Goal: Task Accomplishment & Management: Complete application form

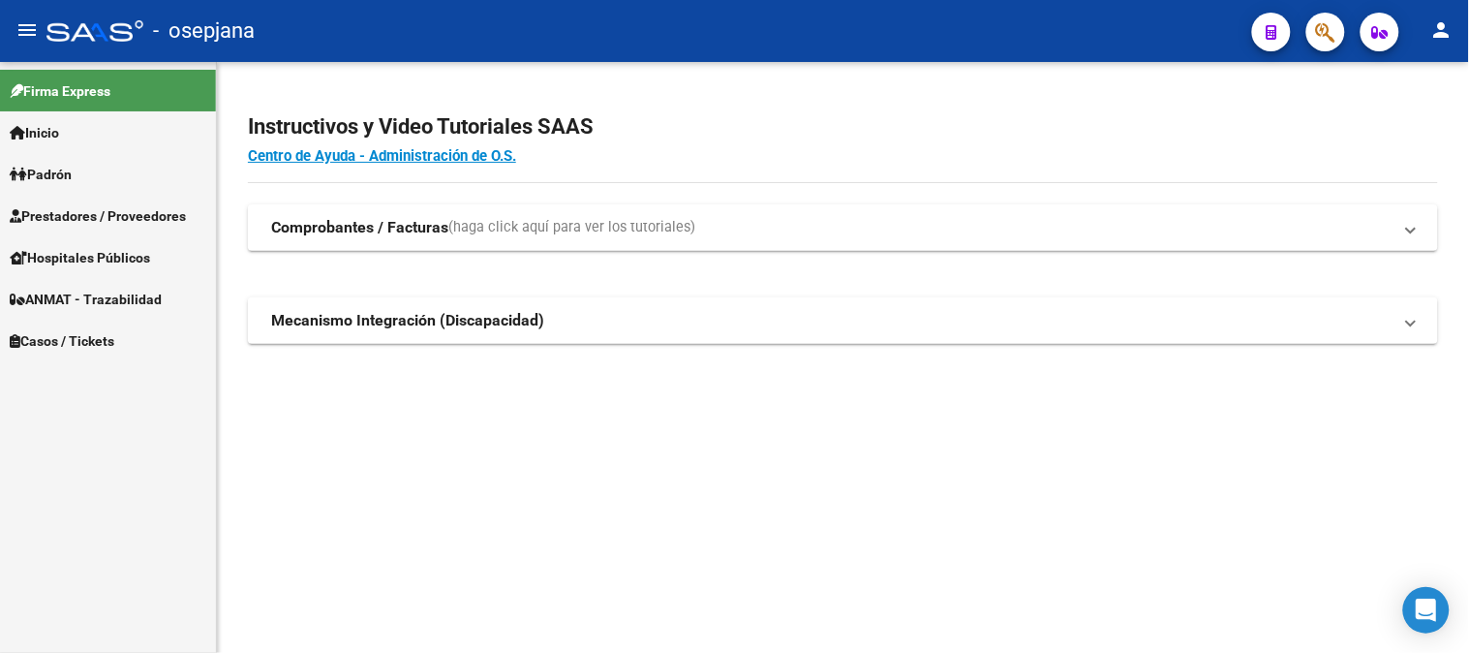
click at [163, 206] on span "Prestadores / Proveedores" at bounding box center [98, 215] width 176 height 21
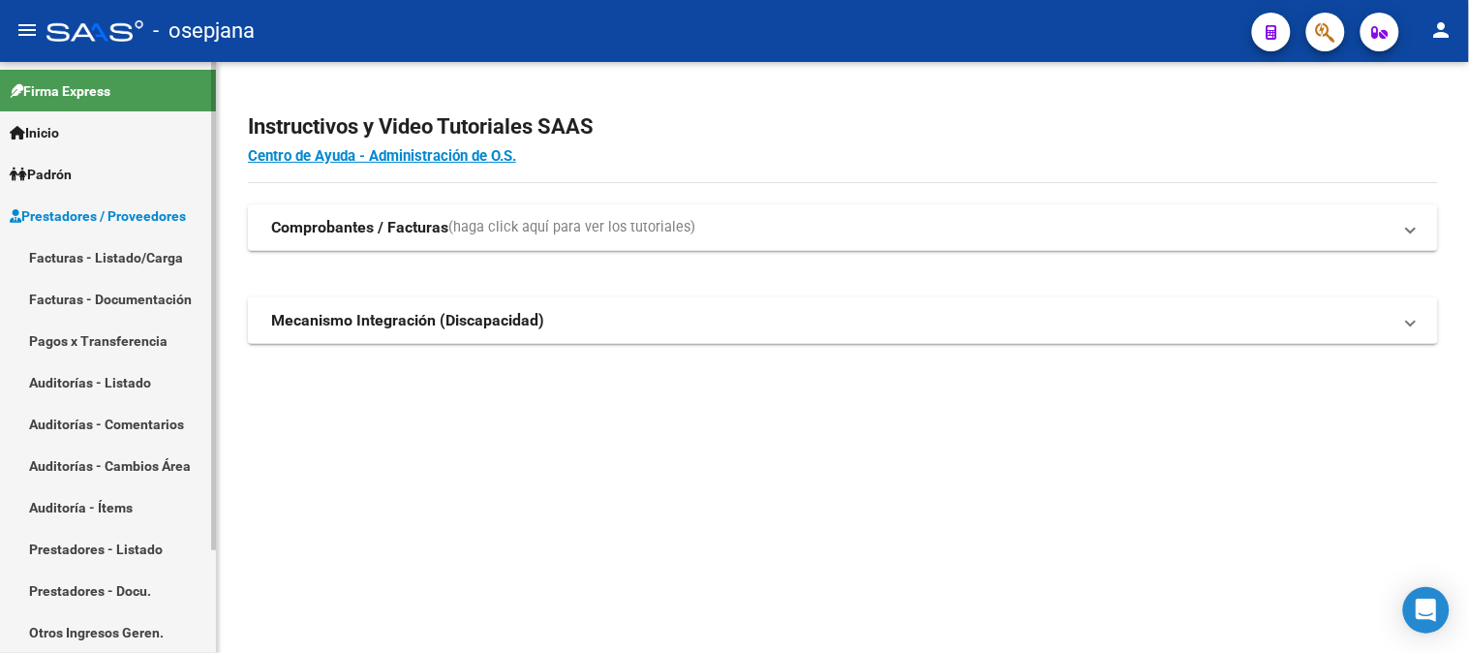
click at [139, 256] on link "Facturas - Listado/Carga" at bounding box center [108, 257] width 216 height 42
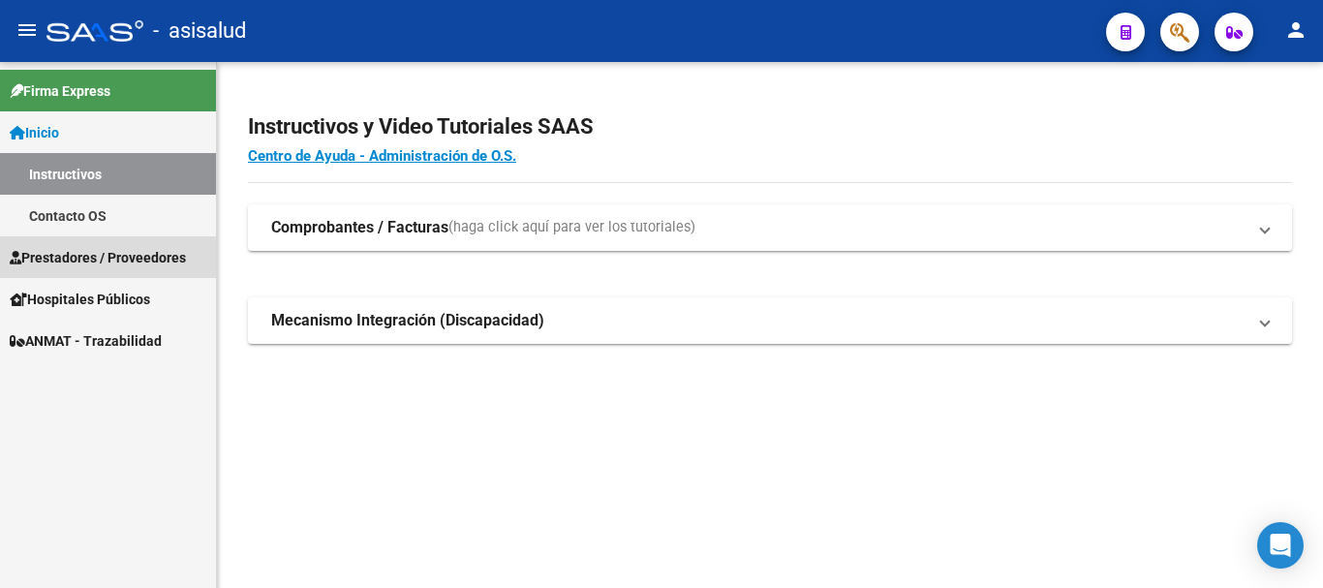
click at [145, 250] on span "Prestadores / Proveedores" at bounding box center [98, 257] width 176 height 21
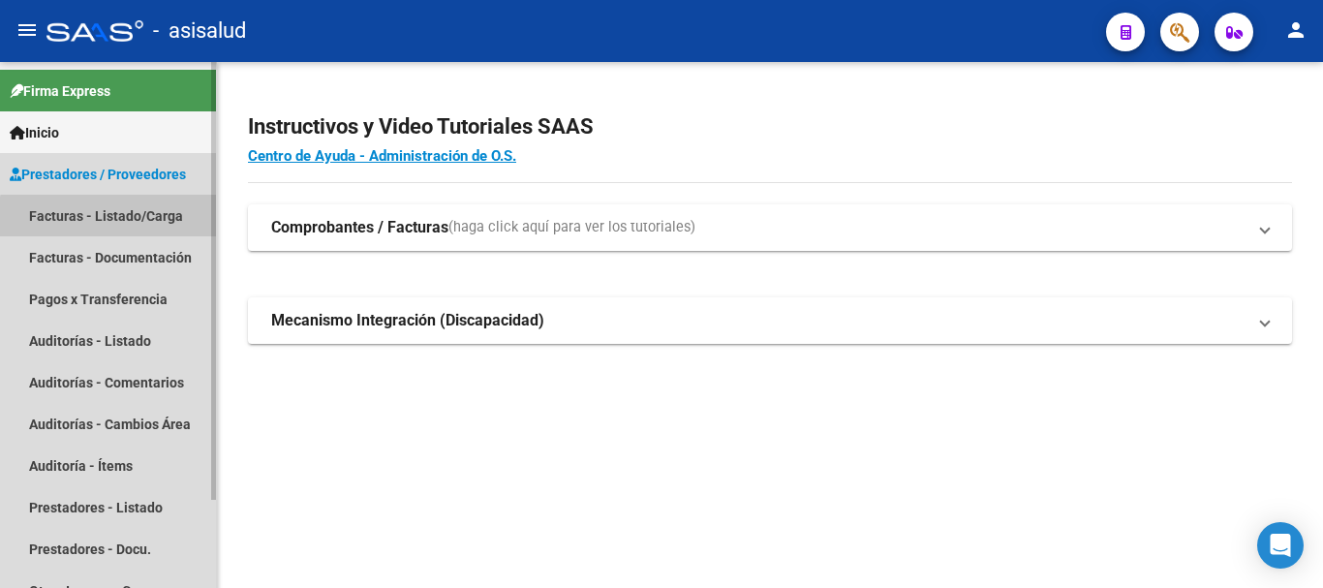
click at [135, 228] on link "Facturas - Listado/Carga" at bounding box center [108, 216] width 216 height 42
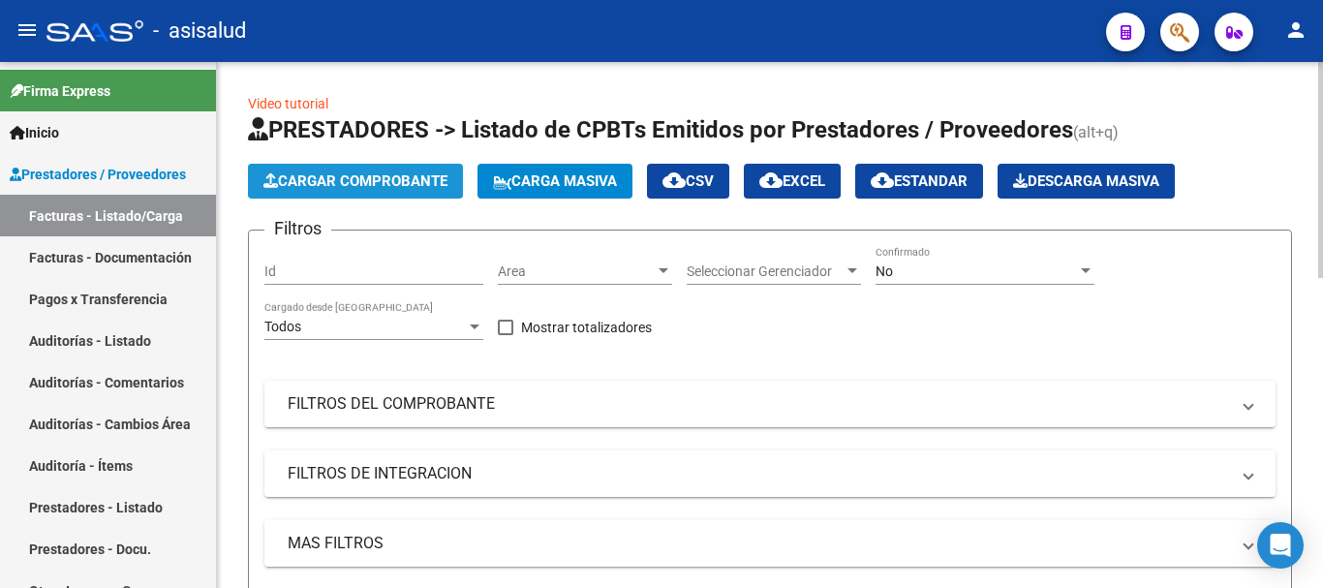
click at [427, 171] on button "Cargar Comprobante" at bounding box center [355, 181] width 215 height 35
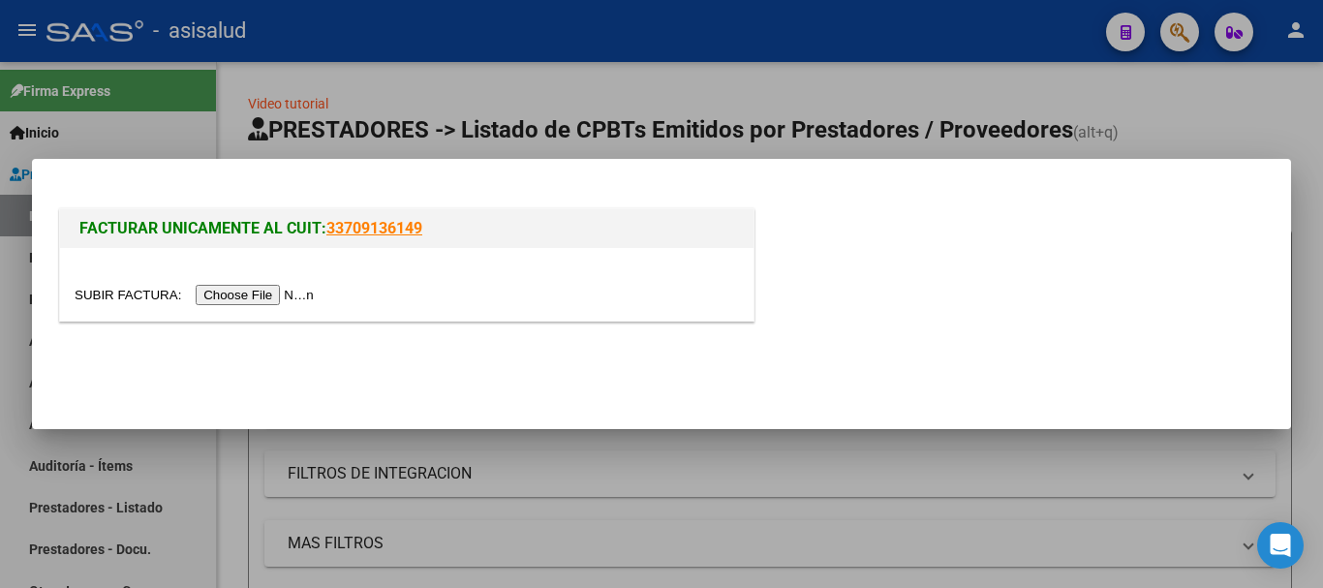
click at [275, 296] on input "file" at bounding box center [197, 295] width 245 height 20
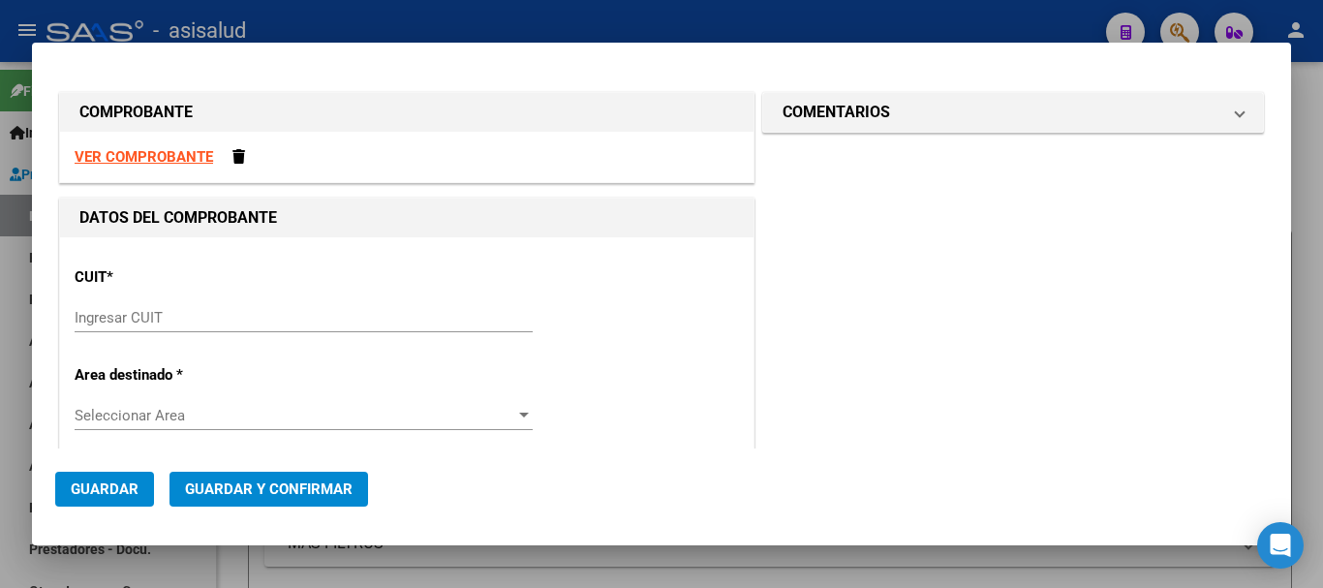
click at [152, 154] on strong "VER COMPROBANTE" at bounding box center [144, 156] width 138 height 17
click at [191, 309] on input "Ingresar CUIT" at bounding box center [304, 317] width 458 height 17
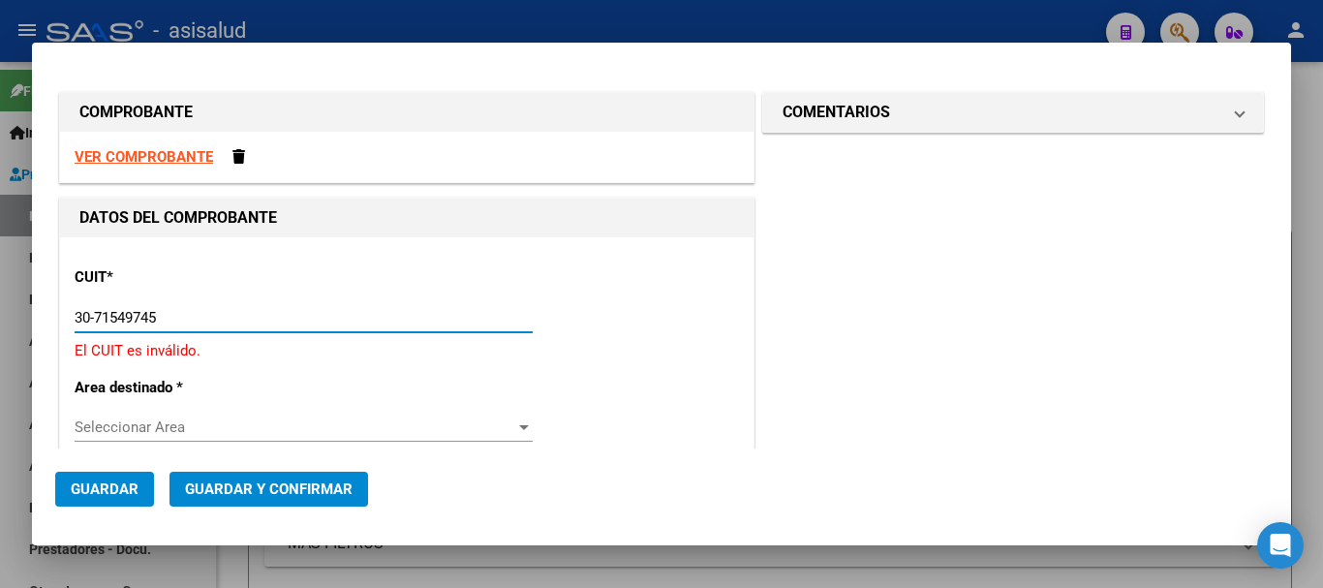
type input "30-71549745-6"
type input "1"
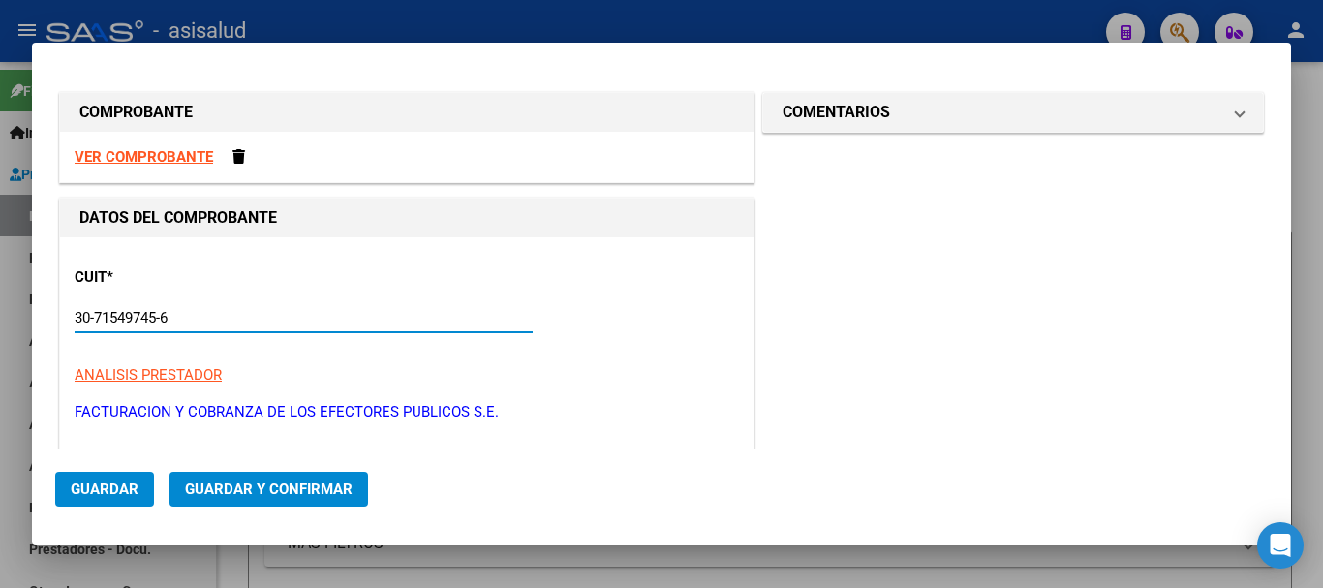
type input "30-71549745-6"
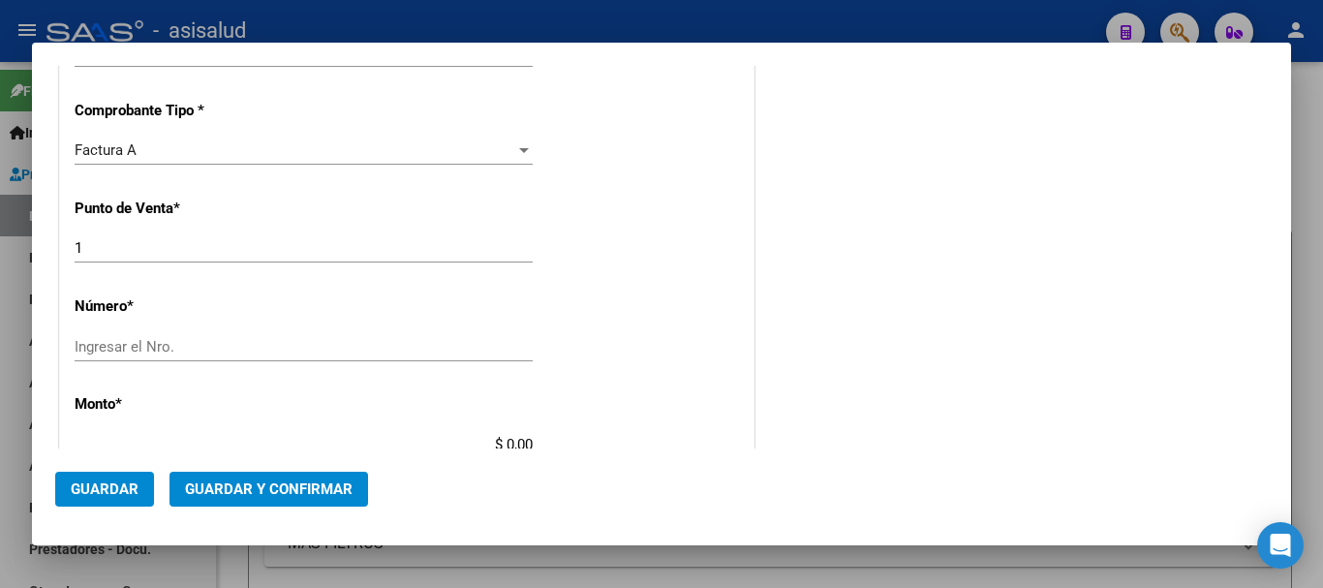
scroll to position [489, 0]
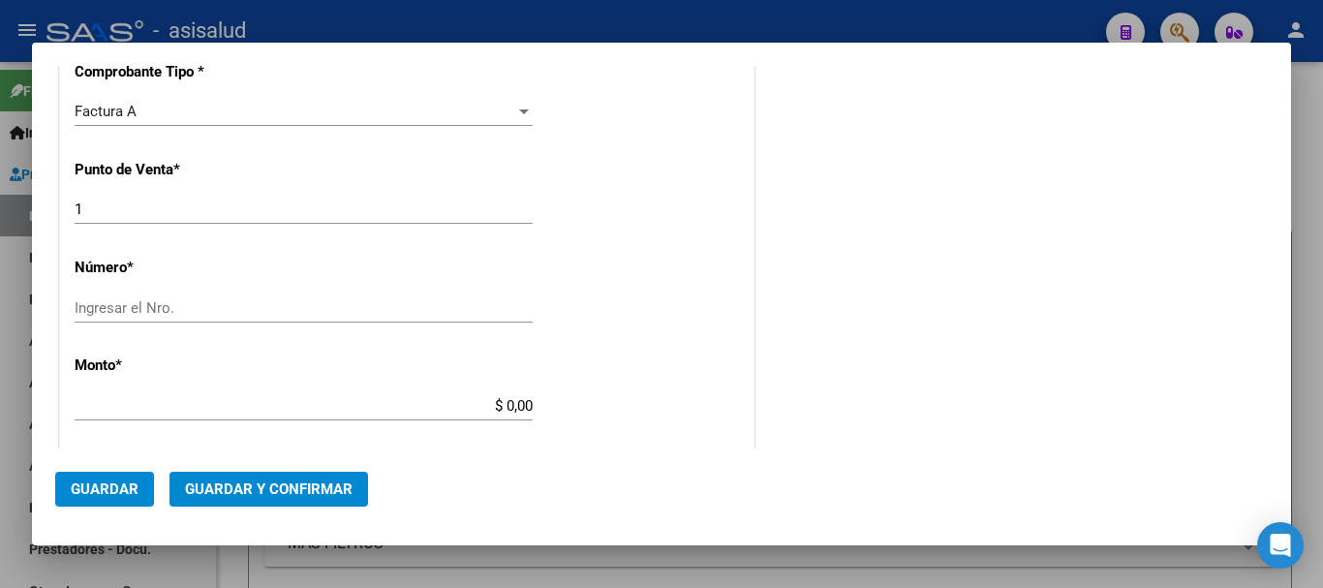
click at [423, 307] on input "Ingresar el Nro." at bounding box center [304, 307] width 458 height 17
type input "25463"
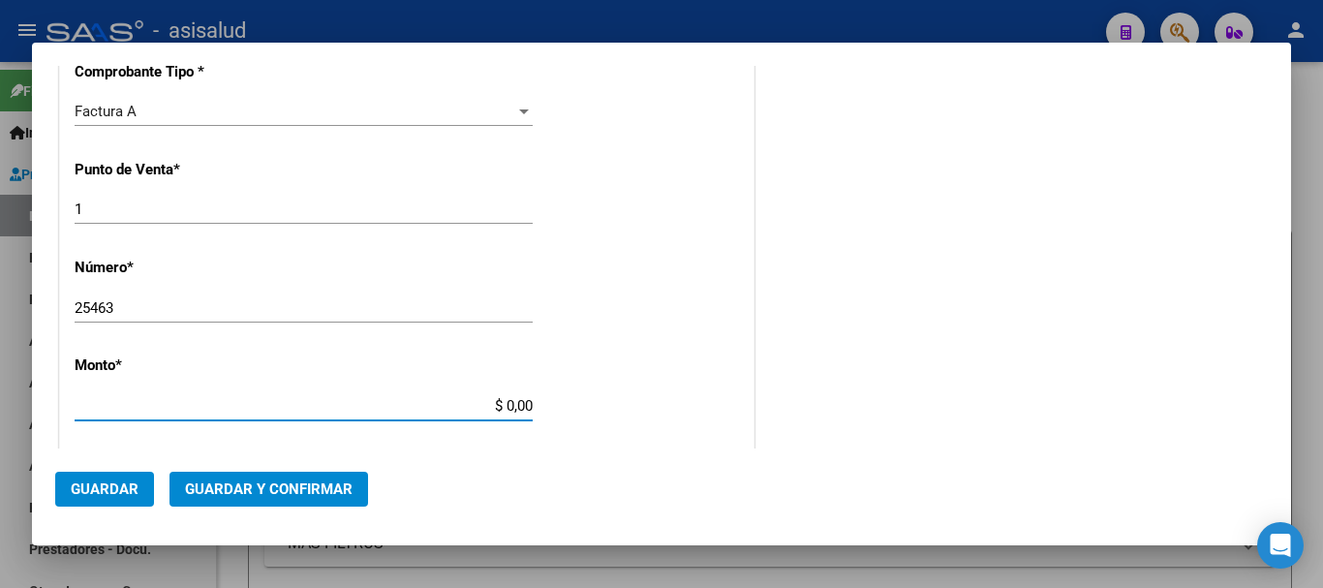
click at [474, 405] on input "$ 0,00" at bounding box center [304, 405] width 458 height 17
type input "$ 979.567,00"
type input "2025-08-18"
type input "75336715030592"
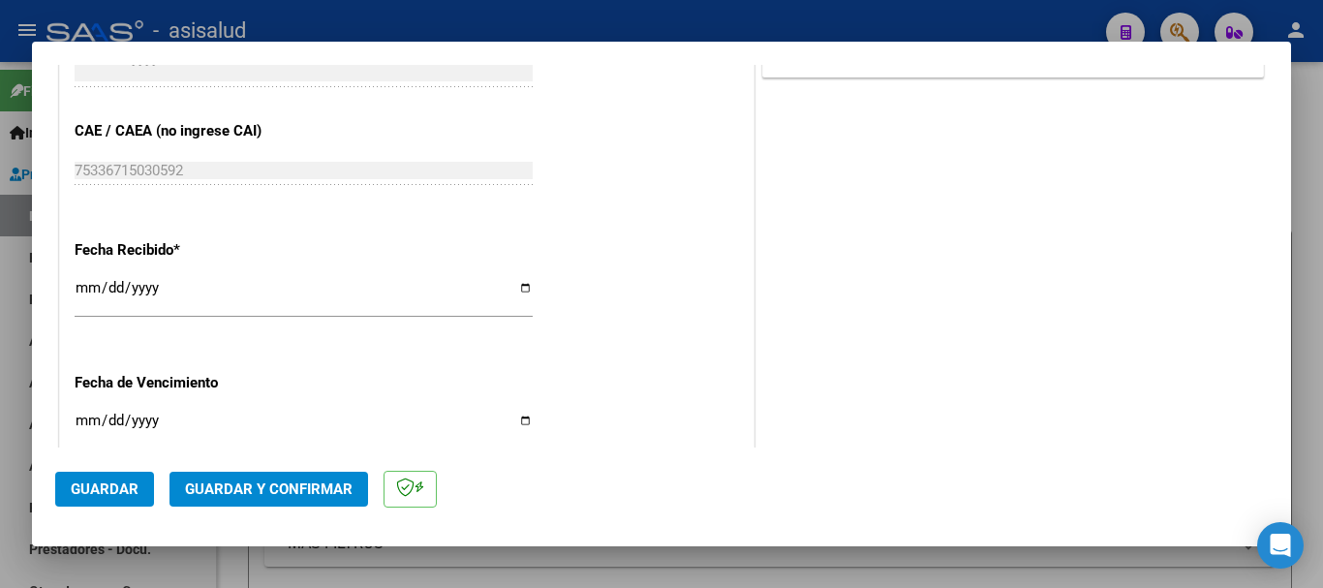
scroll to position [1007, 0]
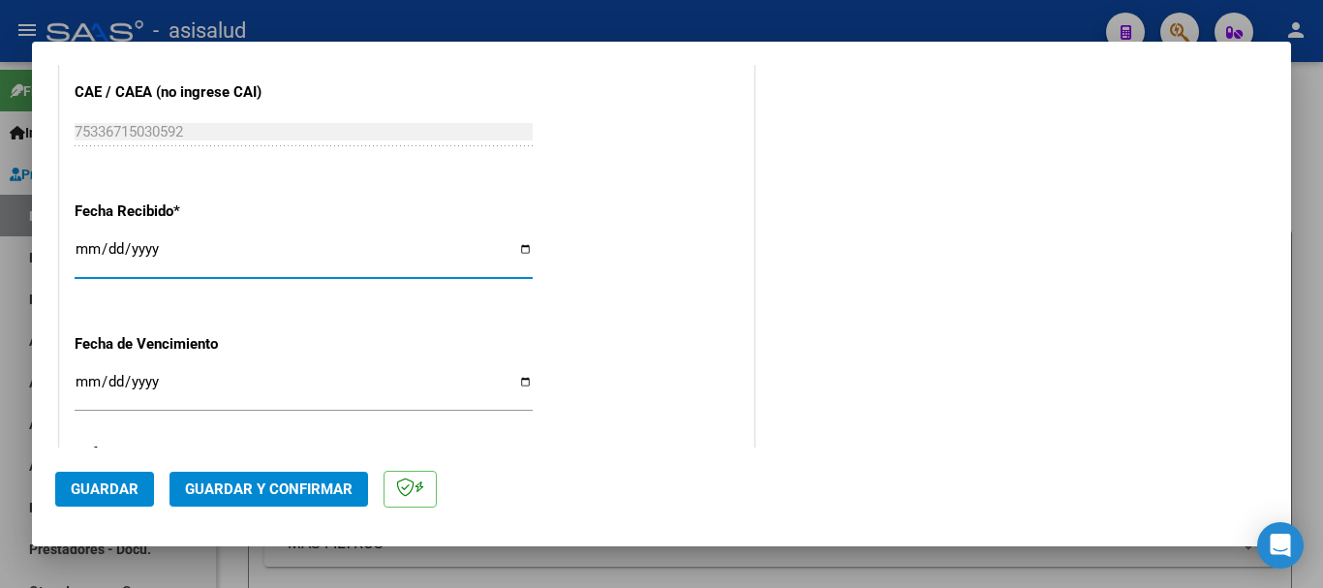
click at [82, 250] on input "2025-09-06" at bounding box center [304, 256] width 458 height 31
type input "2025-09-18"
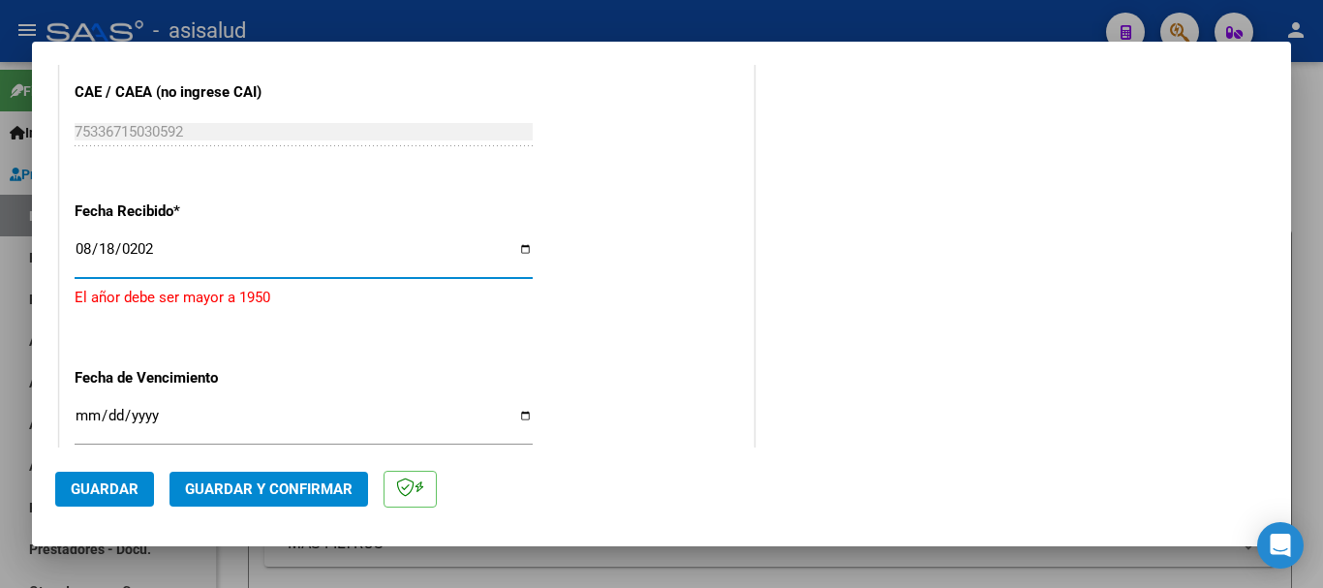
type input "2025-08-18"
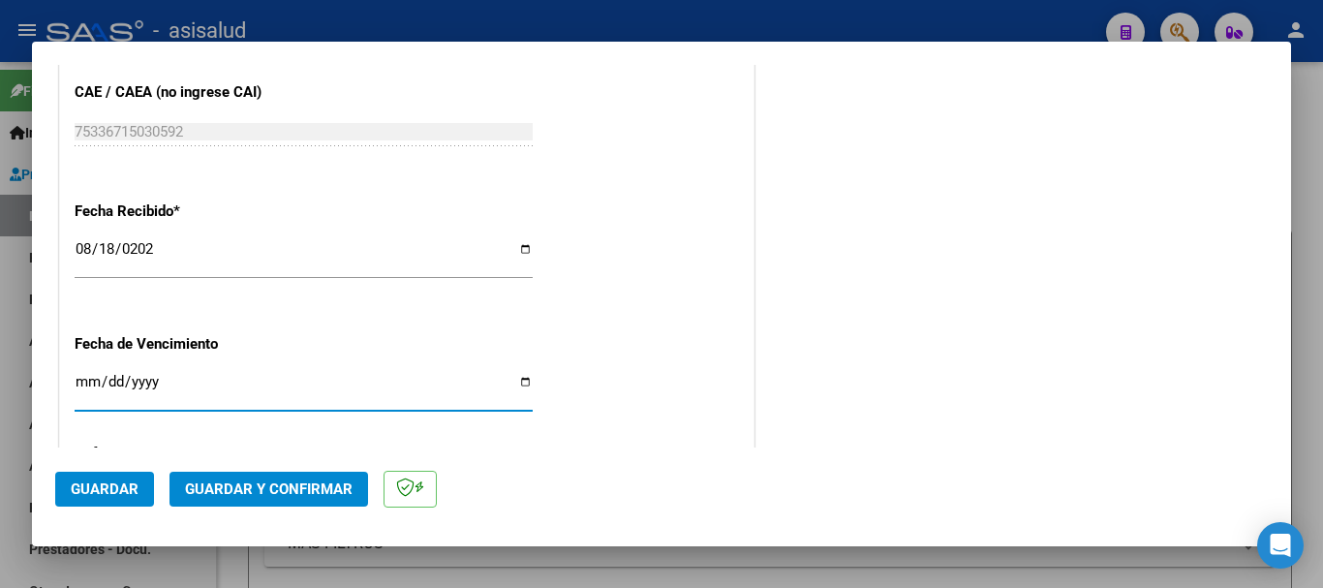
click at [96, 387] on input "Ingresar la fecha" at bounding box center [304, 389] width 458 height 31
click at [81, 384] on input "Ingresar la fecha" at bounding box center [304, 389] width 458 height 31
type input "2025-09-18"
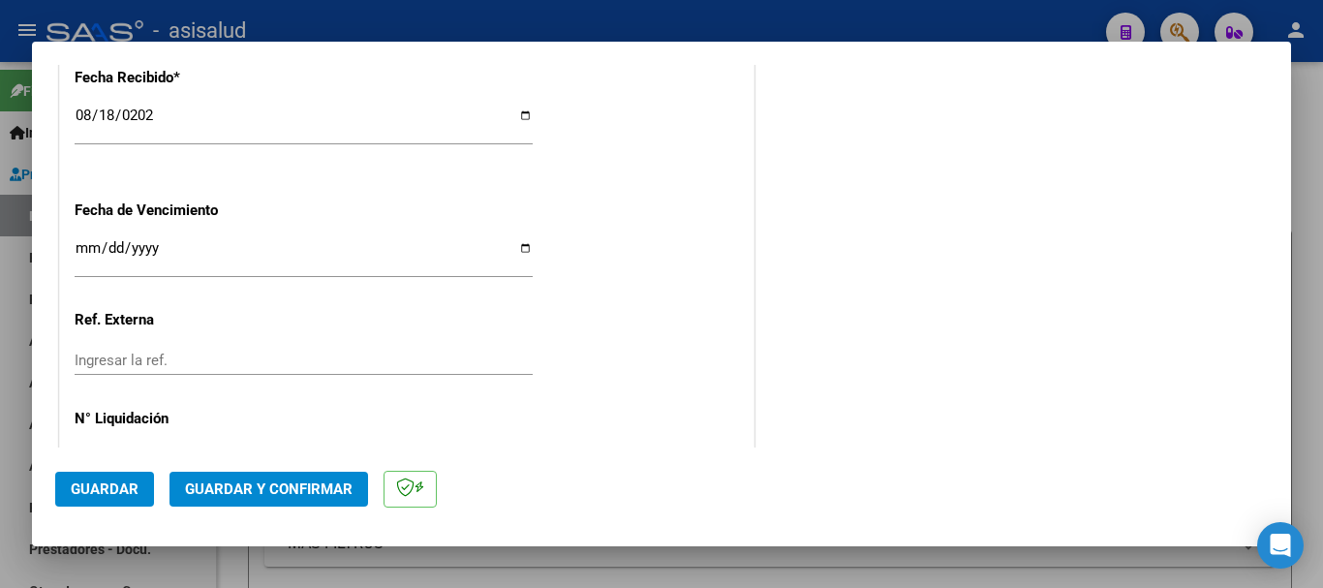
scroll to position [1203, 0]
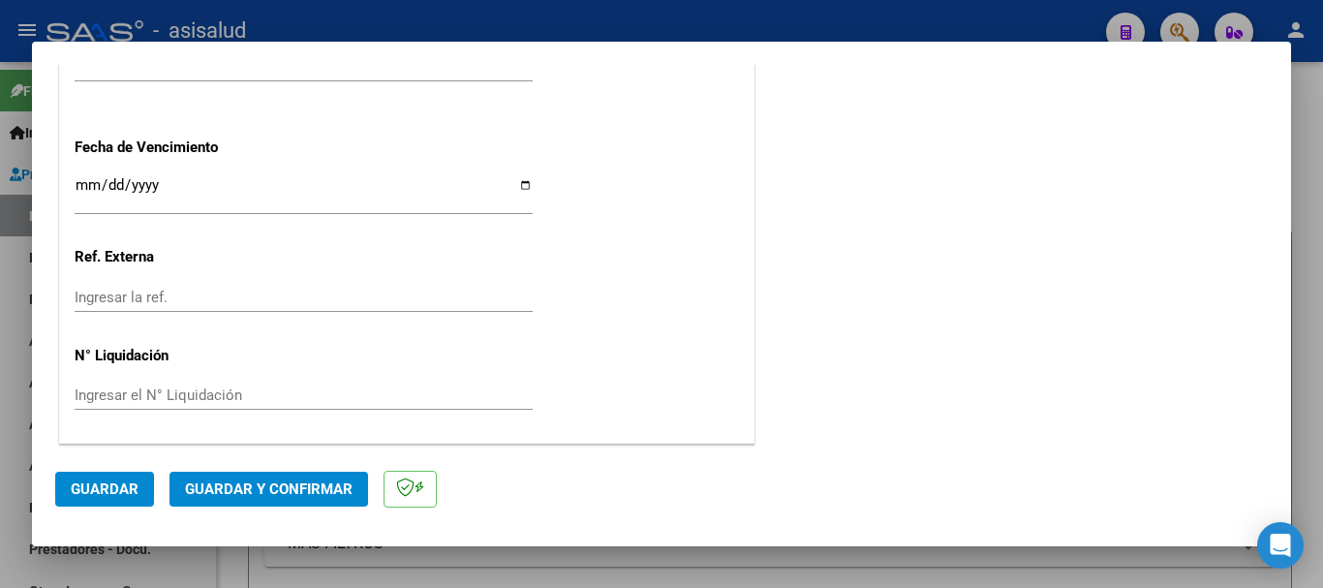
click at [484, 283] on div "Ingresar la ref." at bounding box center [304, 297] width 458 height 29
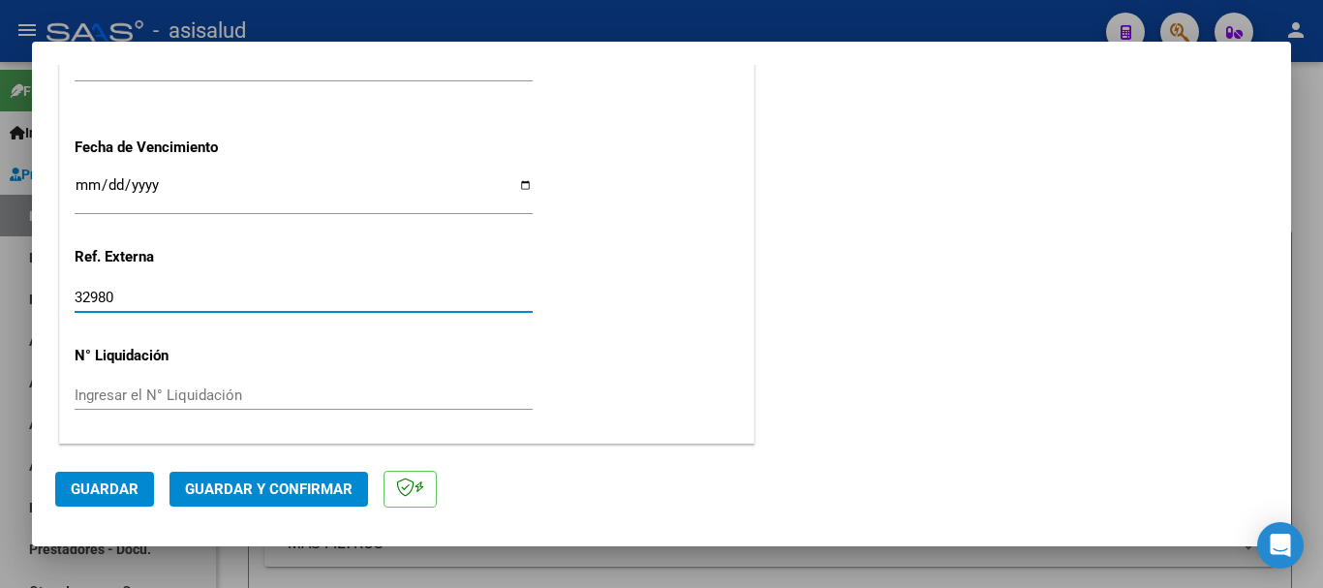
type input "32980"
click at [133, 484] on span "Guardar" at bounding box center [105, 488] width 68 height 17
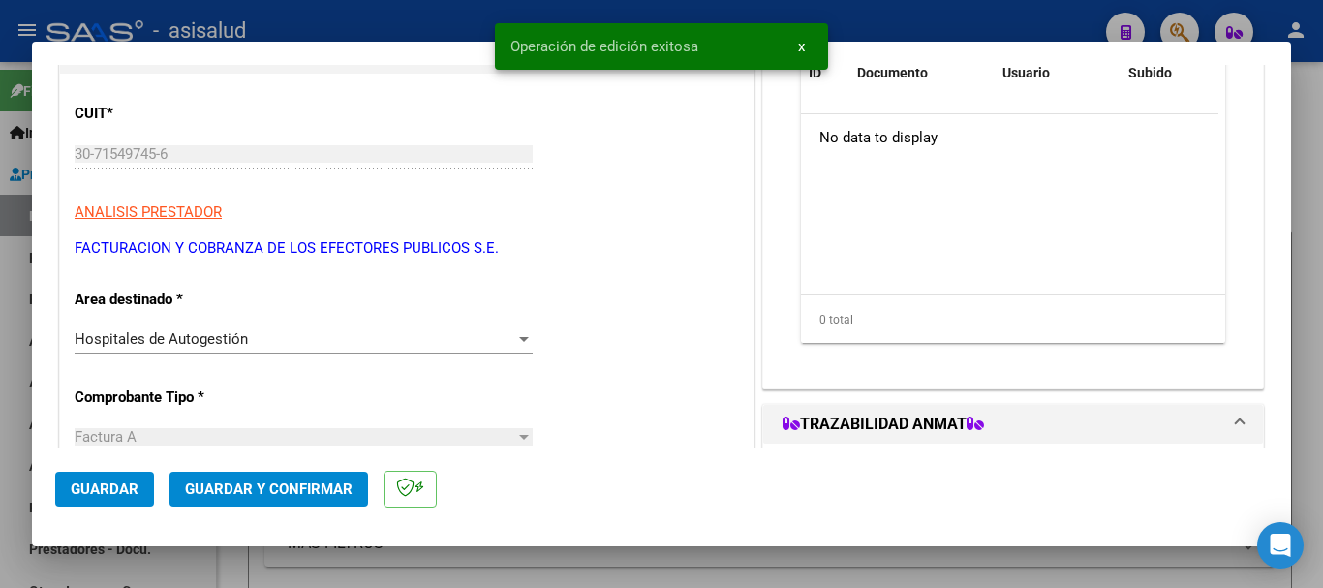
scroll to position [0, 0]
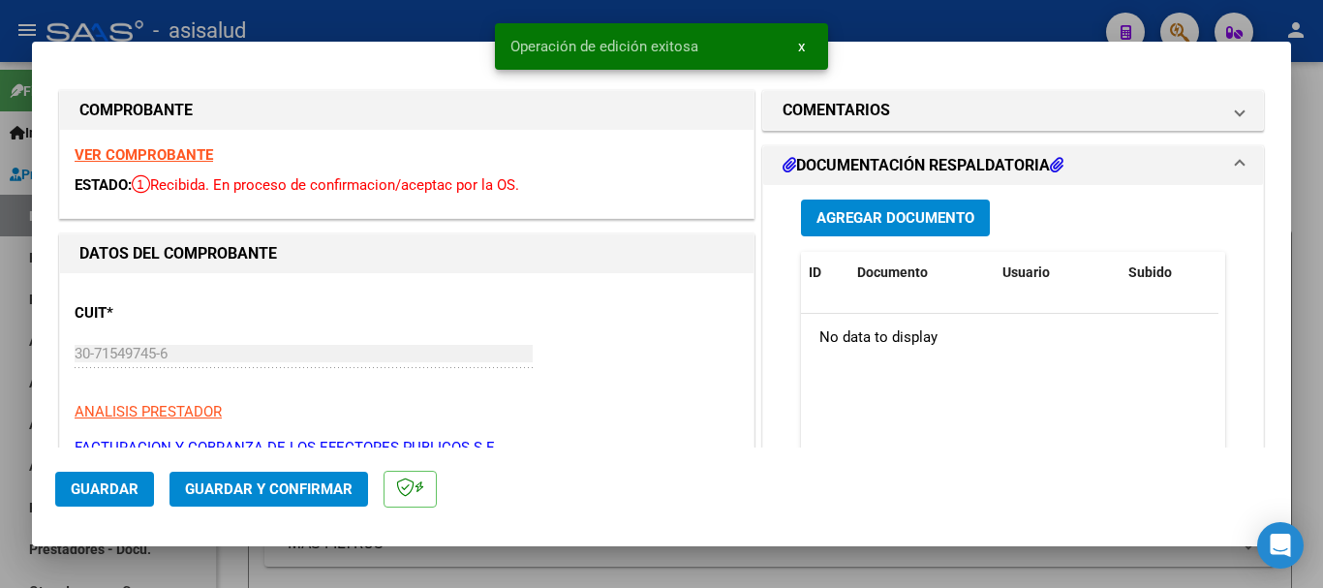
click at [945, 199] on button "Agregar Documento" at bounding box center [895, 217] width 189 height 36
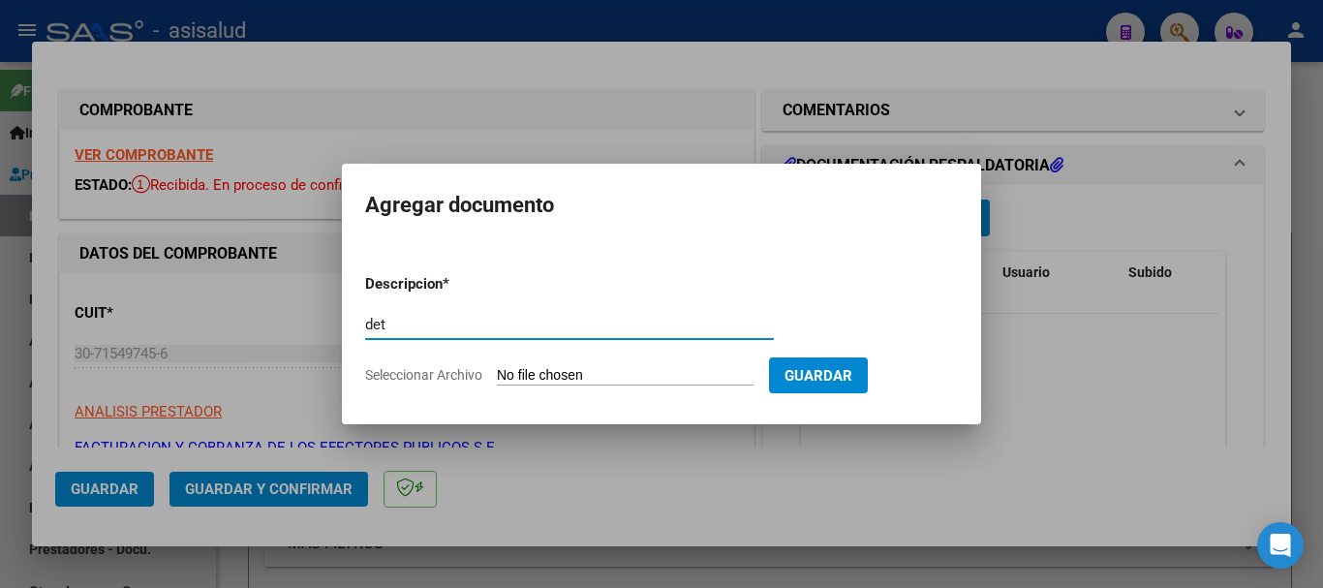
type input "det"
click at [691, 371] on input "Seleccionar Archivo" at bounding box center [625, 376] width 257 height 18
type input "C:\fakepath\Escáner_20250906 (2).pdf"
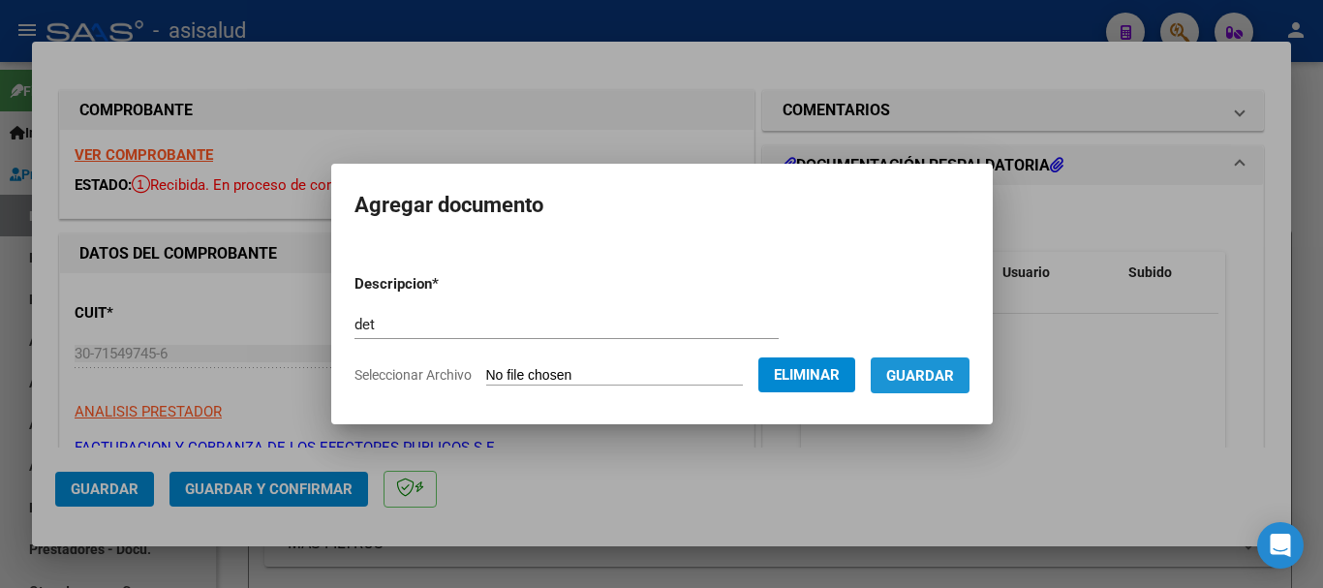
click at [931, 392] on button "Guardar" at bounding box center [919, 375] width 99 height 36
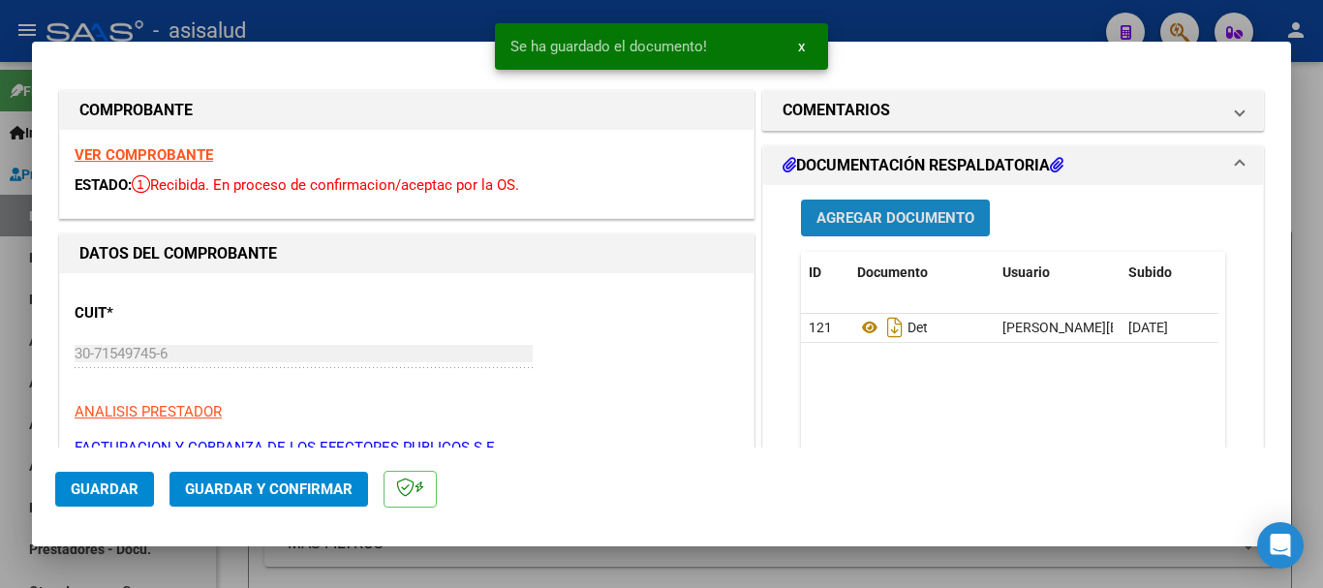
click at [900, 225] on span "Agregar Documento" at bounding box center [895, 218] width 158 height 17
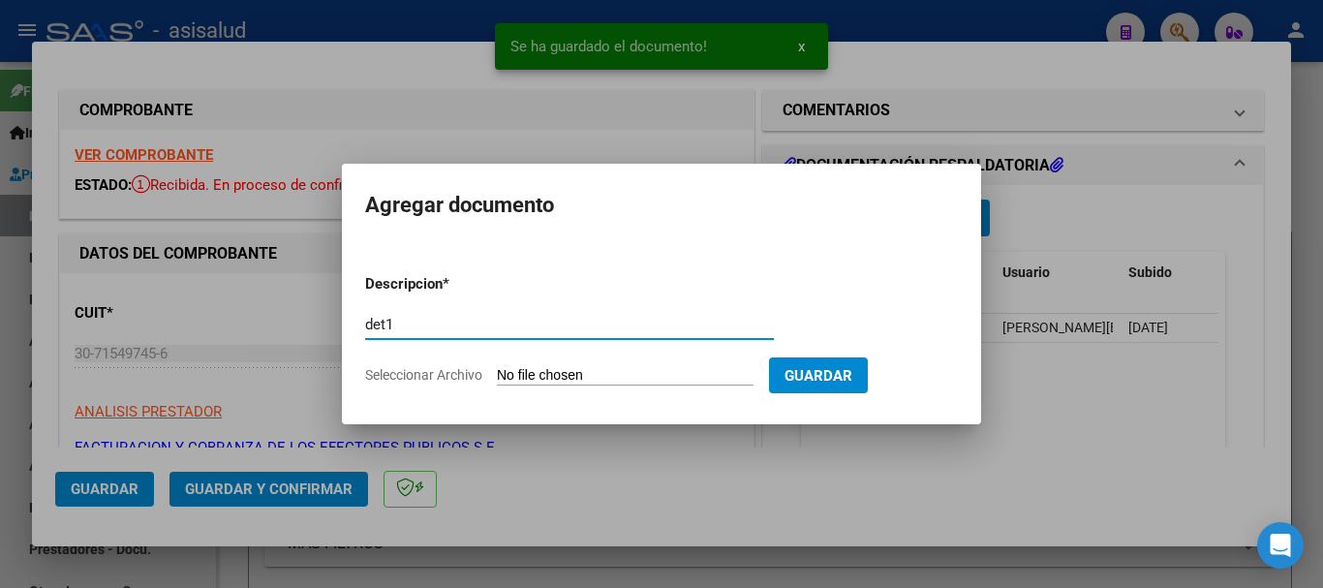
type input "det1"
click at [754, 364] on form "Descripcion * det1 Escriba aquí una descripcion Seleccionar Archivo Guardar" at bounding box center [661, 329] width 593 height 141
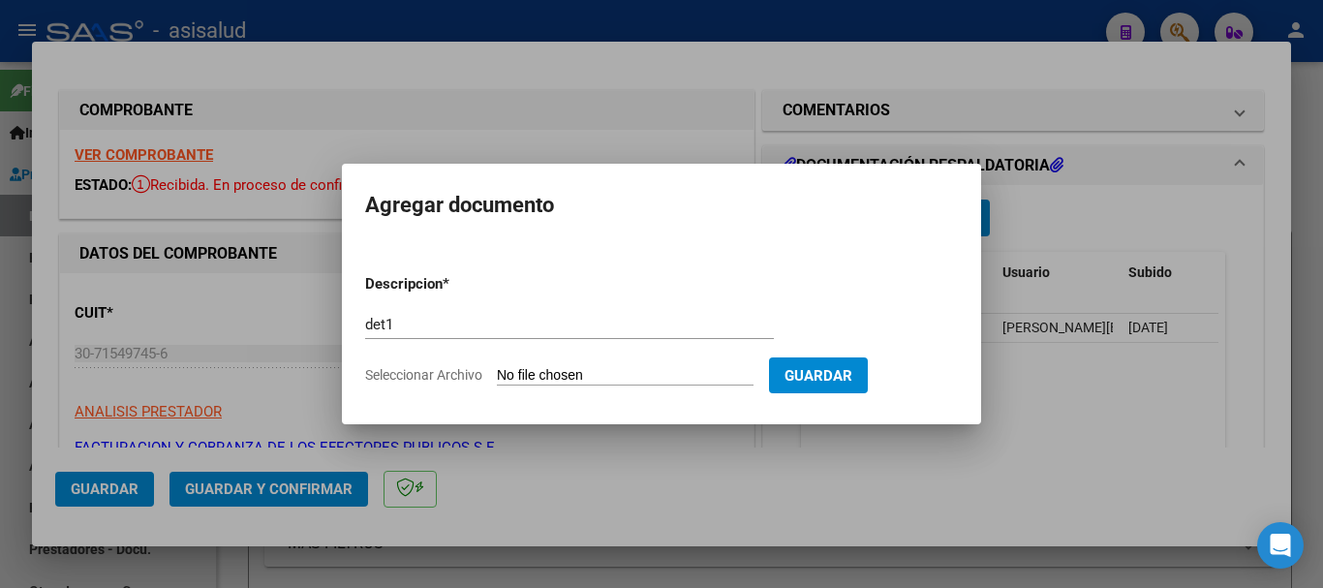
click at [753, 369] on input "Seleccionar Archivo" at bounding box center [625, 376] width 257 height 18
type input "C:\fakepath\Escáner_20250906 (3).pdf"
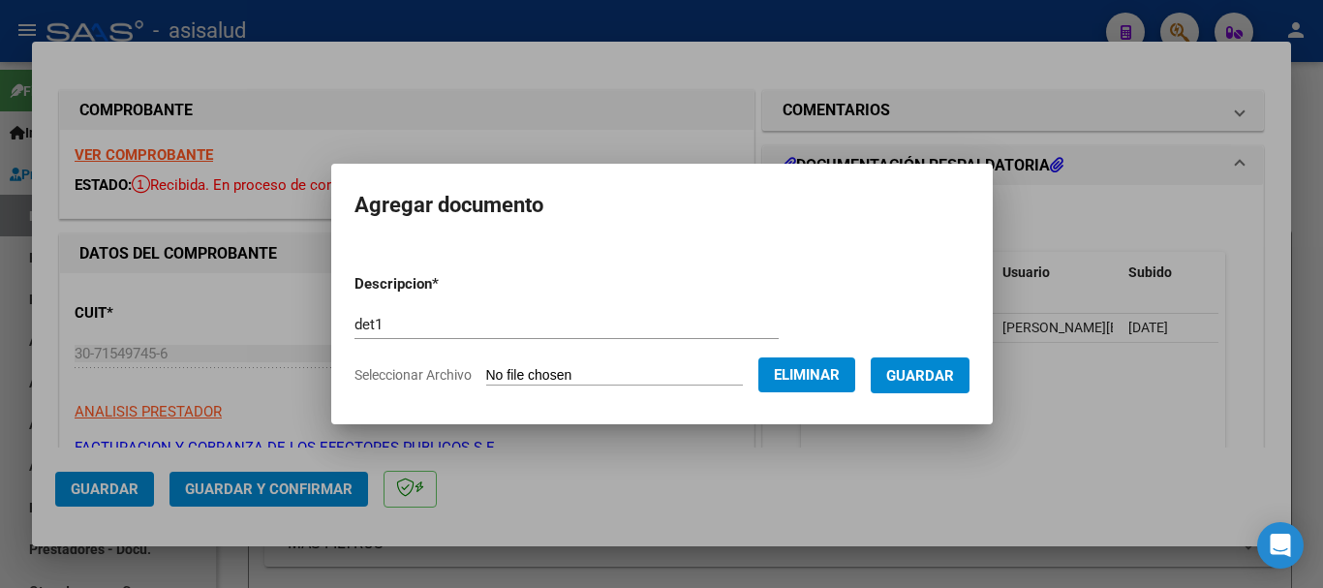
click at [954, 380] on span "Guardar" at bounding box center [920, 375] width 68 height 17
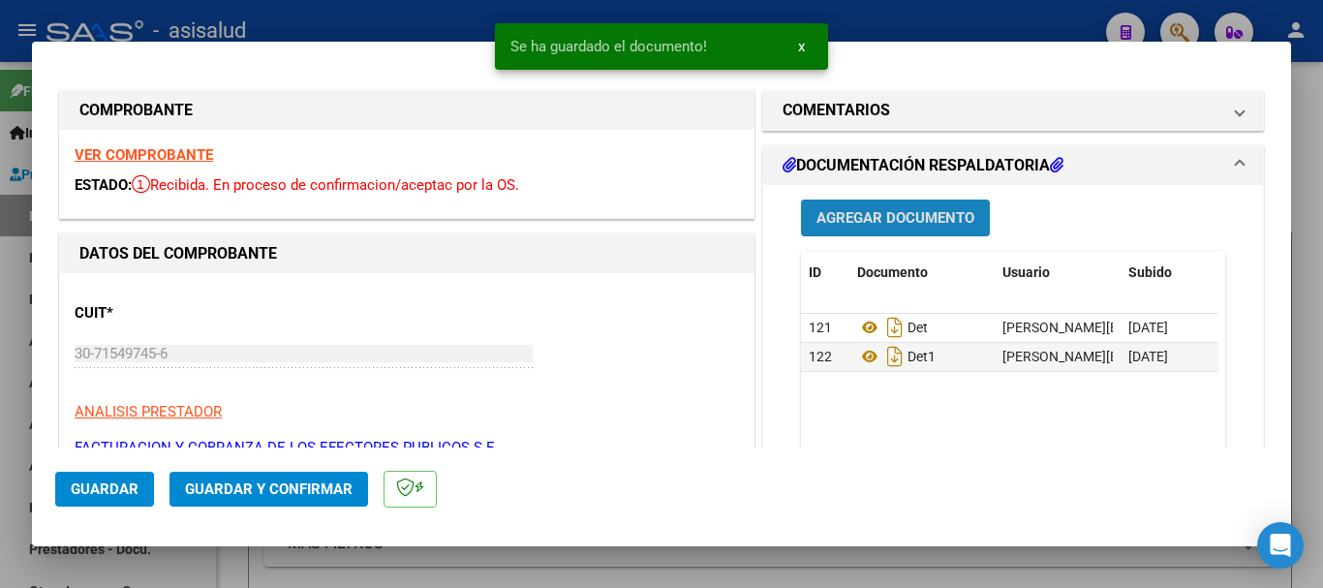
click at [942, 226] on span "Agregar Documento" at bounding box center [895, 218] width 158 height 17
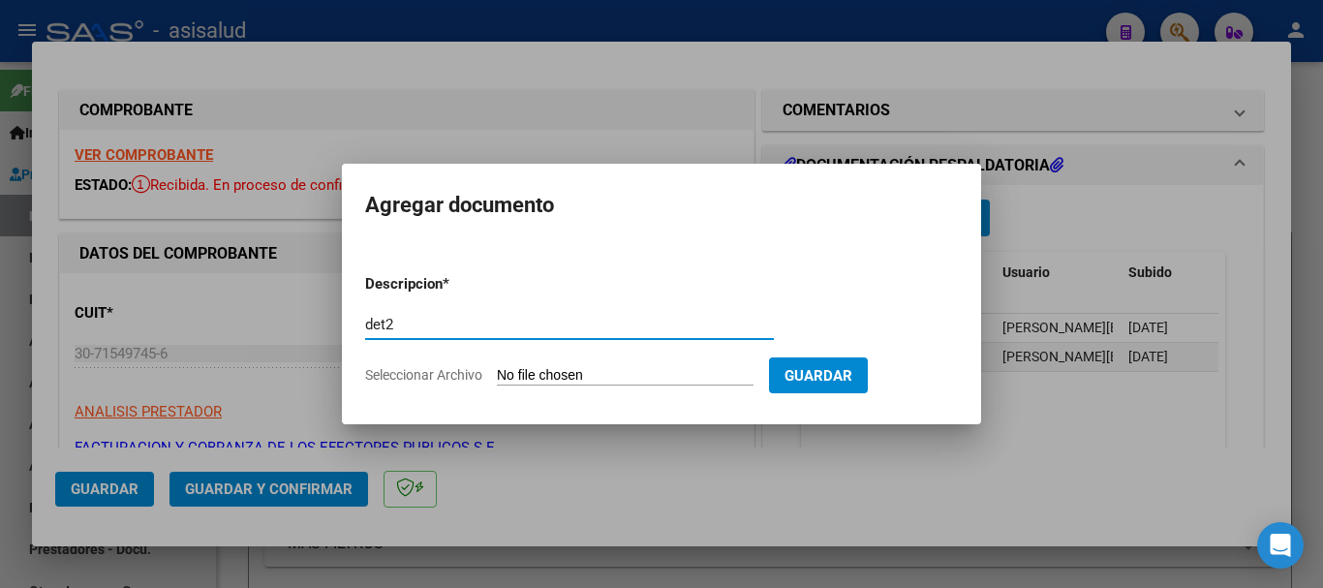
type input "det2"
click at [655, 371] on input "Seleccionar Archivo" at bounding box center [625, 376] width 257 height 18
type input "C:\fakepath\Escáner_20250906 (4).pdf"
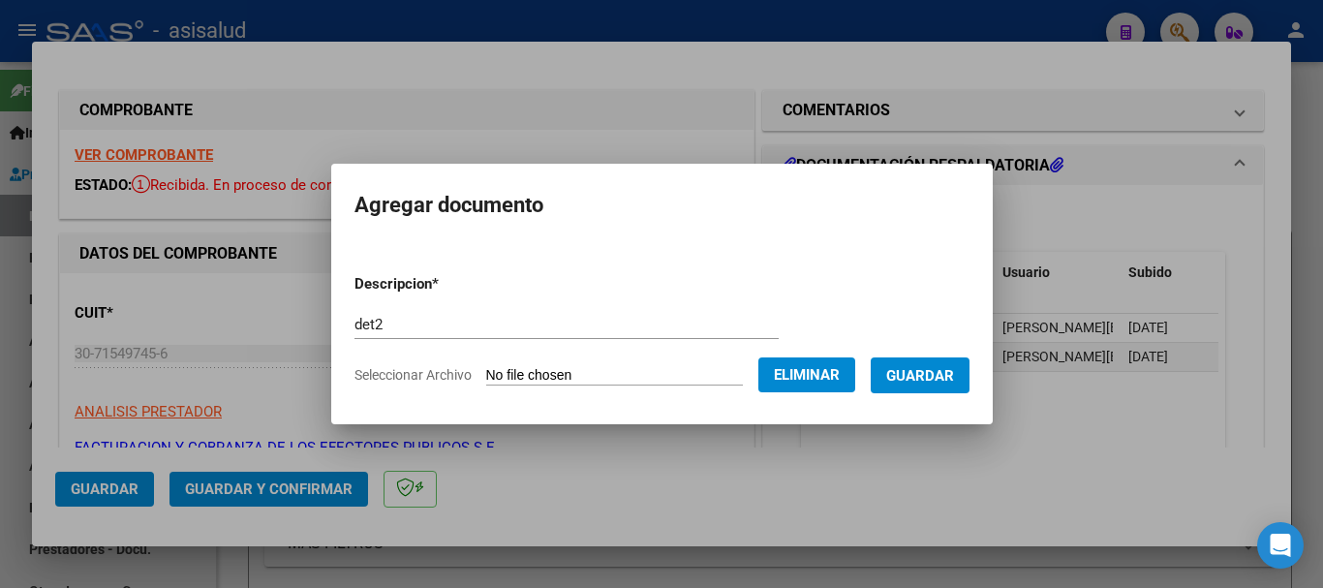
click at [936, 393] on form "Descripcion * det2 Escriba aquí una descripcion Seleccionar Archivo Eliminar Gu…" at bounding box center [661, 329] width 615 height 141
click at [933, 388] on button "Guardar" at bounding box center [919, 375] width 99 height 36
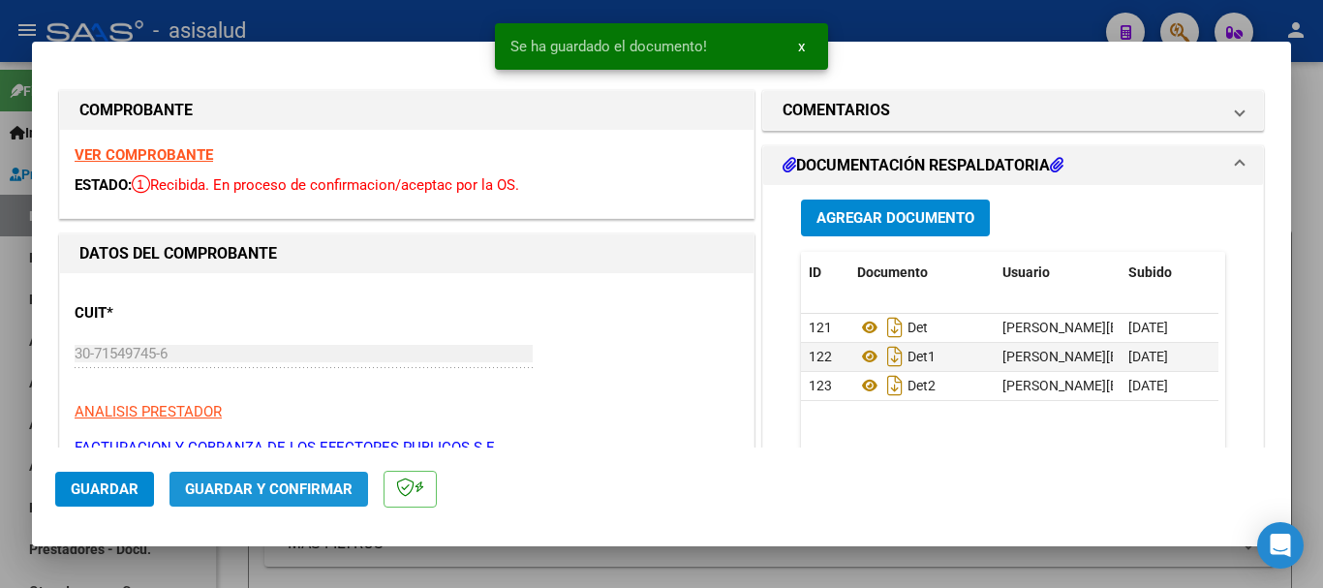
click at [322, 492] on span "Guardar y Confirmar" at bounding box center [268, 488] width 167 height 17
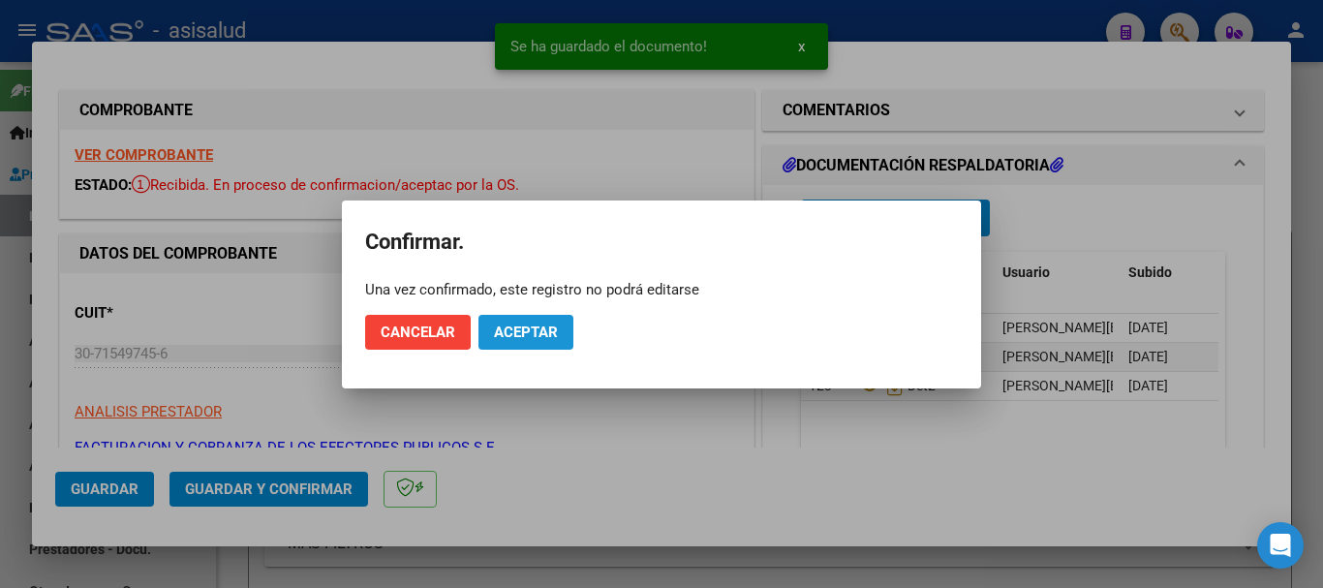
click at [539, 323] on span "Aceptar" at bounding box center [526, 331] width 64 height 17
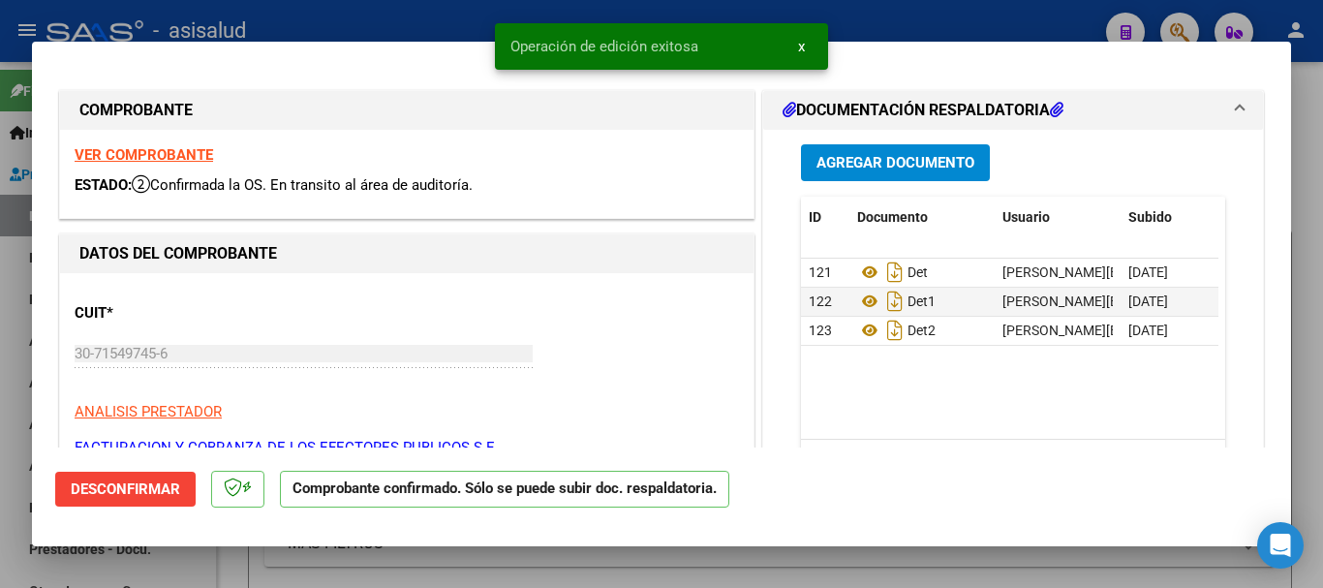
click at [422, 30] on div at bounding box center [661, 294] width 1323 height 588
type input "$ 0,00"
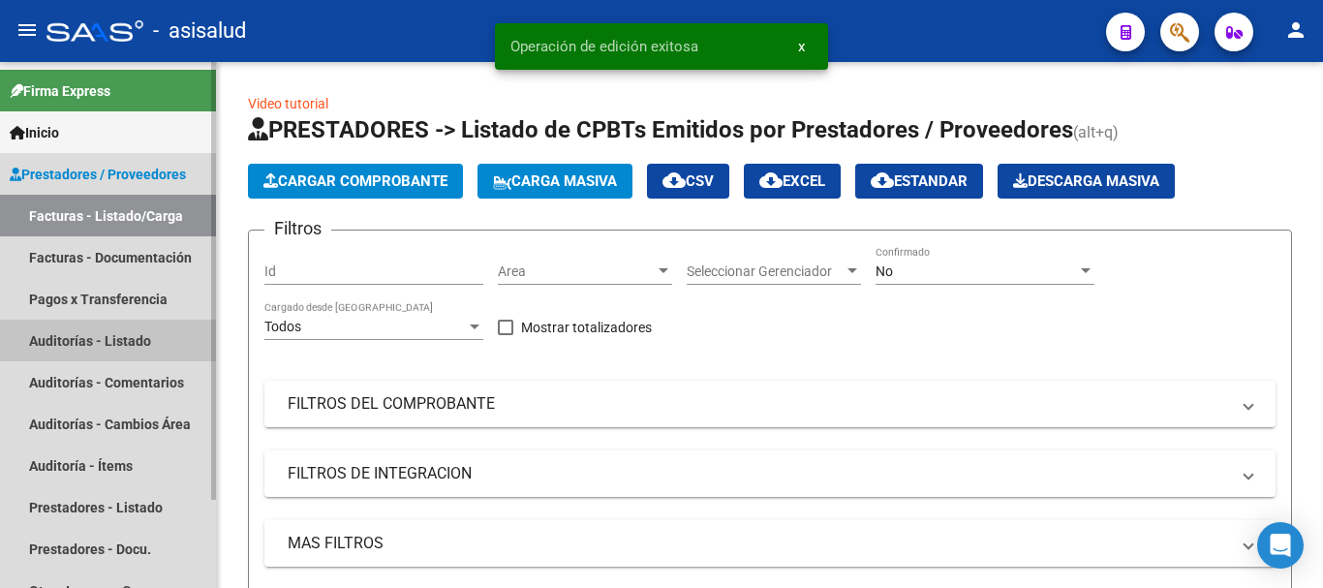
click at [53, 332] on link "Auditorías - Listado" at bounding box center [108, 341] width 216 height 42
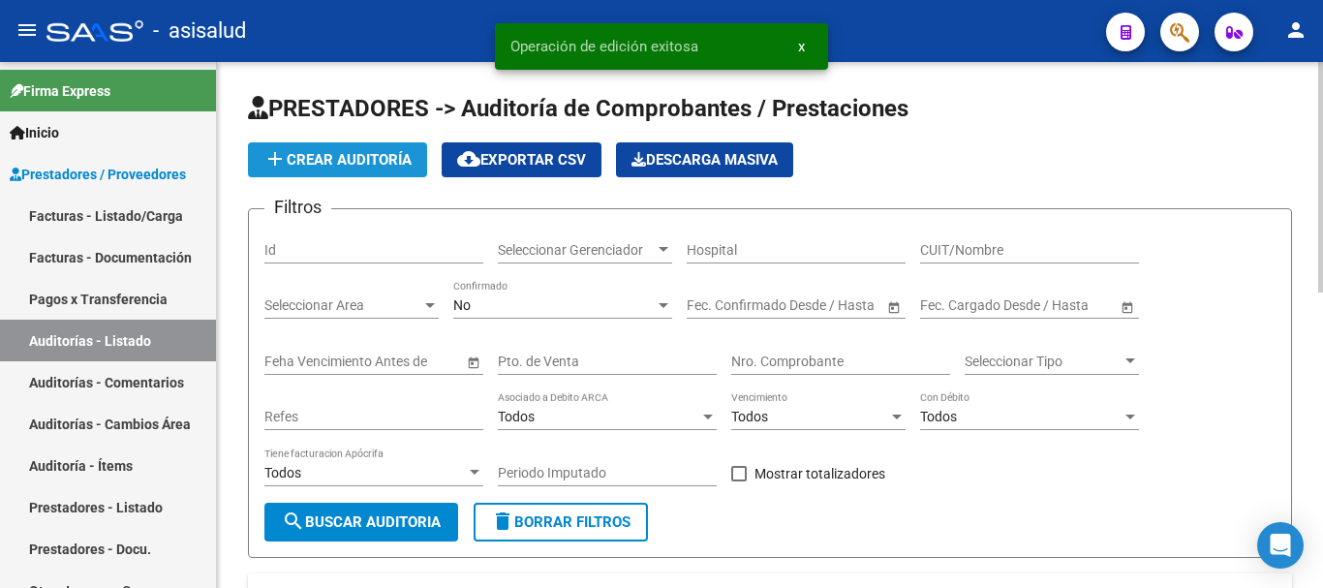
click at [375, 169] on button "add Crear Auditoría" at bounding box center [337, 159] width 179 height 35
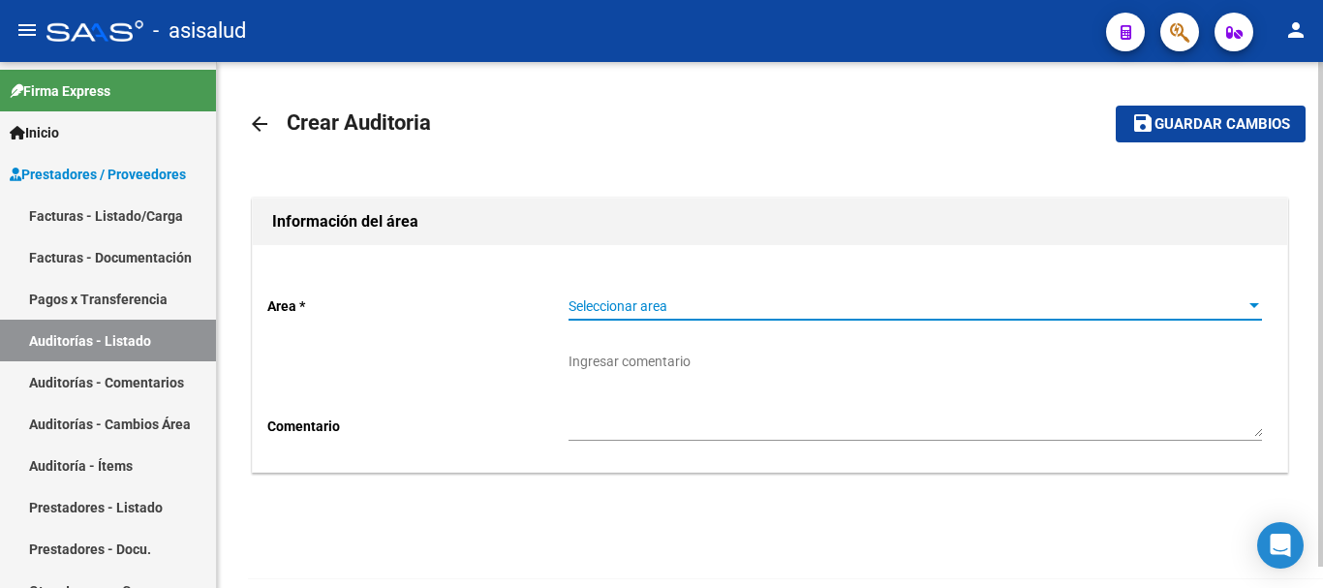
click at [673, 302] on span "Seleccionar area" at bounding box center [906, 306] width 676 height 16
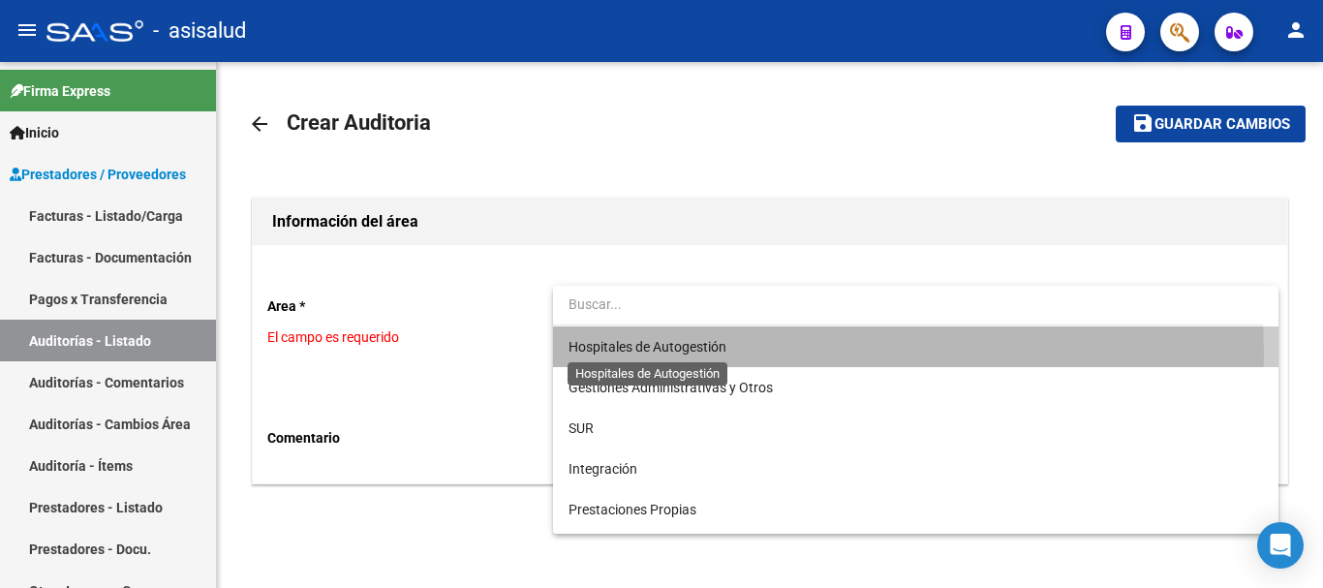
click at [680, 353] on span "Hospitales de Autogestión" at bounding box center [647, 346] width 158 height 15
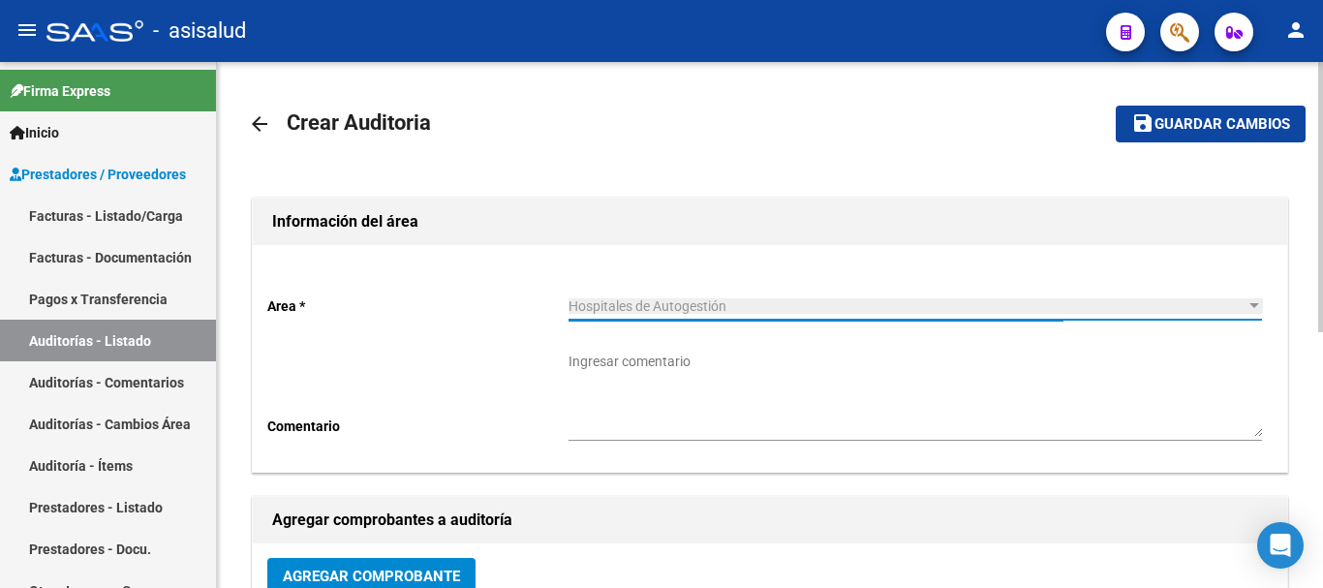
click at [405, 566] on span "Agregar Comprobante" at bounding box center [371, 574] width 177 height 17
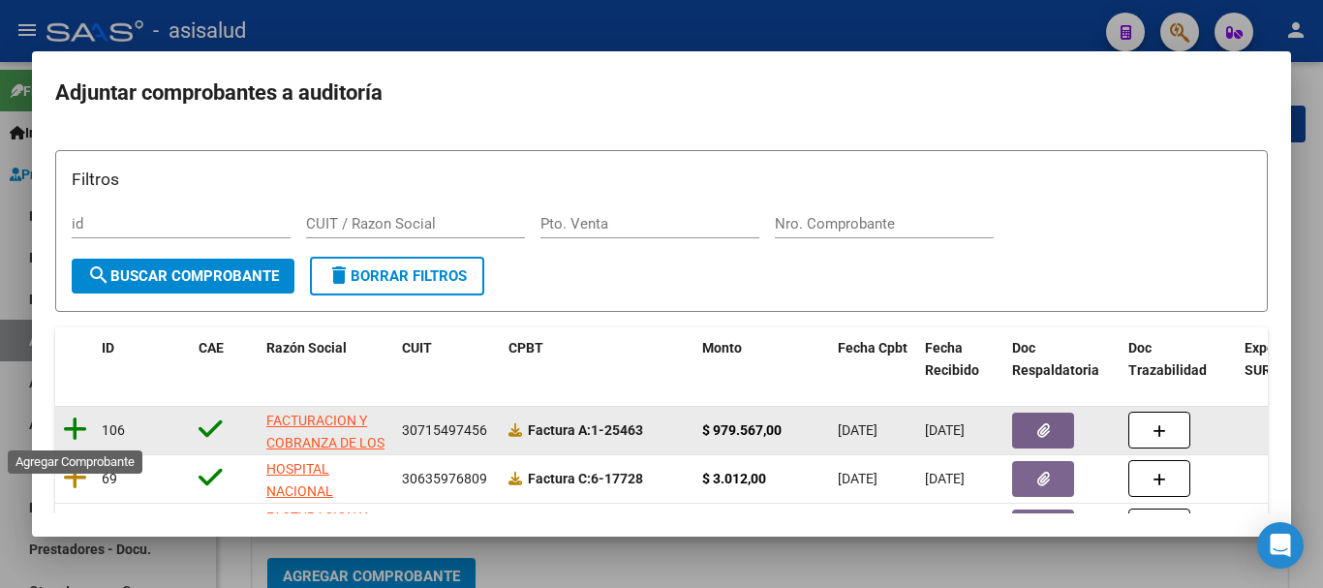
click at [73, 421] on icon at bounding box center [75, 428] width 24 height 27
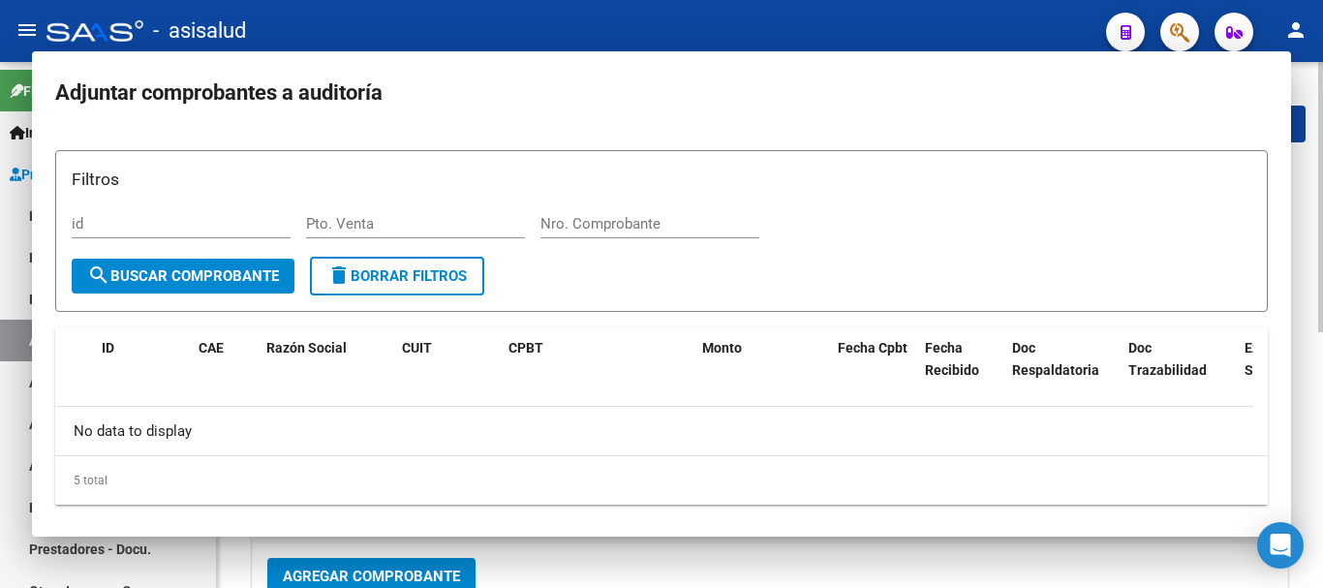
scroll to position [6, 0]
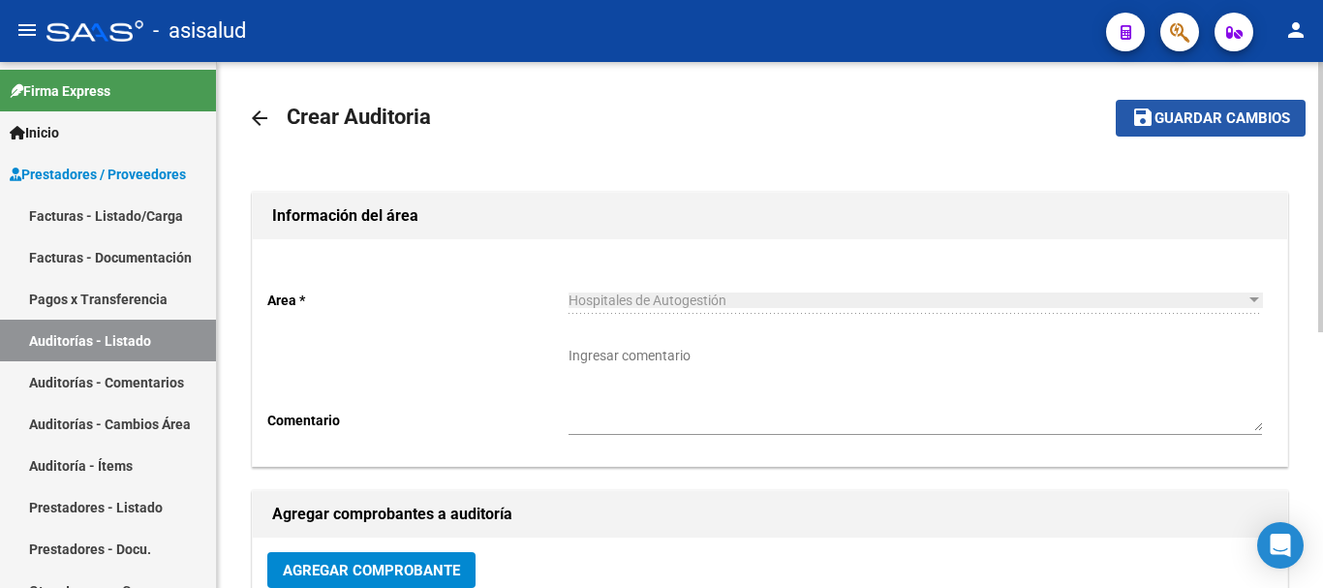
click at [1200, 111] on span "Guardar cambios" at bounding box center [1222, 118] width 136 height 17
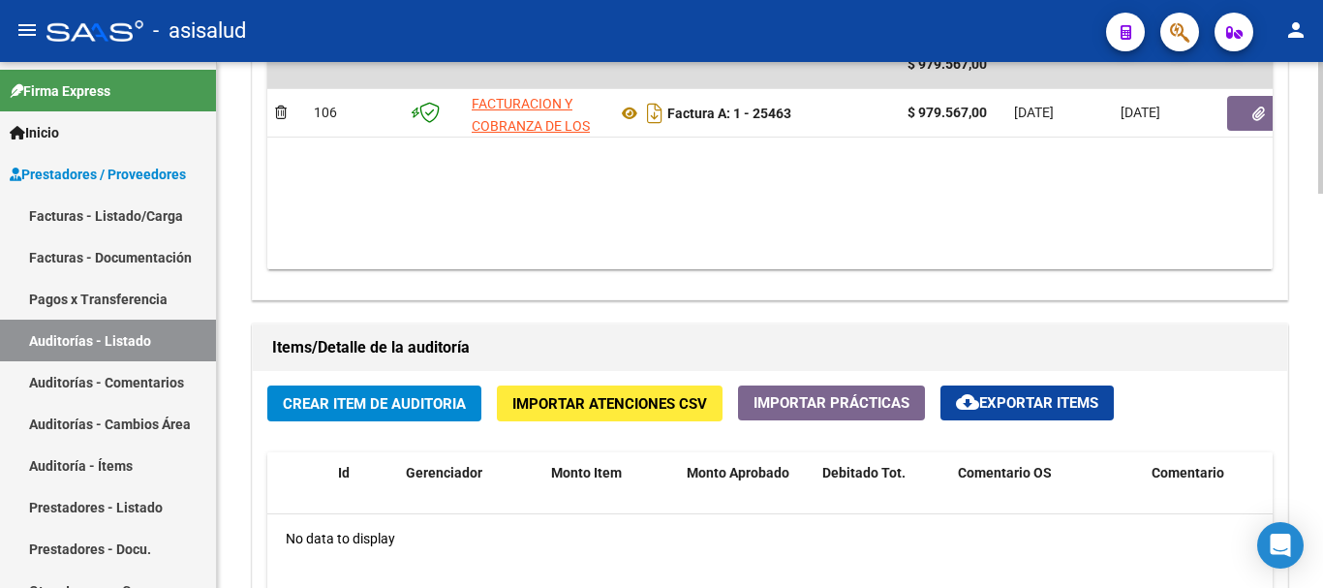
scroll to position [1284, 0]
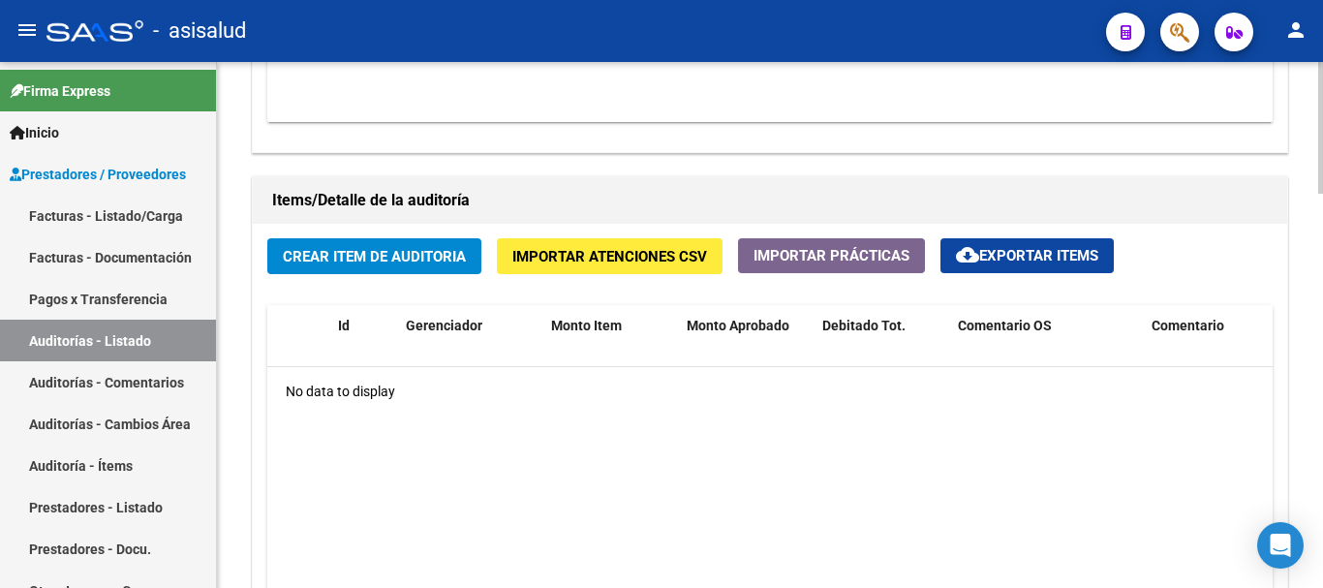
click at [1307, 475] on div at bounding box center [1320, 448] width 5 height 132
click at [406, 256] on span "Crear Item de Auditoria" at bounding box center [374, 256] width 183 height 17
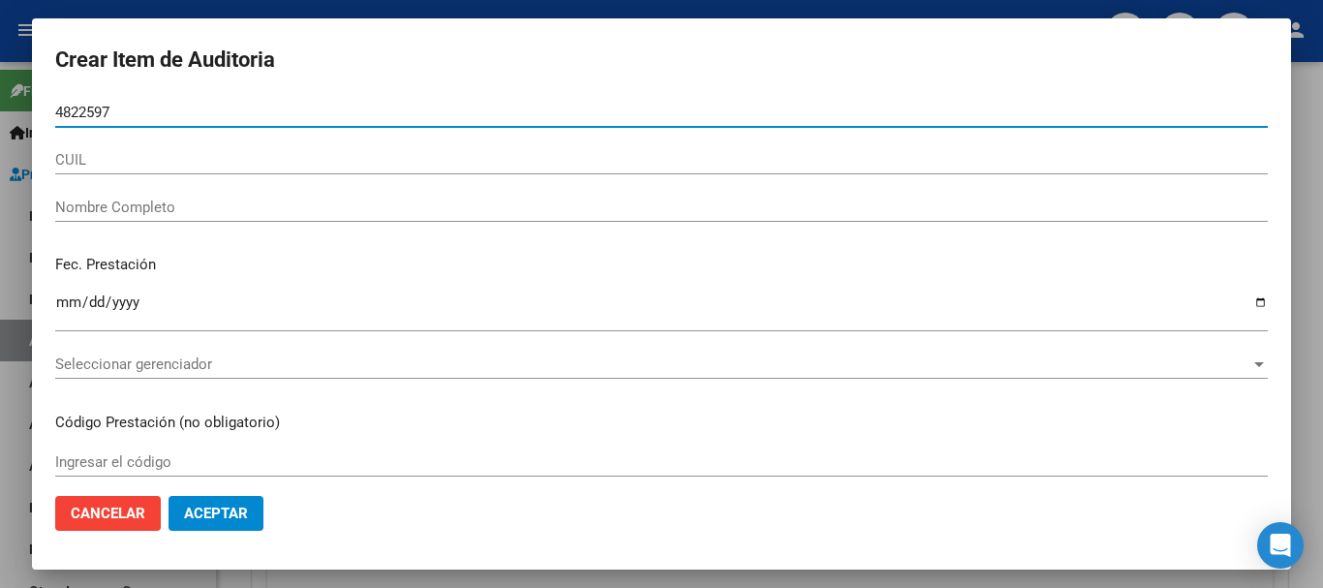
type input "48225972"
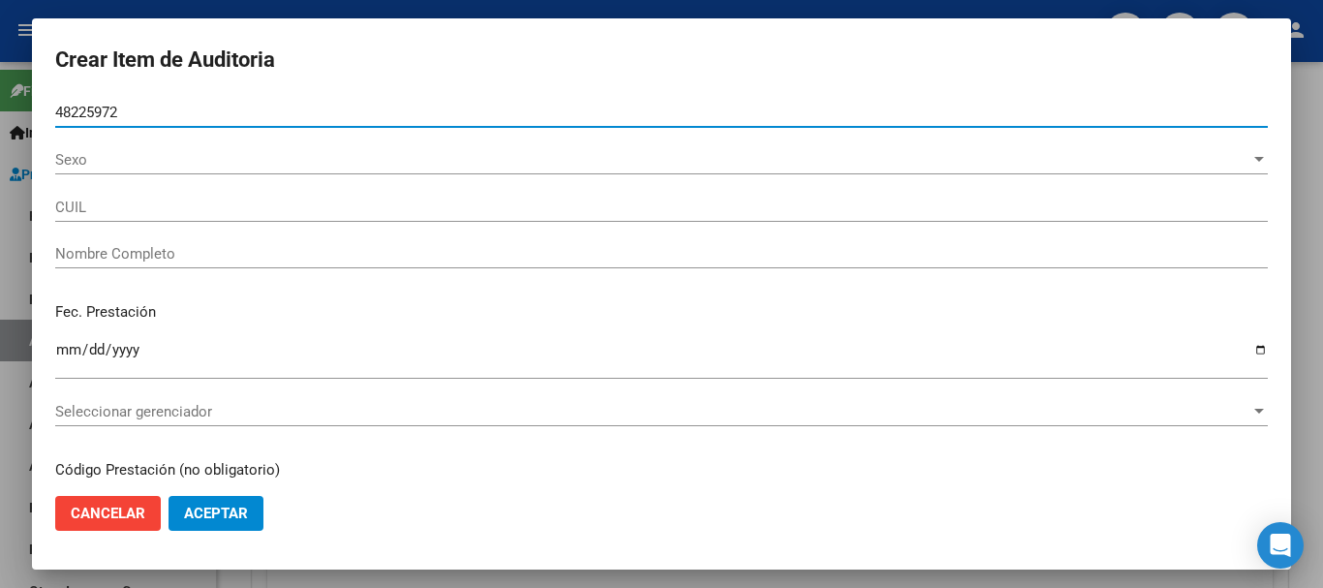
type input "27482259729"
type input "ACOSTA ANABELLA AILEN"
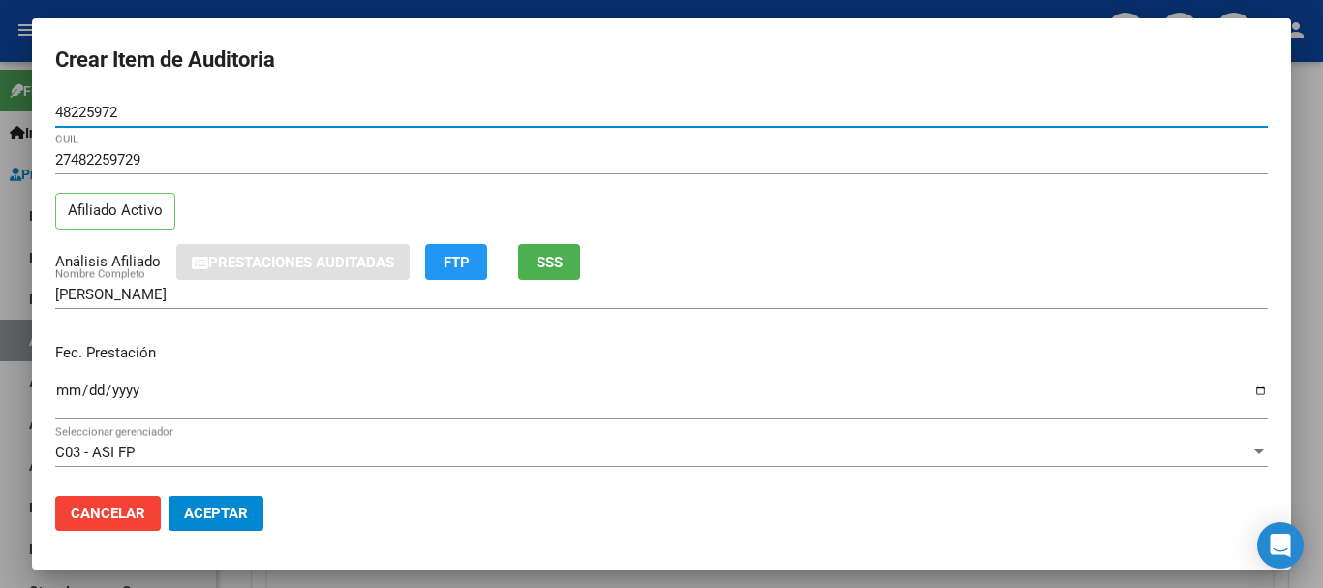
type input "48225972"
click at [58, 393] on input "Ingresar la fecha" at bounding box center [661, 397] width 1212 height 31
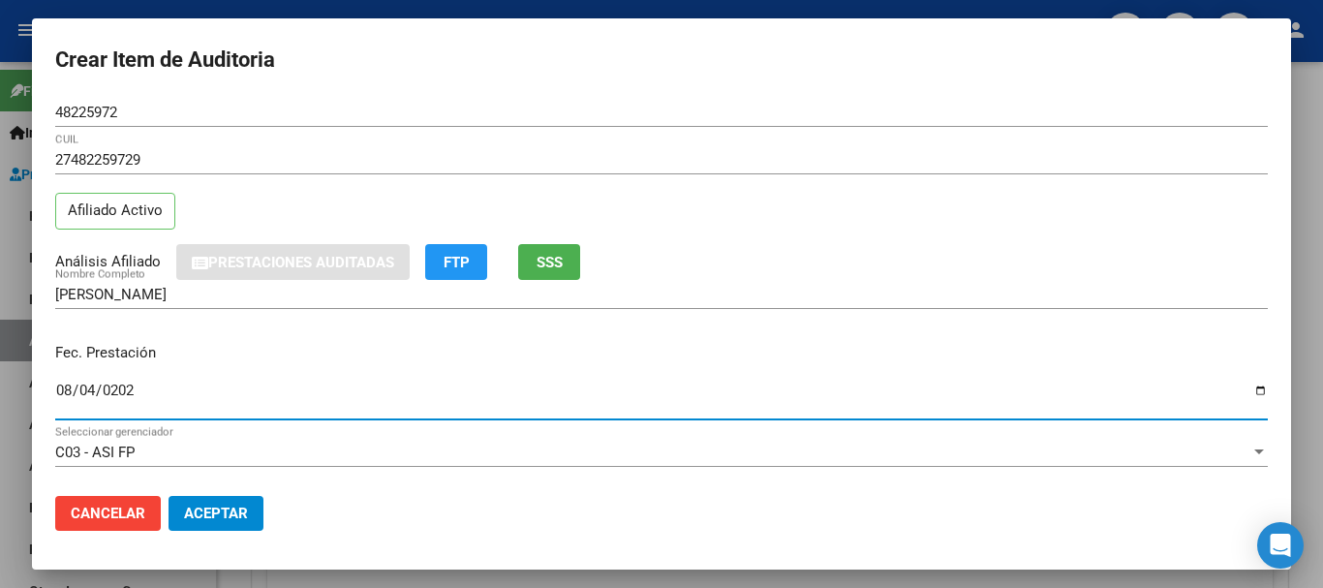
type input "2025-08-04"
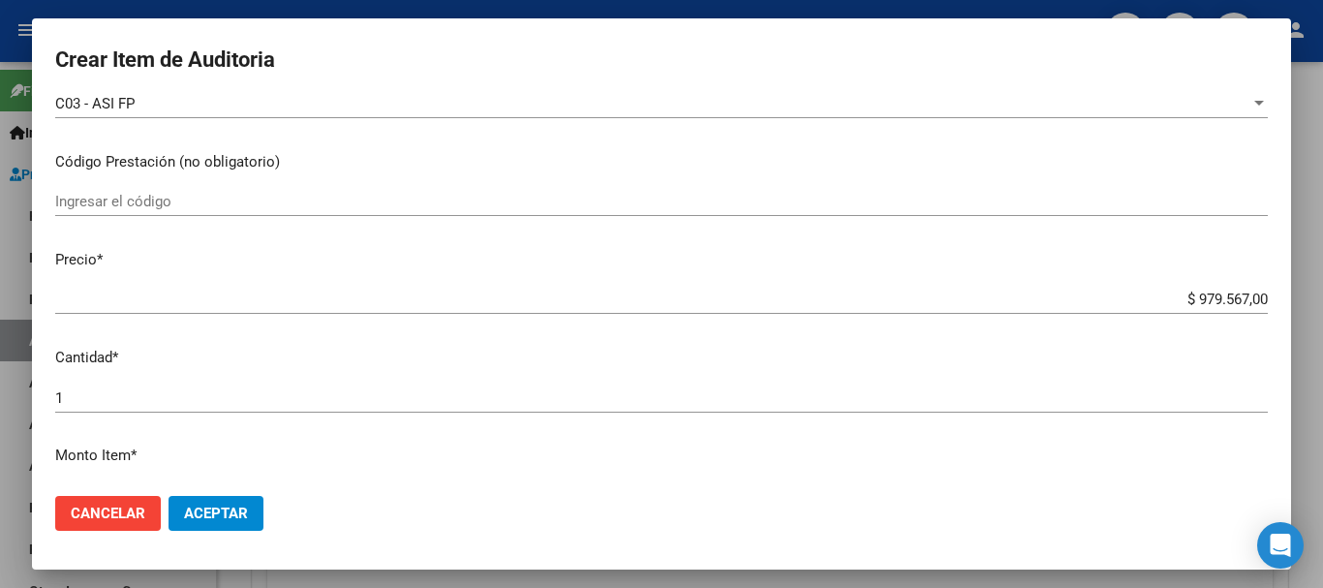
scroll to position [387, 0]
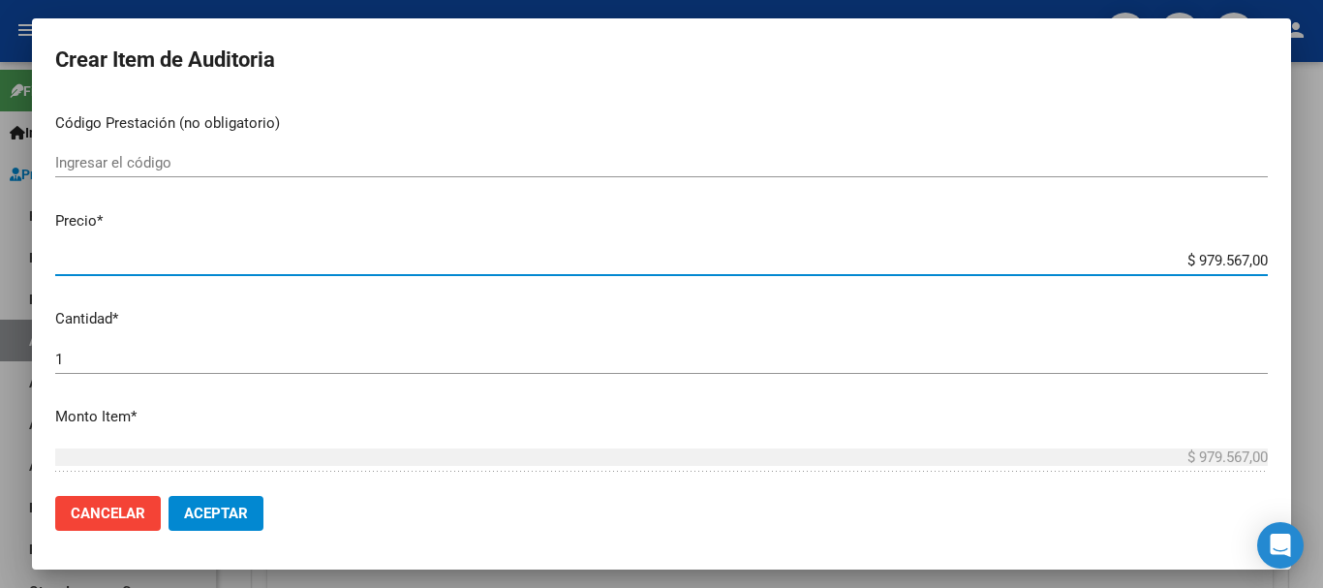
drag, startPoint x: 1179, startPoint y: 266, endPoint x: 1322, endPoint y: 271, distance: 142.4
click at [1307, 271] on div "Crear Item de Auditoria 48225972 Nro Documento 27482259729 CUIL Afiliado Activo…" at bounding box center [661, 294] width 1323 height 588
type input "$ 0,06"
type input "$ 0,69"
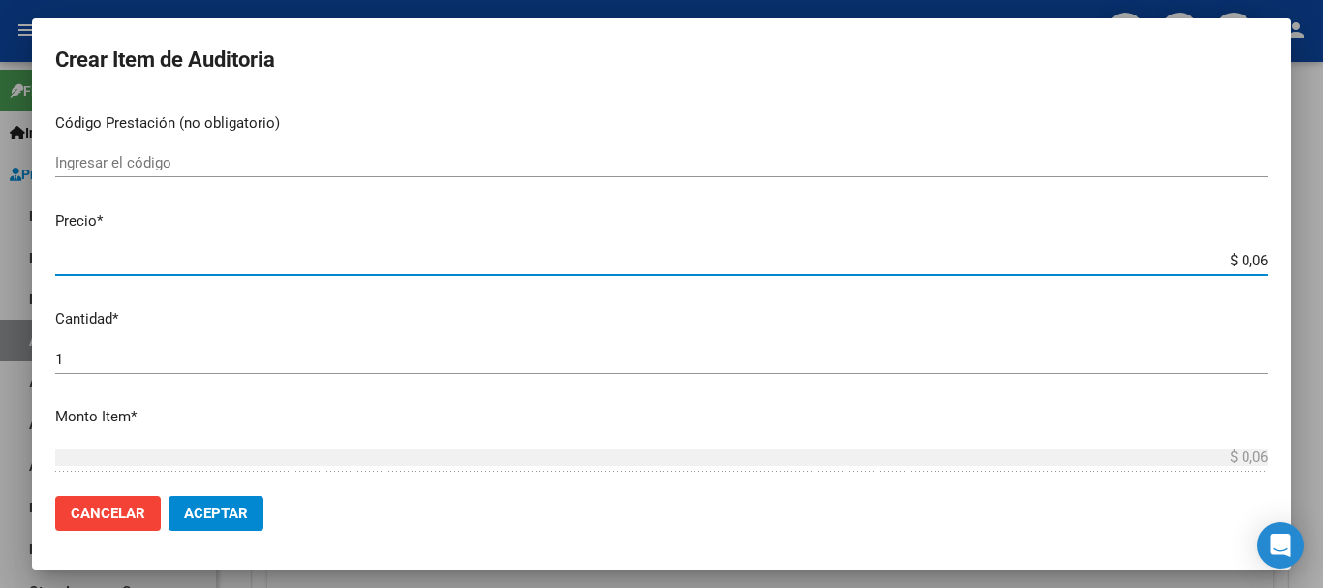
type input "$ 0,69"
type input "$ 6,97"
type input "$ 69,70"
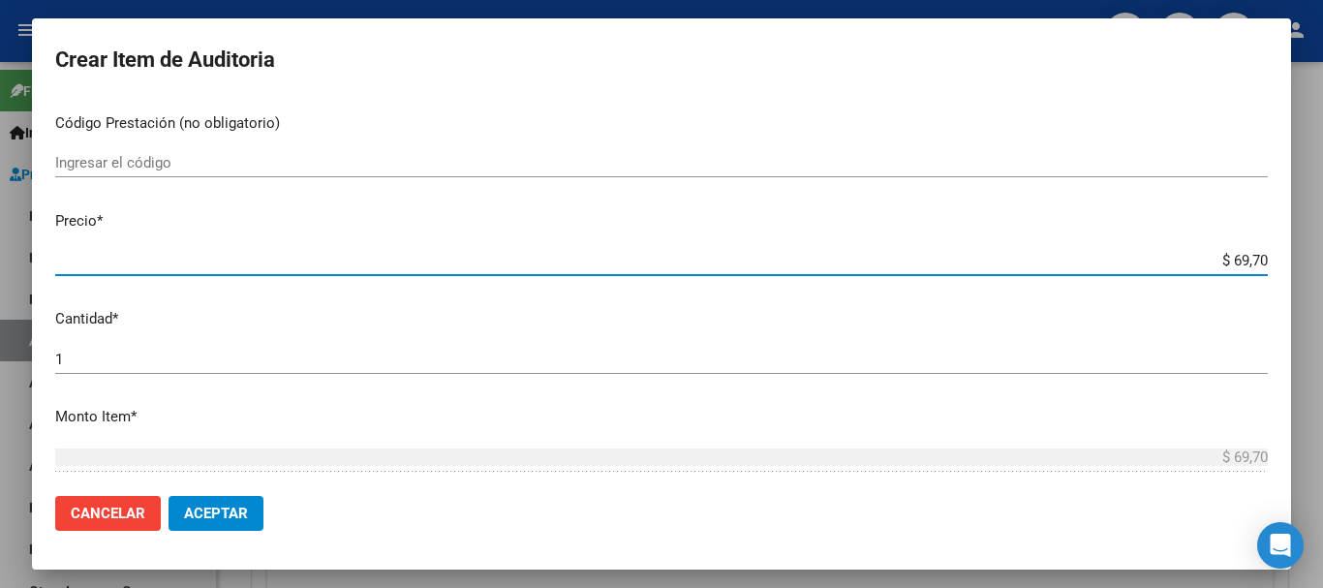
type input "$ 697,05"
type input "$ 6.970,50"
type input "$ 69.705,00"
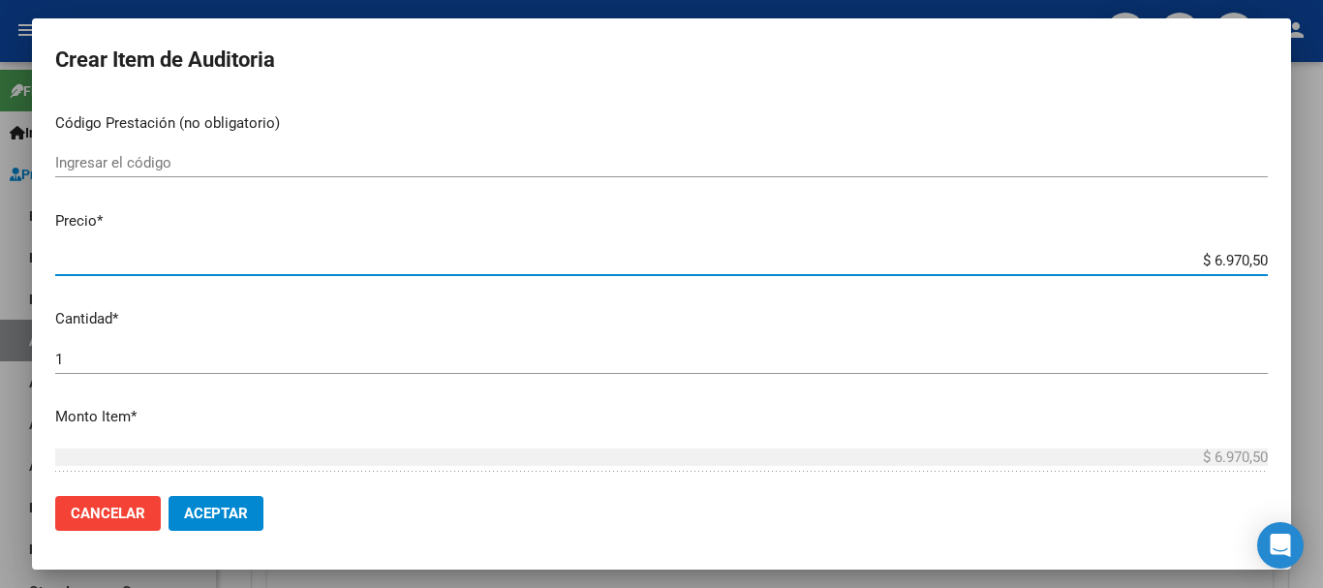
type input "$ 69.705,00"
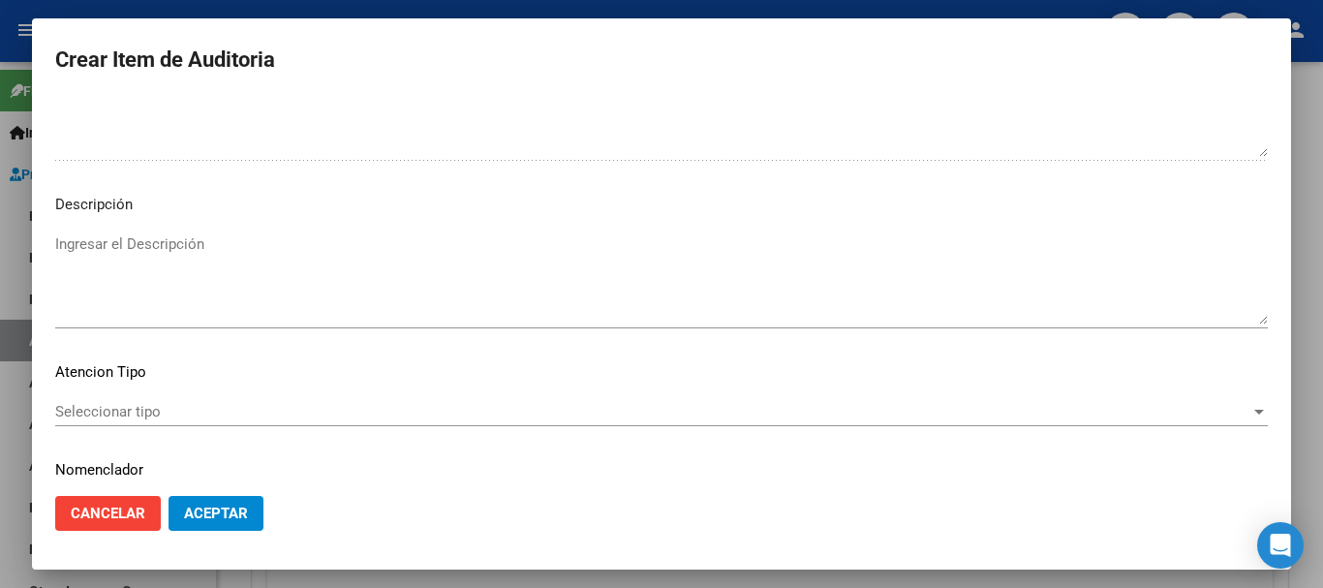
scroll to position [1361, 0]
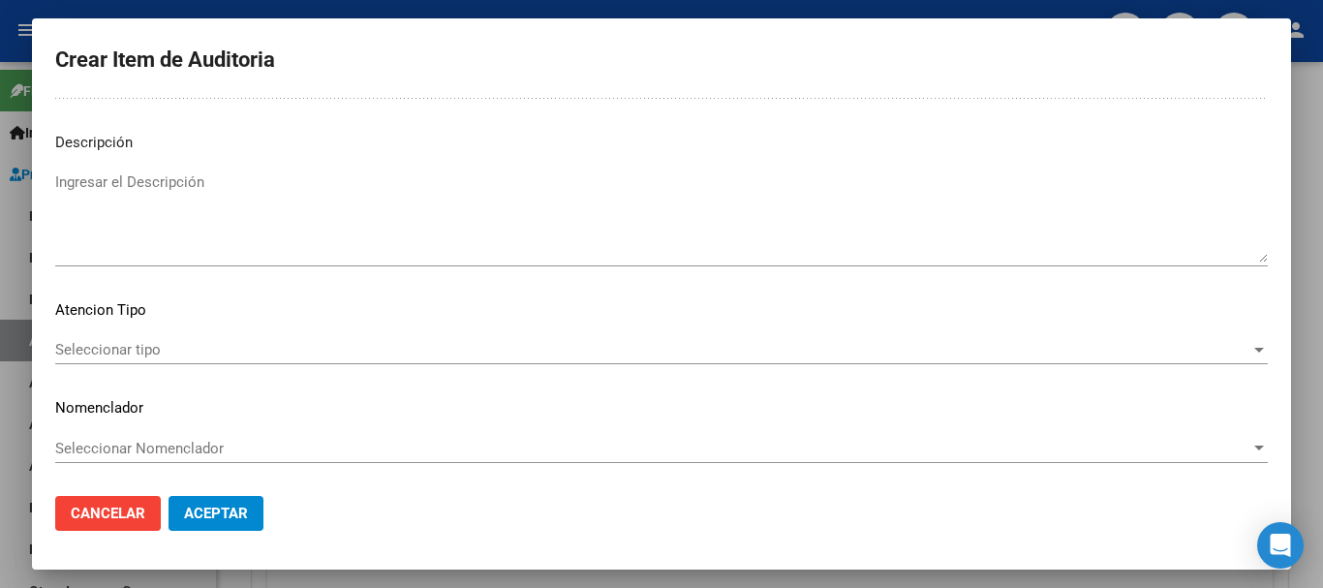
click at [121, 351] on span "Seleccionar tipo" at bounding box center [652, 349] width 1195 height 17
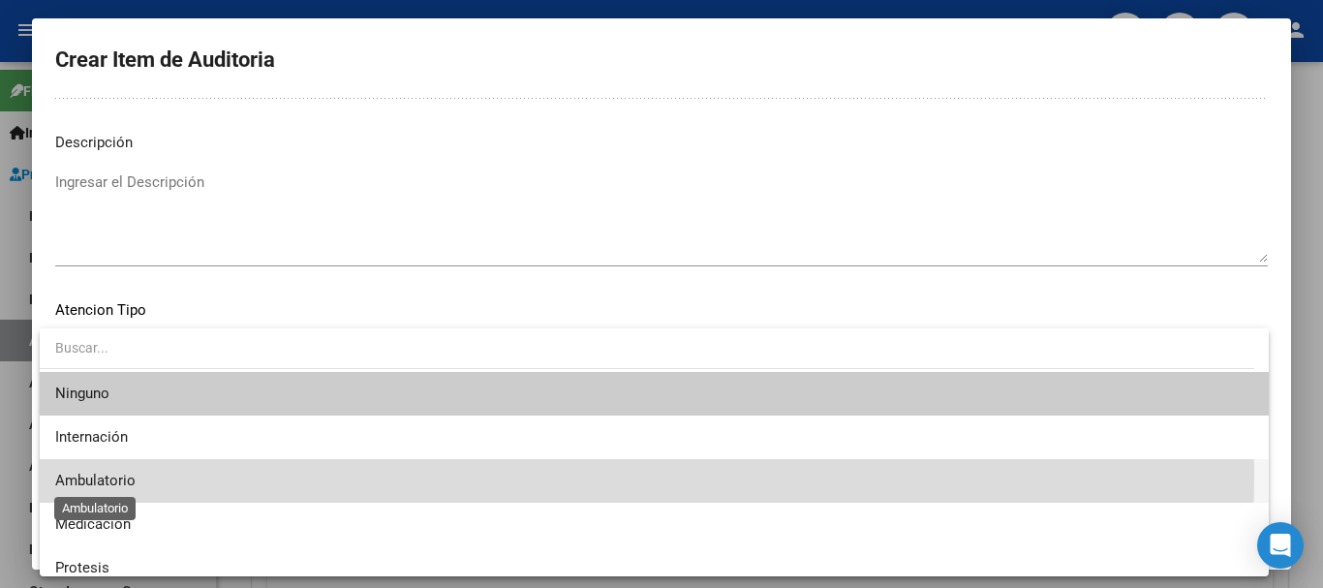
click at [94, 472] on span "Ambulatorio" at bounding box center [95, 480] width 80 height 17
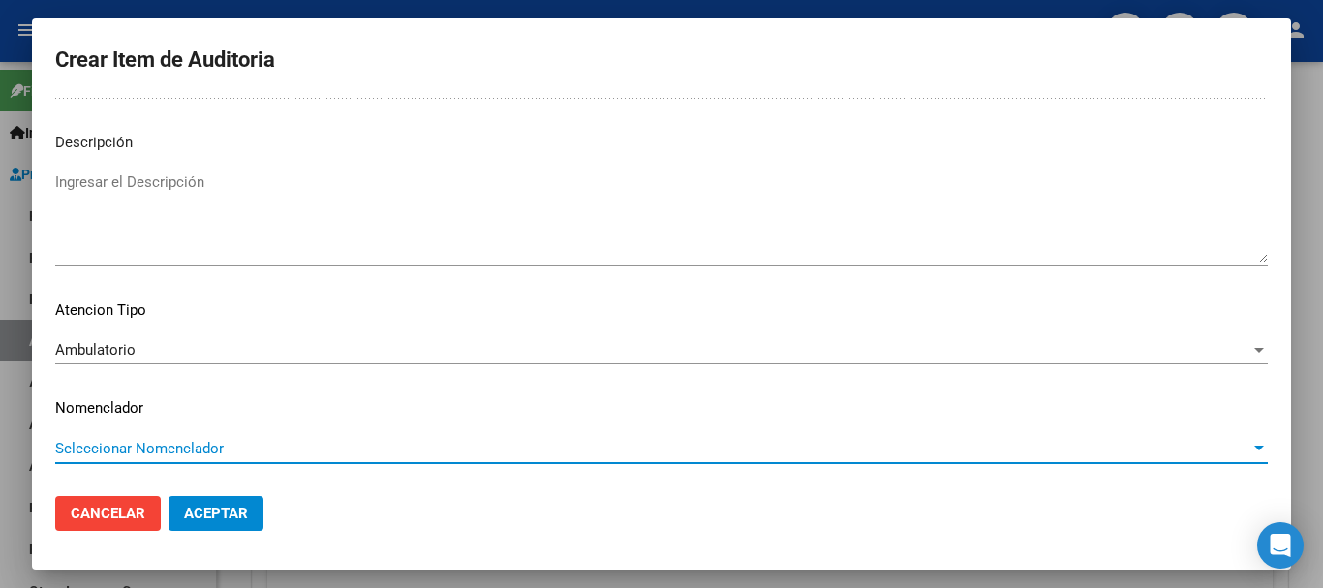
click at [139, 446] on span "Seleccionar Nomenclador" at bounding box center [652, 448] width 1195 height 17
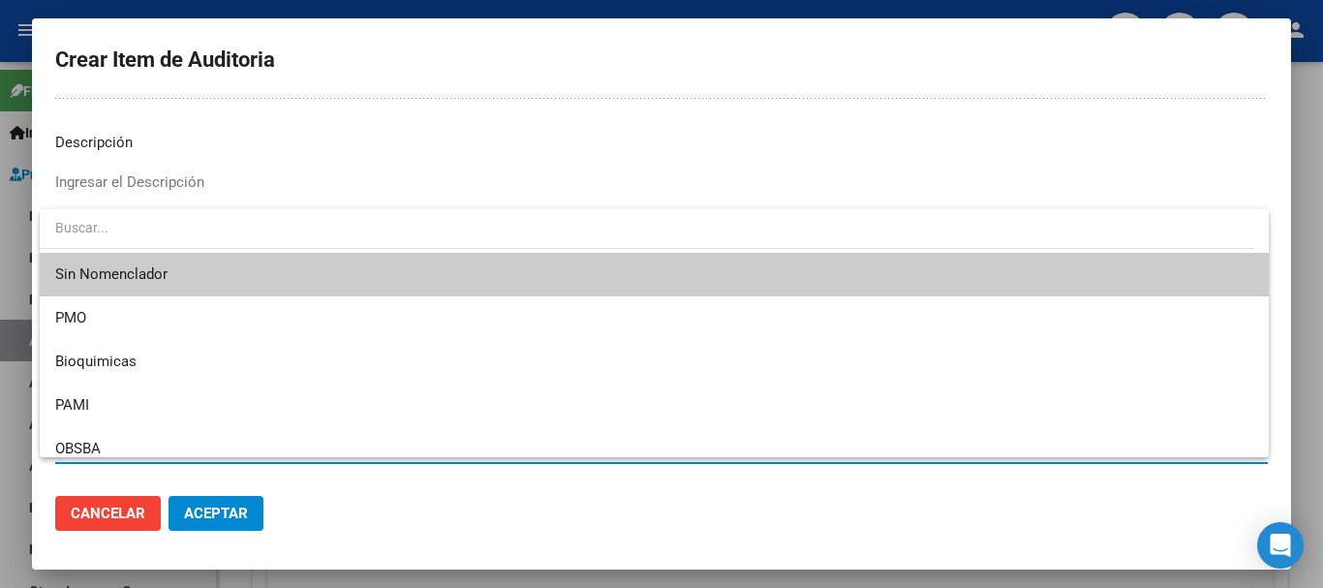
click at [134, 267] on span "Sin Nomenclador" at bounding box center [654, 275] width 1198 height 44
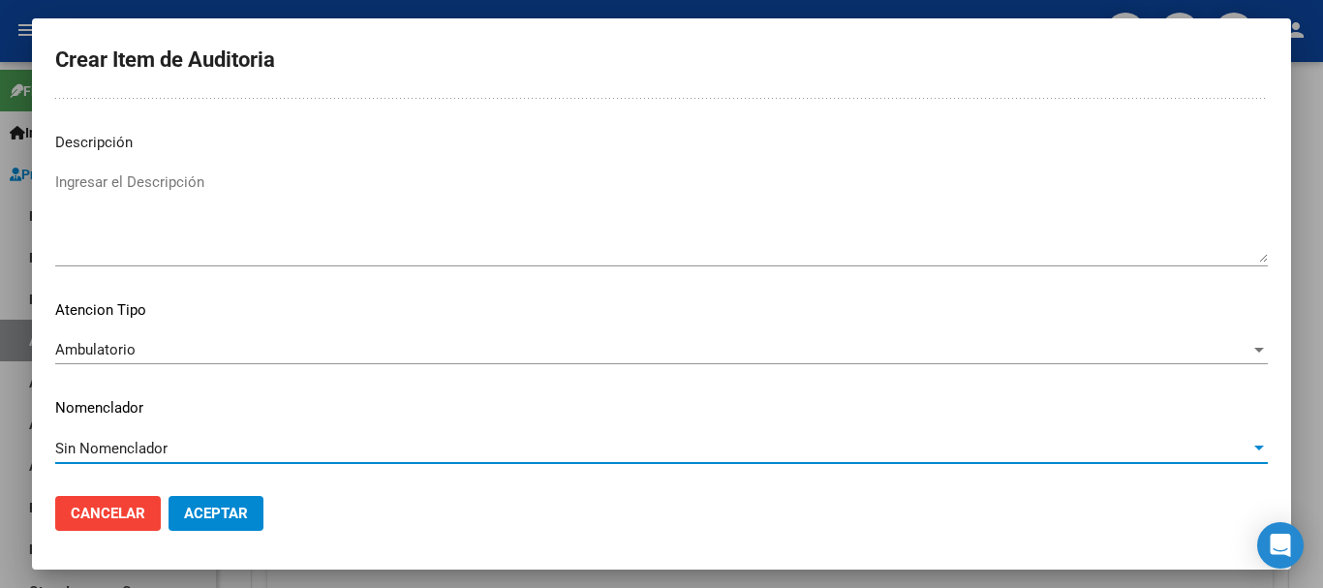
click at [220, 528] on button "Aceptar" at bounding box center [215, 513] width 95 height 35
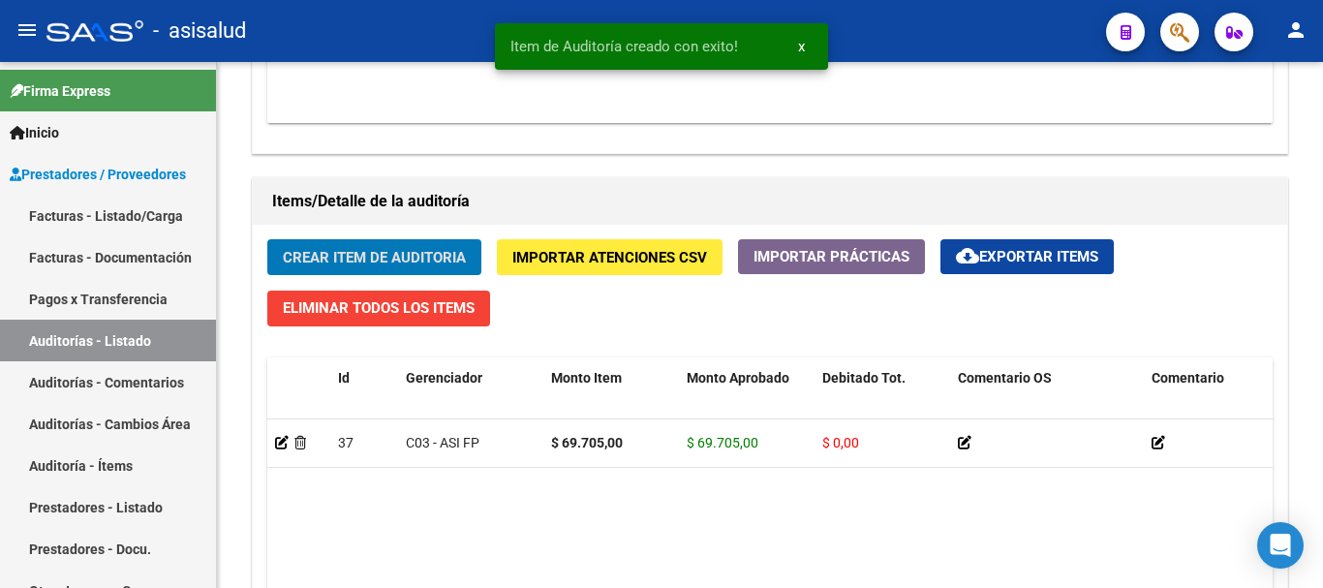
scroll to position [1285, 0]
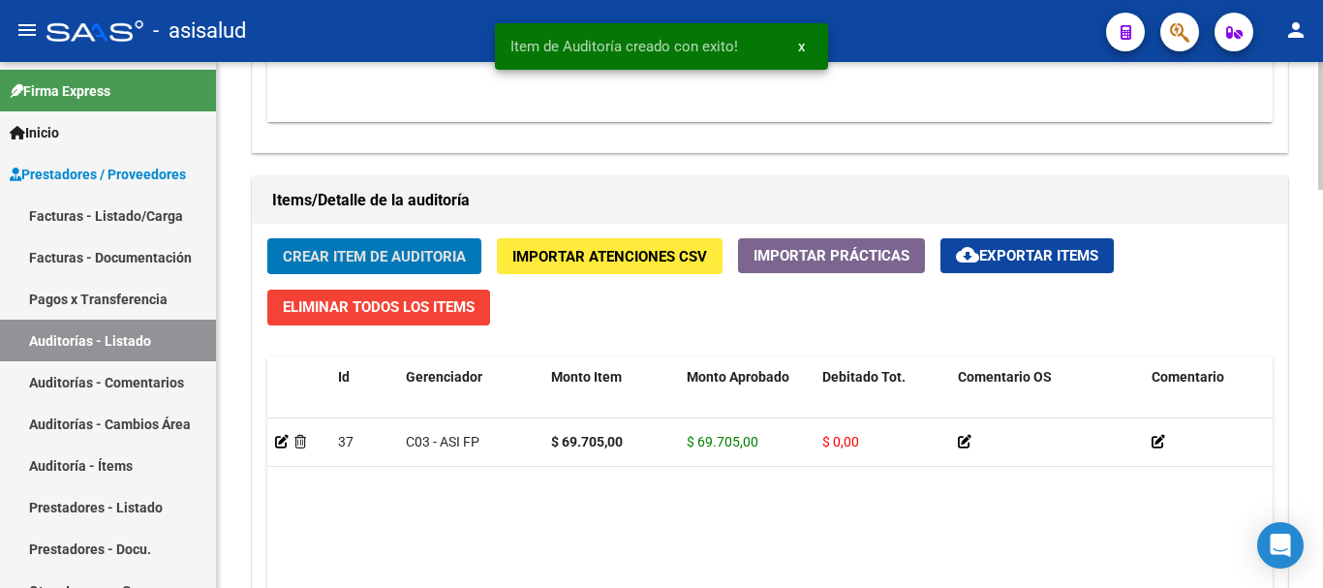
click at [397, 240] on button "Crear Item de Auditoria" at bounding box center [374, 256] width 214 height 36
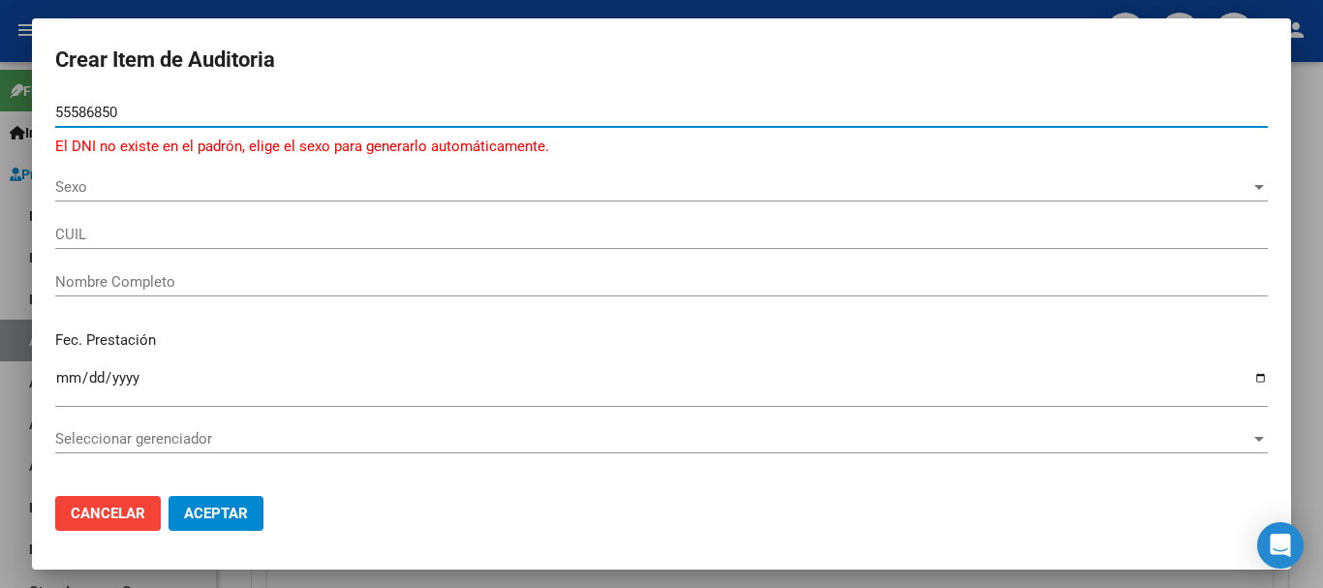
type input "55586850"
click at [278, 186] on span "Sexo" at bounding box center [652, 186] width 1195 height 17
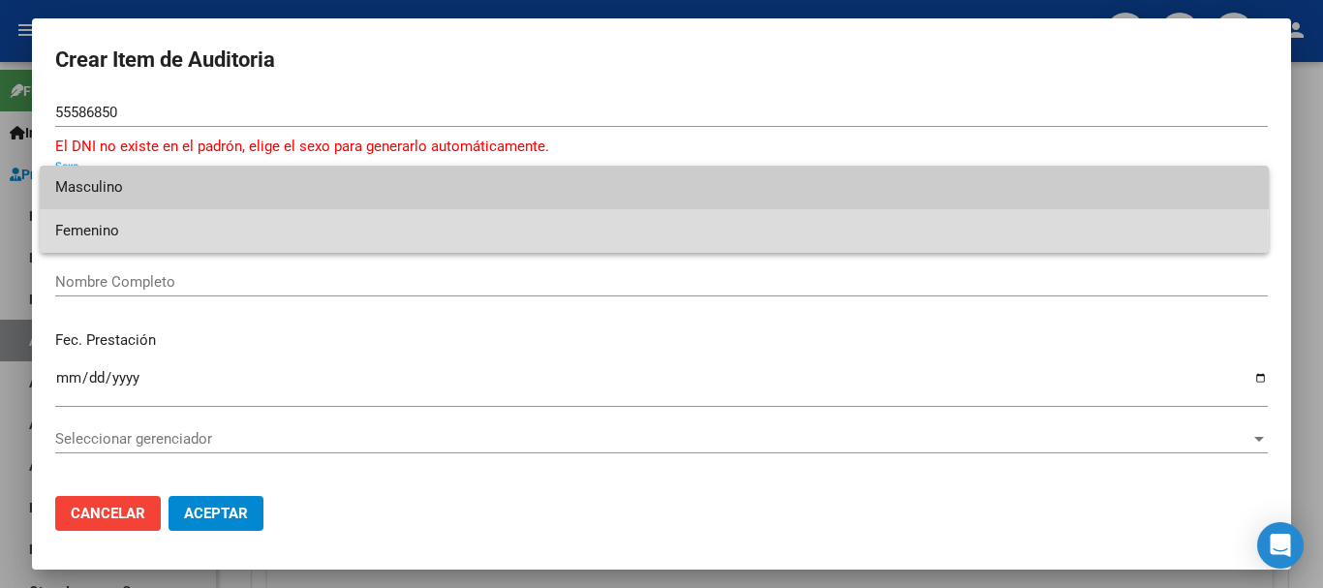
click at [225, 234] on span "Femenino" at bounding box center [654, 231] width 1198 height 44
type input "27555868508"
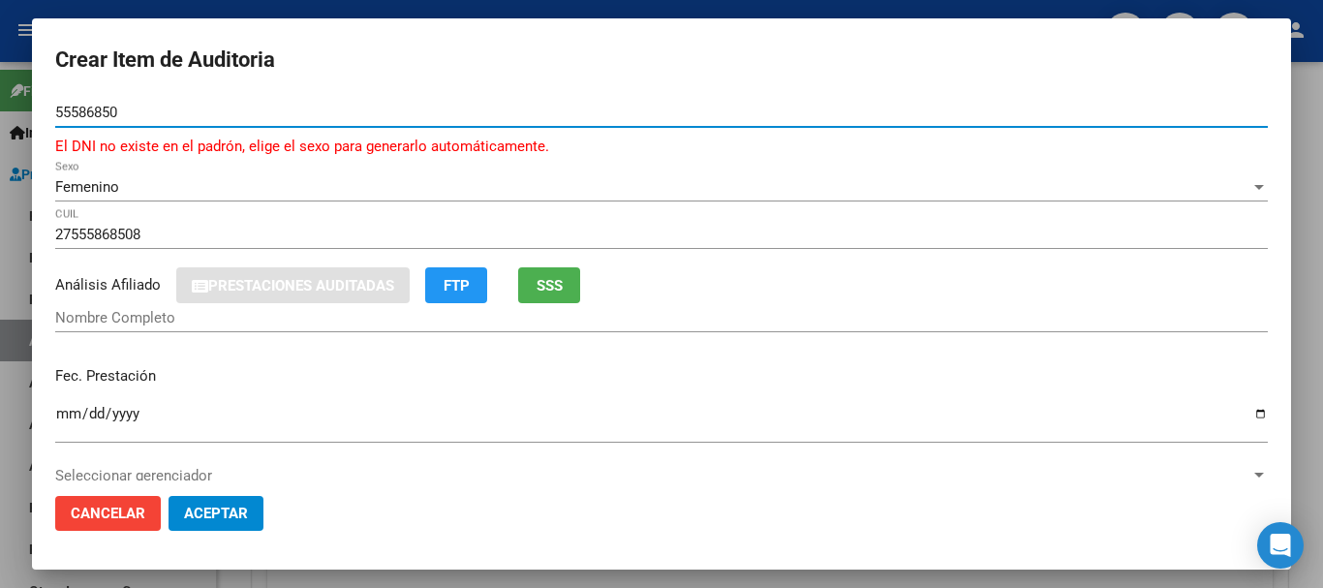
click at [186, 112] on input "55586850" at bounding box center [661, 112] width 1212 height 17
type input "FARUT ASTRADA EMILY ARIADNA"
type input "5"
type input "55586850"
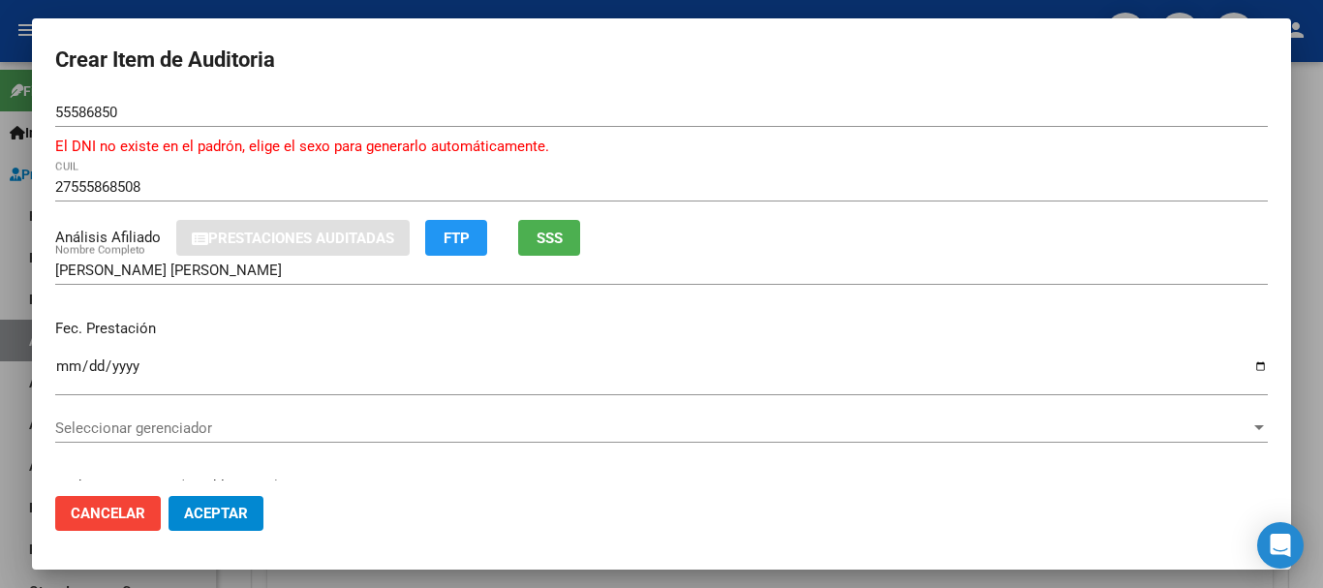
click at [53, 373] on mat-dialog-content "55586850 Nro Documento El DNI no existe en el padrón, elige el sexo para genera…" at bounding box center [661, 289] width 1259 height 382
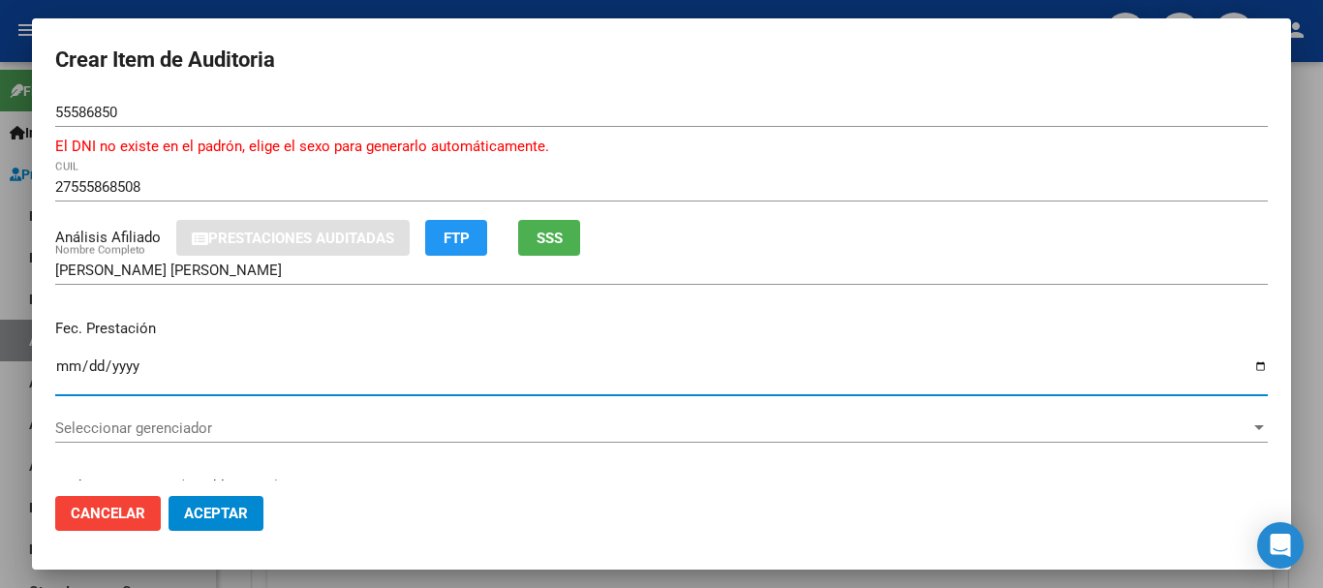
click at [72, 367] on input "Ingresar la fecha" at bounding box center [661, 373] width 1212 height 31
type input "2025-07-28"
click at [537, 249] on button "SSS" at bounding box center [549, 238] width 62 height 36
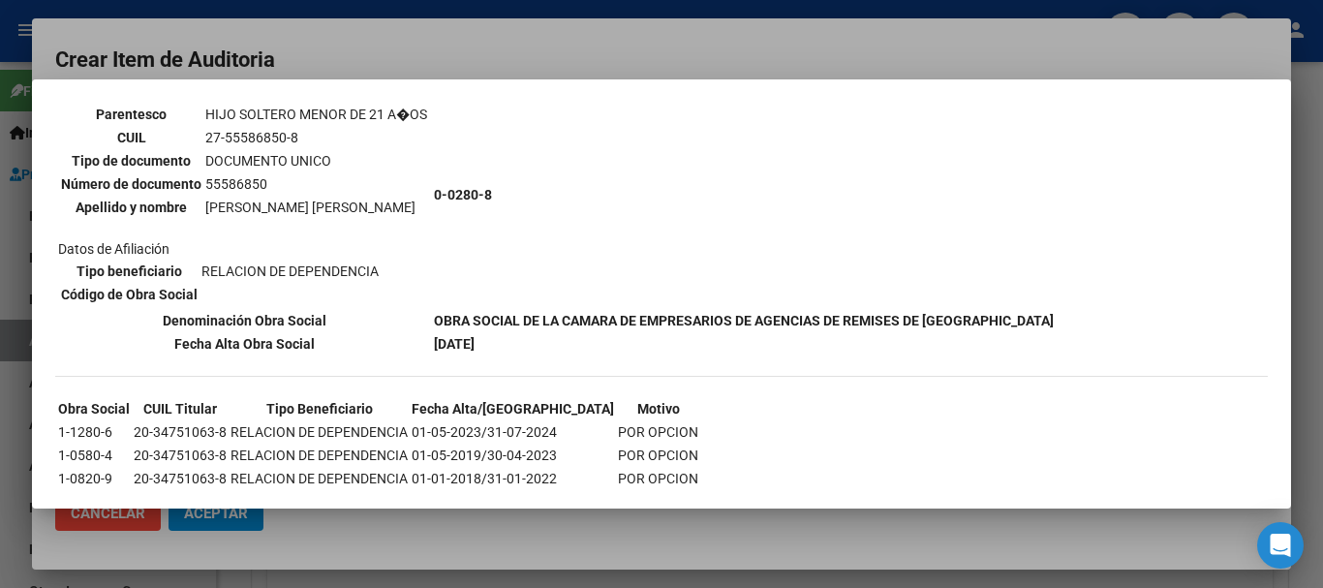
scroll to position [248, 0]
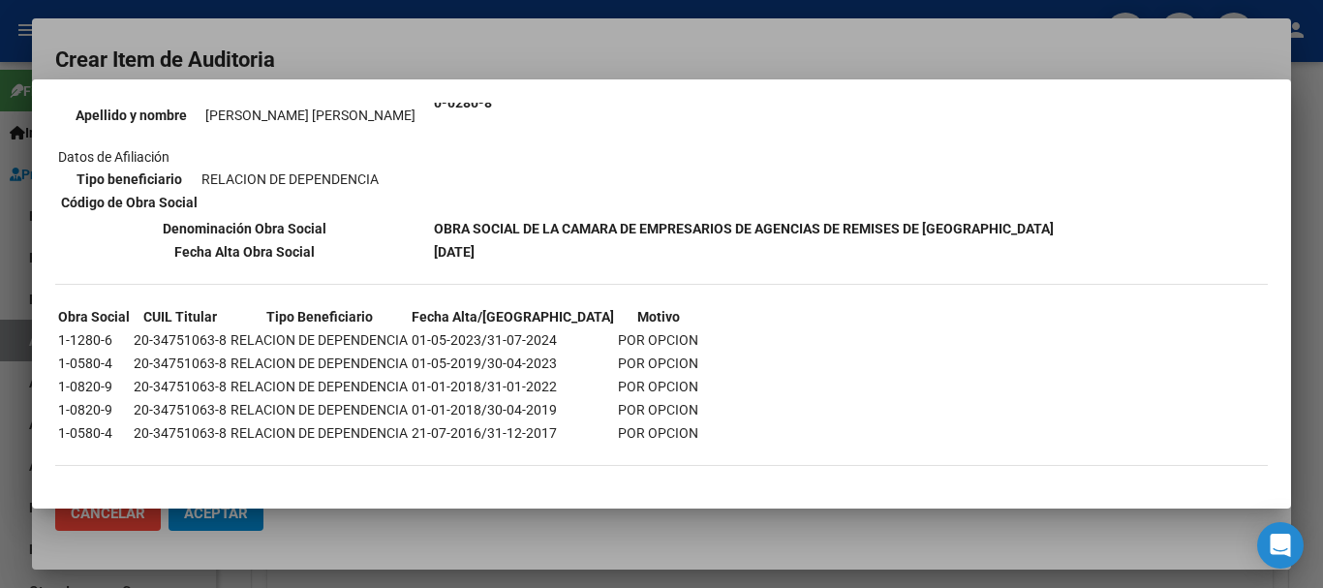
click at [972, 49] on div at bounding box center [661, 294] width 1323 height 588
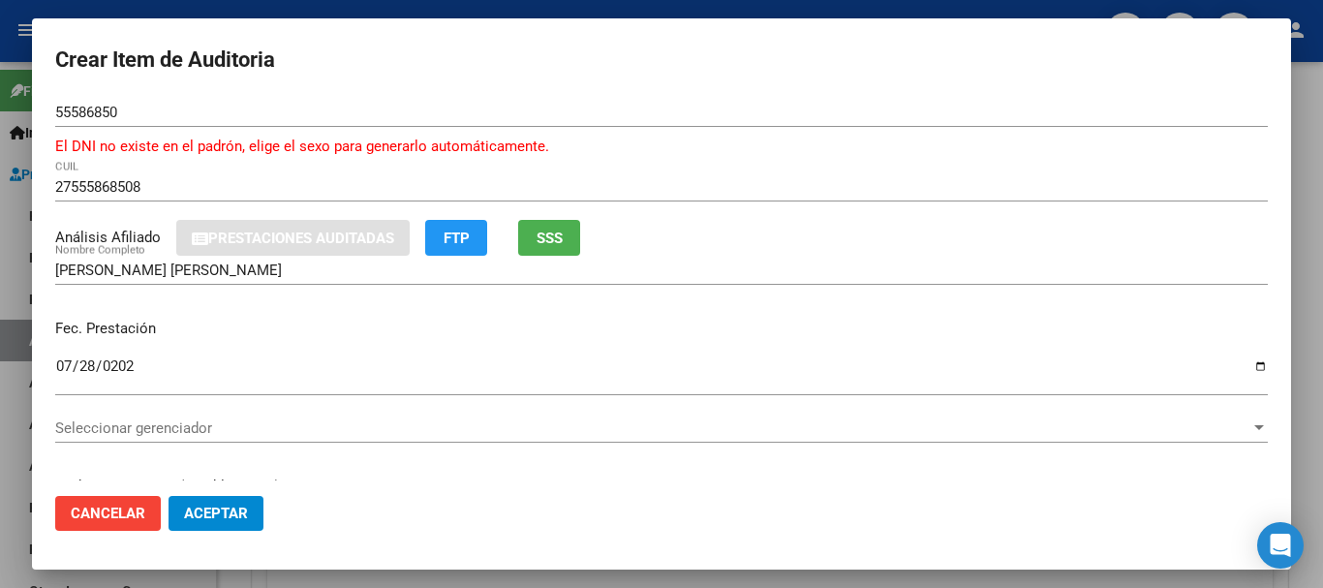
click at [65, 374] on input "2025-07-28" at bounding box center [661, 373] width 1212 height 31
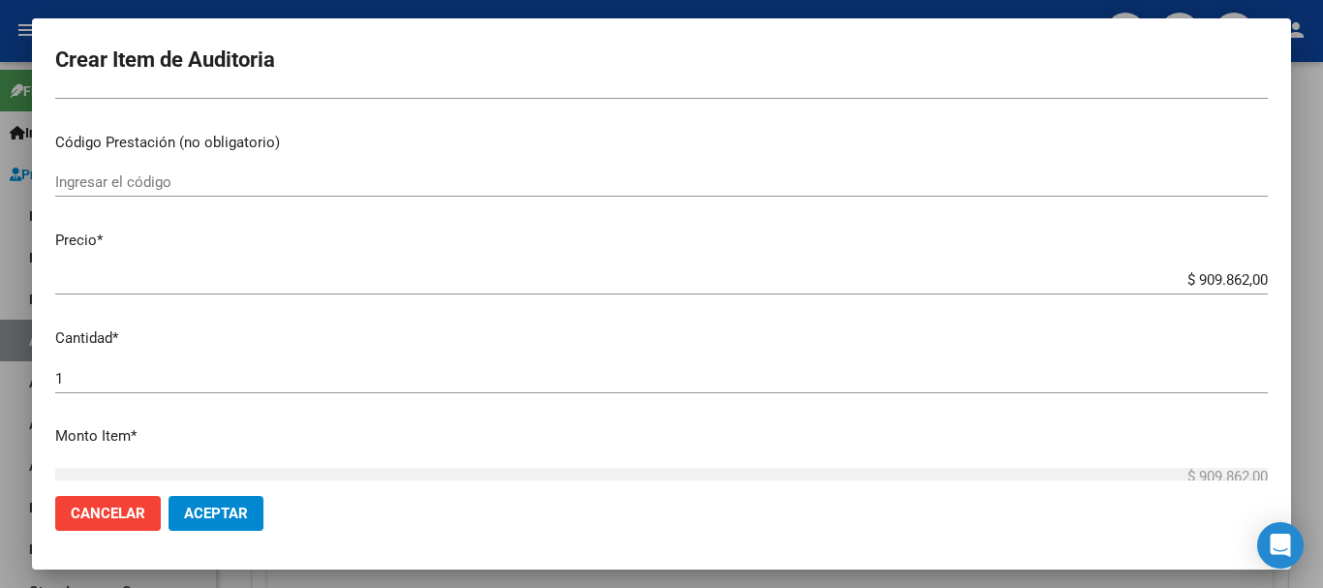
scroll to position [368, 0]
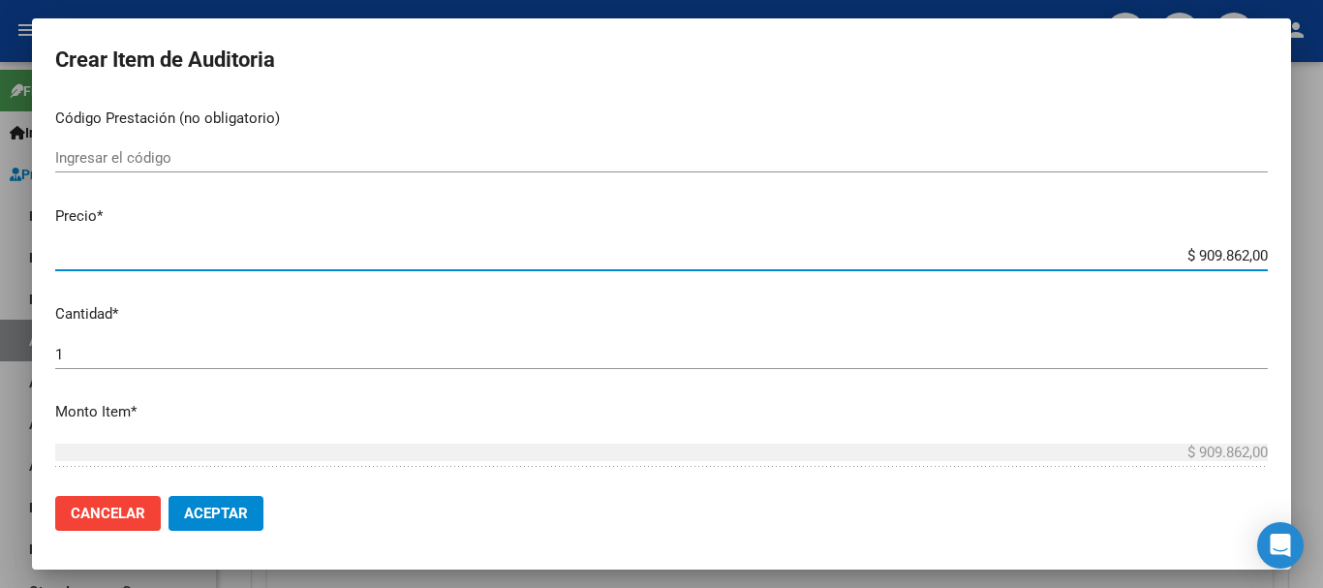
drag, startPoint x: 1172, startPoint y: 252, endPoint x: 1305, endPoint y: 261, distance: 133.0
click at [1305, 261] on div "Crear Item de Auditoria 55586850 Nro Documento El DNI no existe en el padrón, e…" at bounding box center [661, 294] width 1323 height 588
type input "$ 0,01"
type input "$ 0,19"
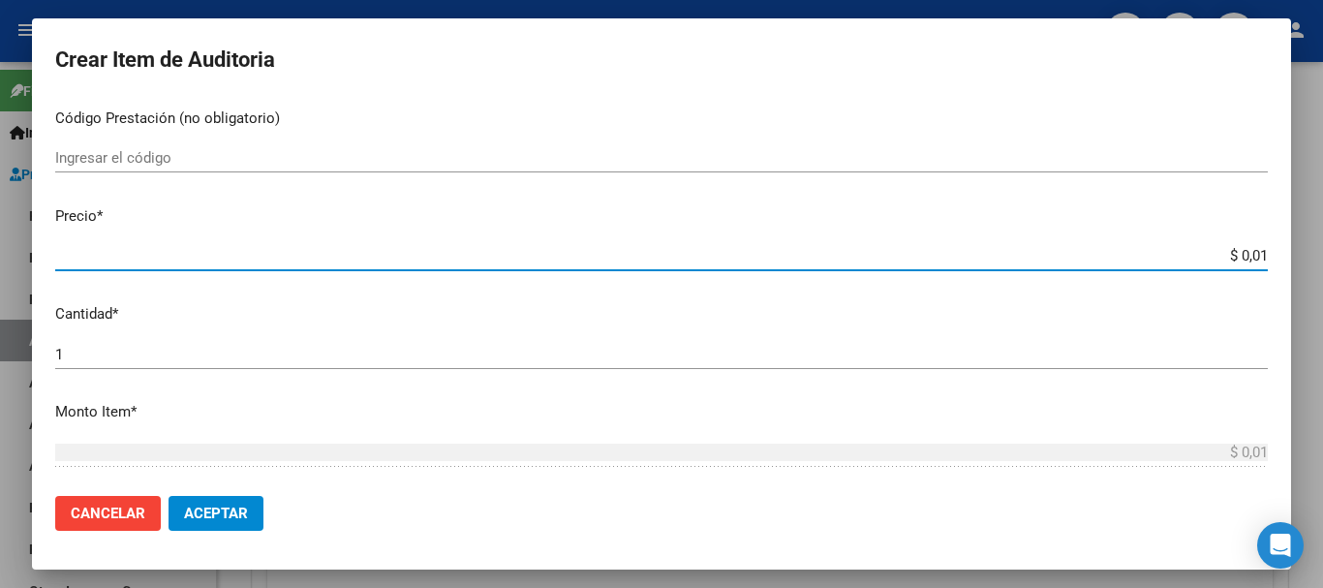
type input "$ 0,19"
type input "$ 1,91"
type input "$ 19,15"
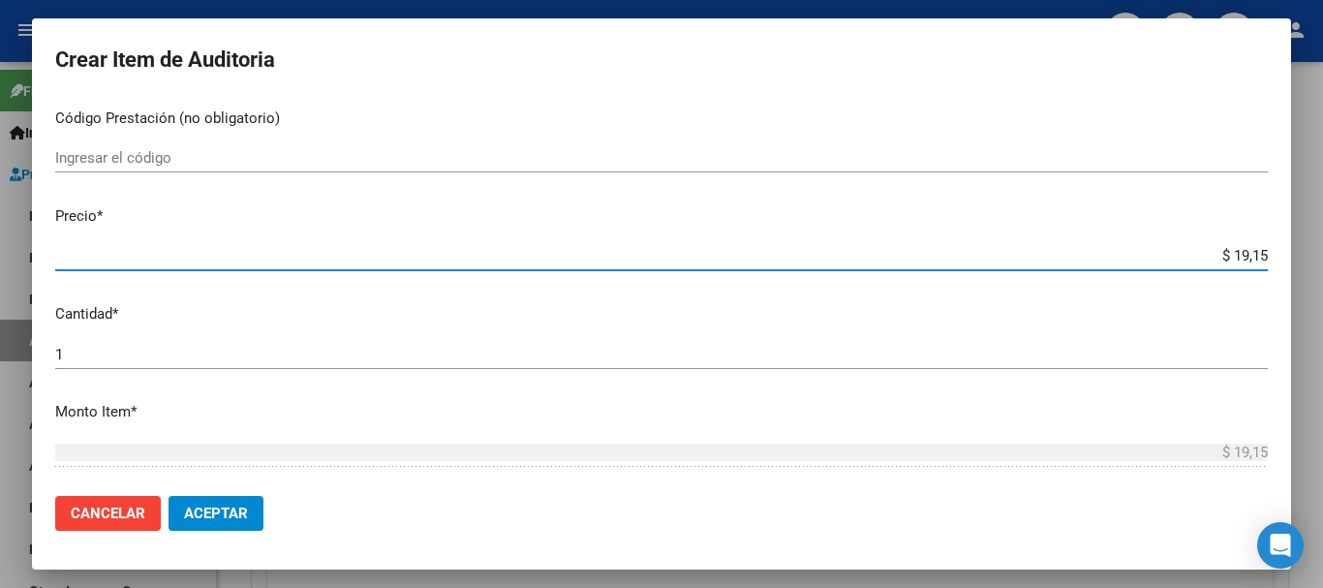
type input "$ 191,51"
type input "$ 1.915,10"
type input "$ 19.151,00"
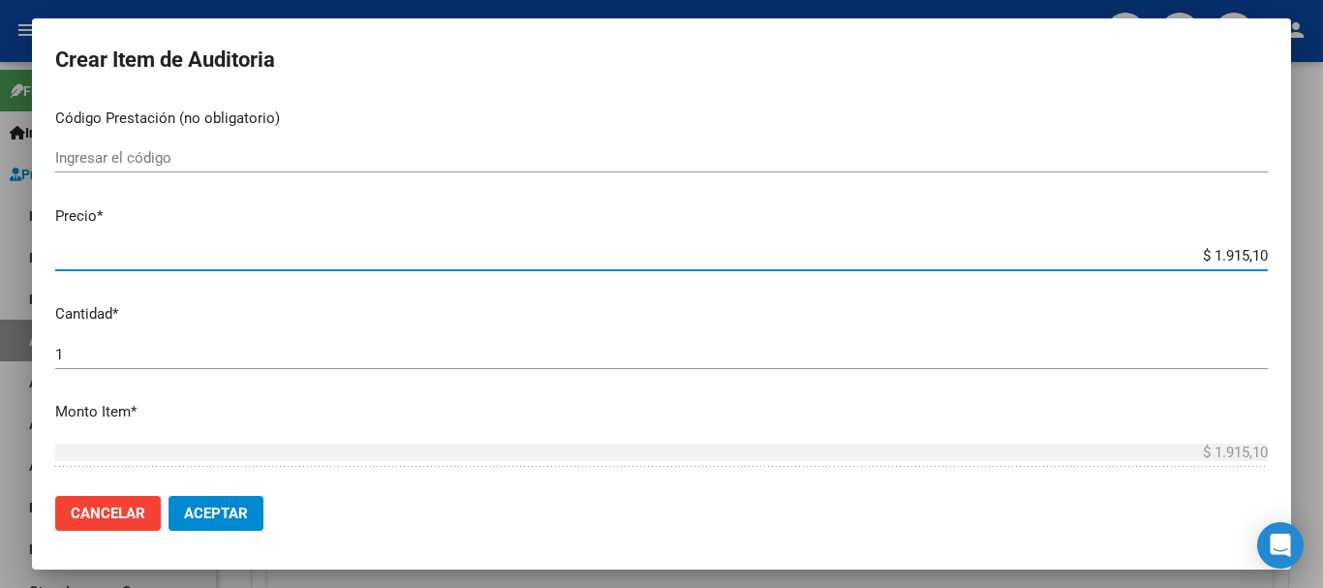
type input "$ 19.151,00"
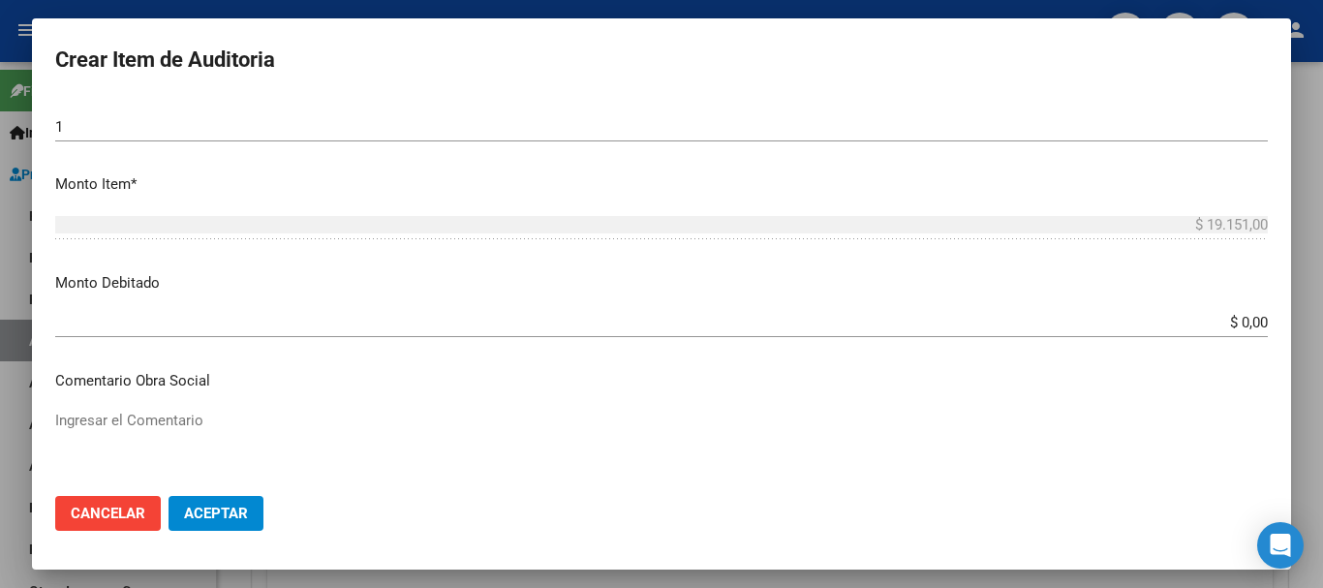
scroll to position [714, 0]
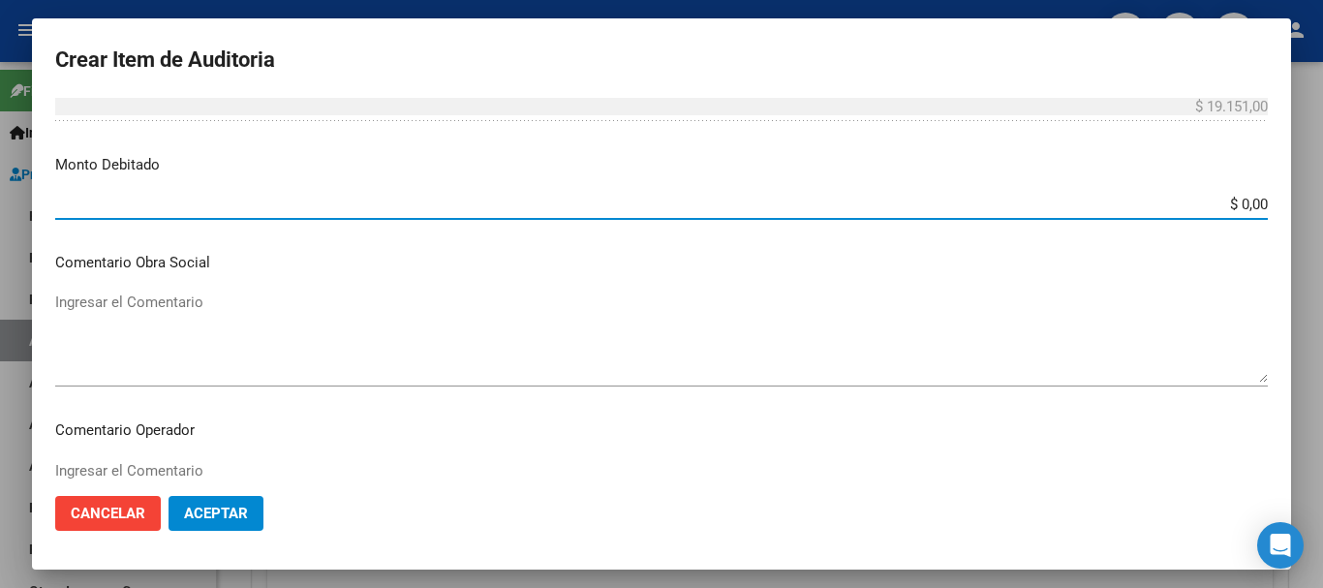
drag, startPoint x: 1202, startPoint y: 212, endPoint x: 1322, endPoint y: 169, distance: 126.5
click at [1307, 169] on div "Crear Item de Auditoria 55586850 Nro Documento El DNI no existe en el padrón, e…" at bounding box center [661, 294] width 1323 height 588
type input "$ 19.151,00"
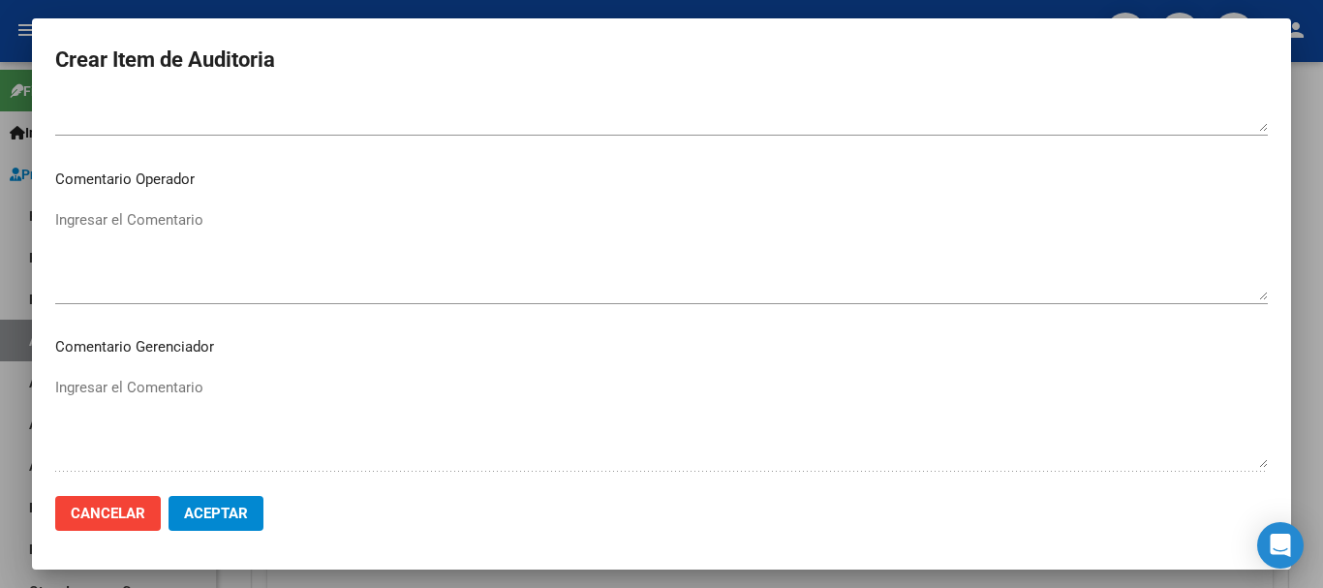
scroll to position [988, 0]
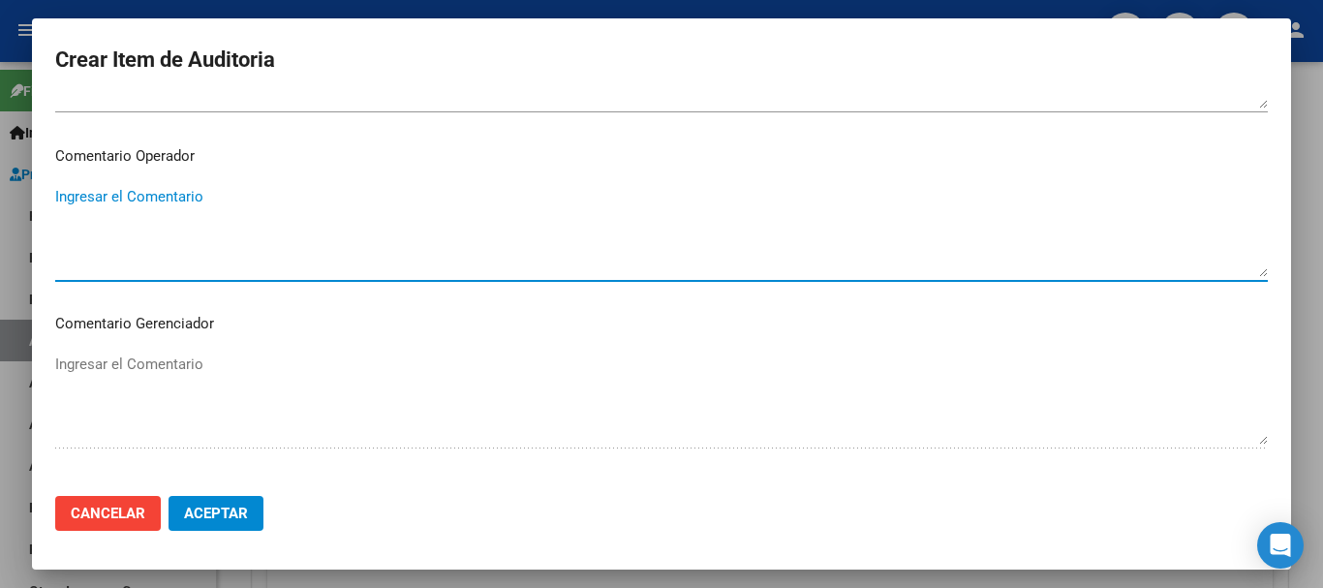
click at [1053, 268] on textarea "Ingresar el Comentario" at bounding box center [661, 231] width 1212 height 91
type textarea "paciente con otra os"
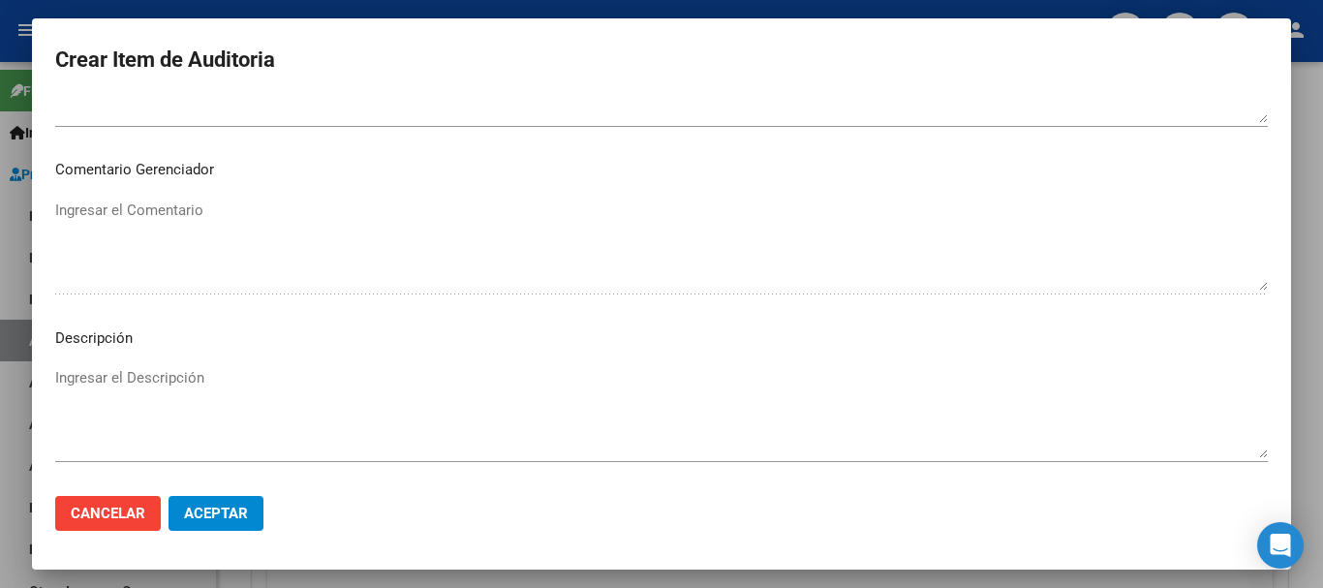
scroll to position [1200, 0]
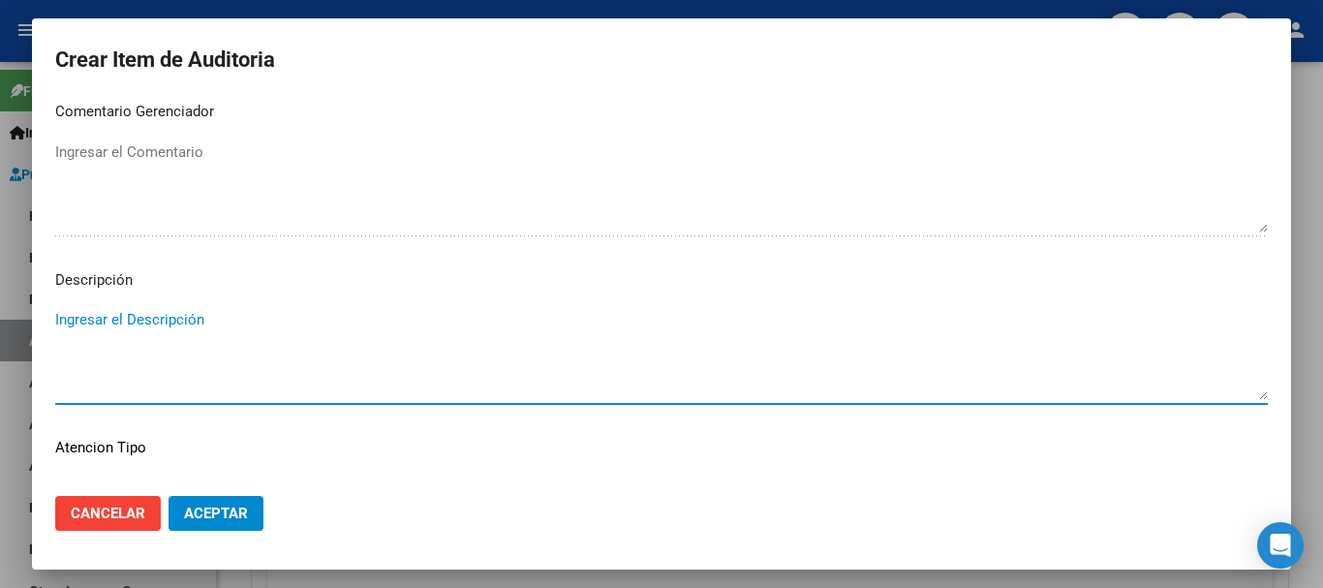
click at [938, 345] on textarea "Ingresar el Descripción" at bounding box center [661, 354] width 1212 height 91
type textarea "Paciente con otra OS"
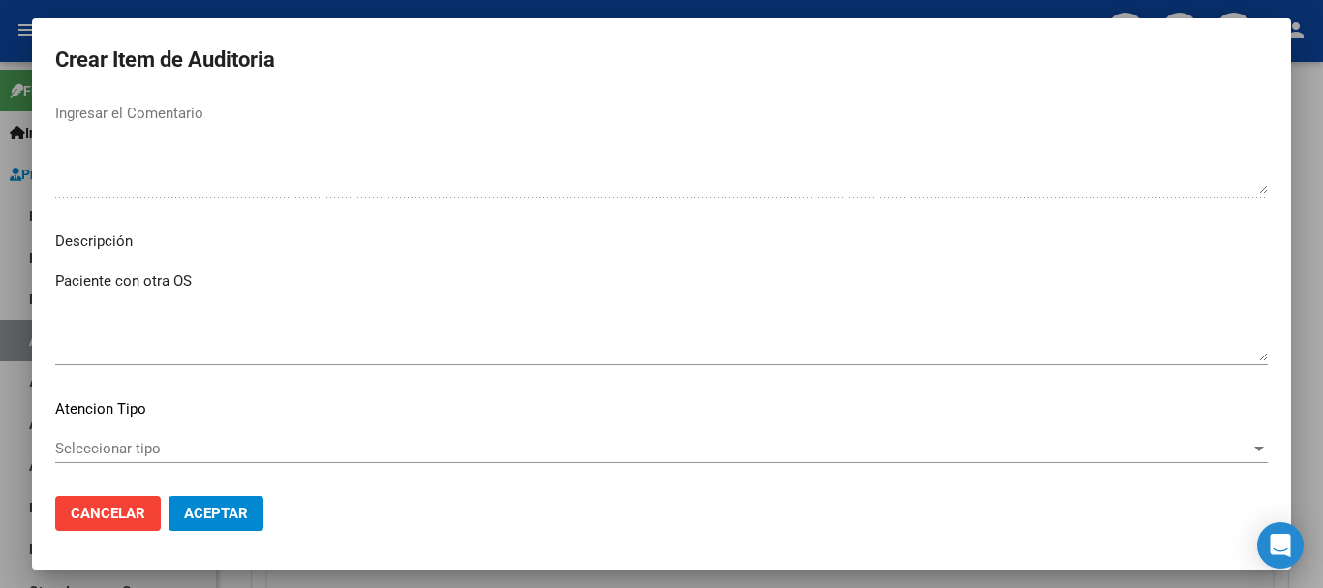
scroll to position [1337, 0]
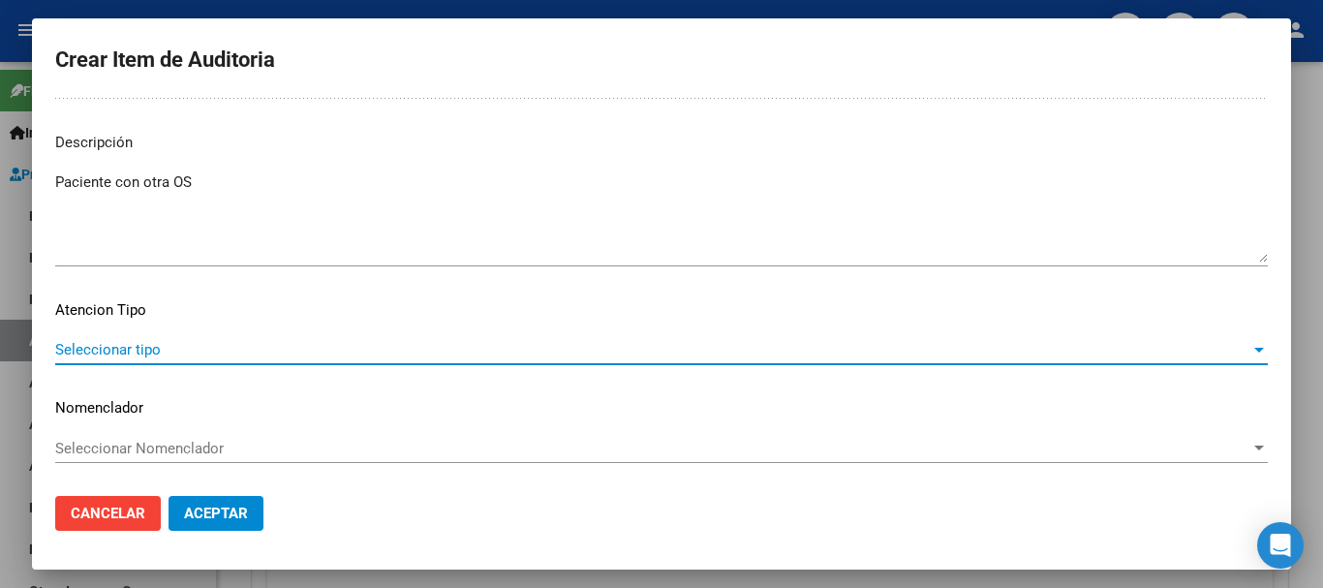
click at [202, 343] on span "Seleccionar tipo" at bounding box center [652, 349] width 1195 height 17
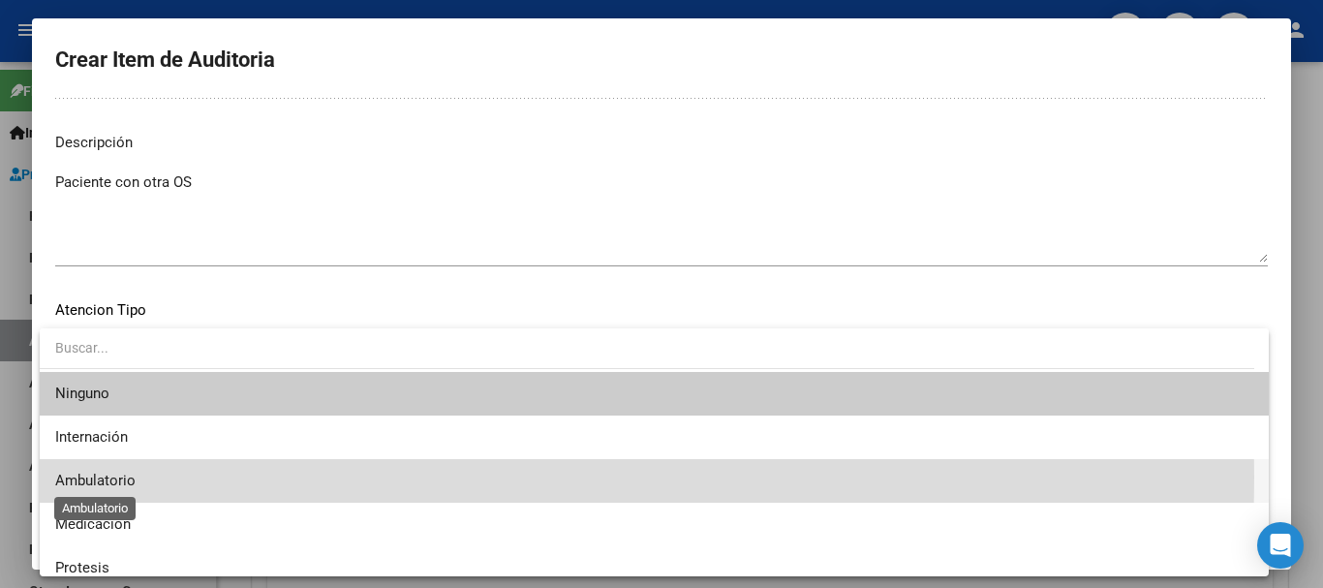
click at [114, 476] on span "Ambulatorio" at bounding box center [95, 480] width 80 height 17
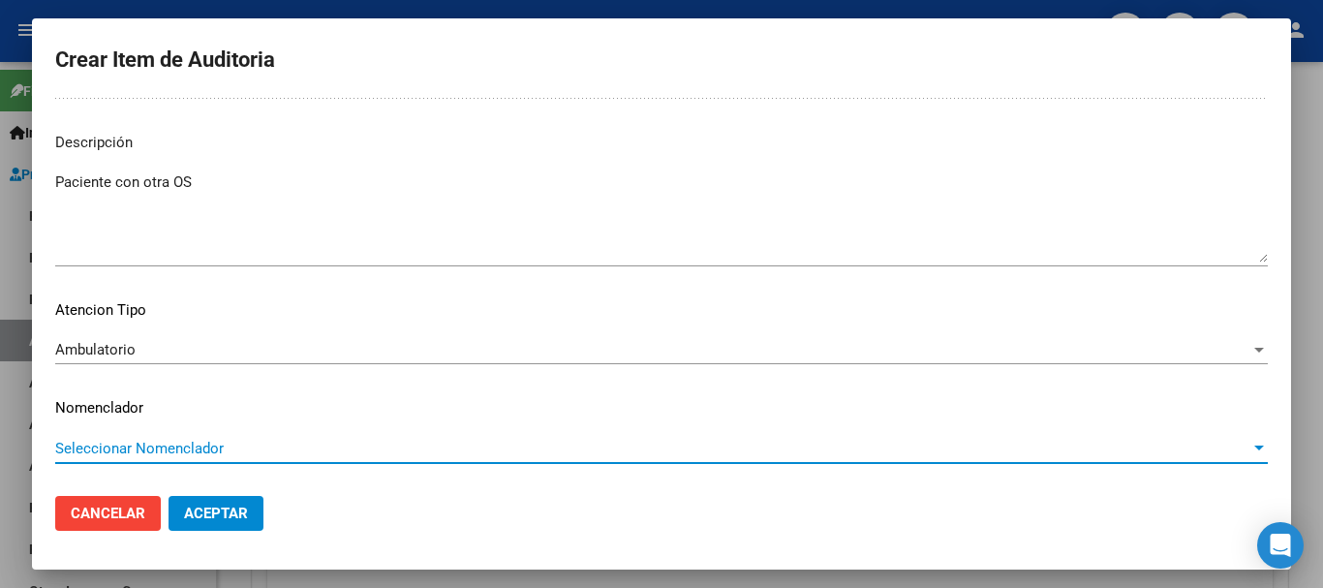
click at [187, 444] on span "Seleccionar Nomenclador" at bounding box center [652, 448] width 1195 height 17
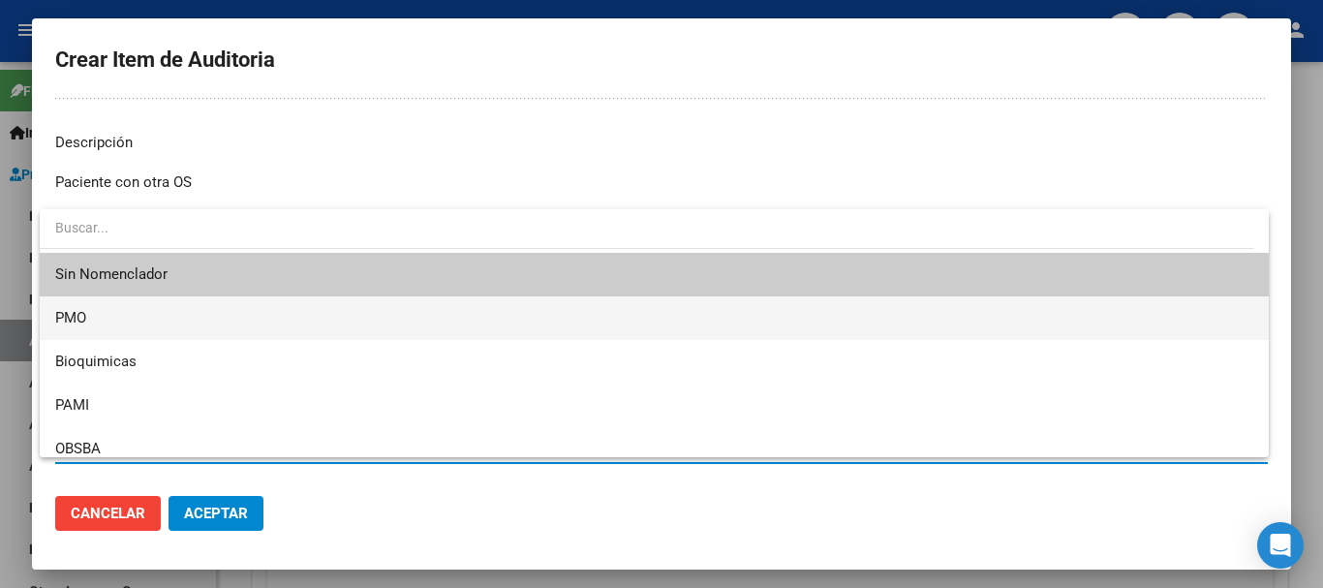
drag, startPoint x: 166, startPoint y: 280, endPoint x: 171, endPoint y: 304, distance: 24.9
click at [171, 304] on div "Sin Nomenclador PMO Bioquimicas PAMI OBSBA NBU" at bounding box center [654, 333] width 1229 height 248
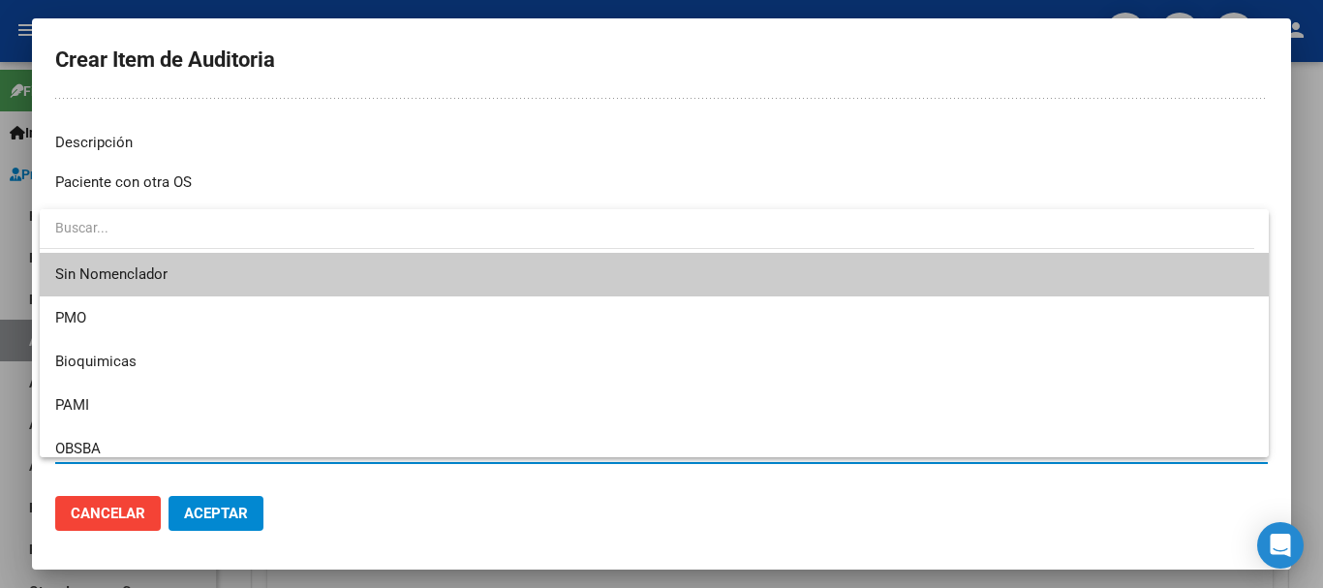
click at [211, 509] on div at bounding box center [661, 294] width 1323 height 588
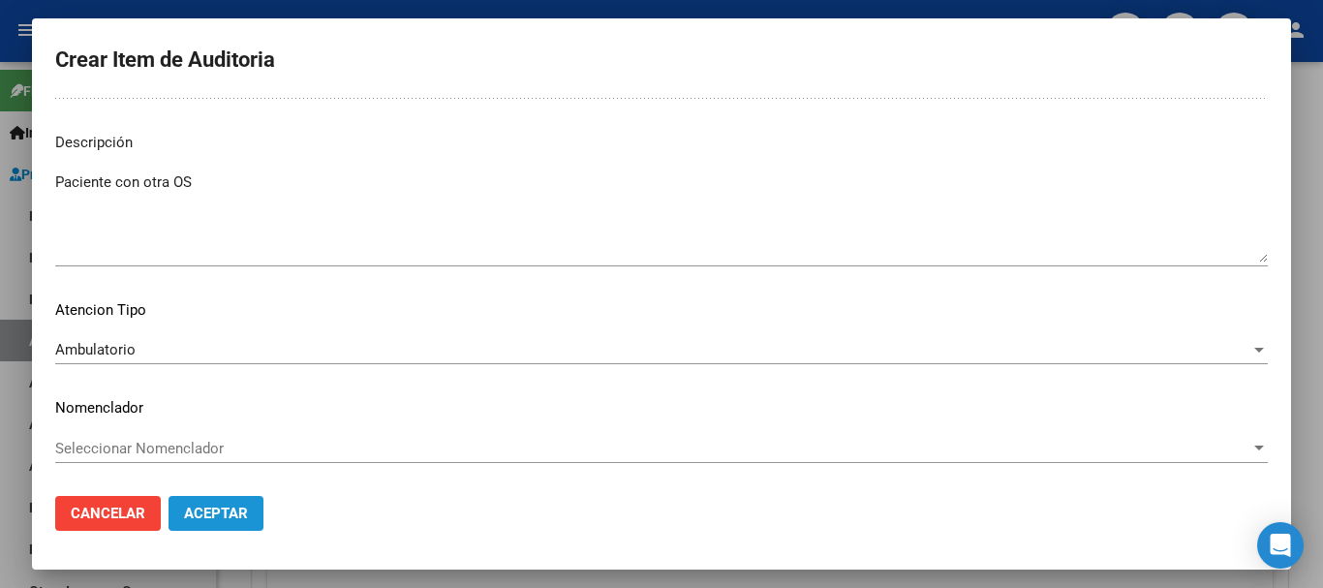
click at [211, 509] on span "Aceptar" at bounding box center [216, 512] width 64 height 17
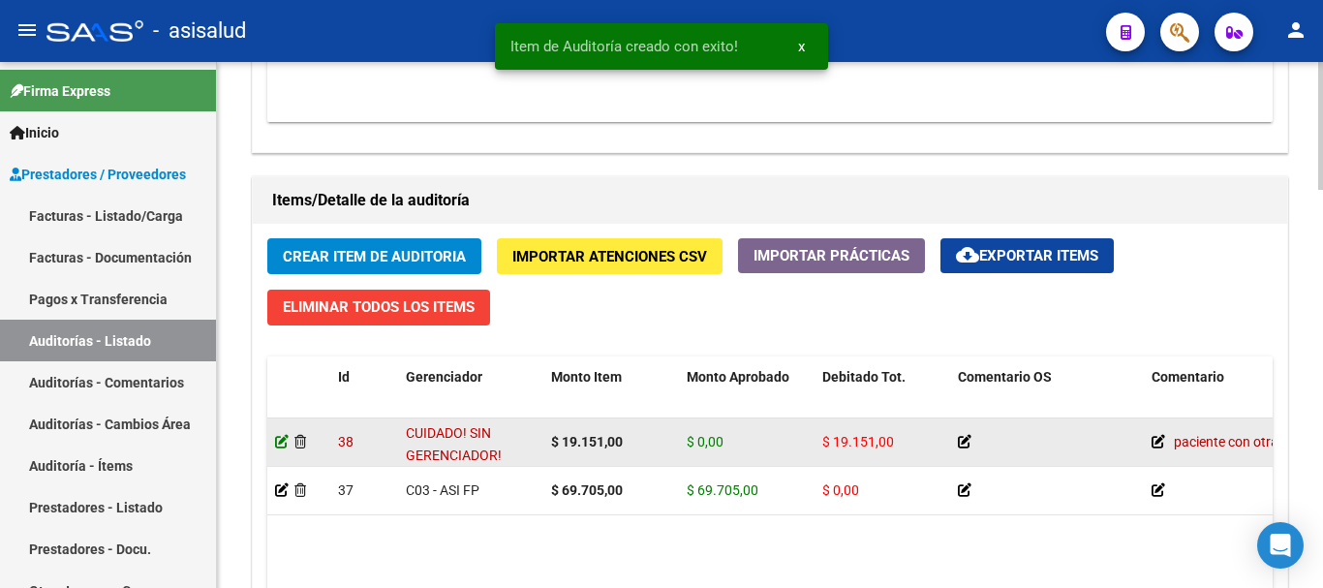
click at [277, 441] on icon at bounding box center [282, 442] width 14 height 14
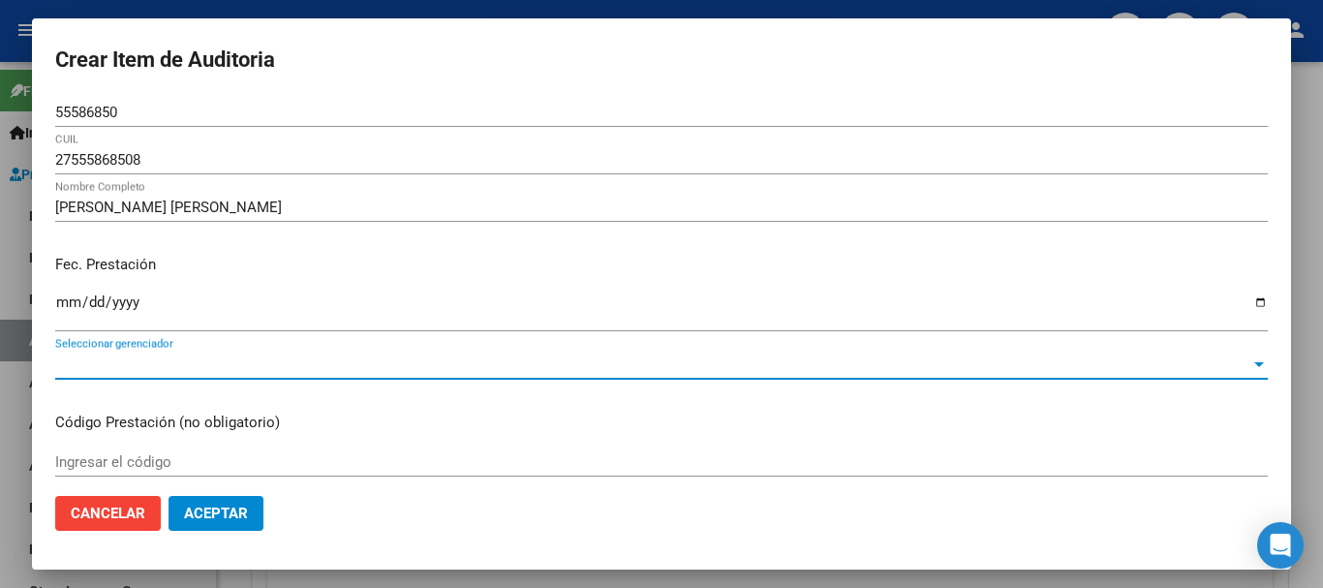
click at [377, 363] on span "Seleccionar gerenciador" at bounding box center [652, 363] width 1195 height 17
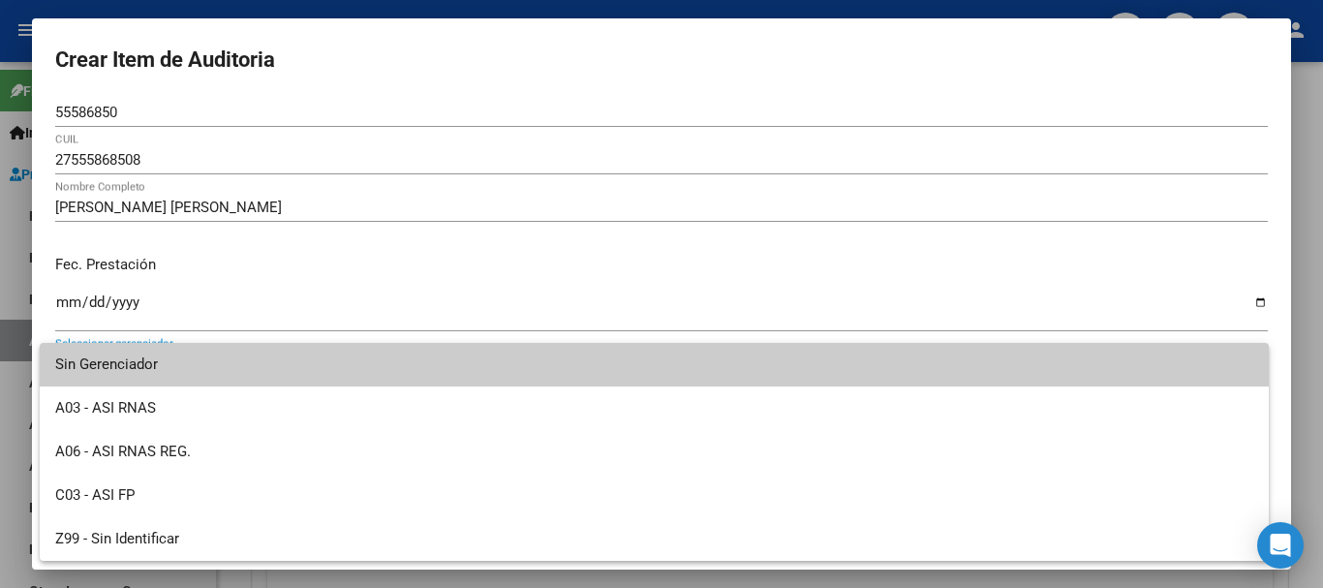
drag, startPoint x: 1287, startPoint y: 144, endPoint x: 1282, endPoint y: 216, distance: 71.8
click at [1282, 216] on div at bounding box center [661, 294] width 1323 height 588
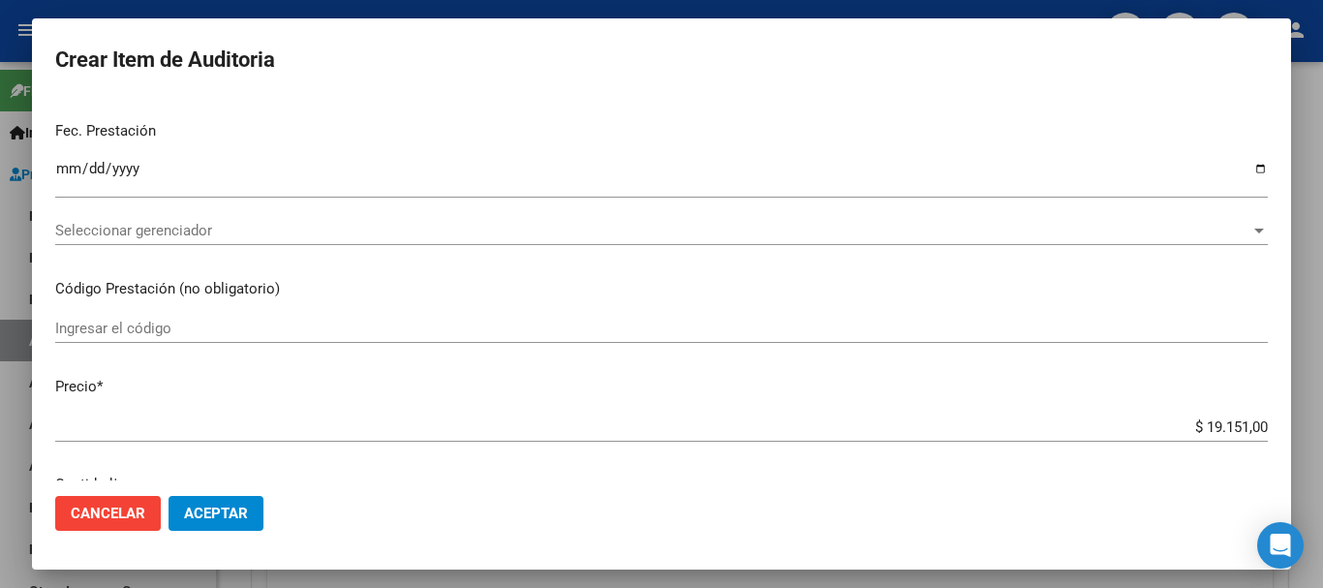
scroll to position [230, 0]
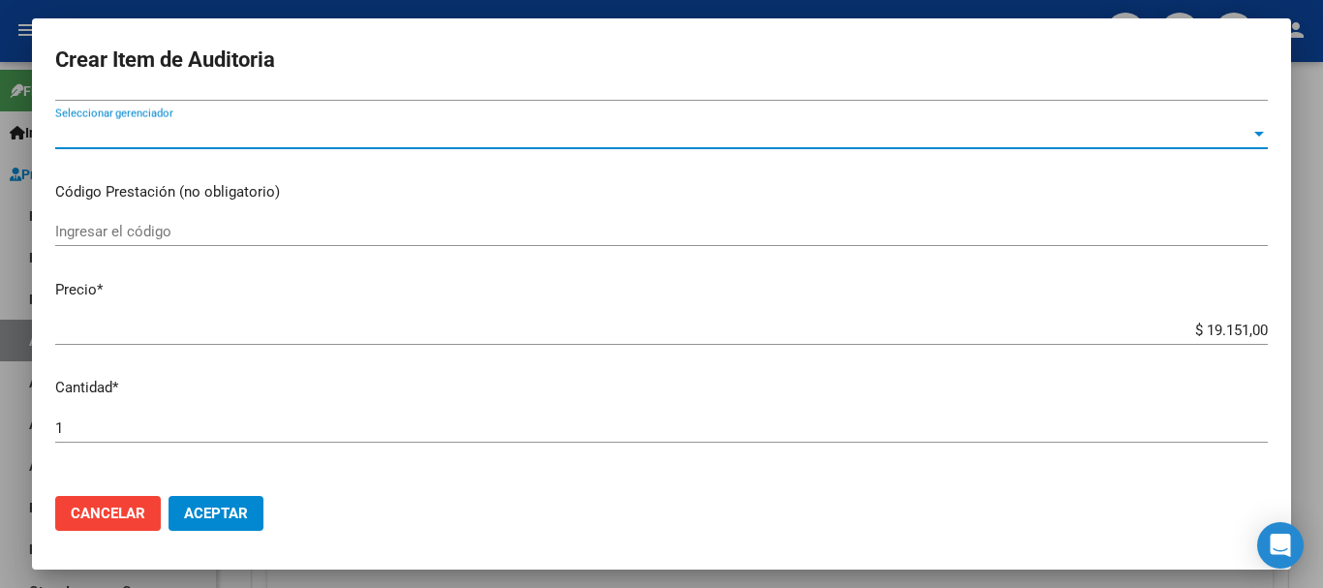
click at [973, 127] on span "Seleccionar gerenciador" at bounding box center [652, 133] width 1195 height 17
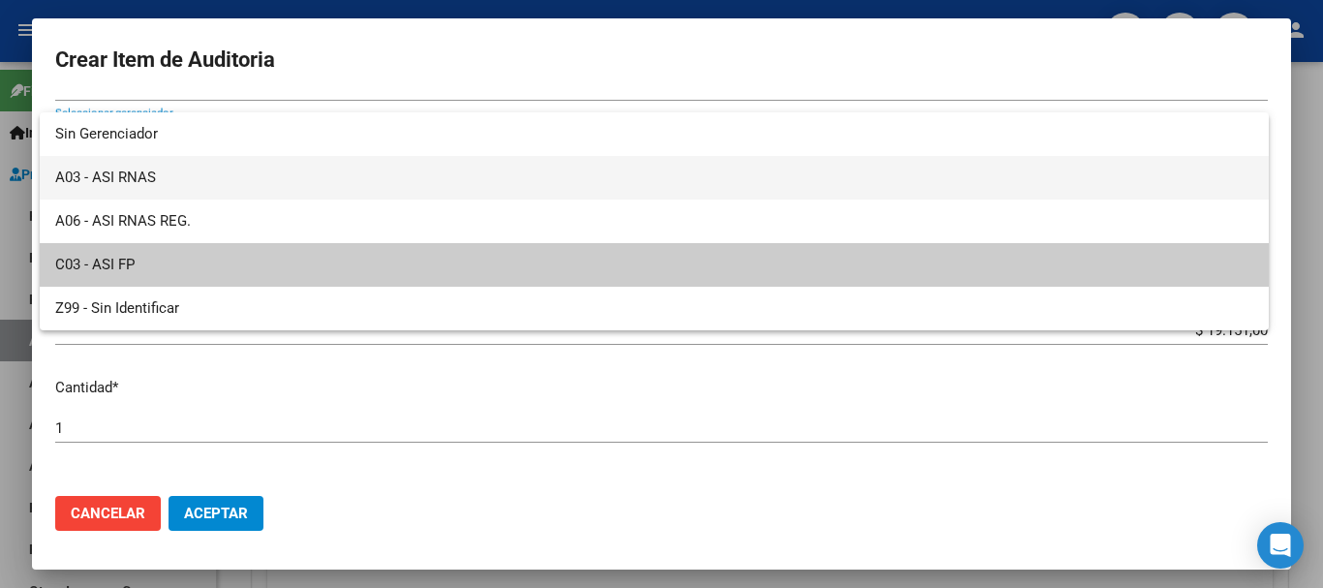
click at [740, 175] on span "A03 - ASI RNAS" at bounding box center [654, 178] width 1198 height 44
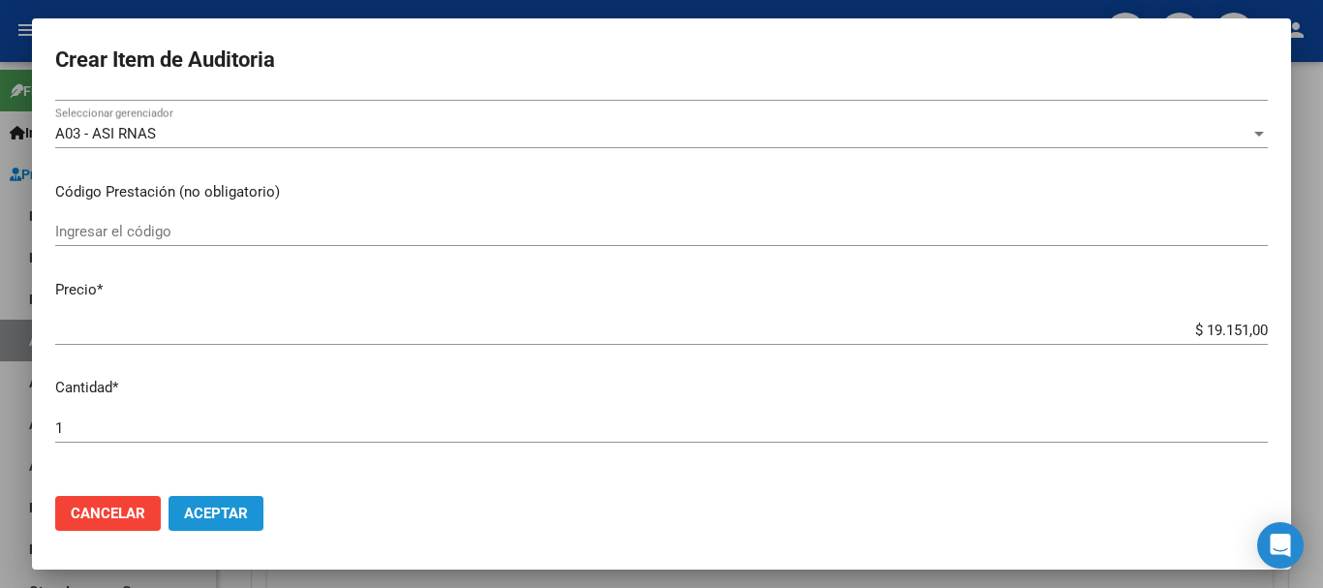
click at [229, 512] on span "Aceptar" at bounding box center [216, 512] width 64 height 17
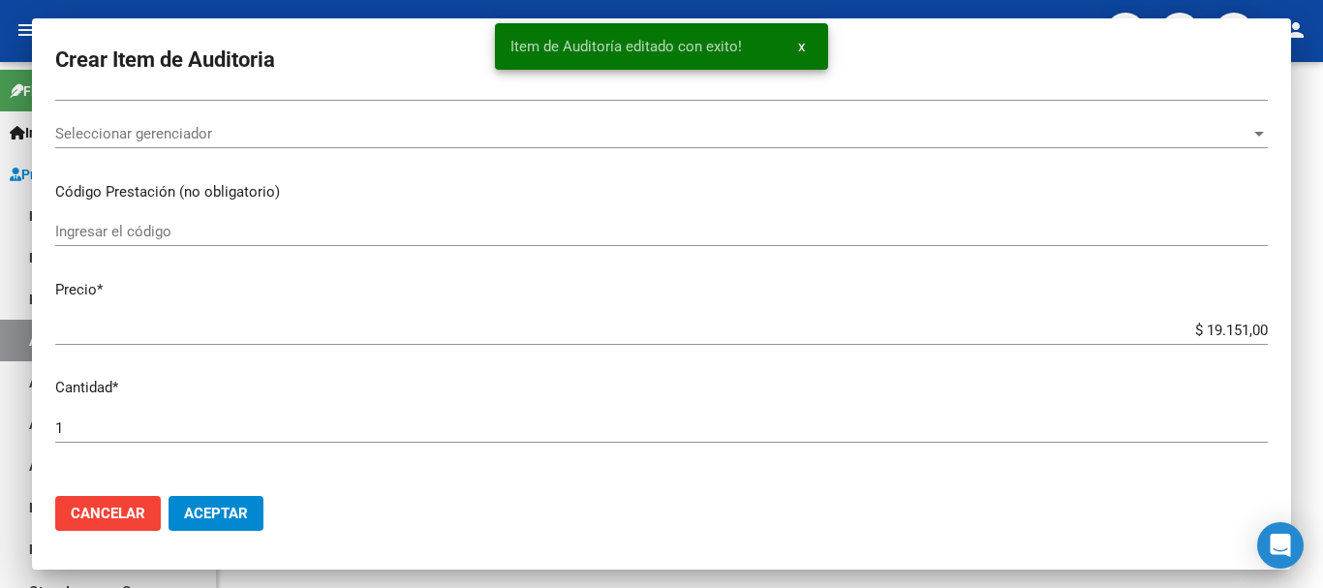
scroll to position [0, 0]
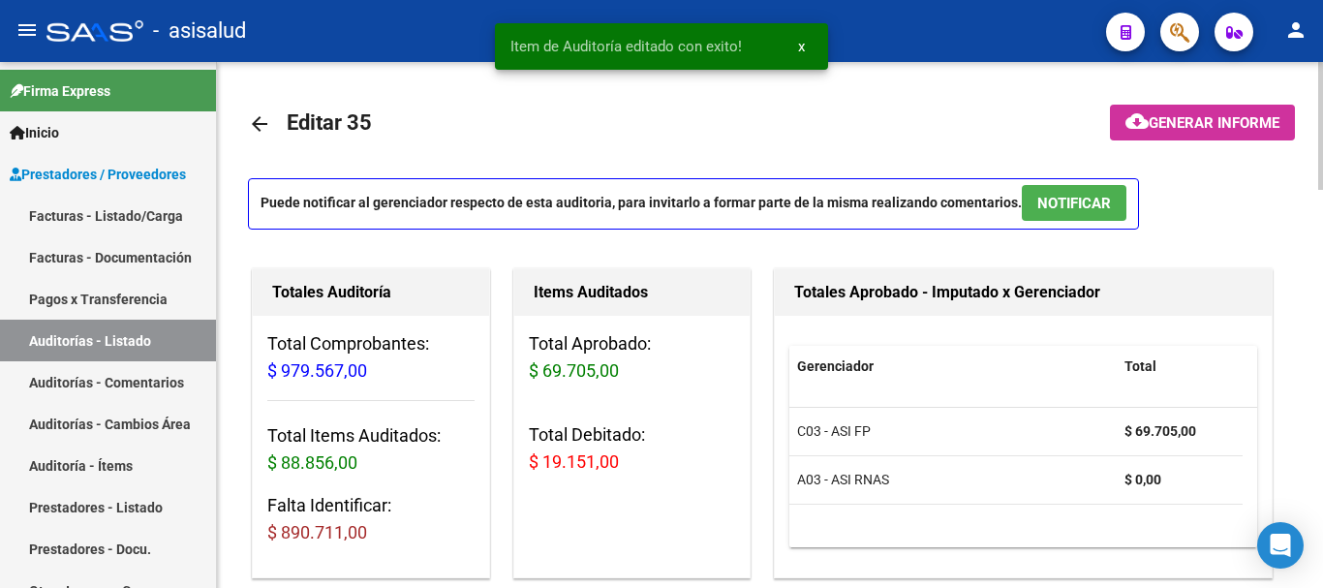
click at [717, 483] on div "Total Aprobado: $ 69.705,00 Total Debitado: $ 19.151,00" at bounding box center [632, 411] width 236 height 190
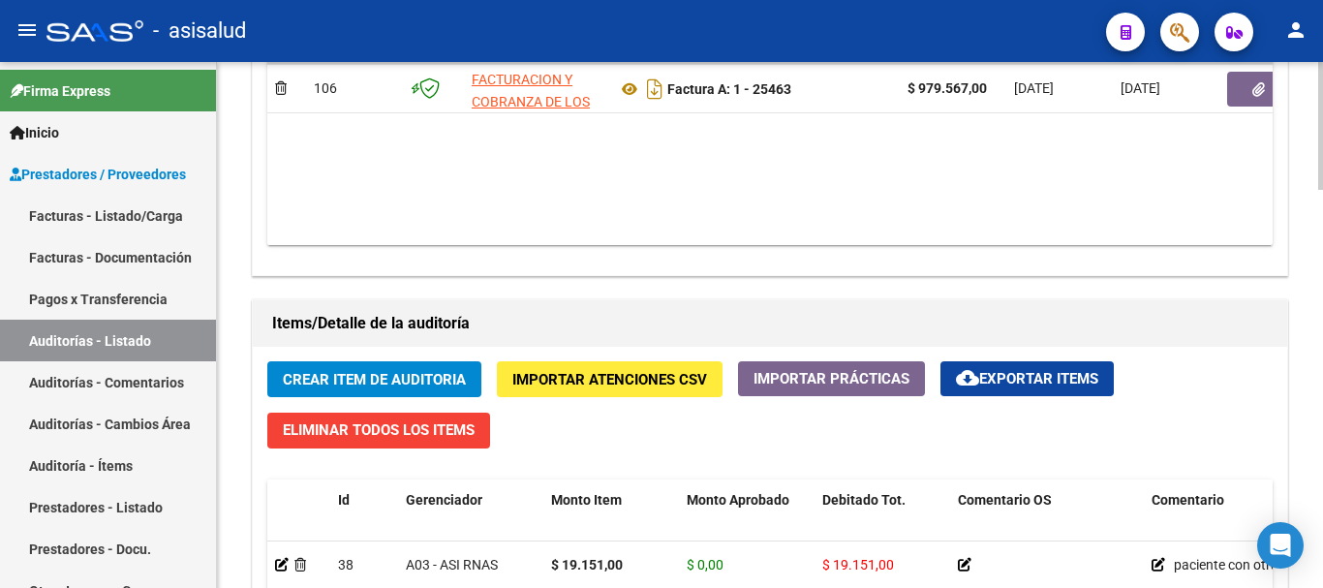
scroll to position [1201, 0]
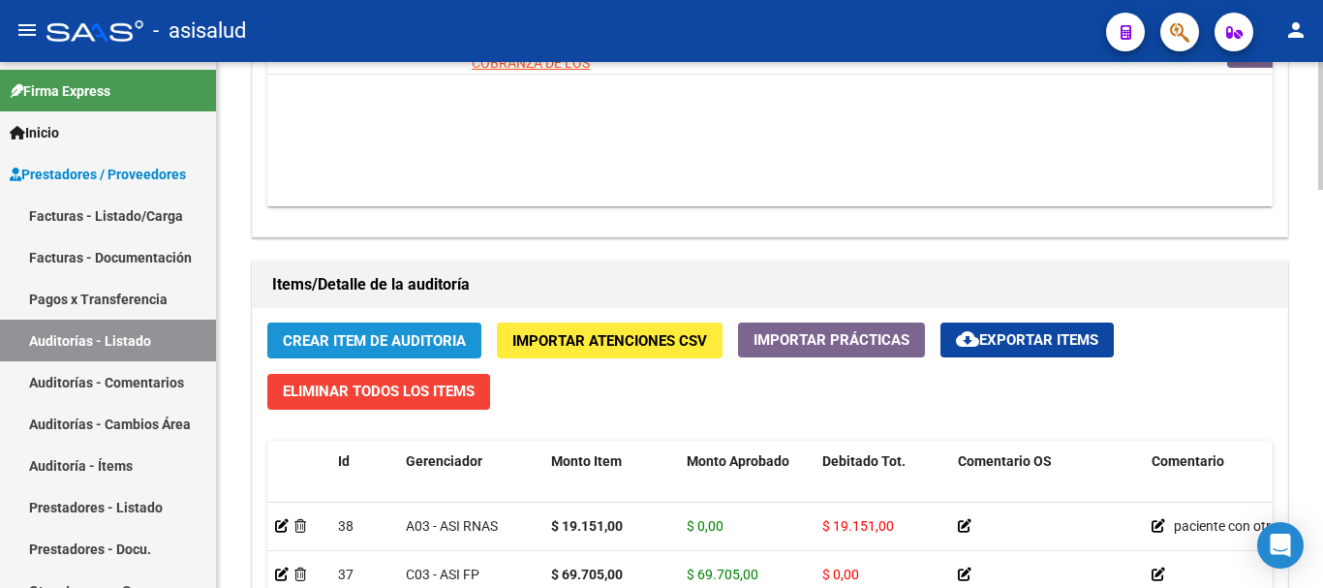
click at [449, 336] on span "Crear Item de Auditoria" at bounding box center [374, 340] width 183 height 17
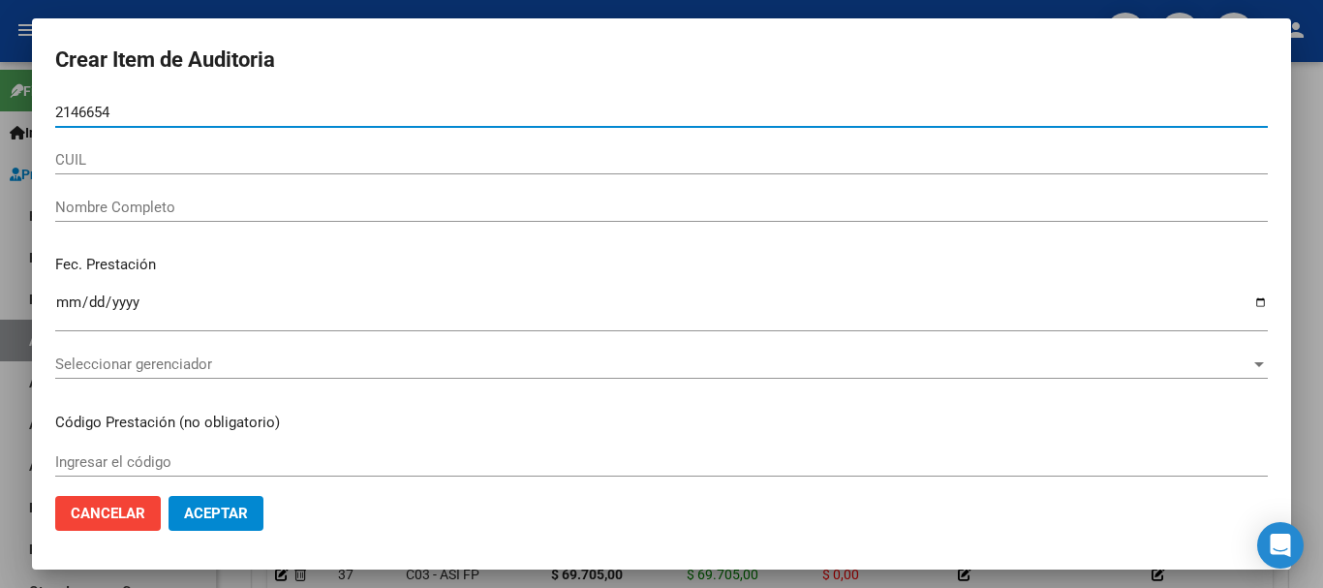
type input "21466544"
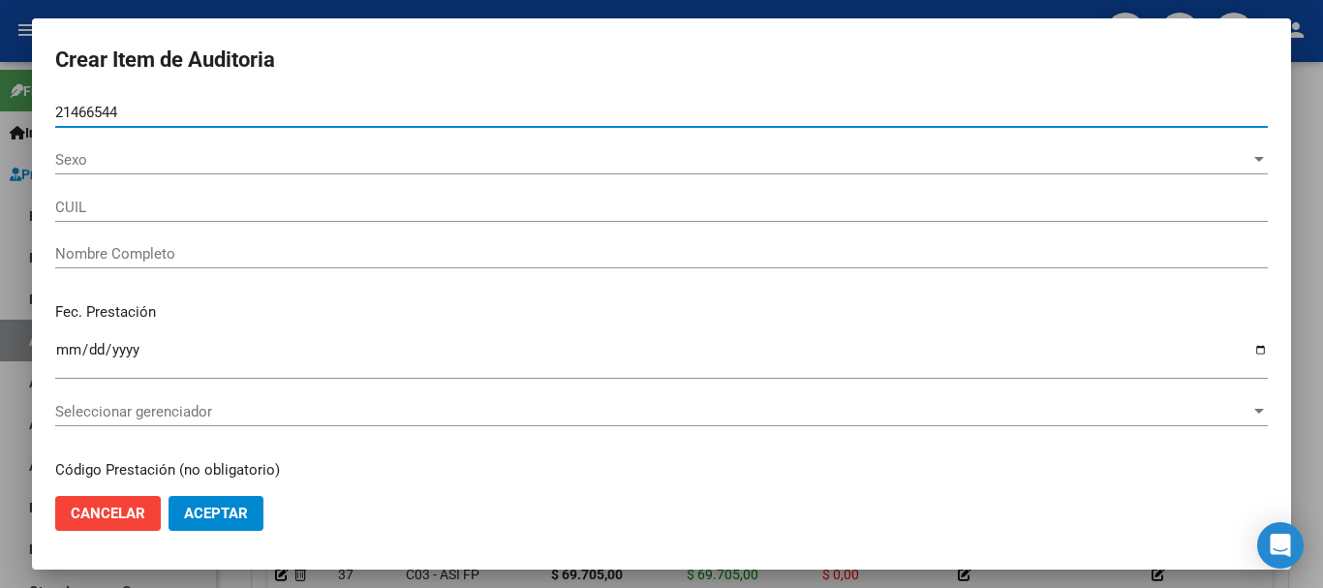
type input "27214665447"
type input "JIMENEZ ALICIA ESTHER"
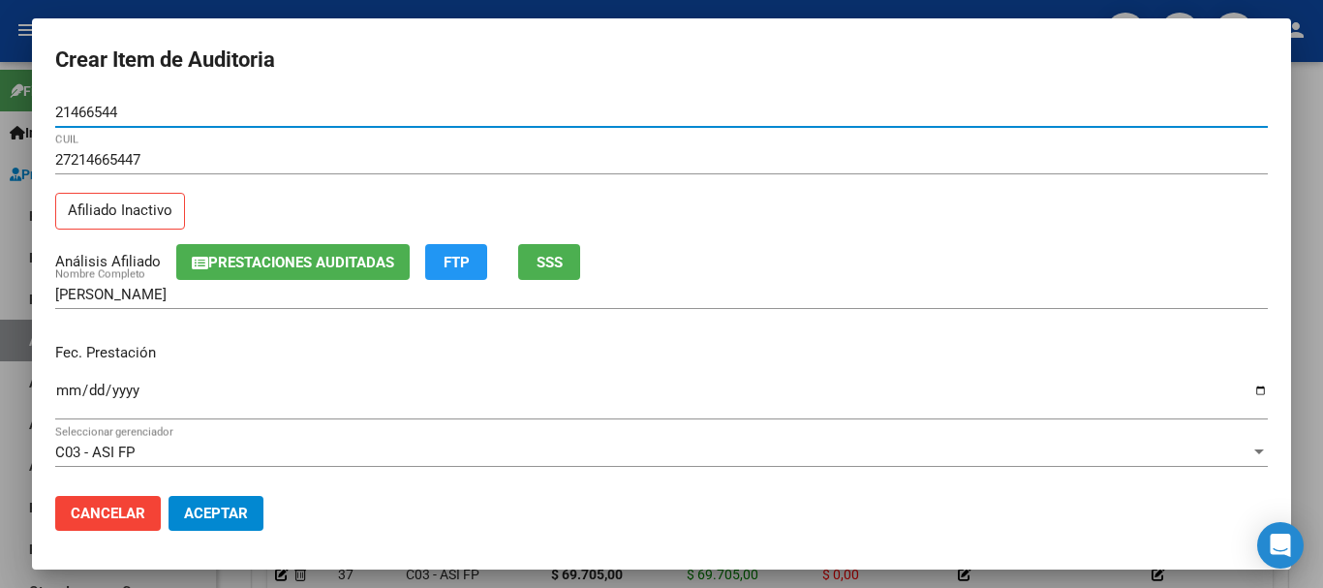
type input "21466544"
click at [570, 265] on button "SSS" at bounding box center [549, 262] width 62 height 36
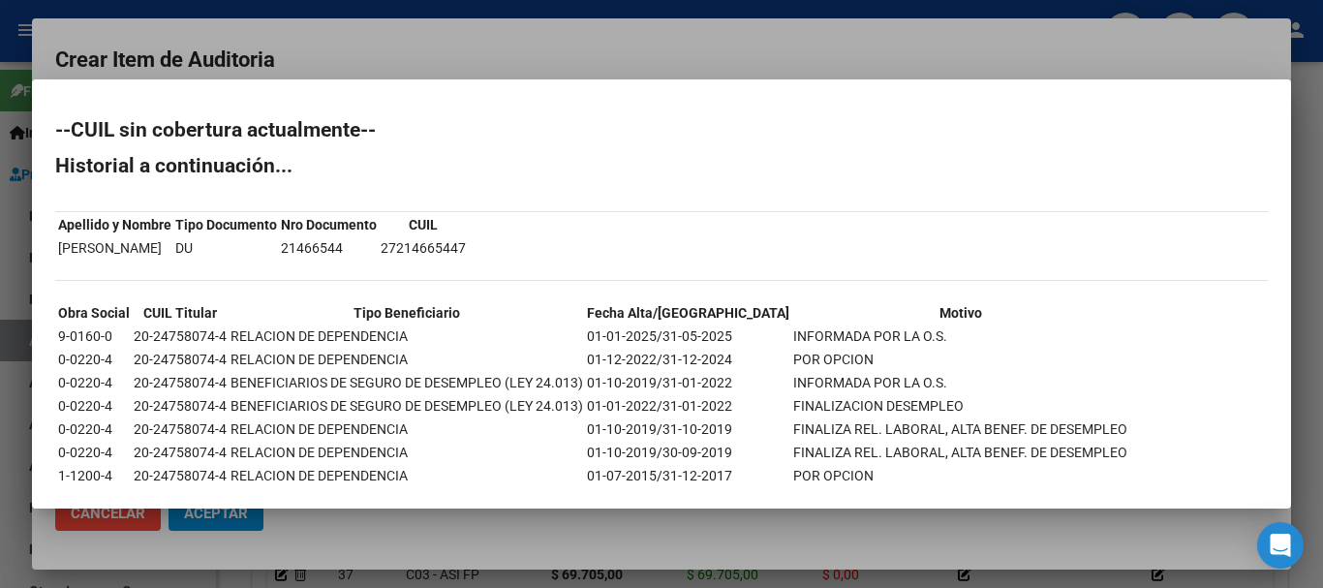
click at [596, 71] on div at bounding box center [661, 294] width 1323 height 588
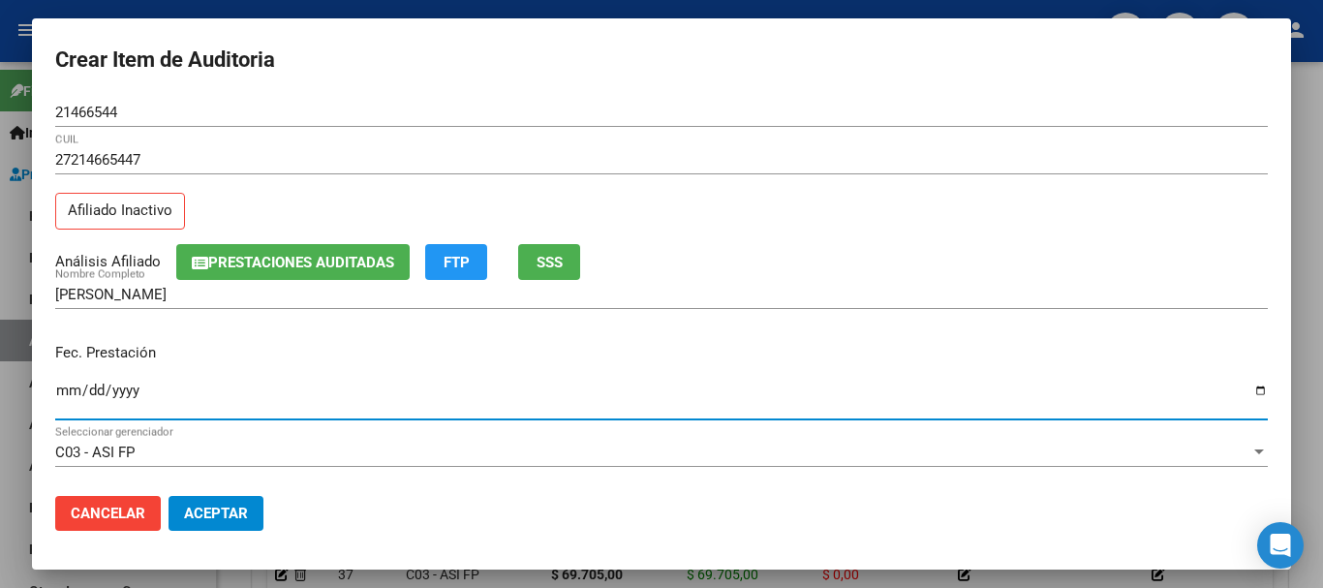
click at [57, 400] on input "Ingresar la fecha" at bounding box center [661, 397] width 1212 height 31
type input "2025-07-03"
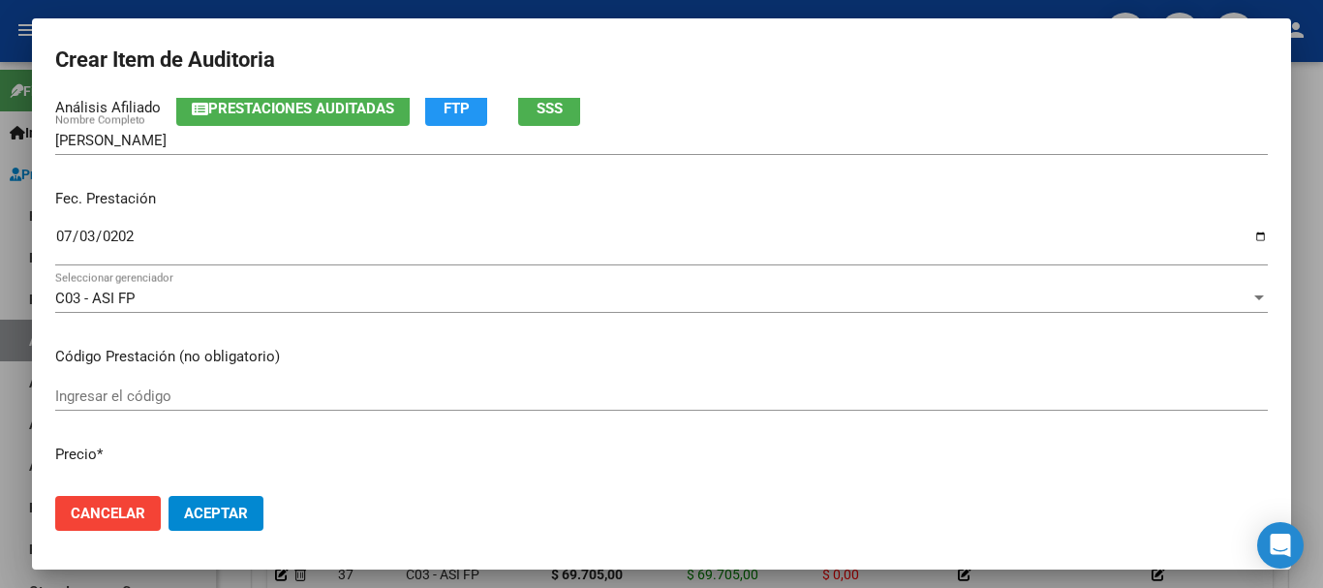
scroll to position [272, 0]
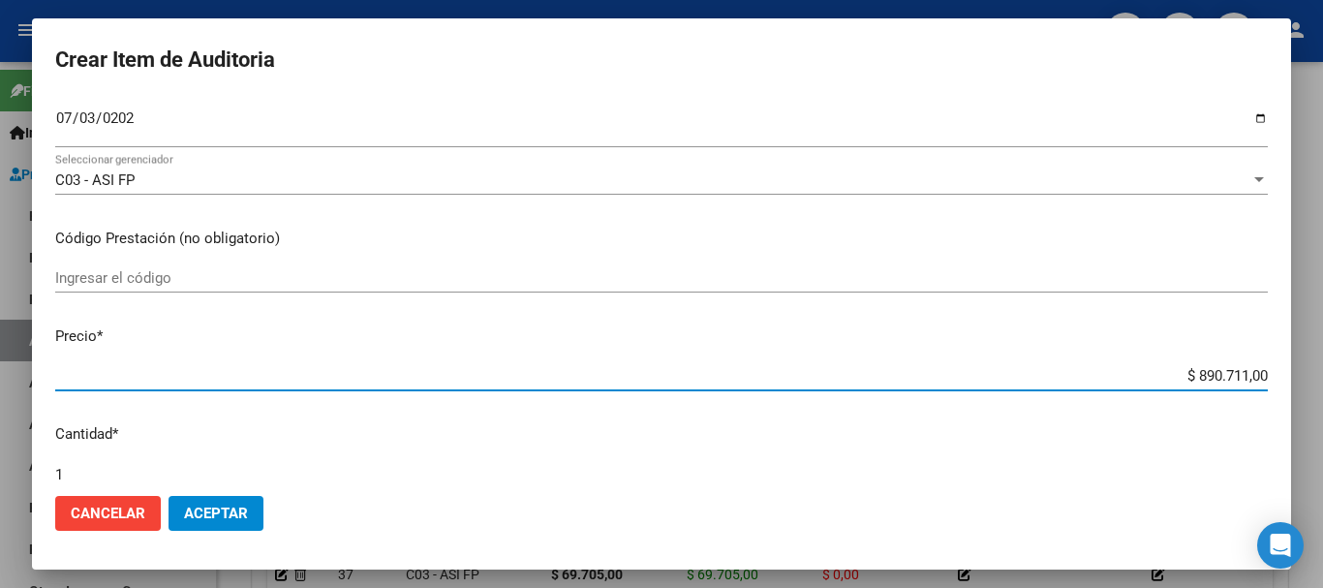
drag, startPoint x: 1177, startPoint y: 376, endPoint x: 1290, endPoint y: 365, distance: 112.8
click at [1288, 365] on mat-dialog-content "21466544 Nro Documento 27214665447 CUIL Afiliado Inactivo Análisis Afiliado Pre…" at bounding box center [661, 289] width 1259 height 382
type input "$ 0,01"
type input "$ 0,18"
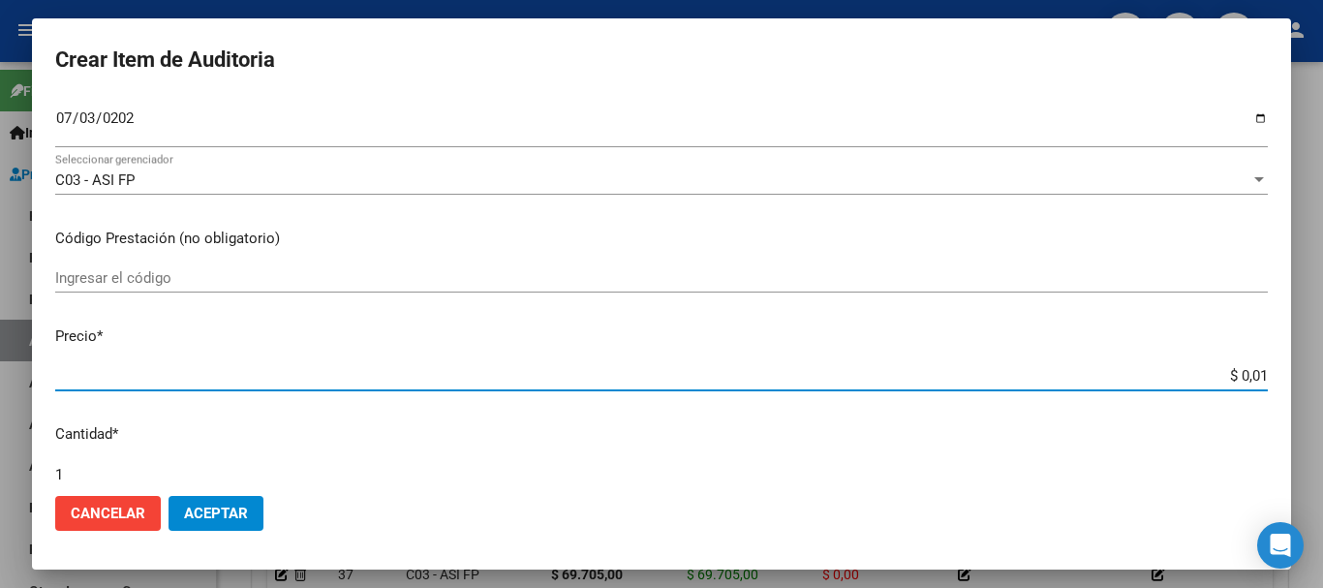
type input "$ 0,18"
type input "$ 1,86"
type input "$ 18,66"
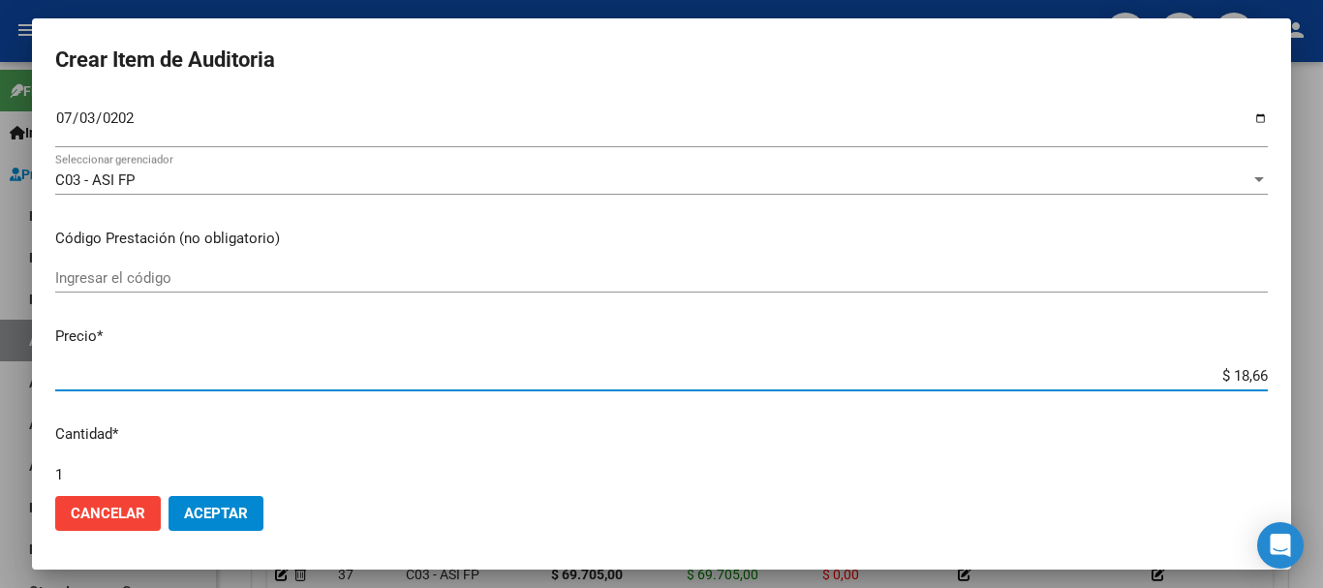
type input "$ 186,66"
type input "$ 1.866,60"
type input "$ 18.666,00"
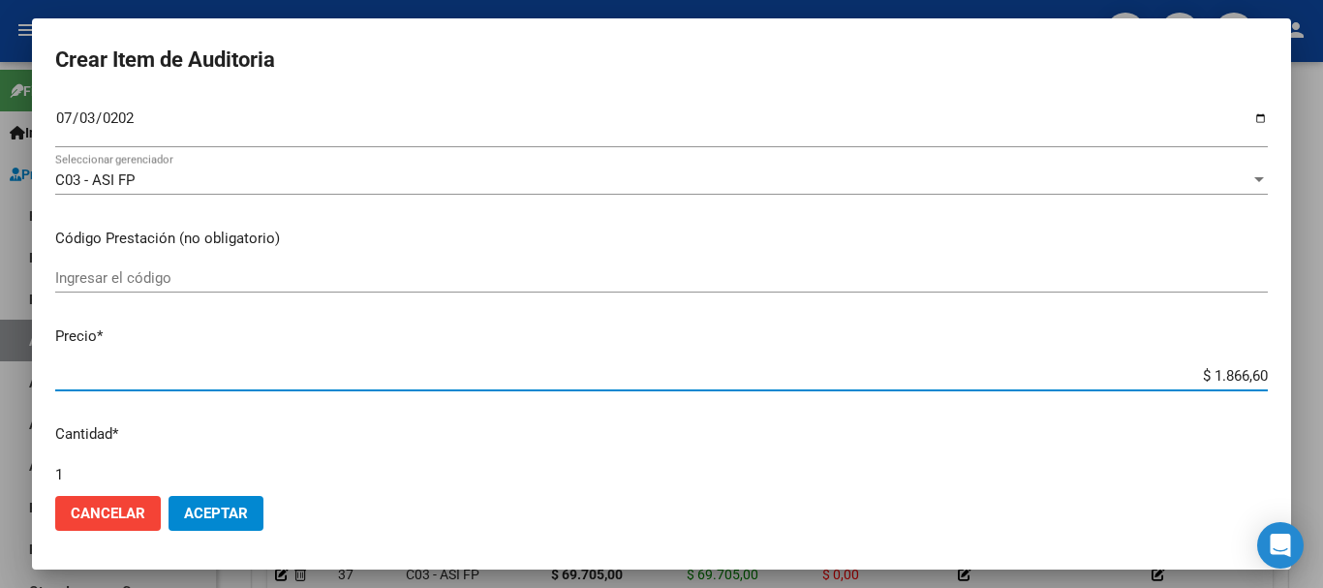
type input "$ 18.666,00"
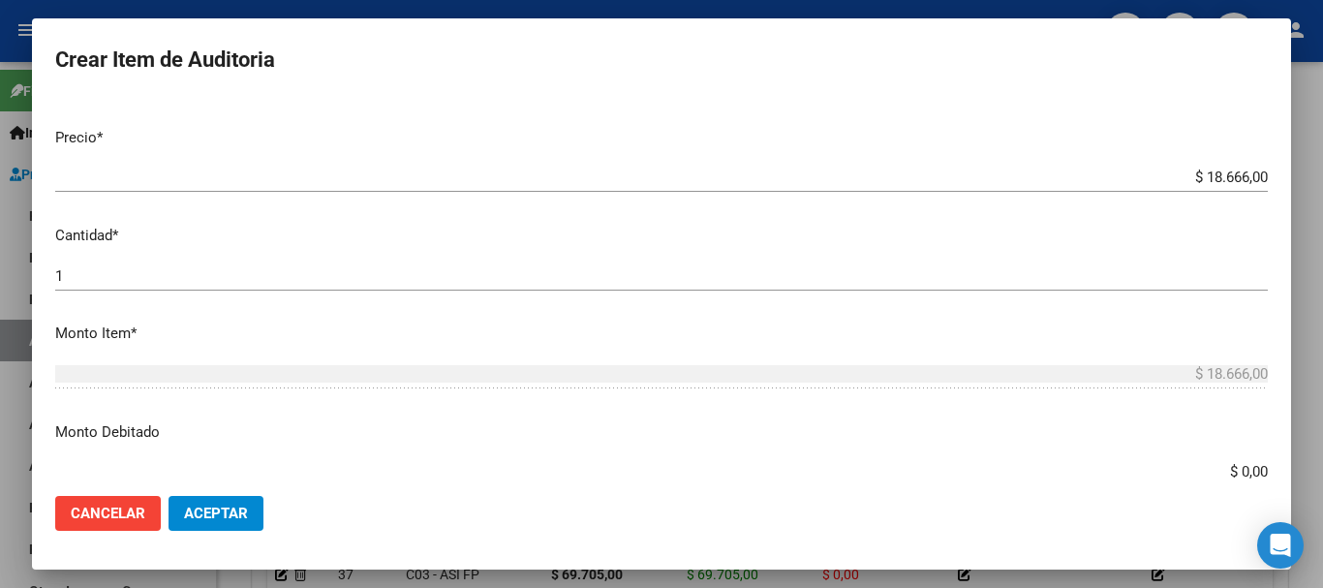
scroll to position [567, 0]
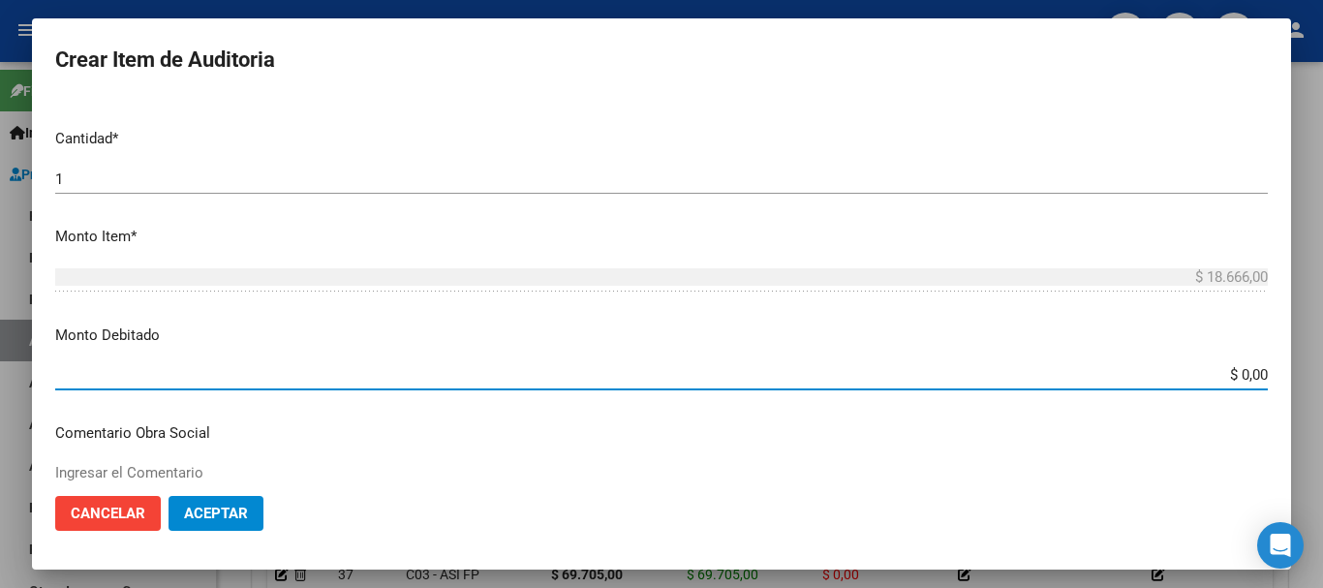
drag, startPoint x: 1206, startPoint y: 375, endPoint x: 1298, endPoint y: 377, distance: 92.0
click at [1297, 376] on div "Crear Item de Auditoria 21466544 Nro Documento 27214665447 CUIL Afiliado Inacti…" at bounding box center [661, 294] width 1323 height 588
type input "$ 18.666,00"
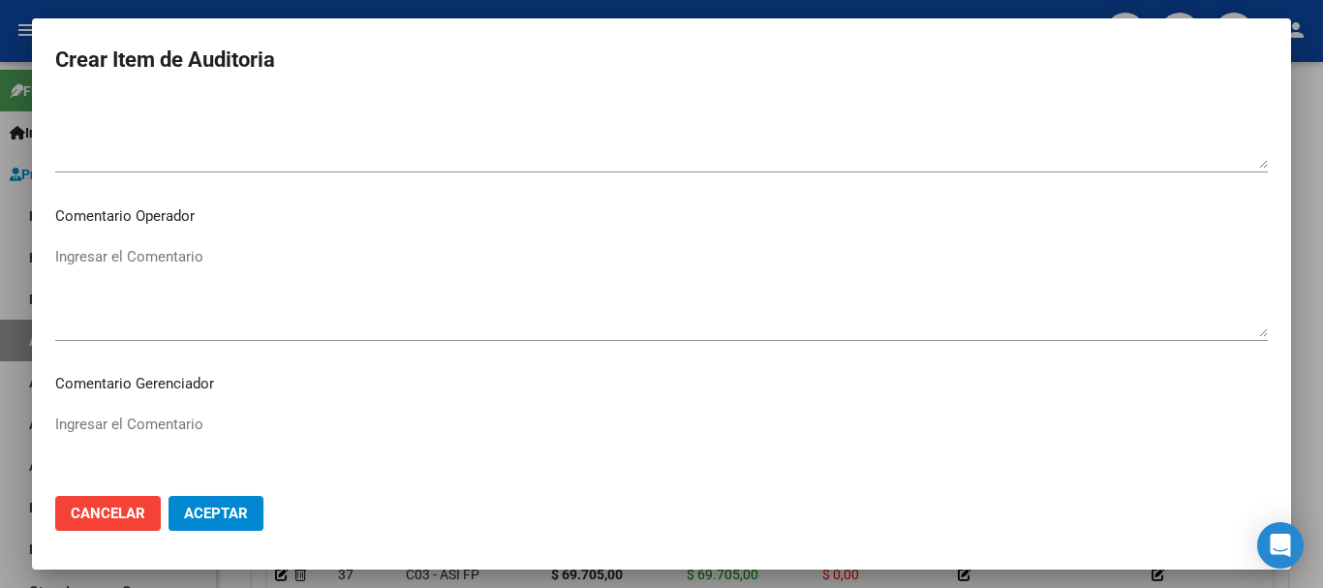
scroll to position [990, 0]
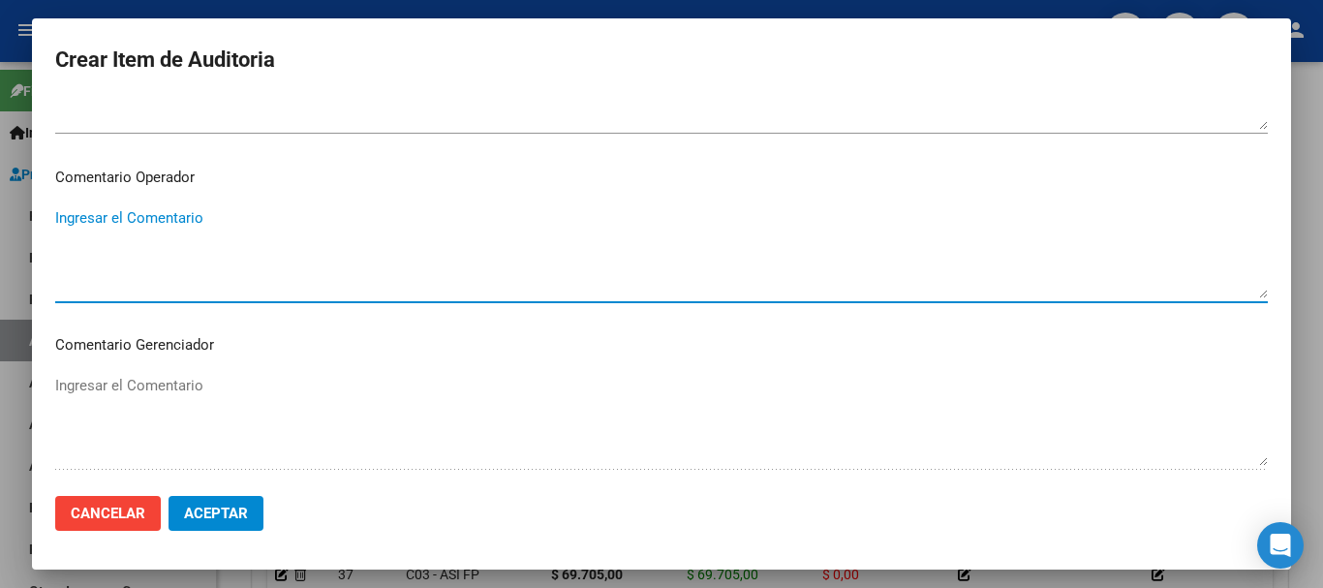
click at [757, 291] on textarea "Ingresar el Comentario" at bounding box center [661, 252] width 1212 height 91
type textarea "paciente con otra OS"
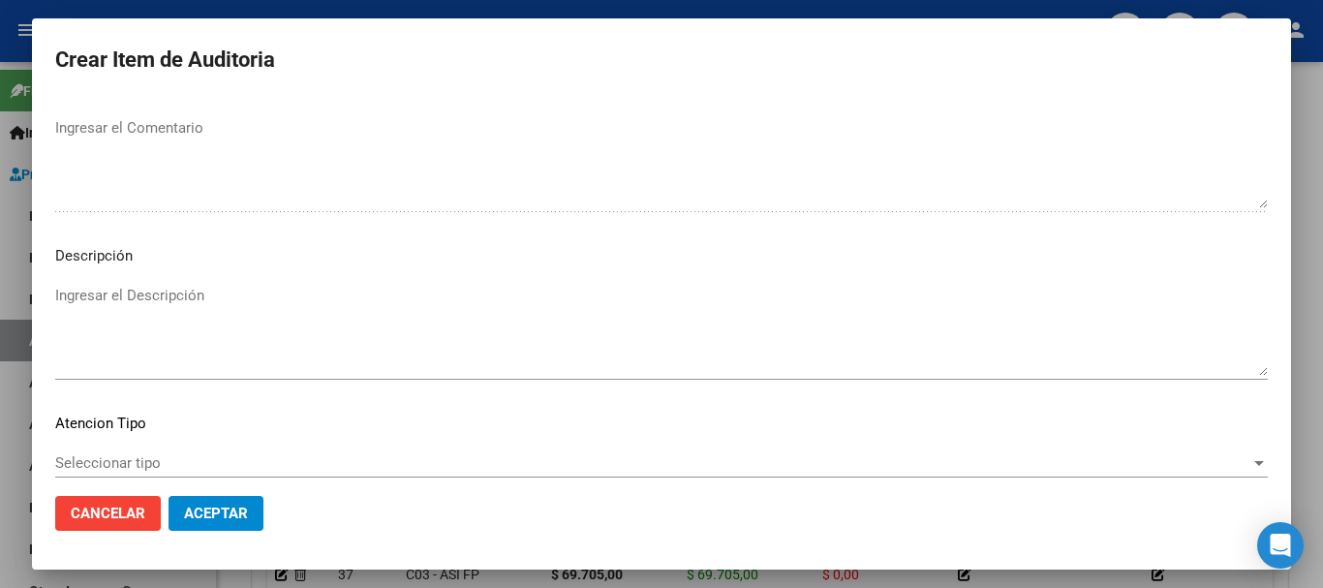
scroll to position [1271, 0]
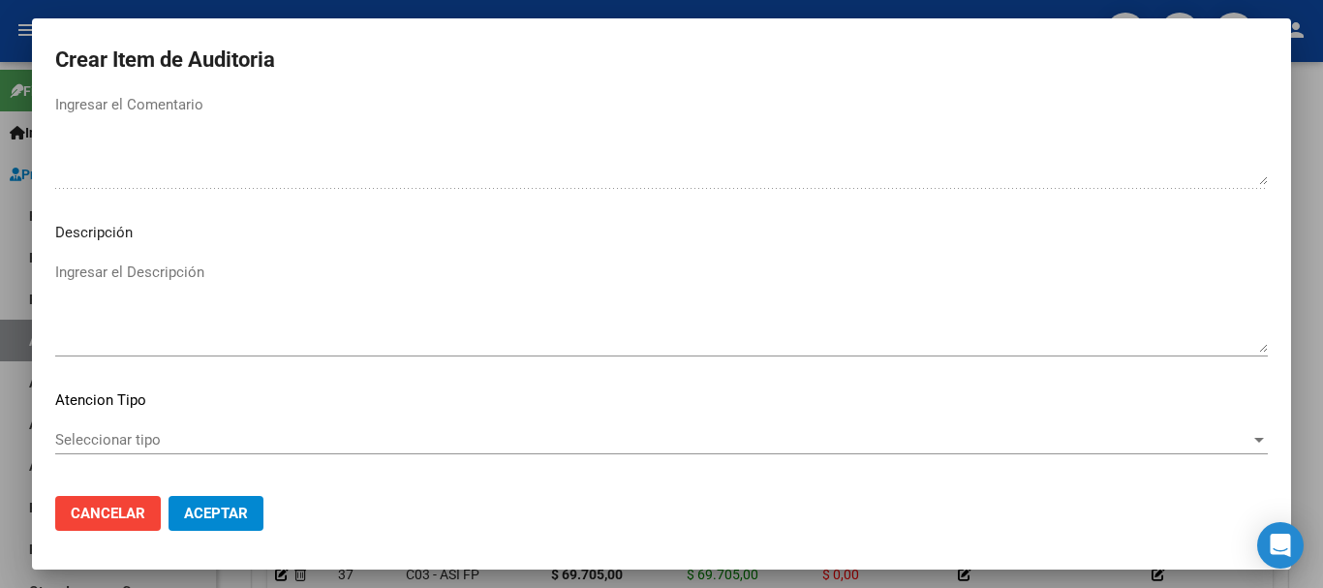
click at [1141, 339] on textarea "Ingresar el Descripción" at bounding box center [661, 306] width 1212 height 91
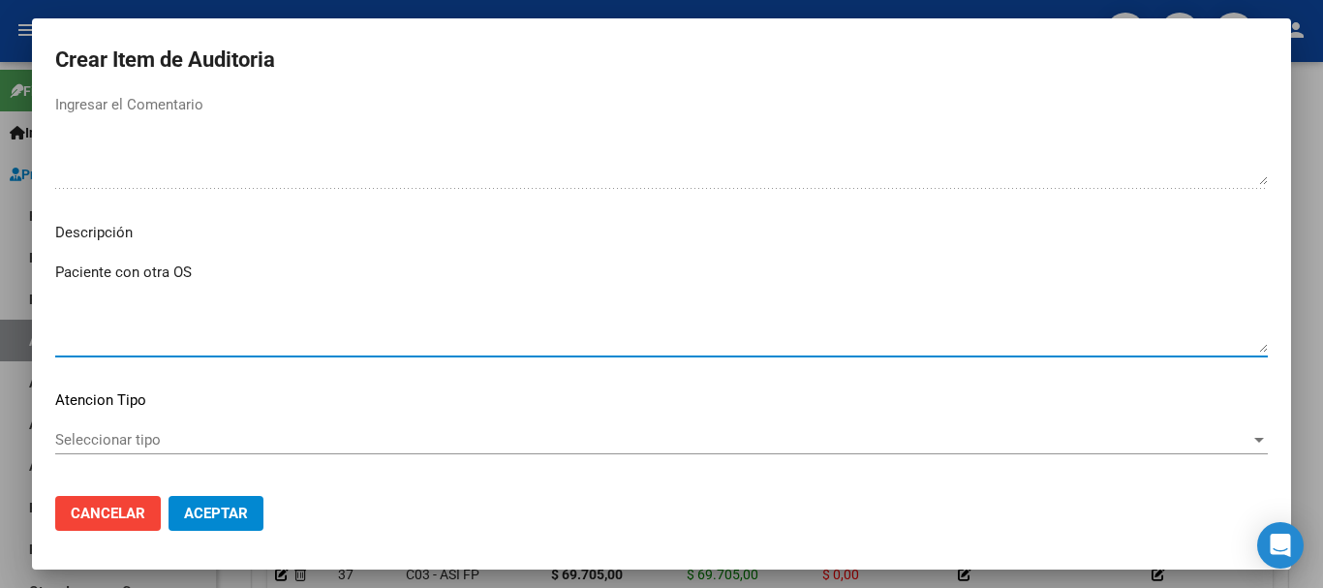
type textarea "Paciente con otra OS"
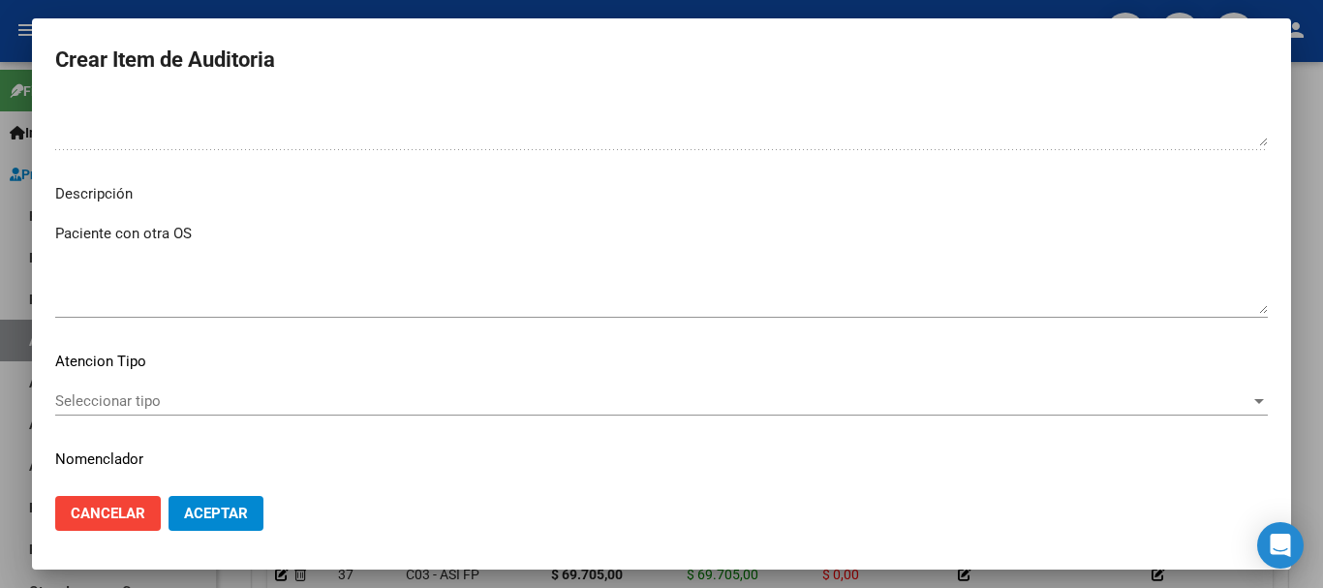
scroll to position [1361, 0]
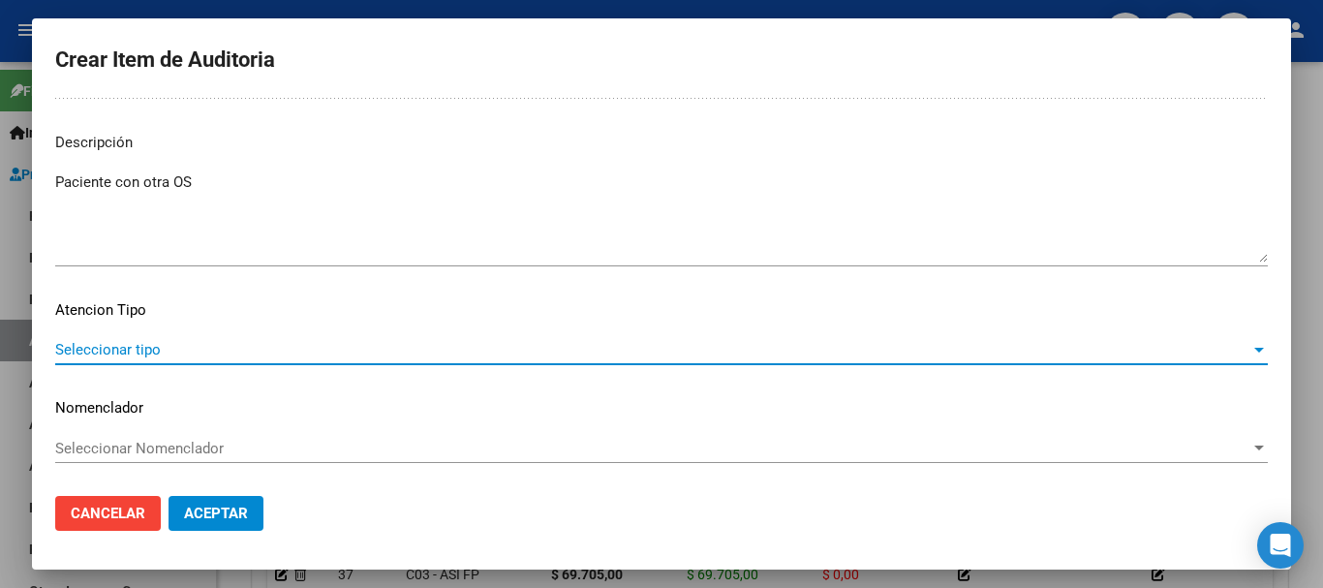
click at [189, 350] on span "Seleccionar tipo" at bounding box center [652, 349] width 1195 height 17
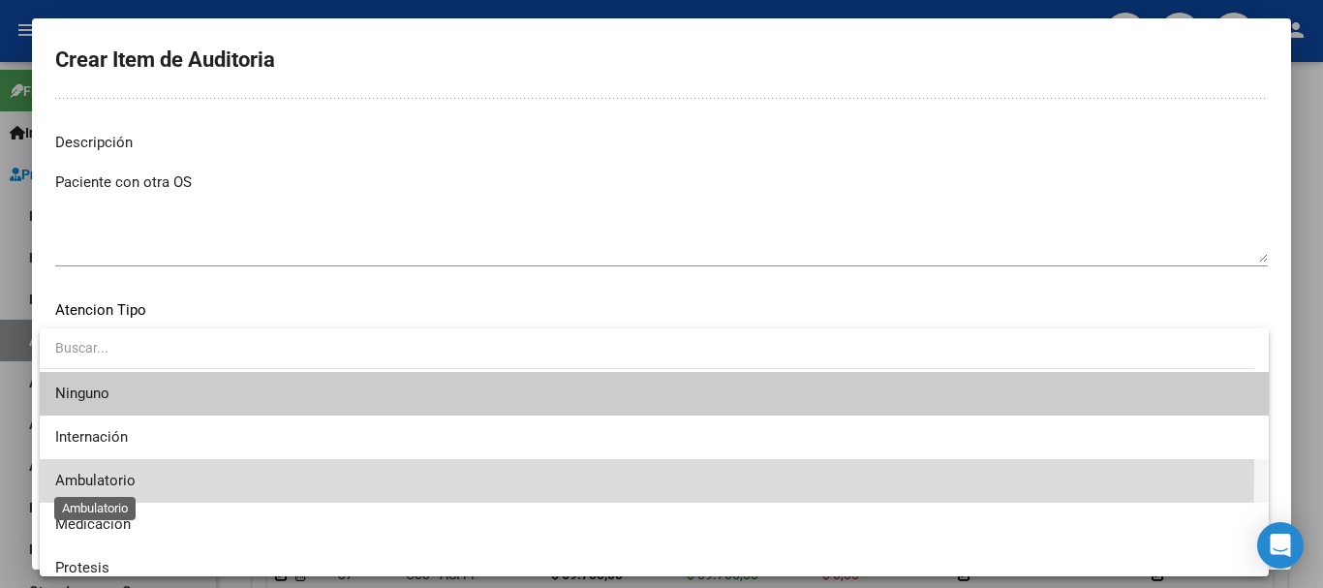
click at [90, 473] on span "Ambulatorio" at bounding box center [95, 480] width 80 height 17
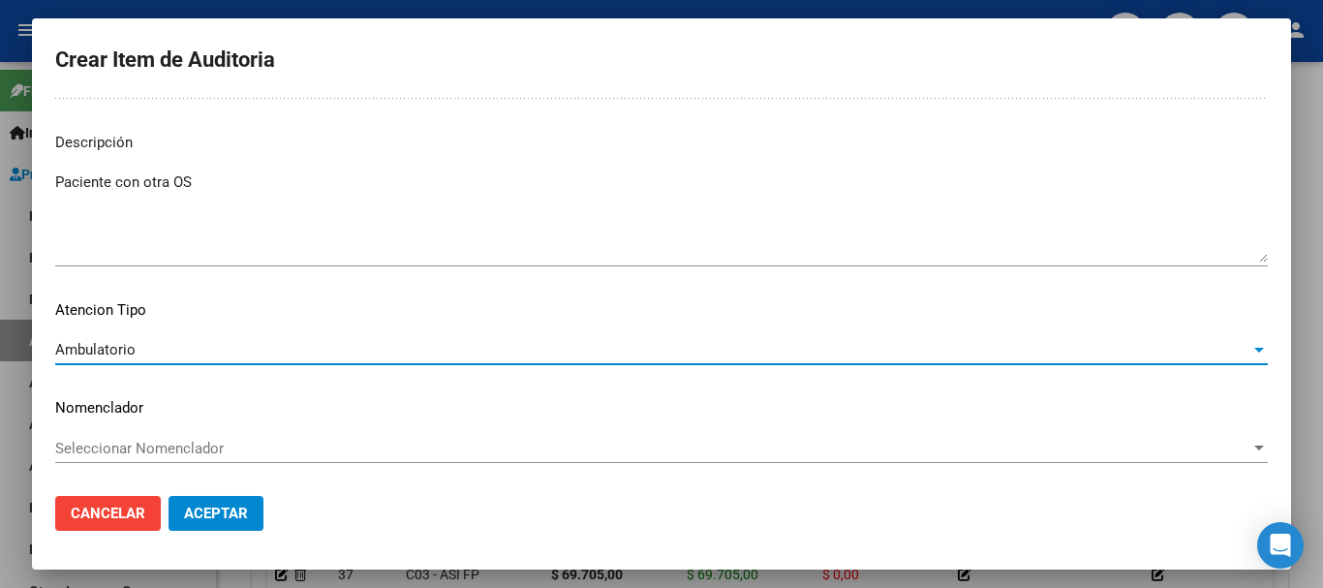
click at [156, 441] on span "Seleccionar Nomenclador" at bounding box center [652, 448] width 1195 height 17
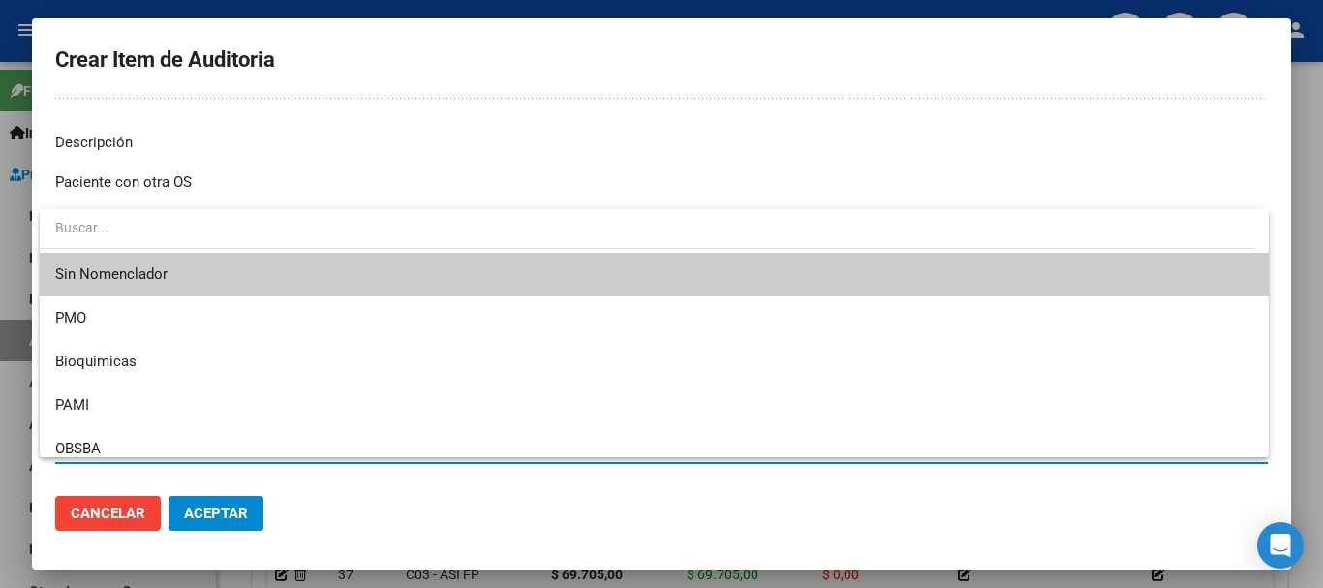
click at [174, 269] on span "Sin Nomenclador" at bounding box center [654, 275] width 1198 height 44
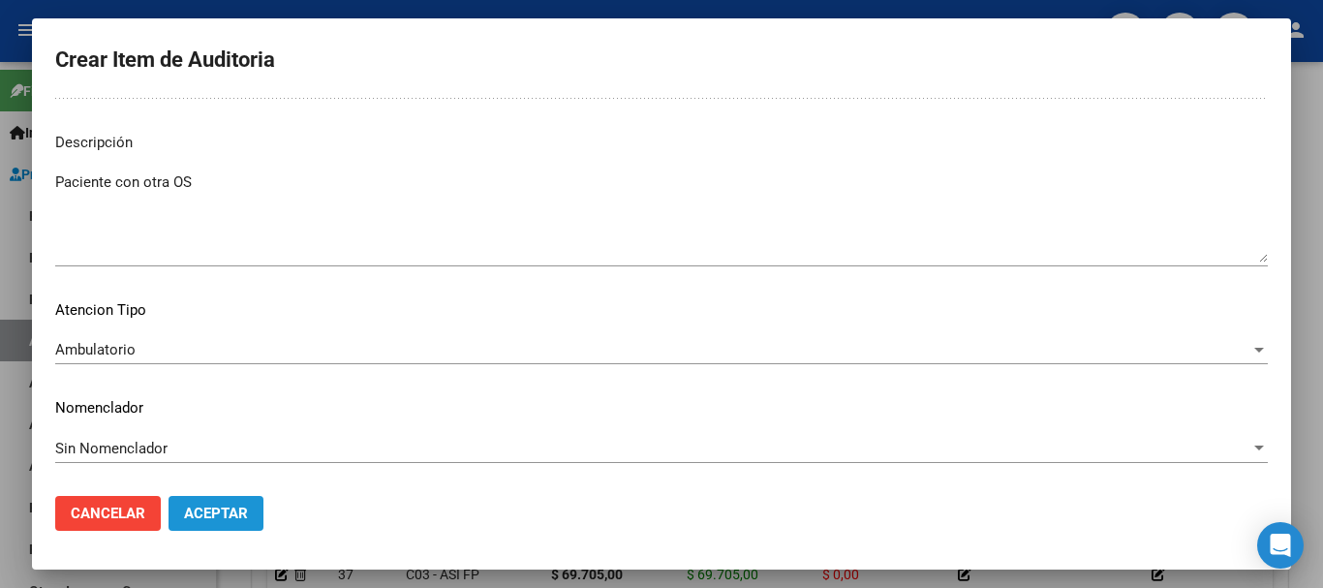
click at [234, 502] on button "Aceptar" at bounding box center [215, 513] width 95 height 35
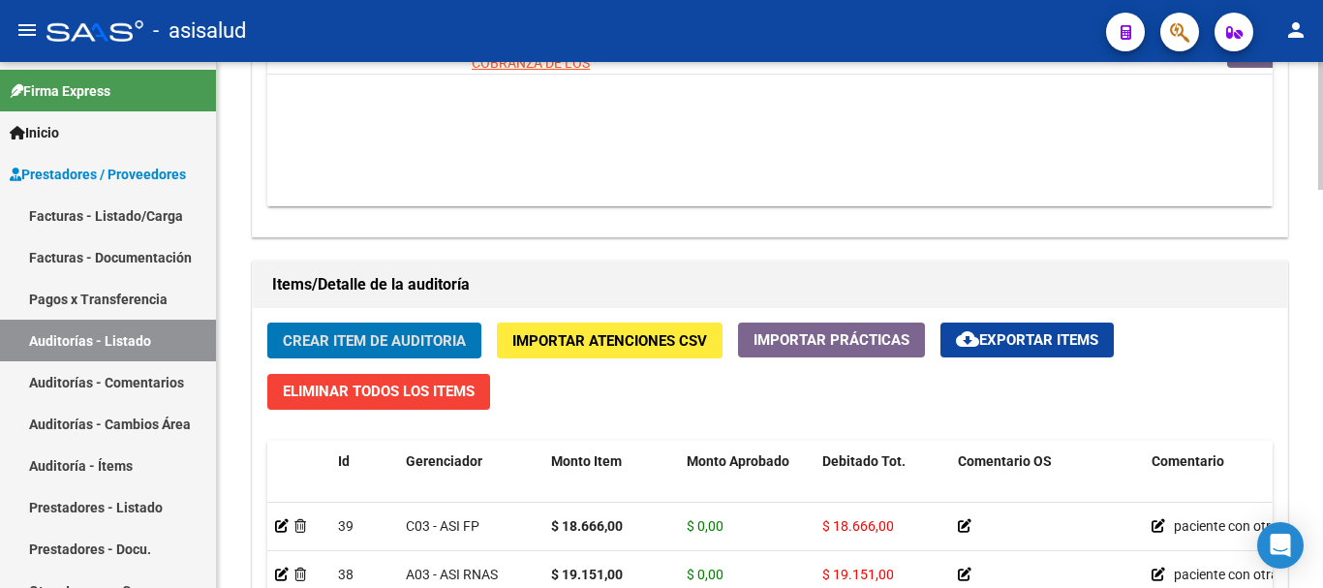
click at [408, 346] on span "Crear Item de Auditoria" at bounding box center [374, 340] width 183 height 17
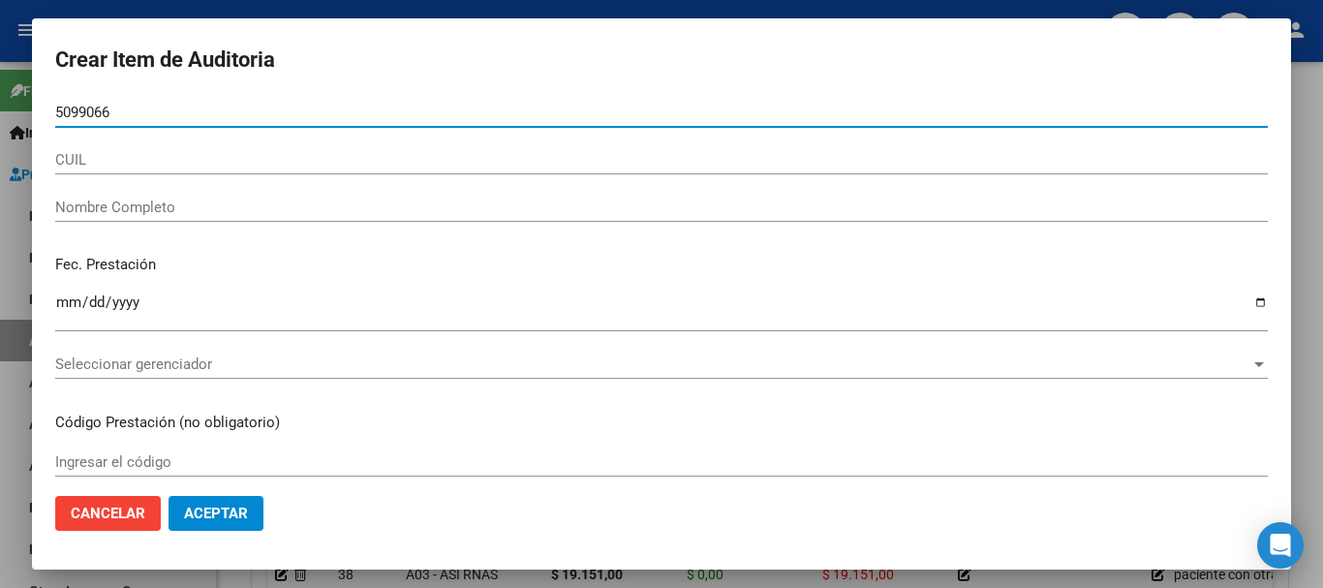
type input "50990669"
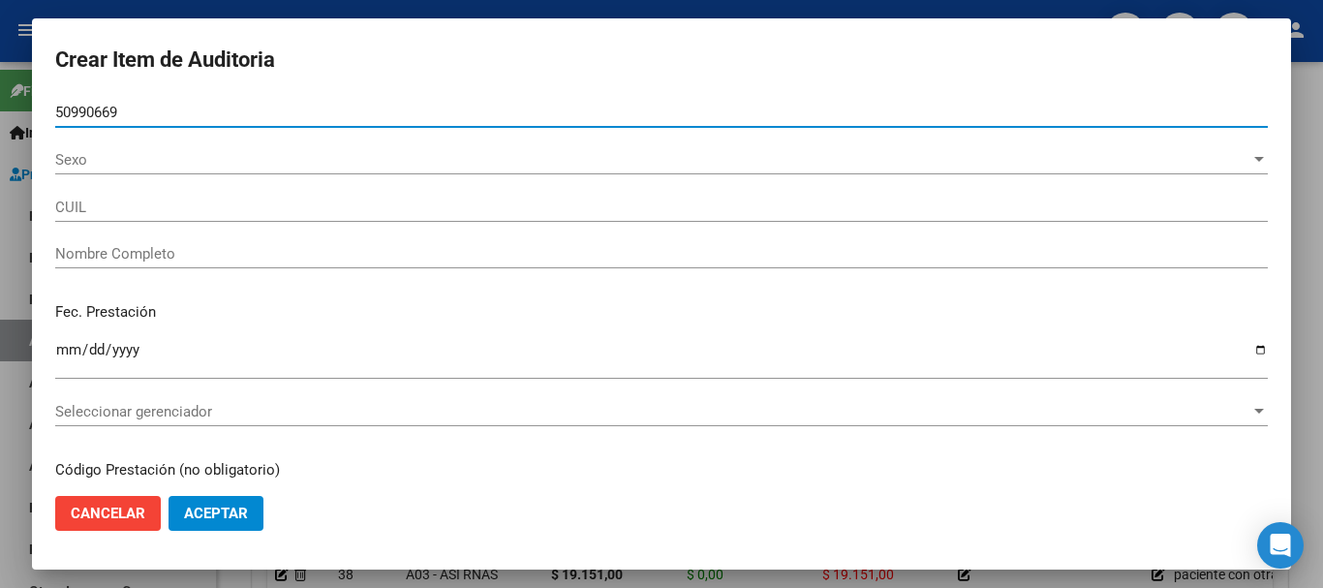
type input "27509906691"
type input "AMARILLA DAIRA YAMILA"
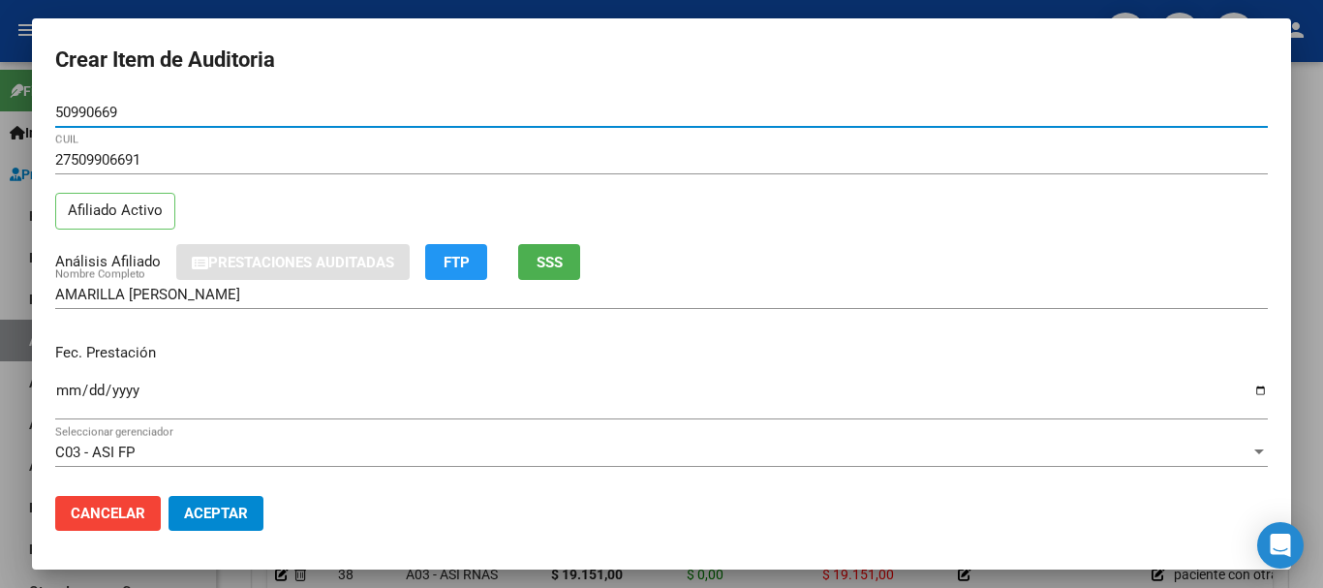
type input "50990669"
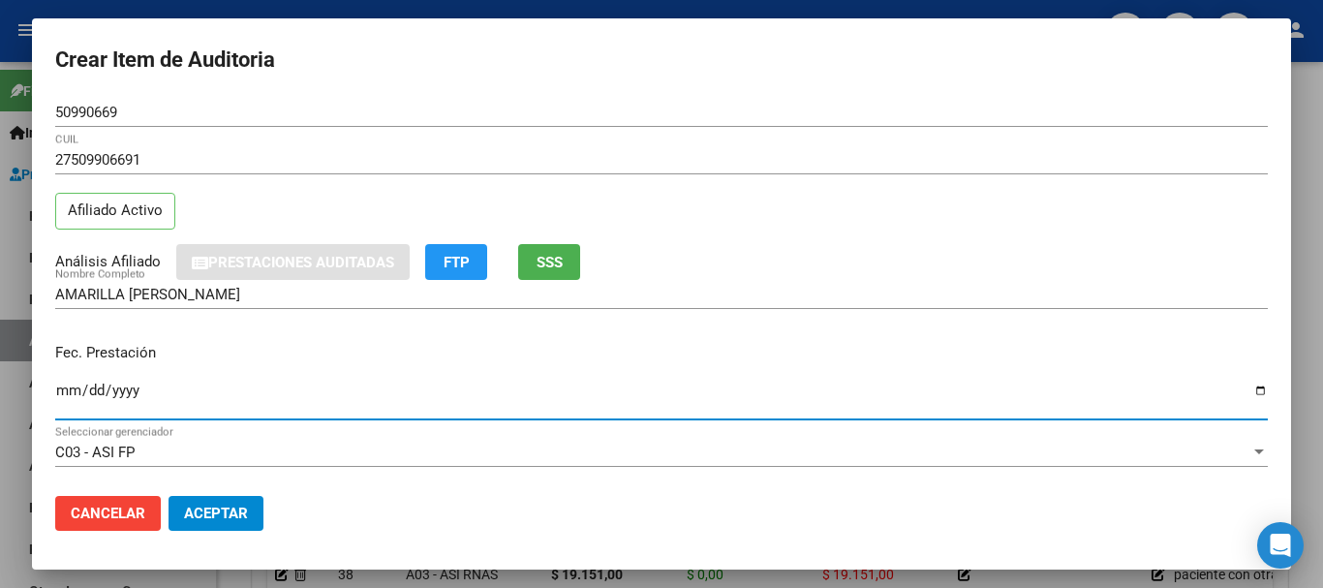
click at [65, 387] on input "Ingresar la fecha" at bounding box center [661, 397] width 1212 height 31
type input "2025-07-23"
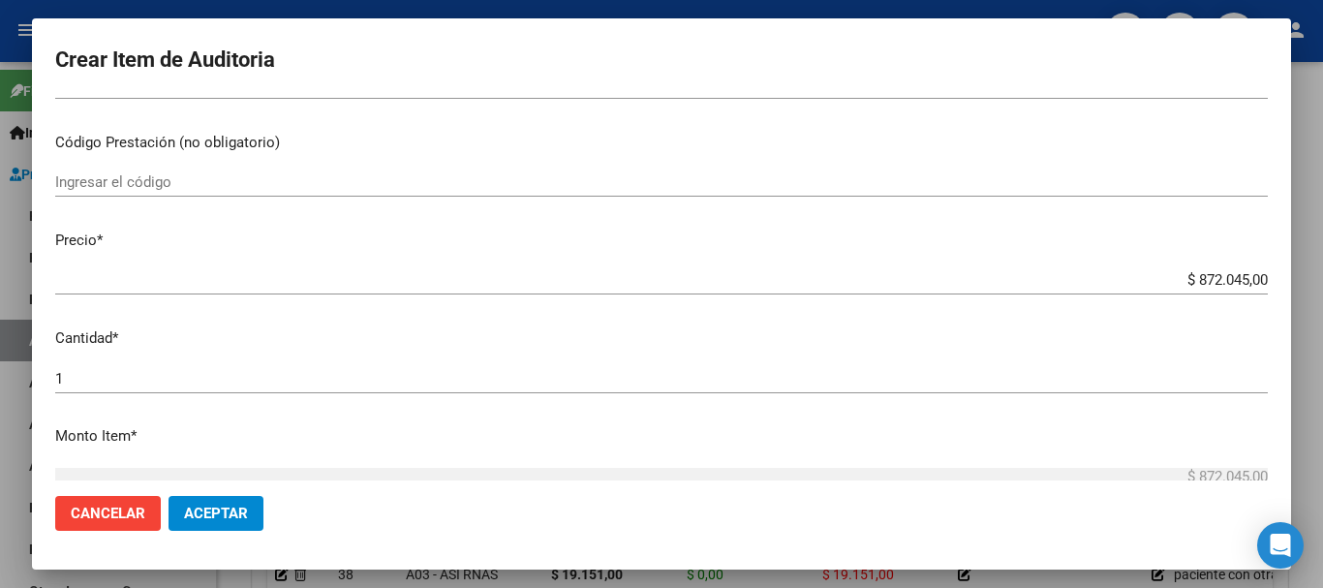
scroll to position [486, 0]
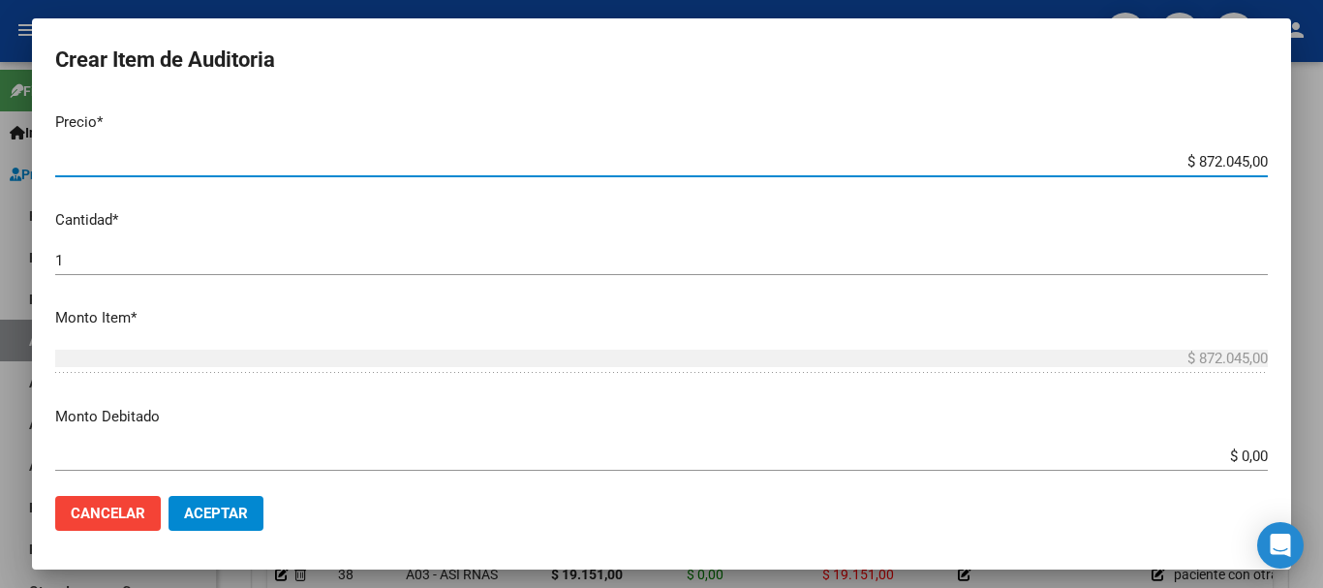
drag, startPoint x: 1179, startPoint y: 158, endPoint x: 1322, endPoint y: 181, distance: 144.2
click at [1307, 181] on div "Crear Item de Auditoria 50990669 Nro Documento 27509906691 CUIL Afiliado Activo…" at bounding box center [661, 294] width 1323 height 588
type input "$ 0,01"
type input "$ 0,10"
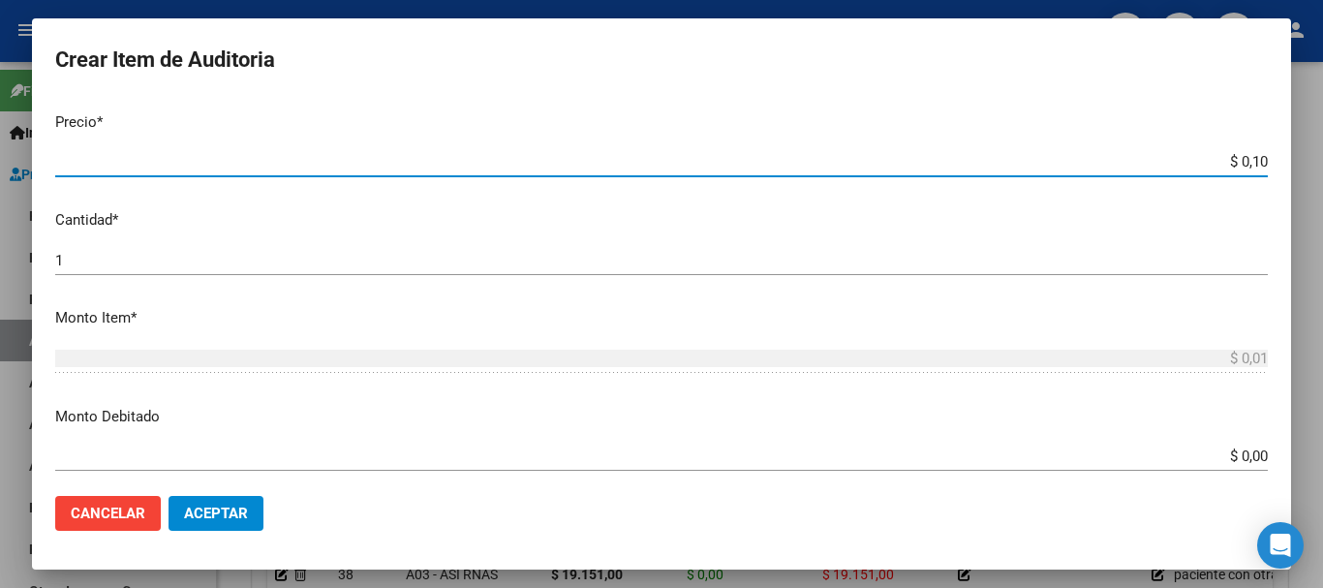
type input "$ 0,10"
type input "$ 1,08"
type input "$ 10,85"
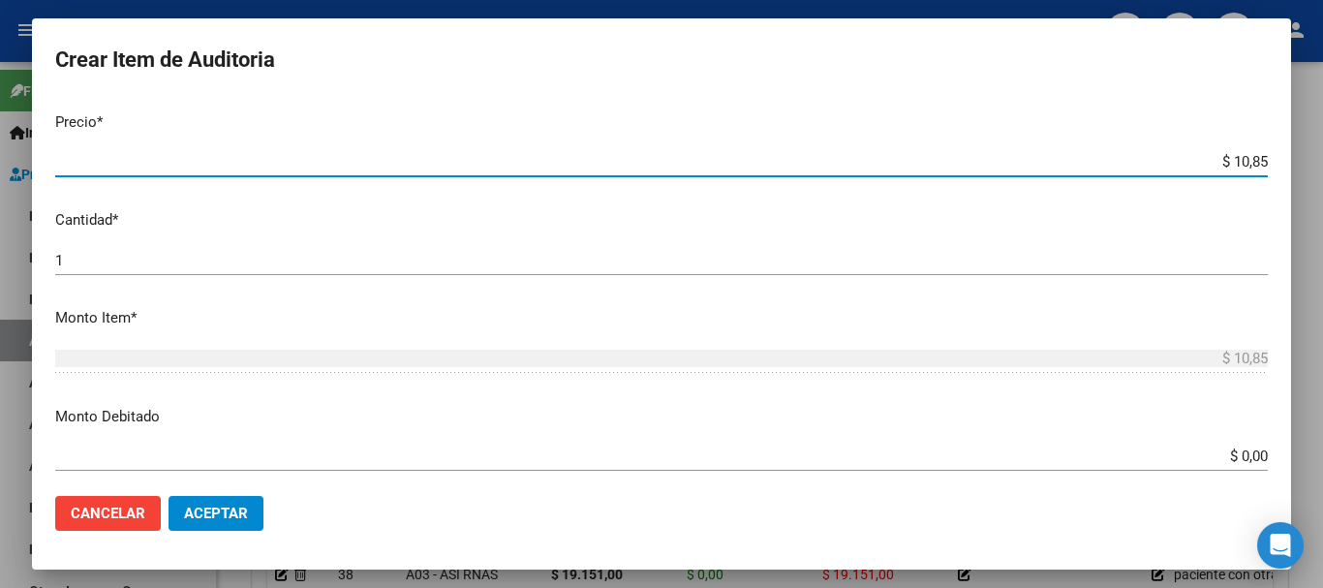
type input "$ 108,50"
type input "$ 1.085,01"
type input "$ 10.850,10"
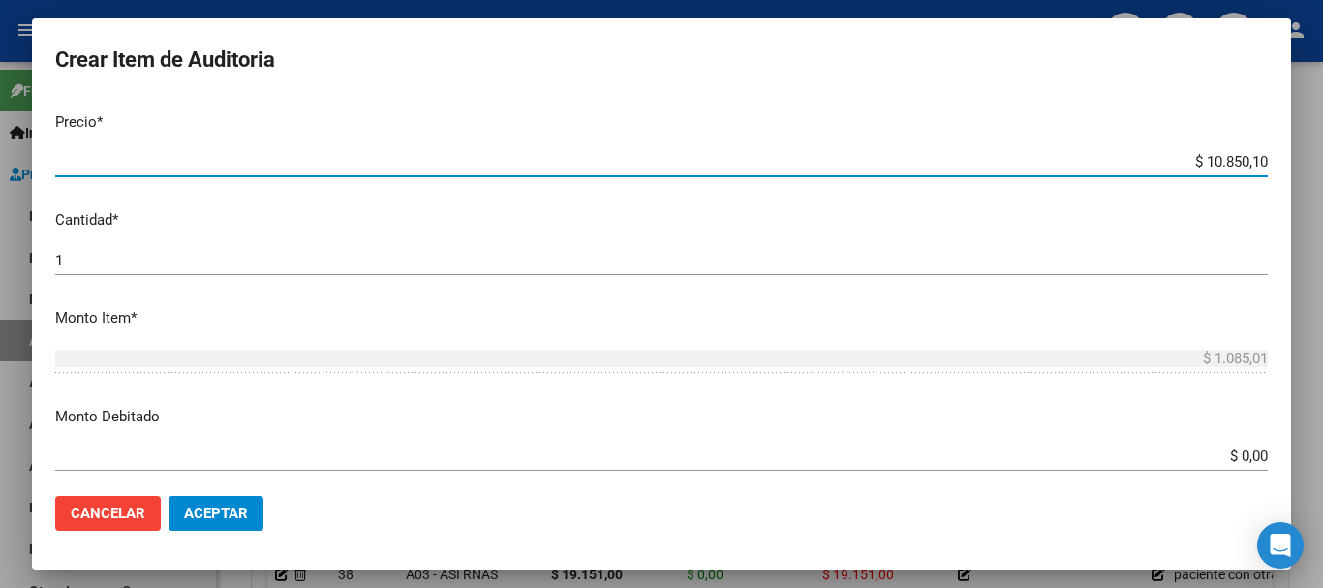
type input "$ 10.850,10"
type input "$ 108.501,00"
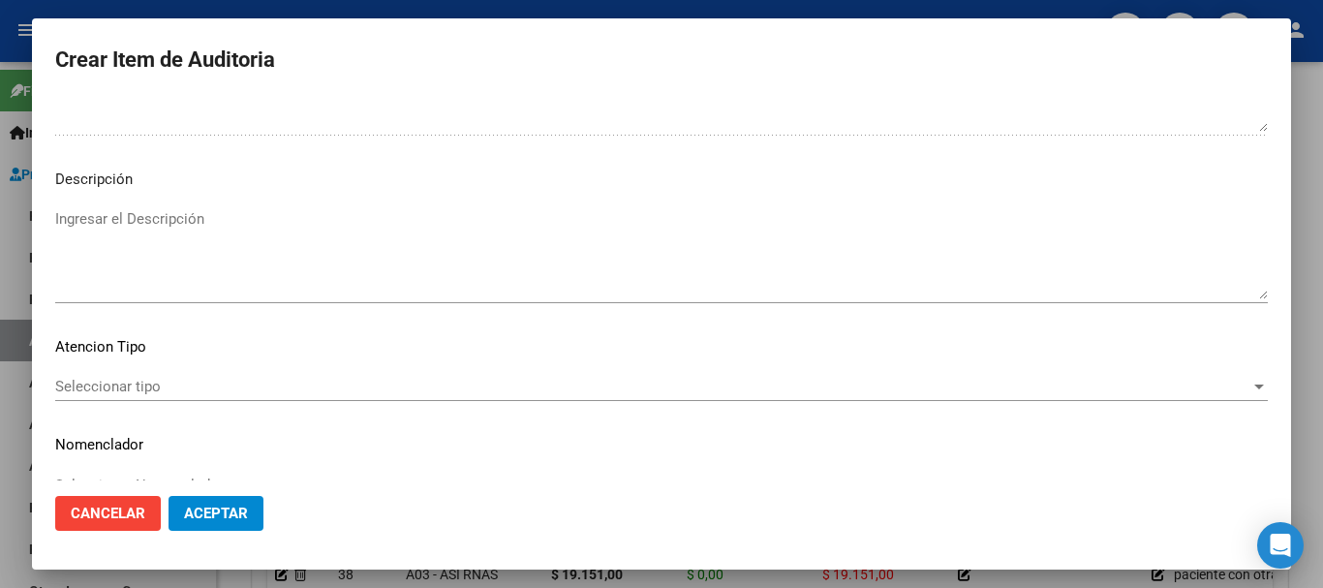
scroll to position [1361, 0]
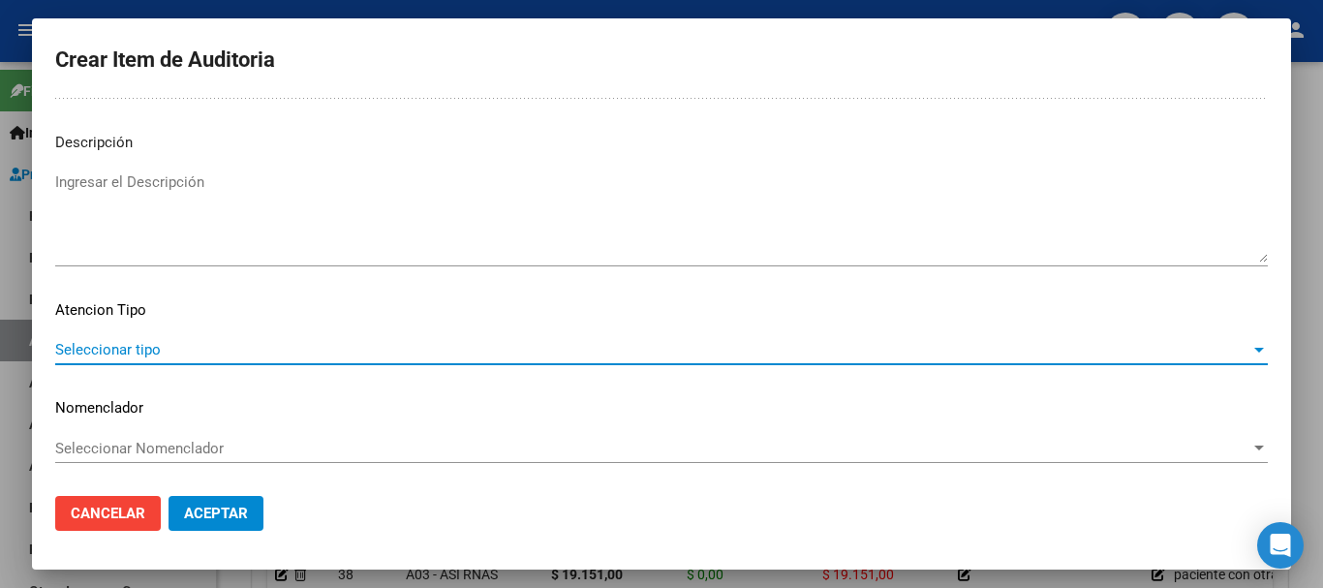
click at [336, 341] on span "Seleccionar tipo" at bounding box center [652, 349] width 1195 height 17
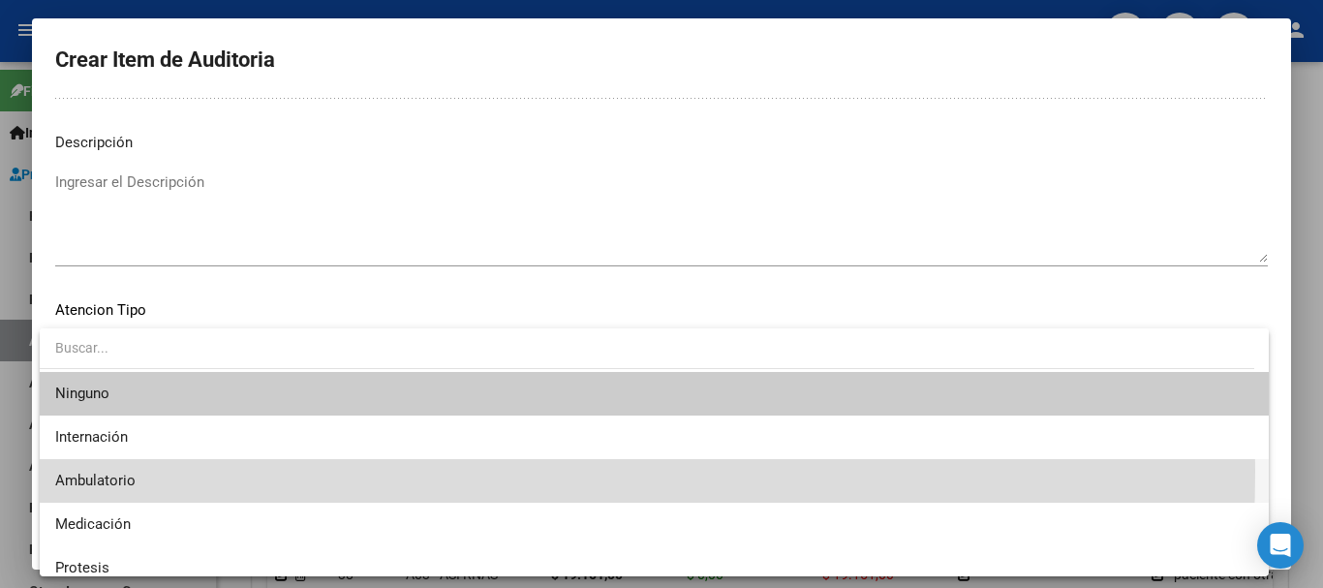
click at [119, 470] on span "Ambulatorio" at bounding box center [654, 481] width 1198 height 44
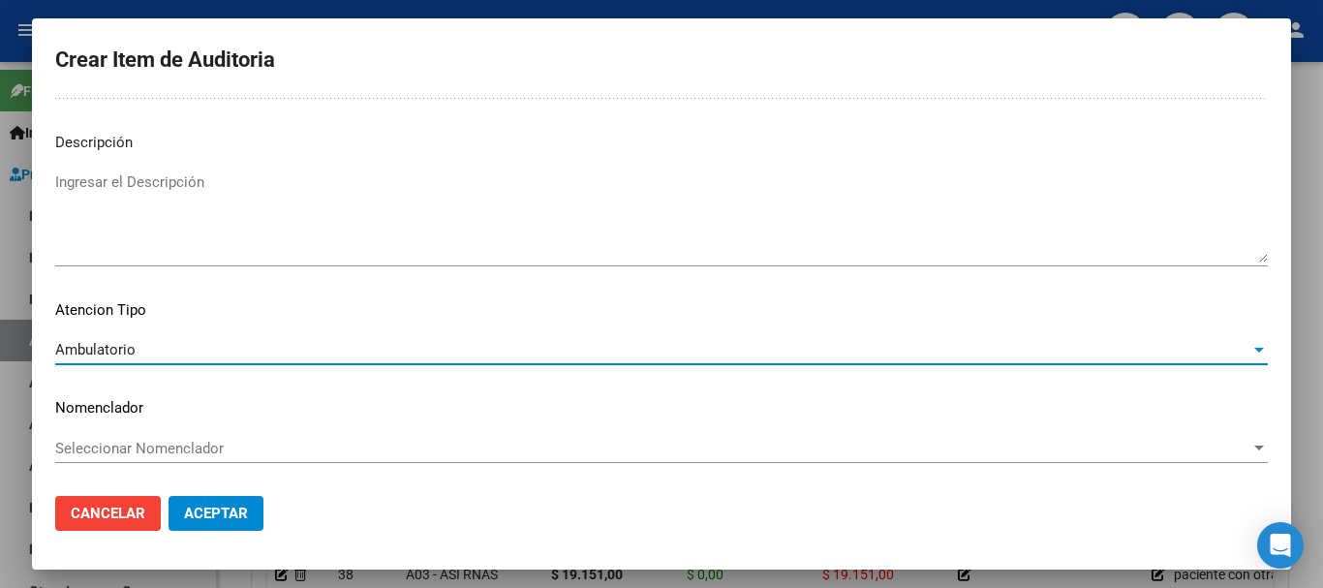
click at [174, 437] on div "Seleccionar Nomenclador Seleccionar Nomenclador" at bounding box center [661, 448] width 1212 height 29
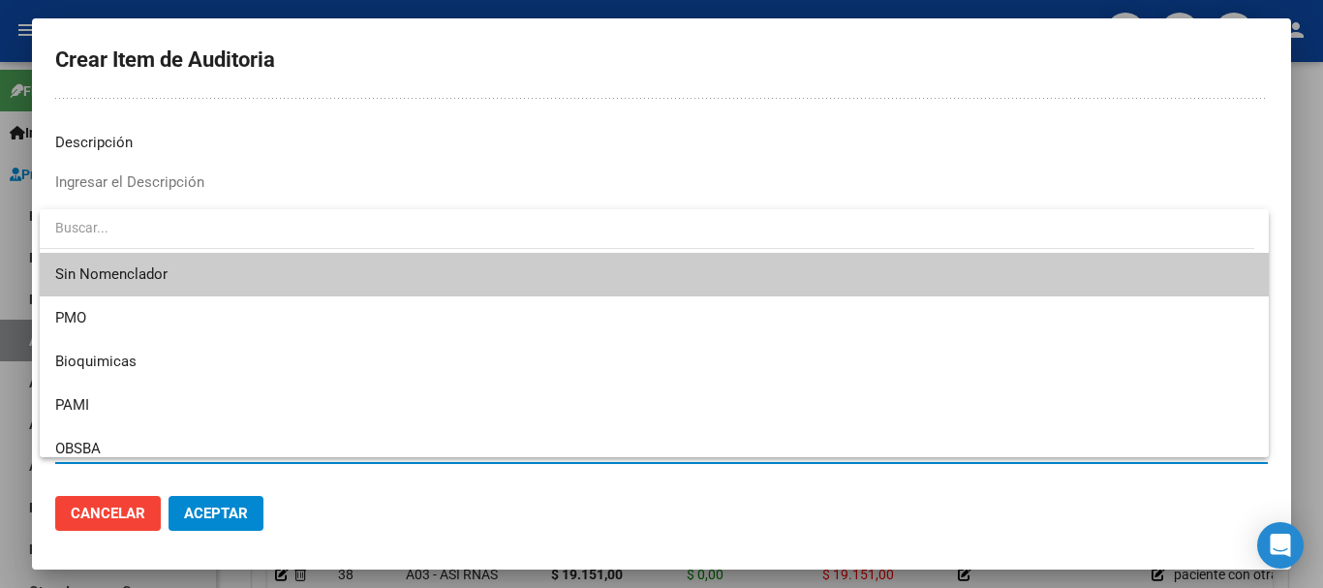
click at [146, 269] on span "Sin Nomenclador" at bounding box center [654, 275] width 1198 height 44
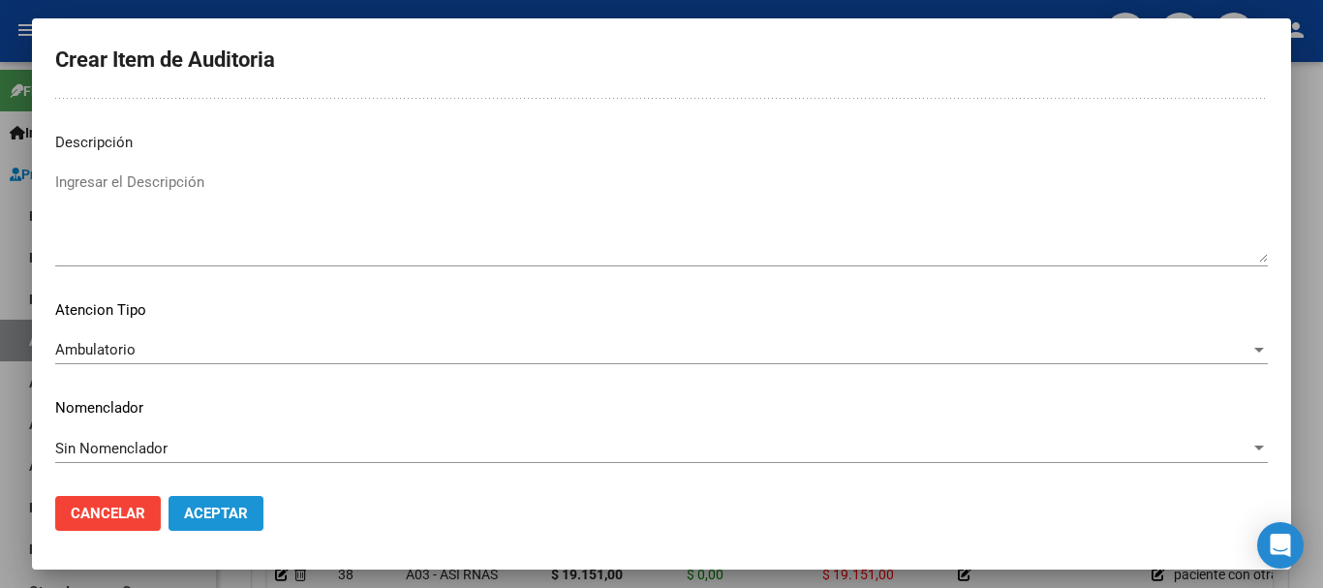
click at [213, 524] on button "Aceptar" at bounding box center [215, 513] width 95 height 35
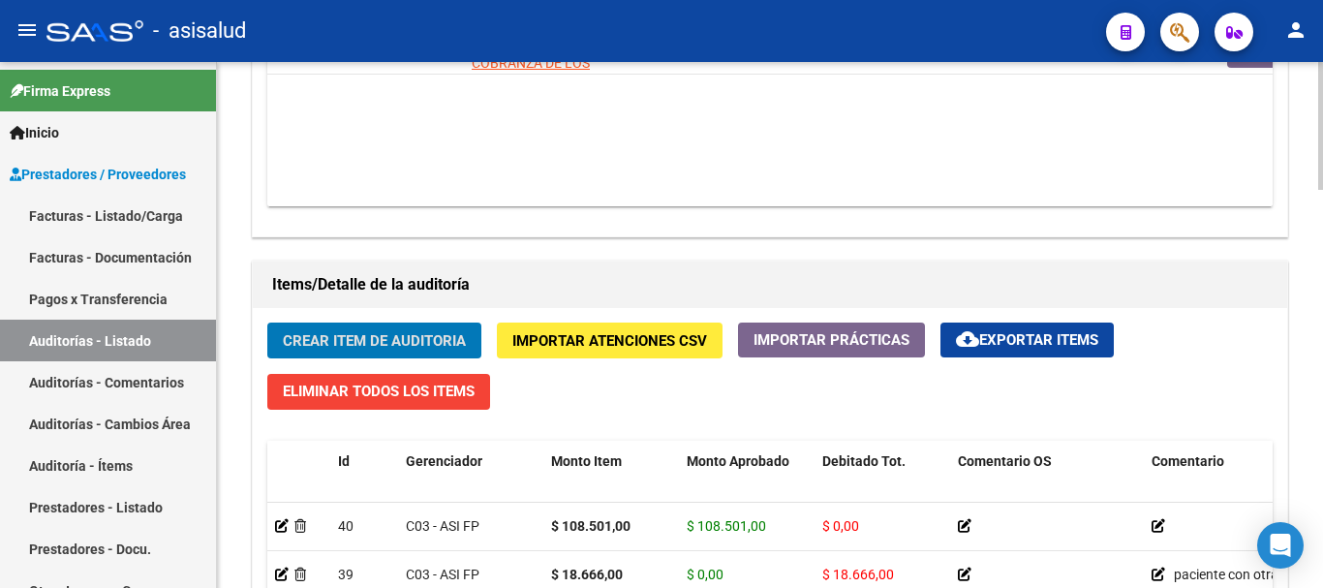
click at [367, 339] on span "Crear Item de Auditoria" at bounding box center [374, 340] width 183 height 17
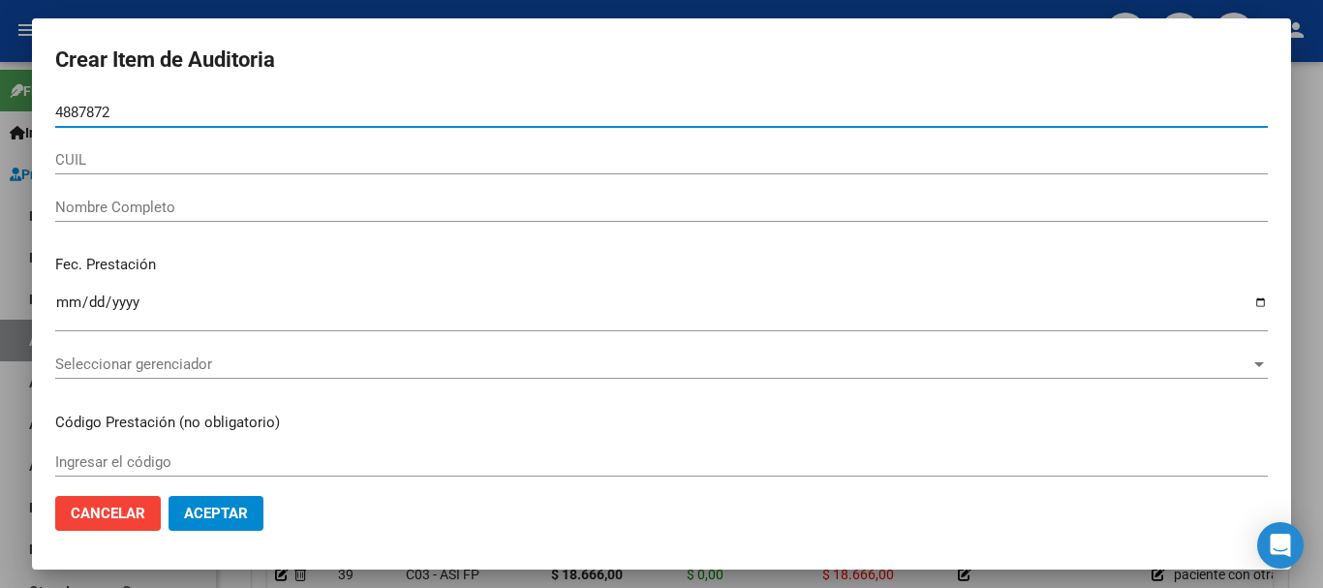
type input "48878728"
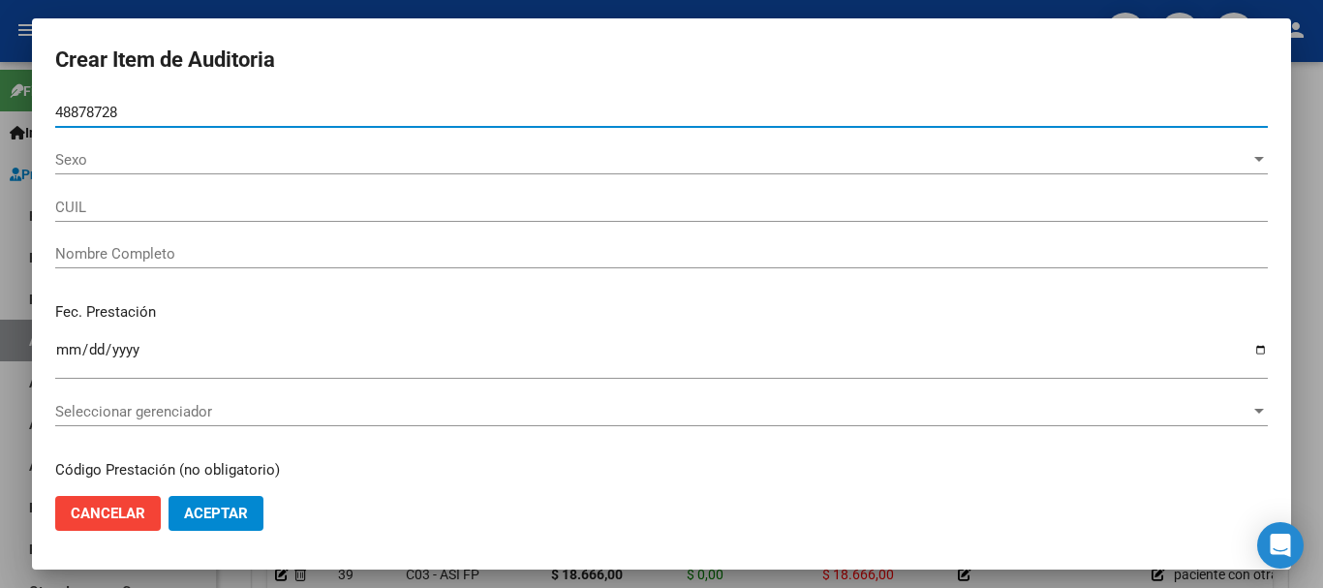
type input "23488787284"
type input "ALEM MORENA NAIARA"
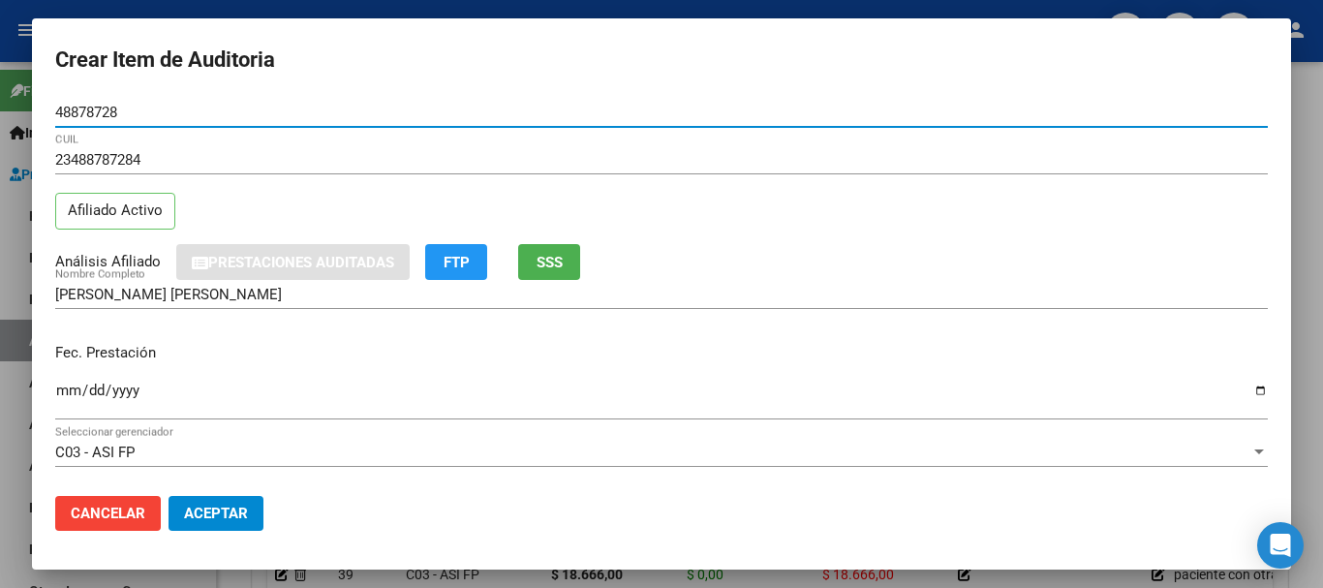
type input "48878728"
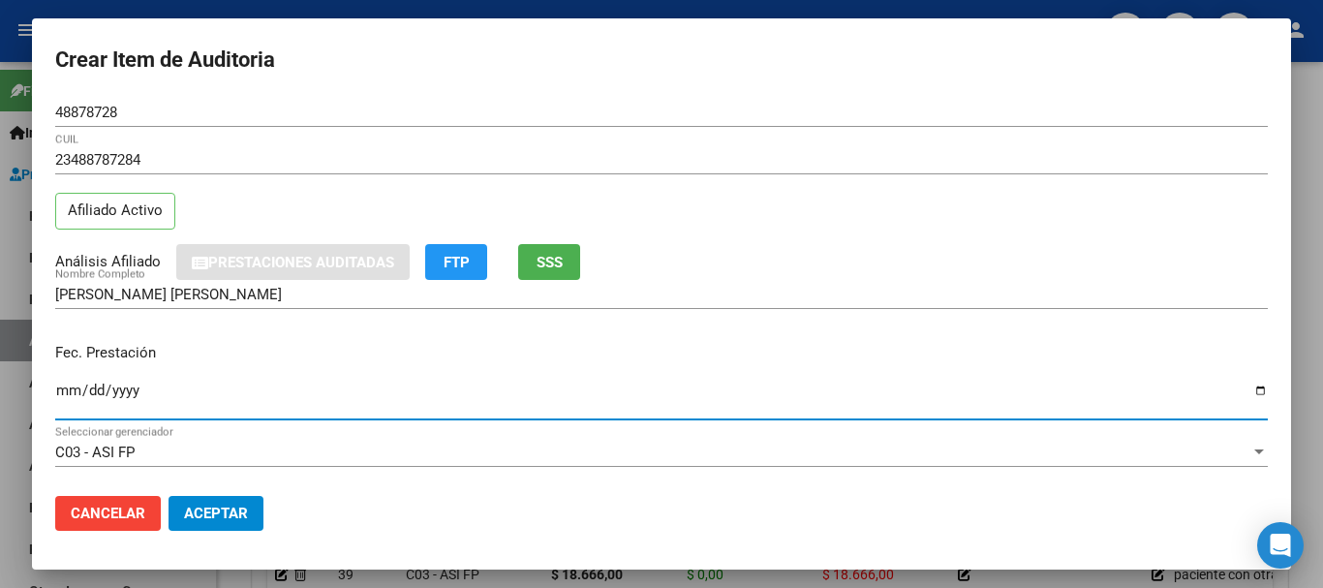
click at [64, 398] on input "Ingresar la fecha" at bounding box center [661, 397] width 1212 height 31
type input "2025-07-30"
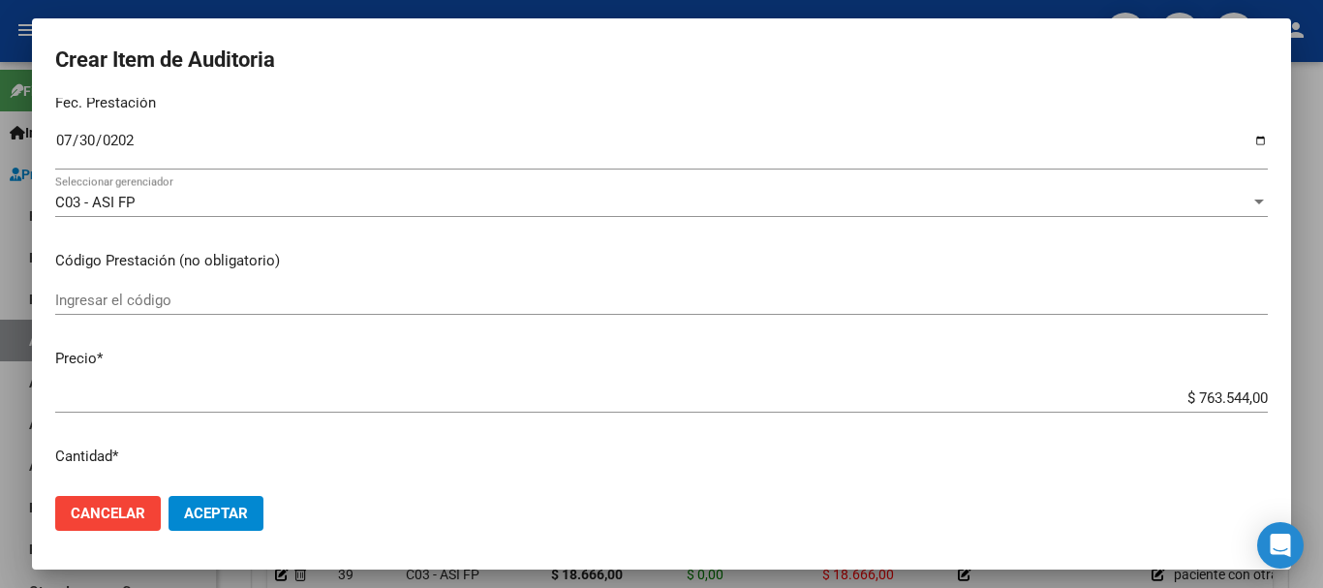
scroll to position [297, 0]
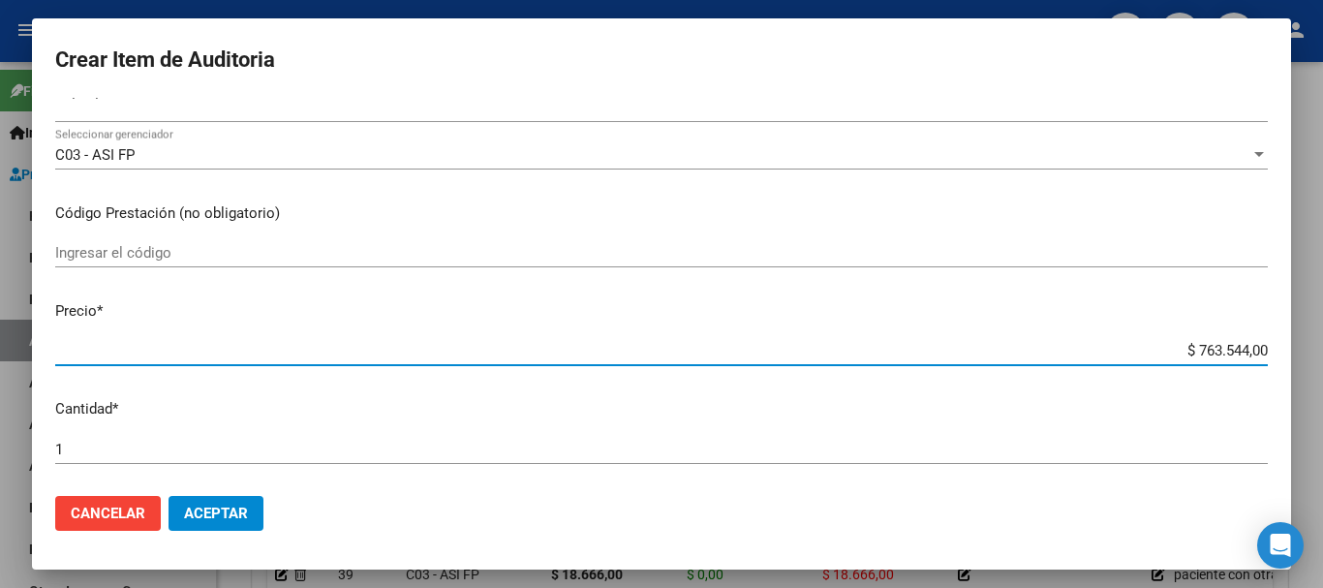
drag, startPoint x: 1183, startPoint y: 359, endPoint x: 1293, endPoint y: 372, distance: 111.1
click at [1293, 372] on div "Crear Item de Auditoria 48878728 Nro Documento 23488787284 CUIL Afiliado Activo…" at bounding box center [661, 294] width 1323 height 588
type input "$ 0,01"
type input "$ 0,18"
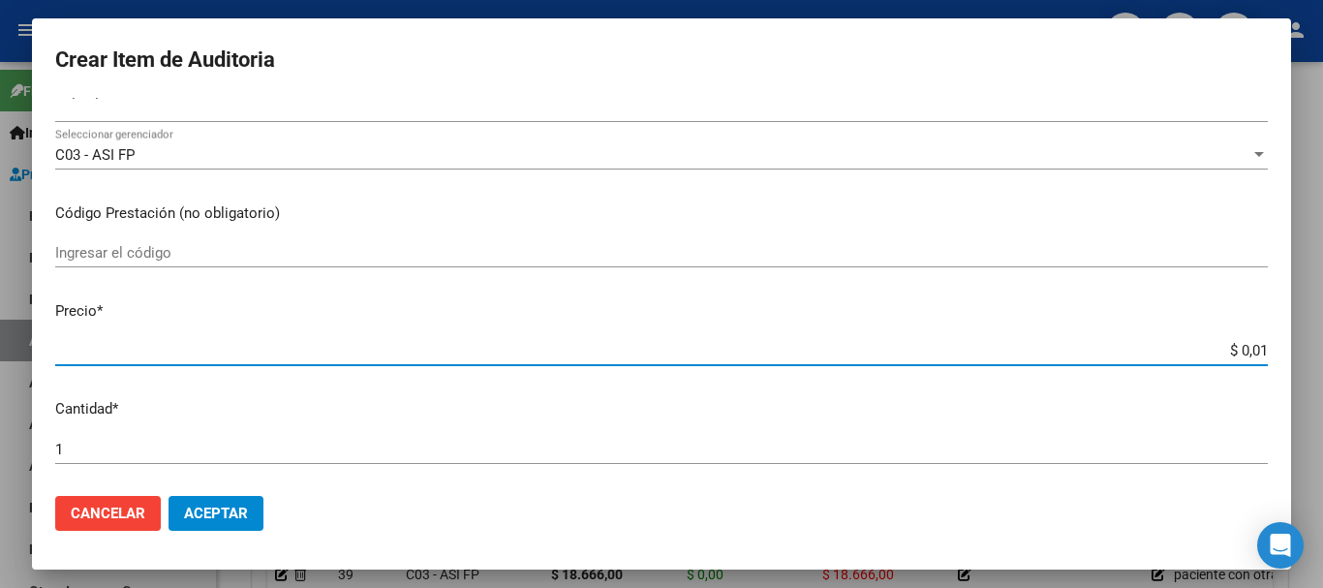
type input "$ 0,18"
type input "$ 1,86"
type input "$ 18,66"
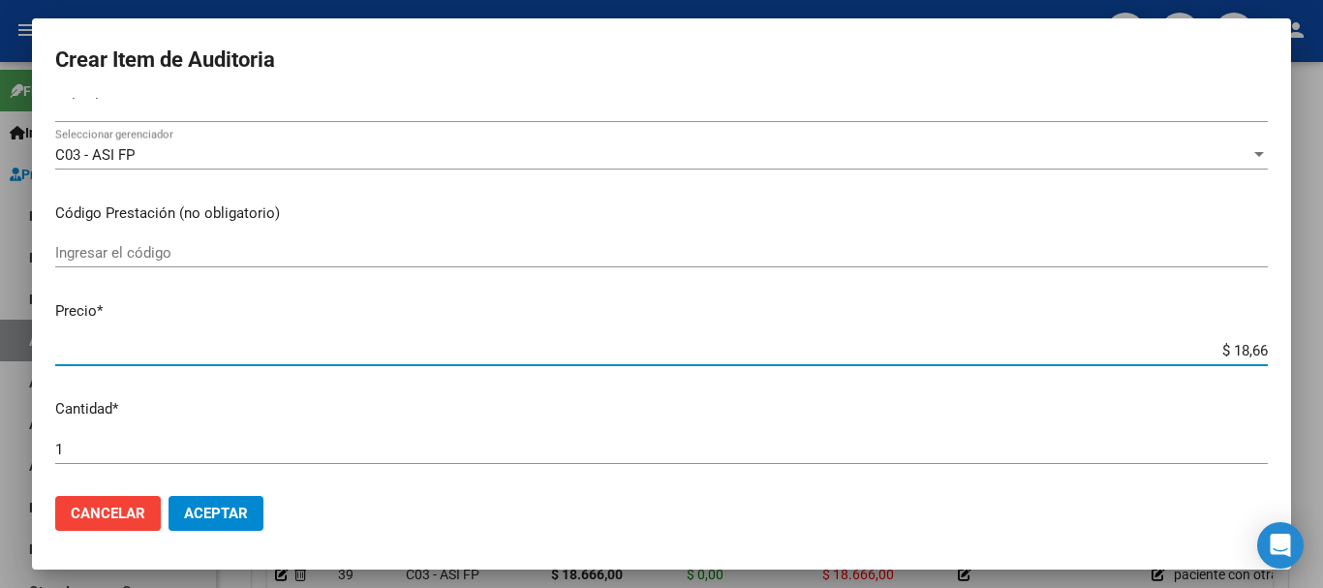
type input "$ 186,66"
type input "$ 1.866,60"
type input "$ 18.666,00"
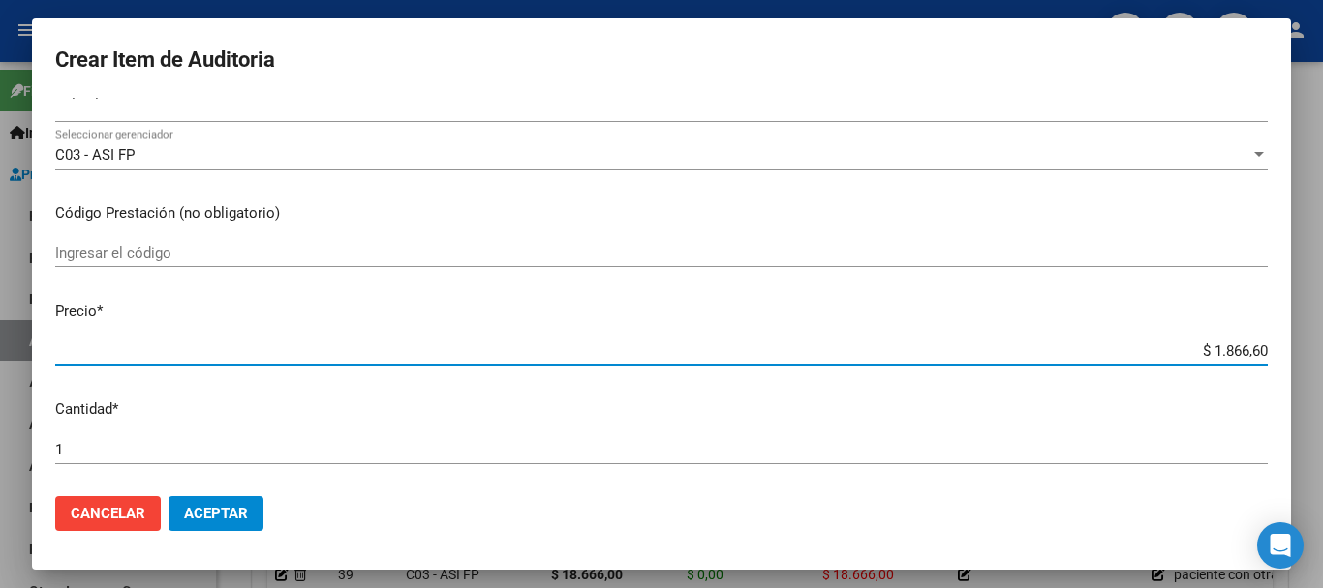
type input "$ 18.666,00"
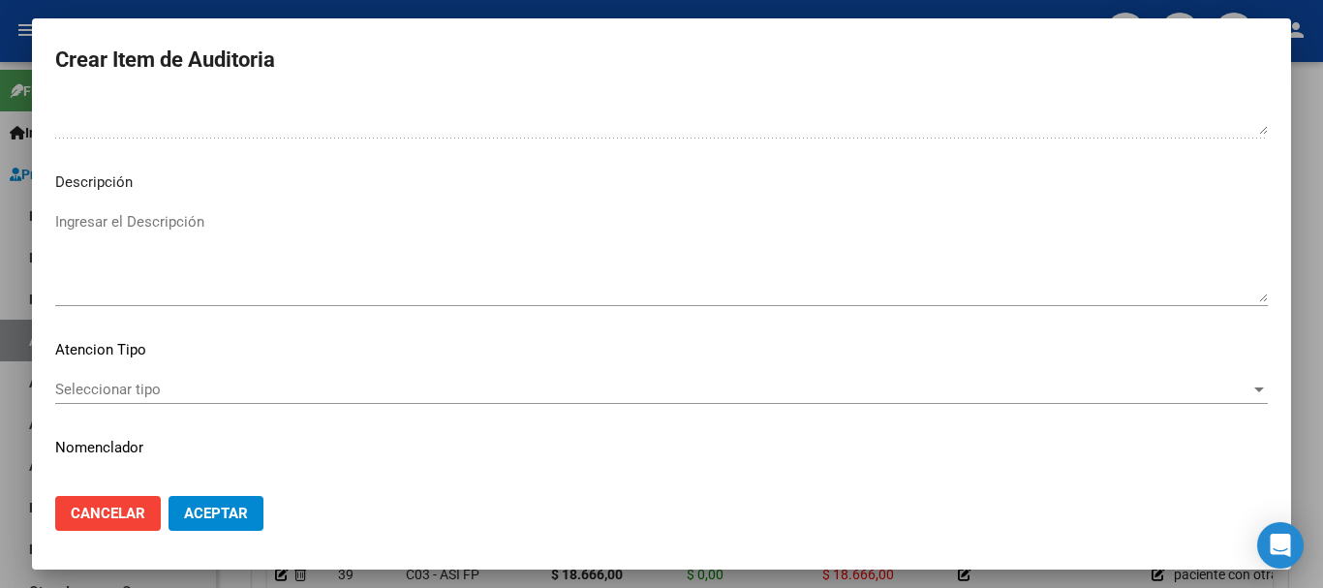
scroll to position [1361, 0]
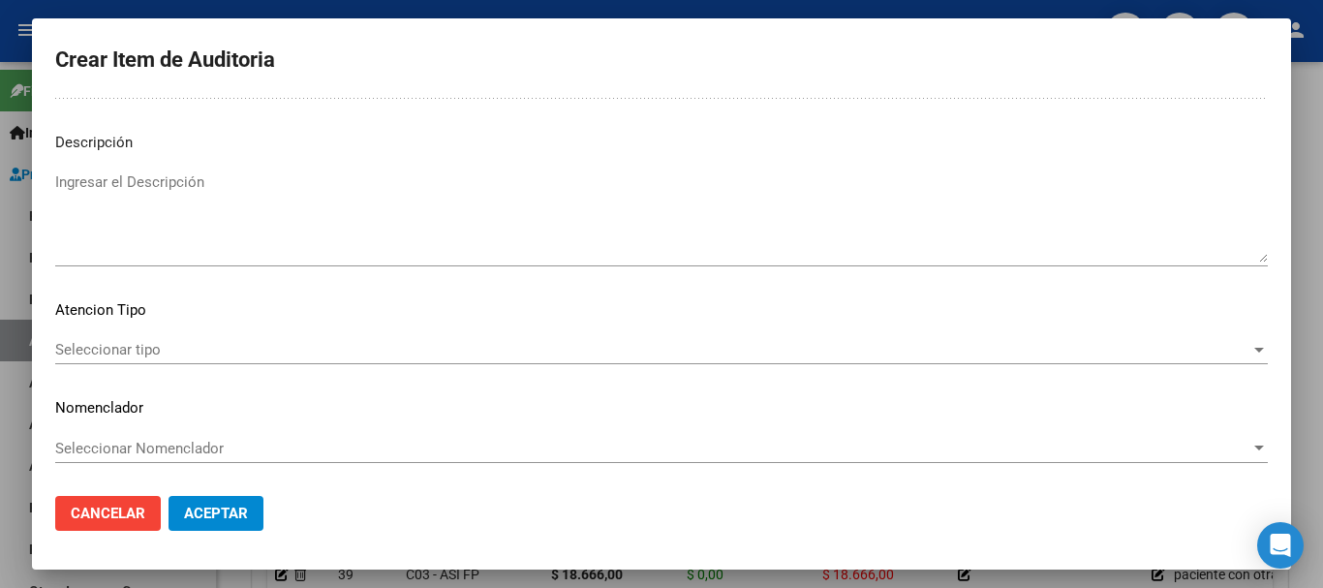
click at [172, 349] on span "Seleccionar tipo" at bounding box center [652, 349] width 1195 height 17
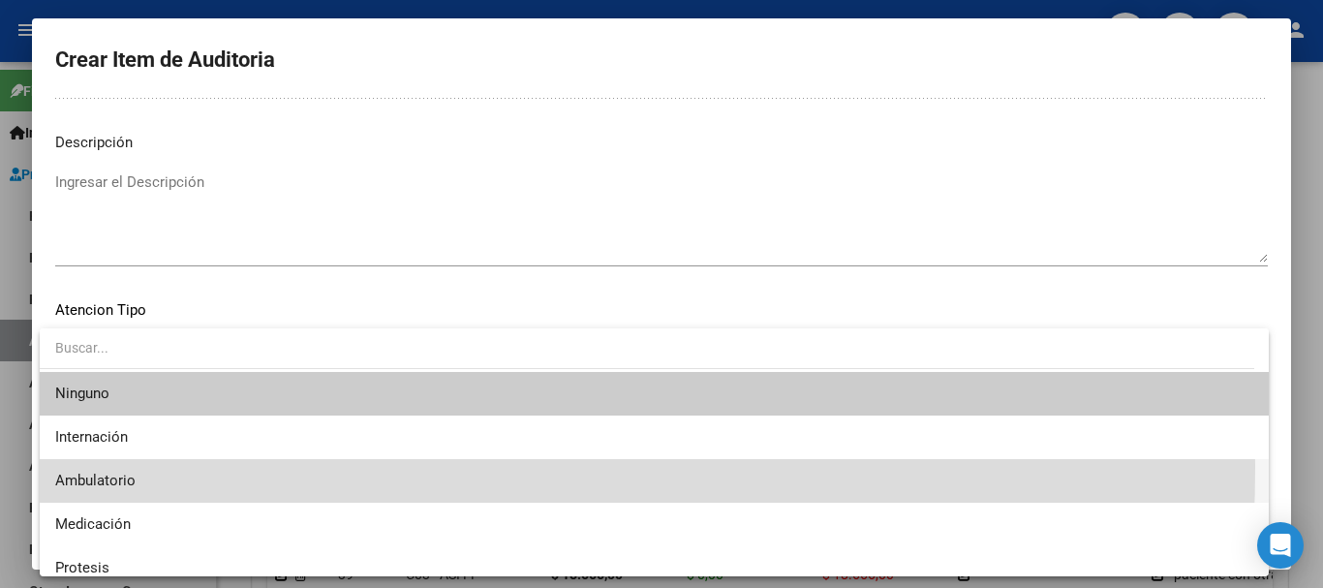
click at [78, 466] on span "Ambulatorio" at bounding box center [654, 481] width 1198 height 44
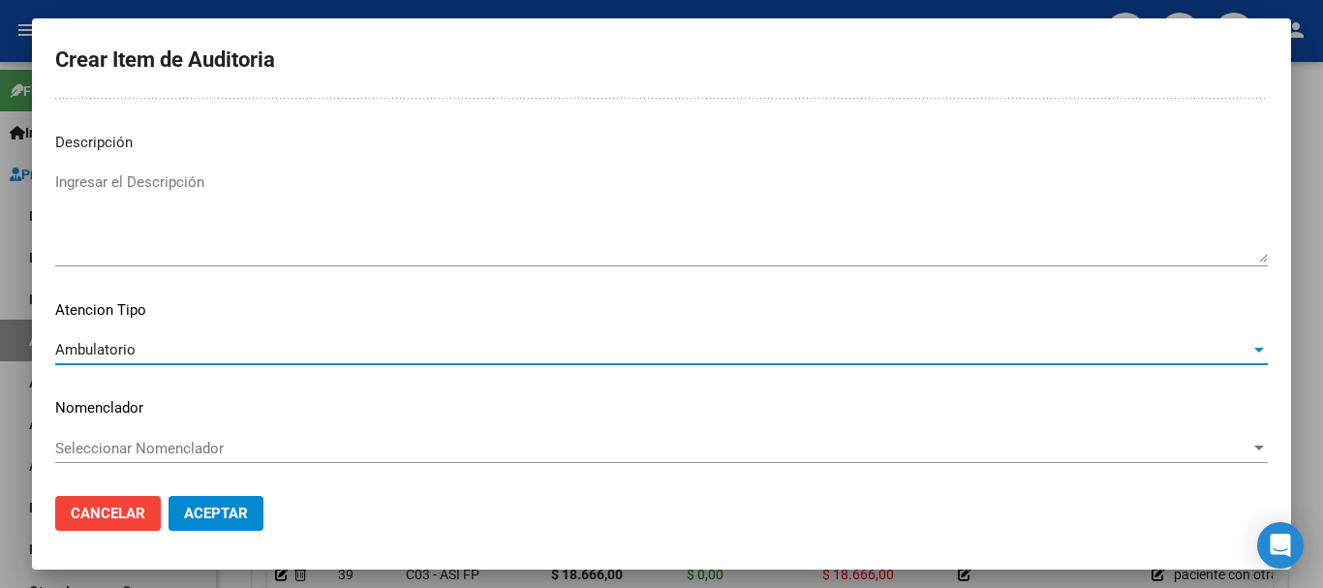
click at [136, 446] on span "Seleccionar Nomenclador" at bounding box center [652, 448] width 1195 height 17
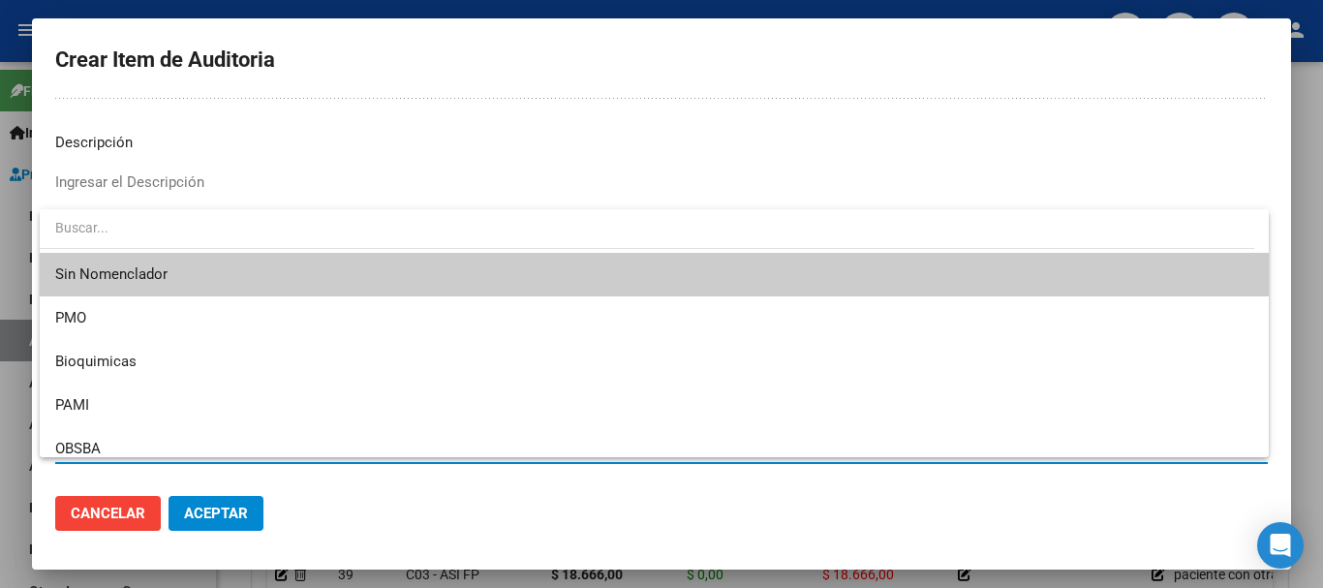
click at [126, 261] on span "Sin Nomenclador" at bounding box center [654, 275] width 1198 height 44
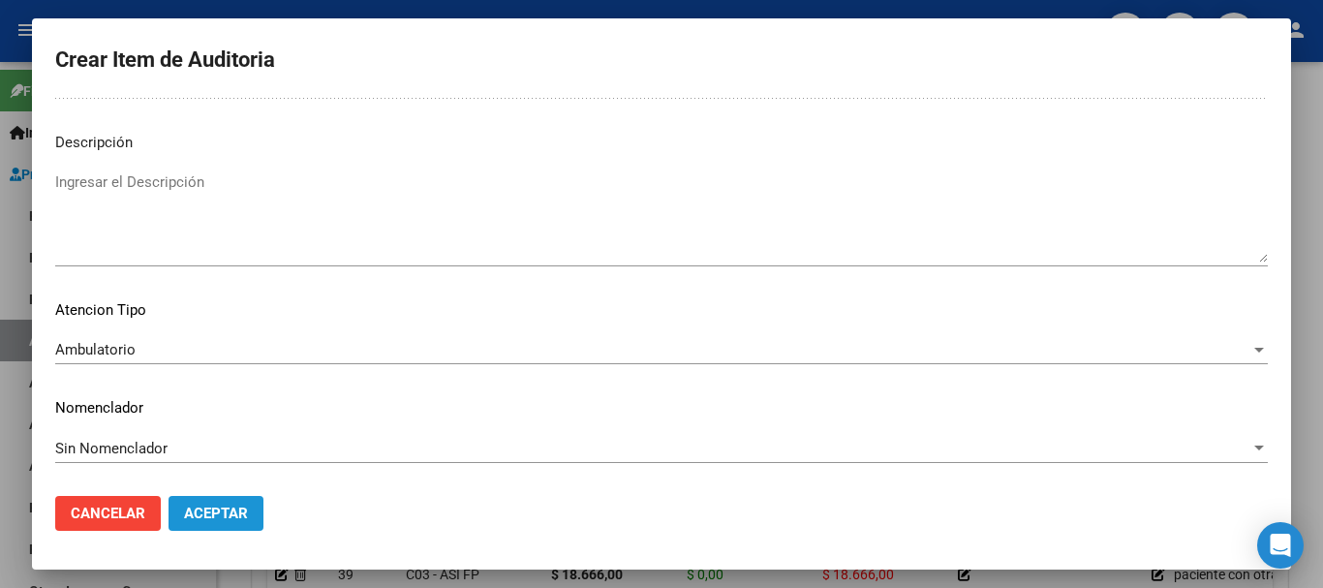
click at [213, 499] on button "Aceptar" at bounding box center [215, 513] width 95 height 35
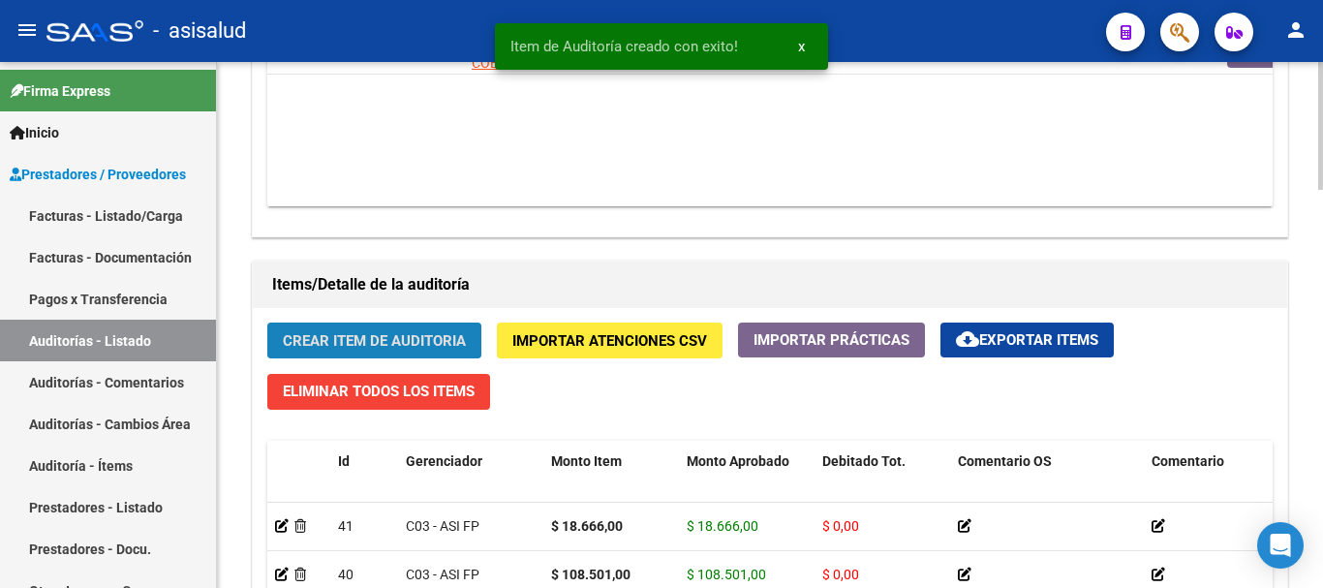
click at [340, 355] on button "Crear Item de Auditoria" at bounding box center [374, 340] width 214 height 36
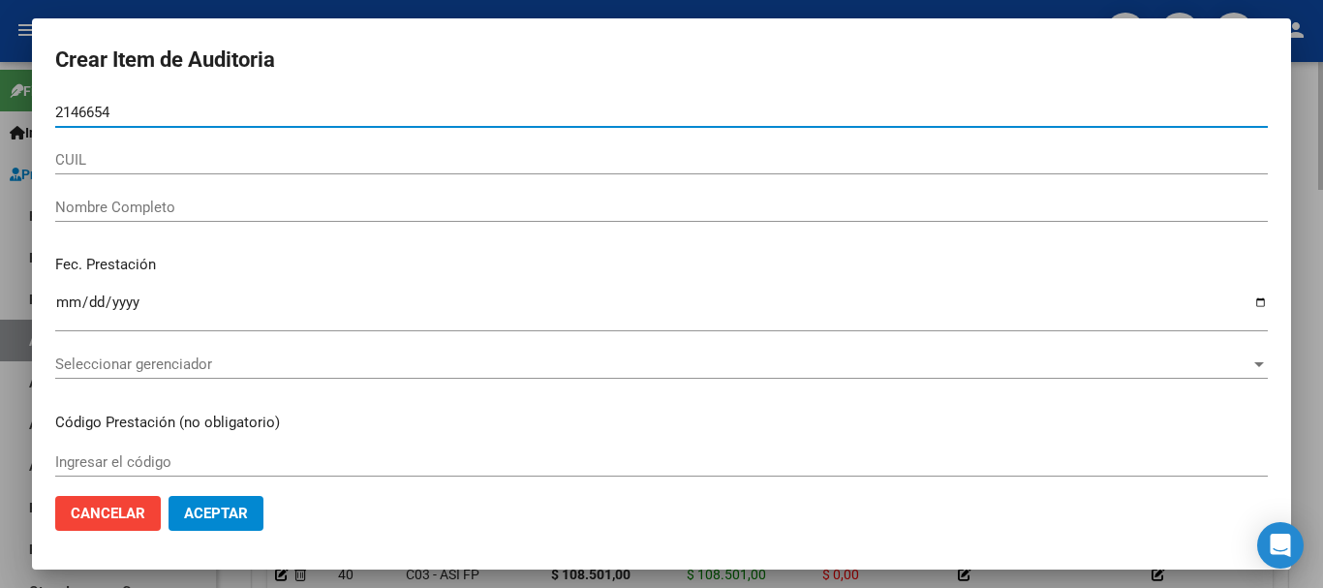
type input "21466544"
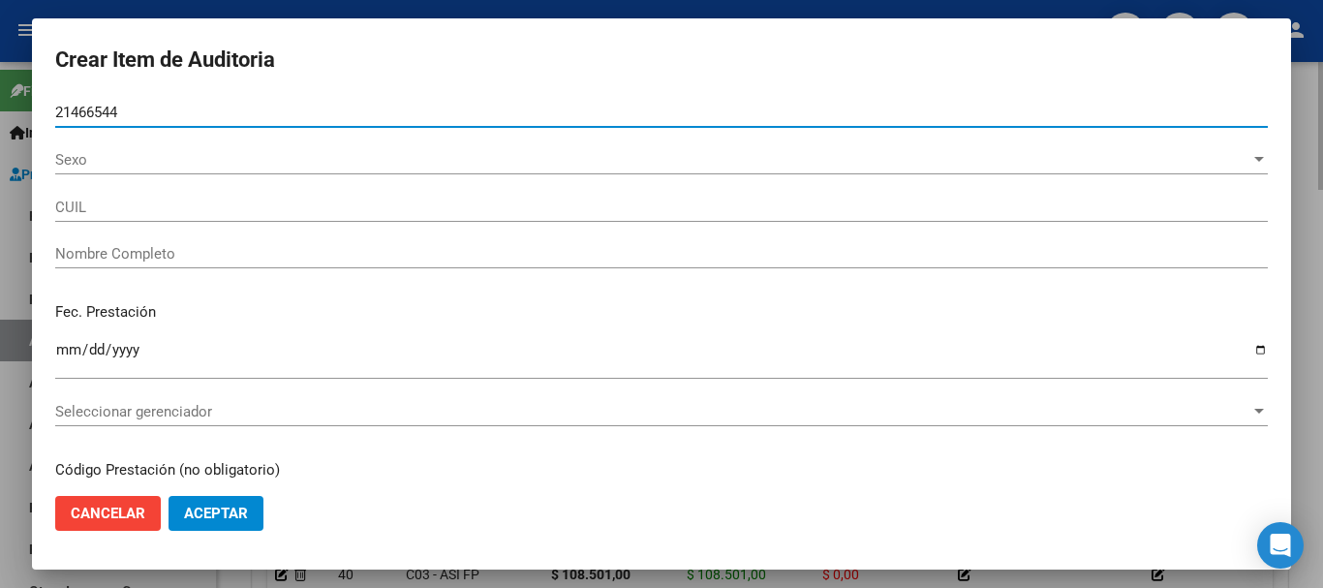
type input "27214665447"
type input "JIMENEZ ALICIA ESTHER"
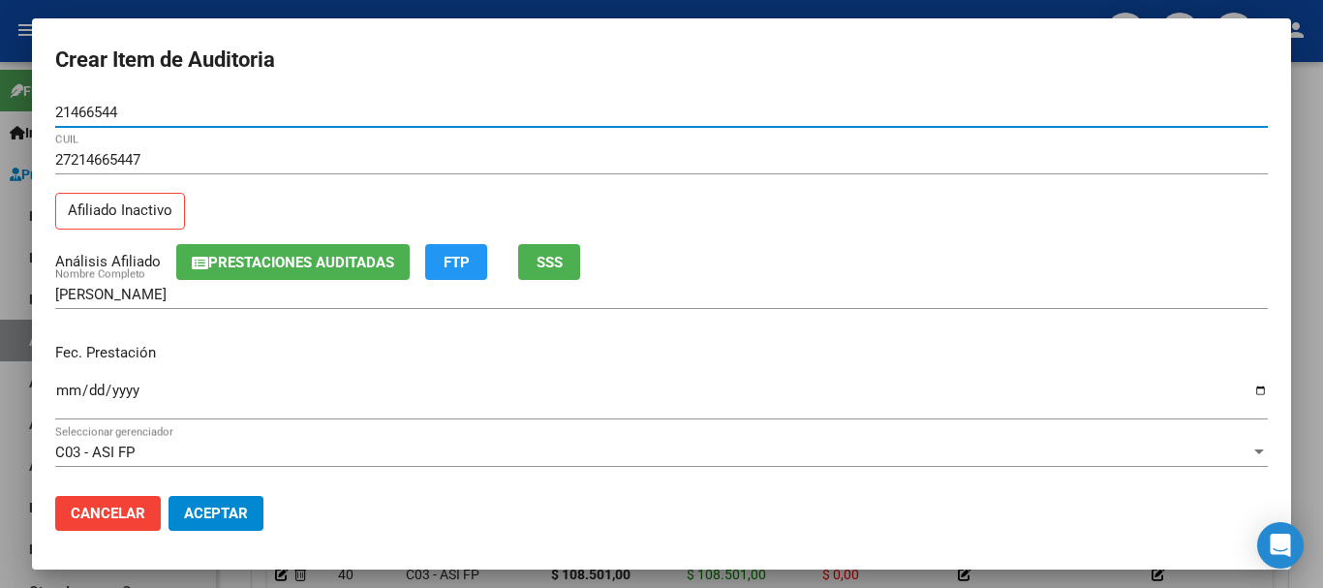
type input "21466544"
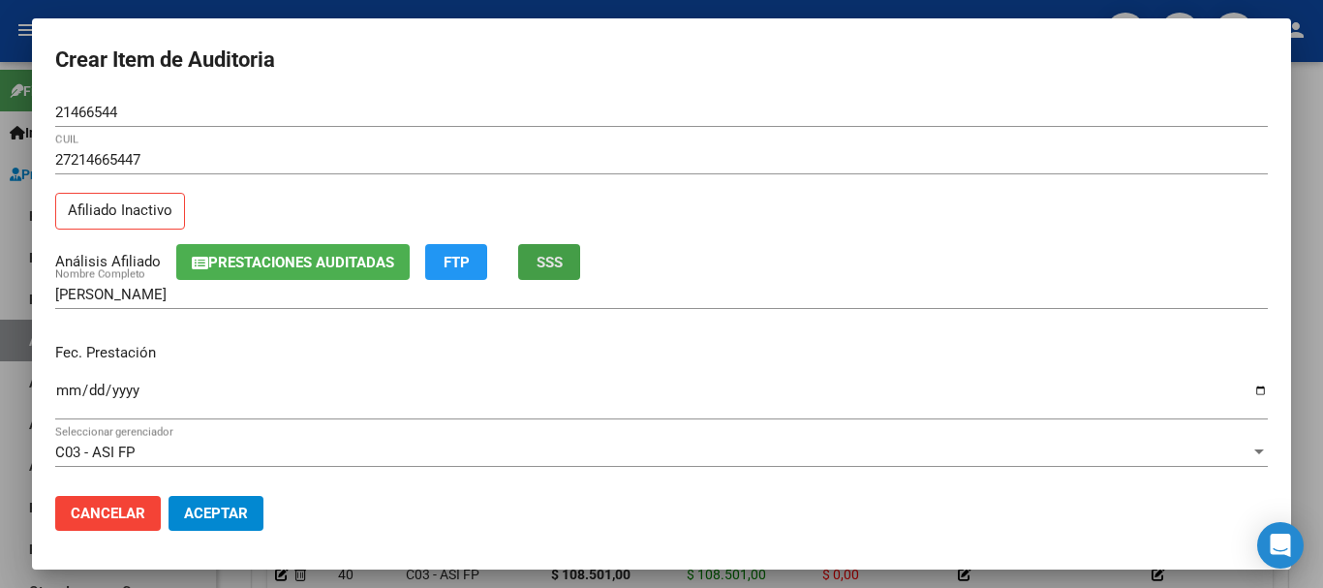
click at [562, 253] on span "SSS" at bounding box center [549, 261] width 26 height 17
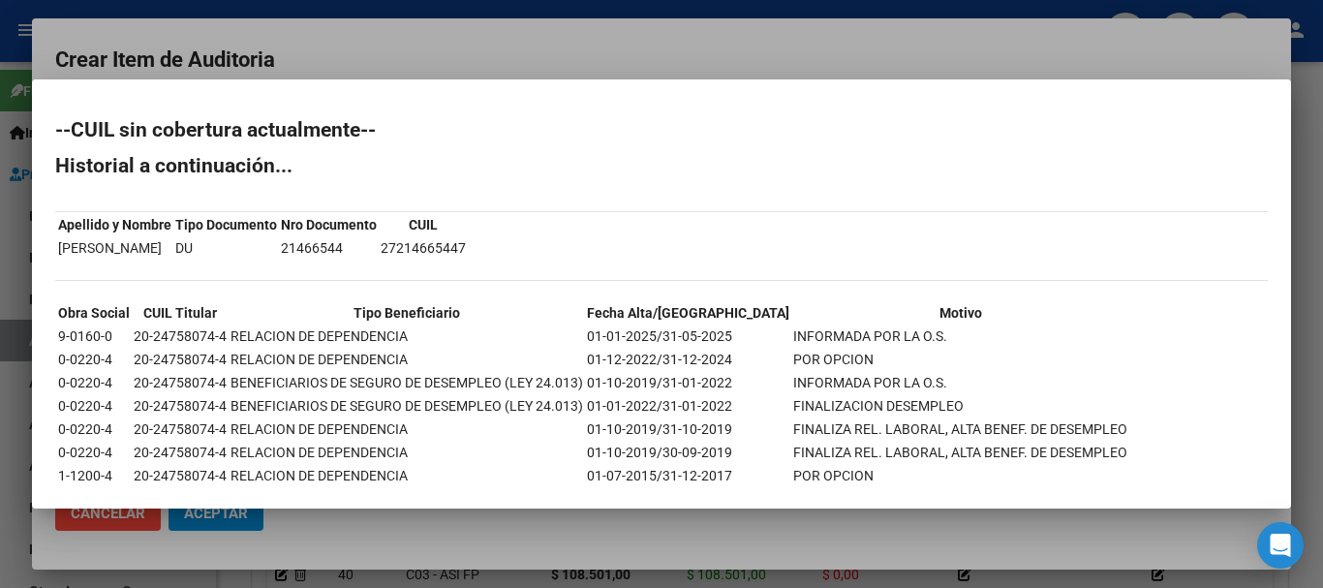
click at [643, 40] on div at bounding box center [661, 294] width 1323 height 588
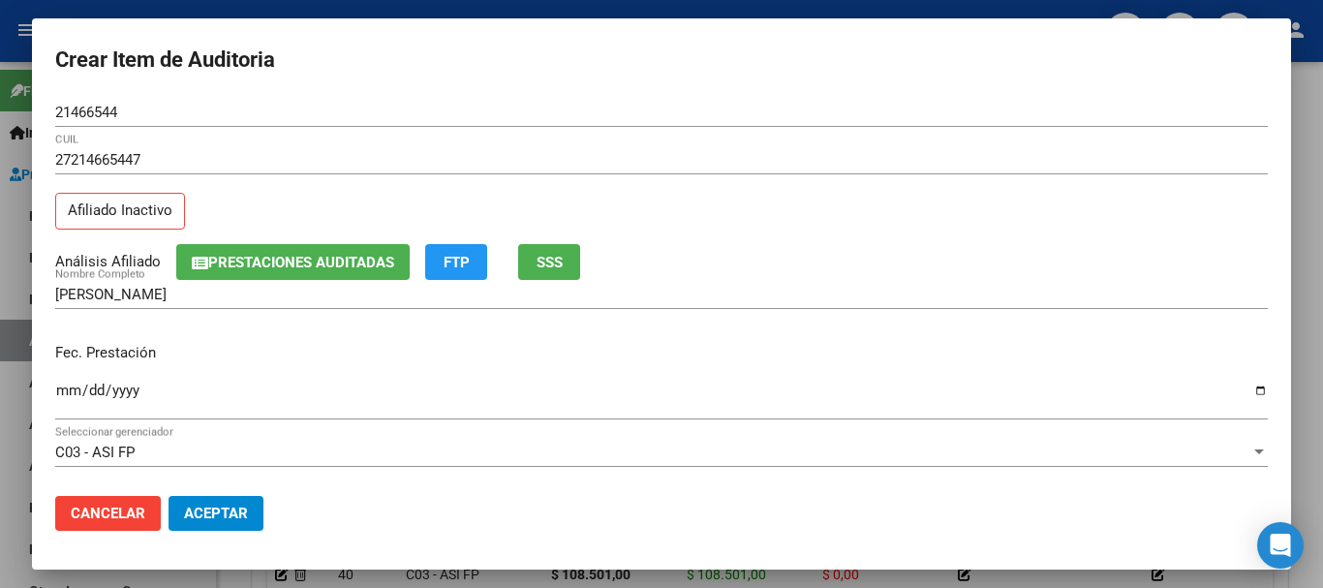
click at [60, 392] on input "Ingresar la fecha" at bounding box center [661, 397] width 1212 height 31
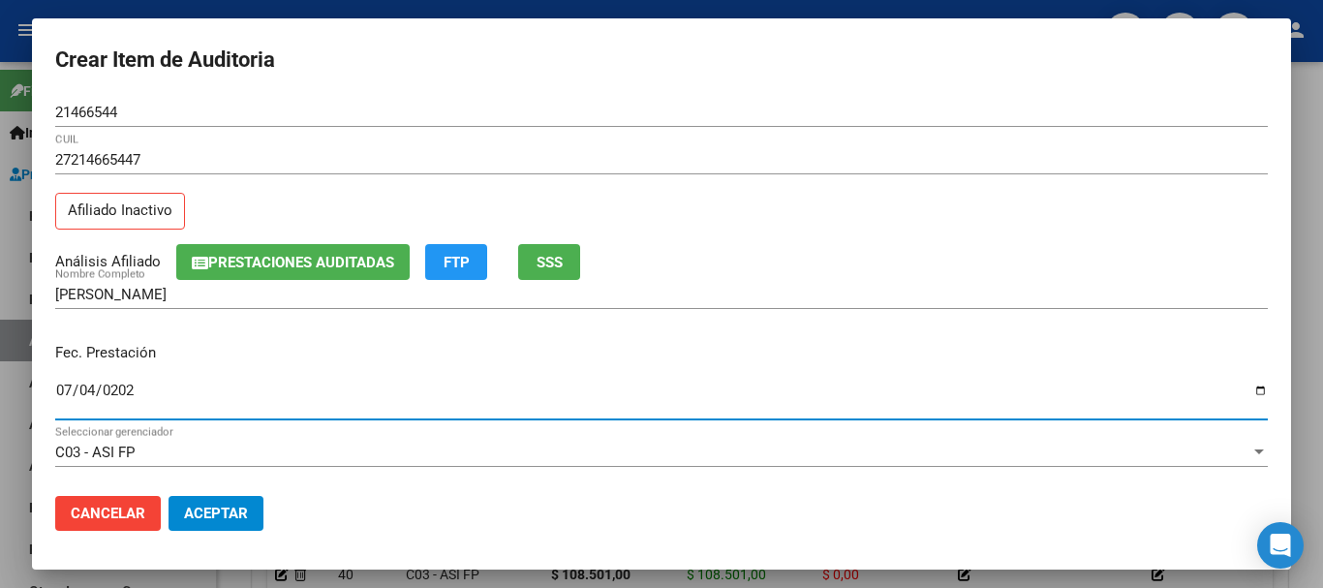
type input "2025-07-04"
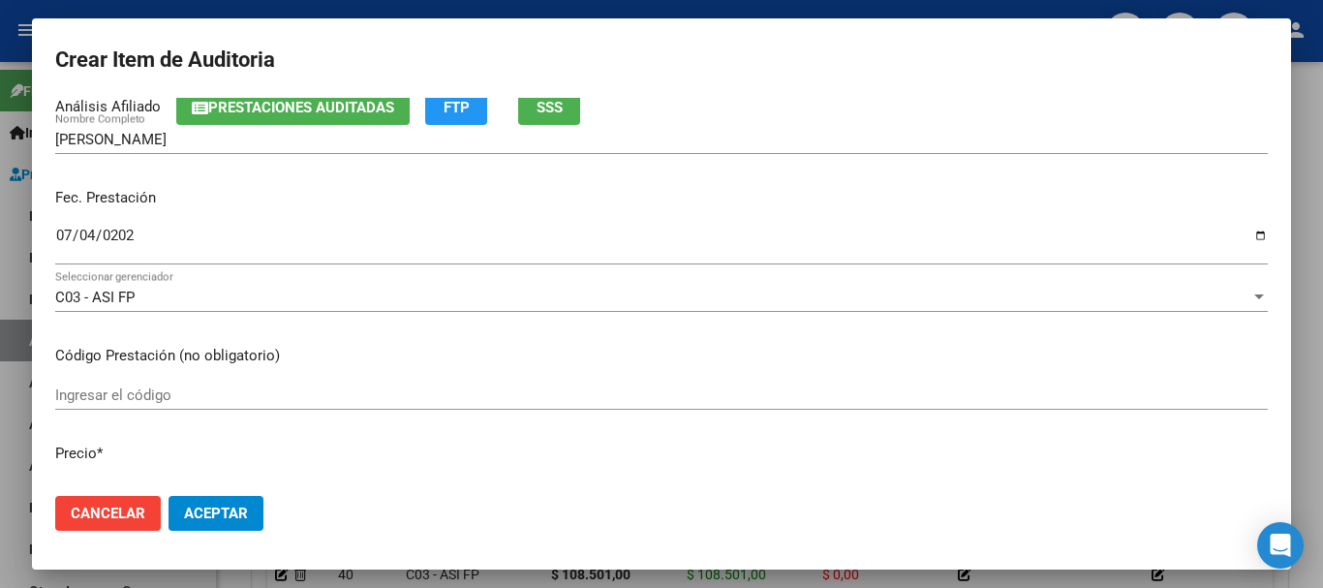
scroll to position [269, 0]
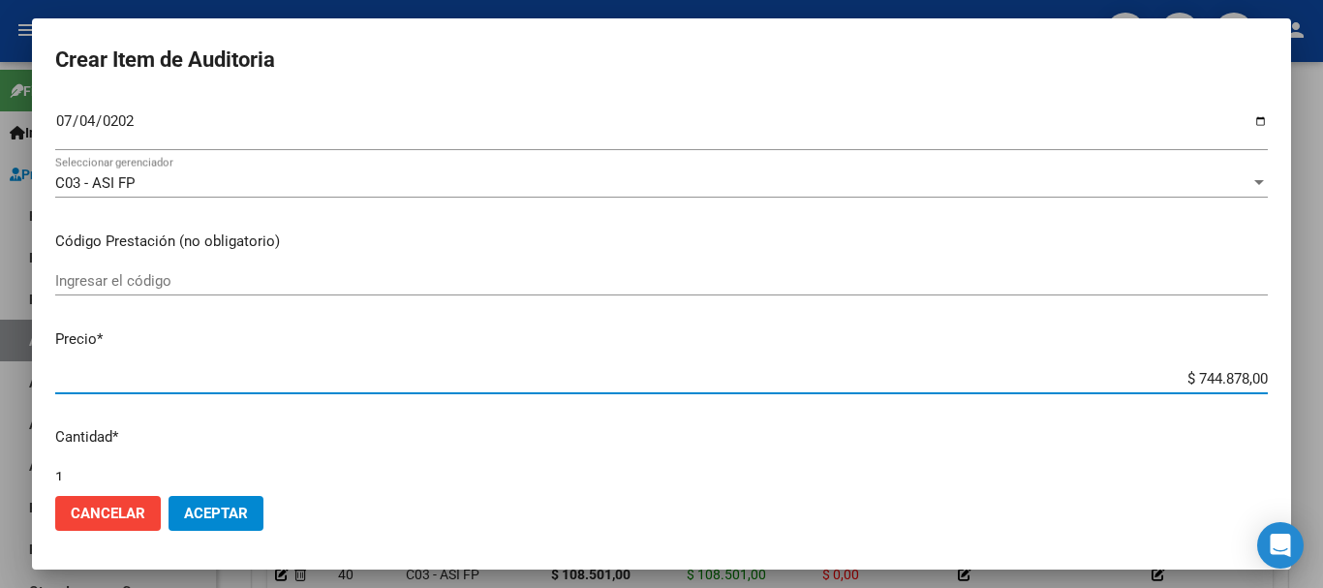
drag, startPoint x: 1177, startPoint y: 383, endPoint x: 1322, endPoint y: 373, distance: 144.7
click at [1307, 373] on div "Crear Item de Auditoria 21466544 Nro Documento 27214665447 CUIL Afiliado Inacti…" at bounding box center [661, 294] width 1323 height 588
type input "$ 0,02"
type input "$ 0,25"
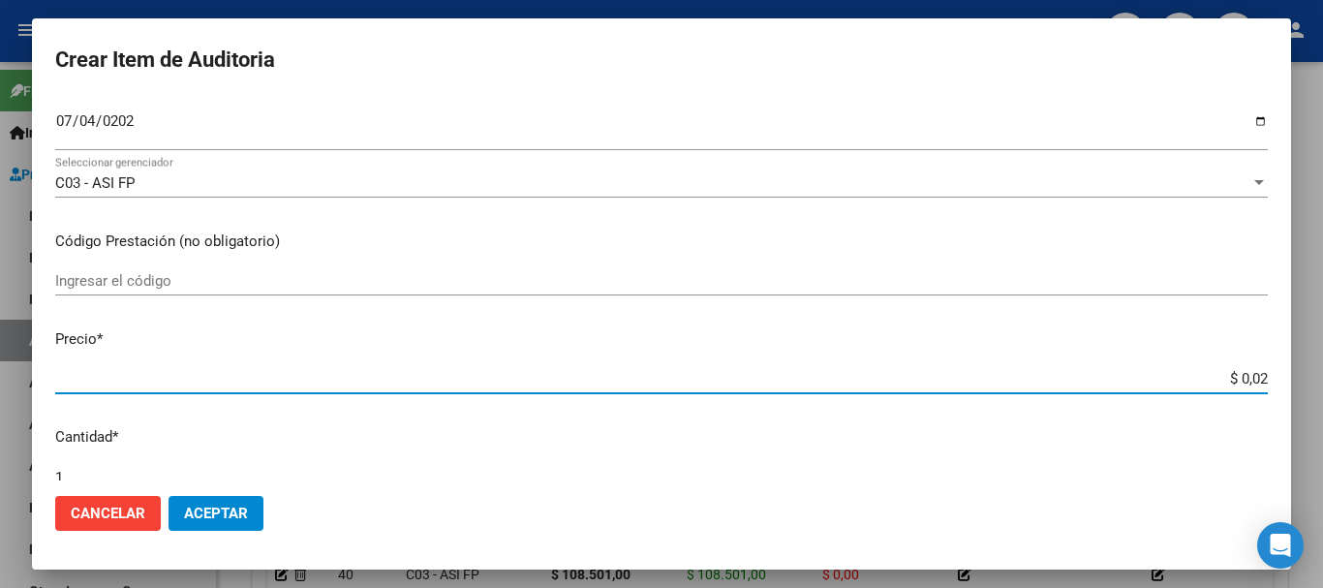
type input "$ 0,25"
type input "$ 2,53"
type input "$ 25,32"
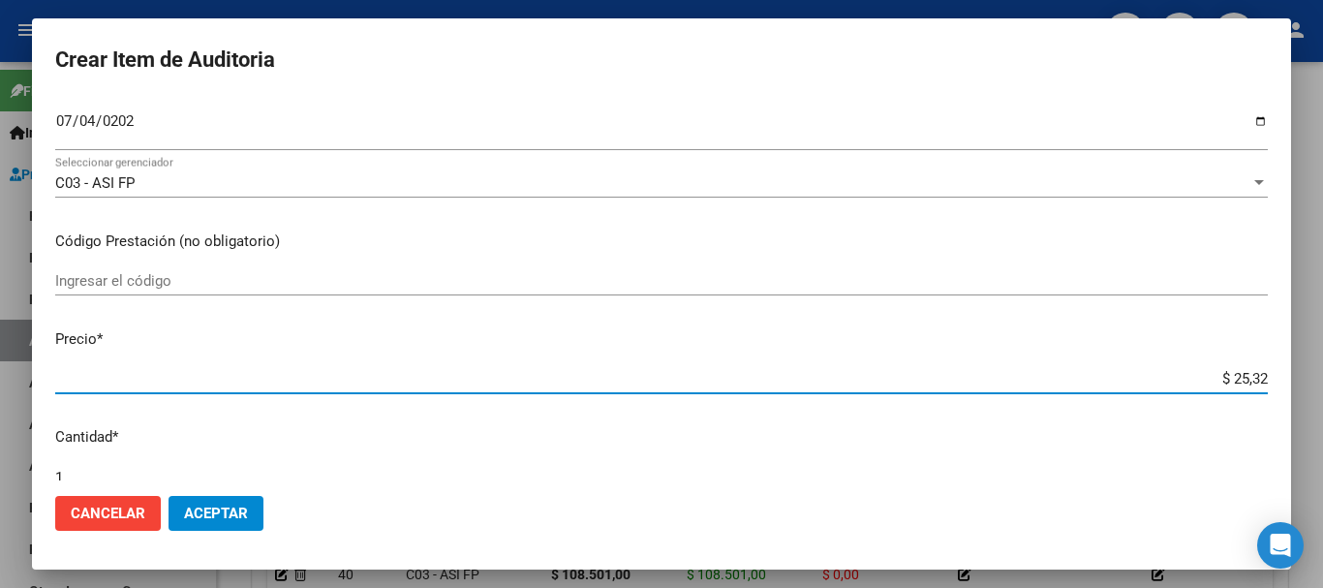
type input "$ 253,27"
type input "$ 2.532,70"
type input "$ 25.327,00"
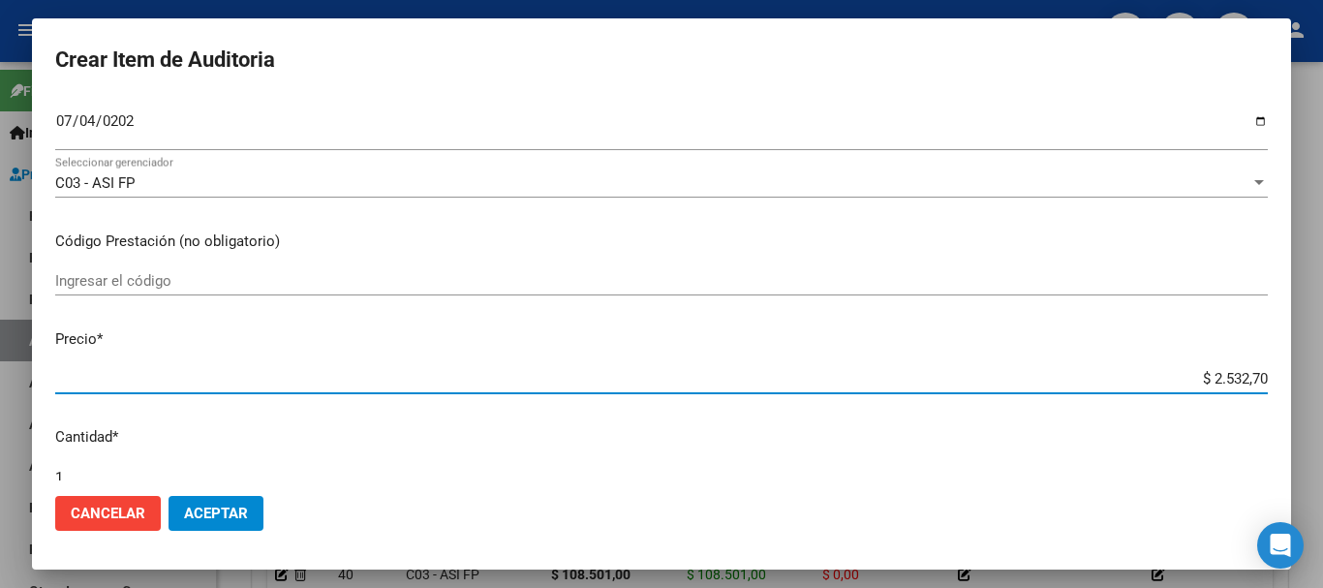
type input "$ 25.327,00"
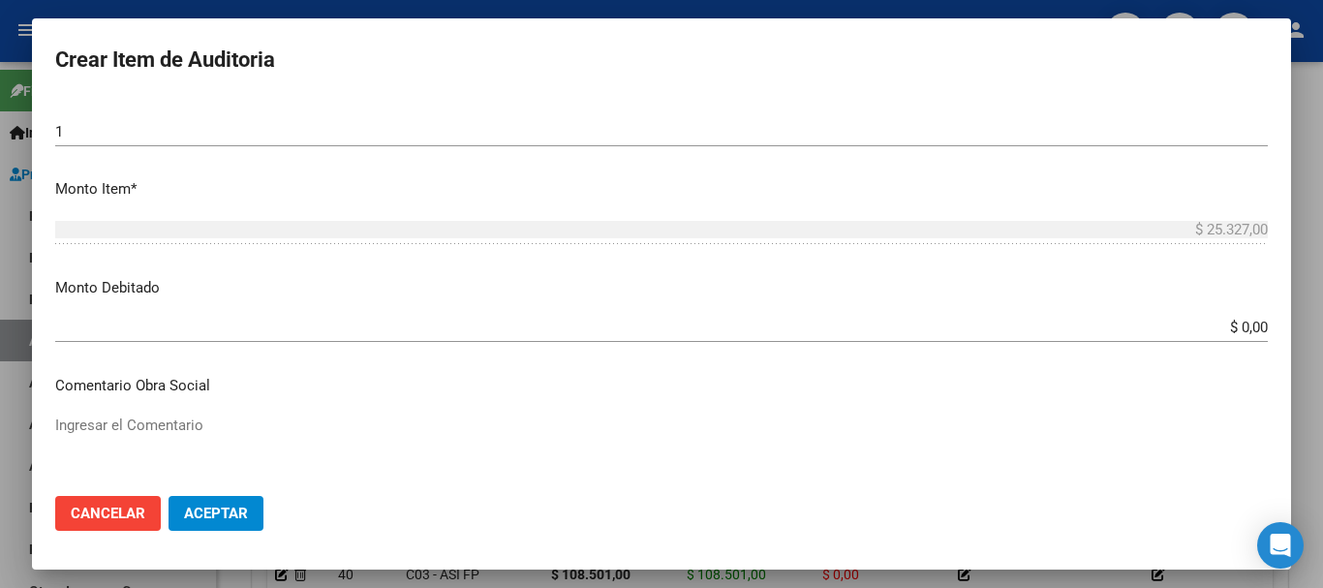
scroll to position [710, 0]
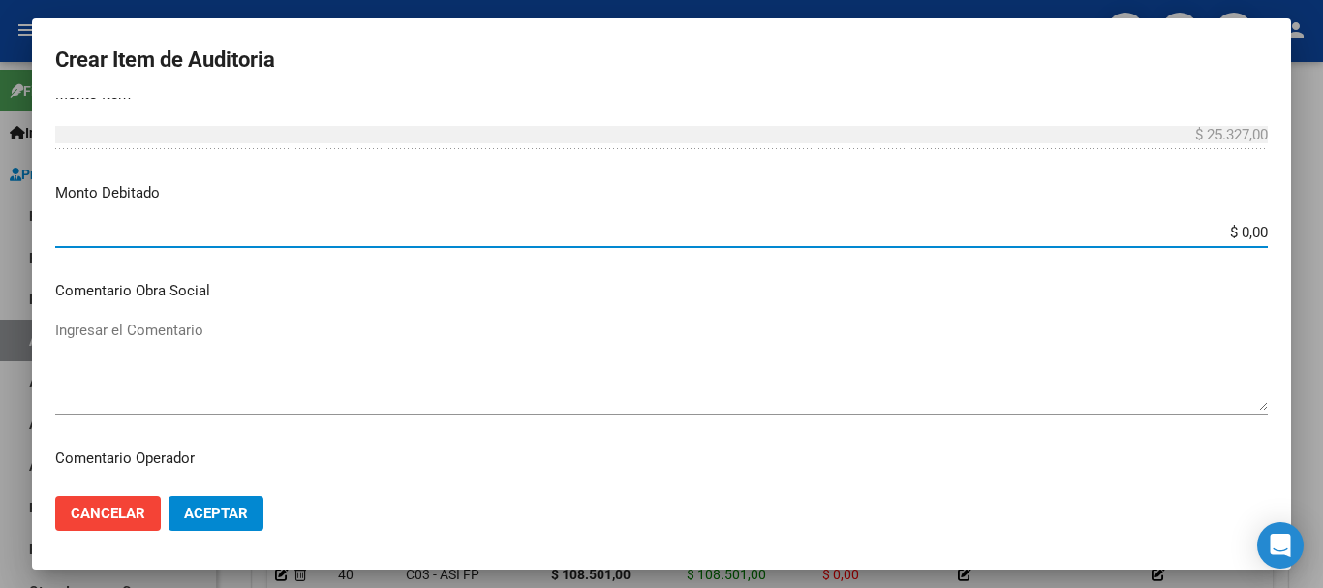
drag, startPoint x: 1168, startPoint y: 234, endPoint x: 1322, endPoint y: 225, distance: 154.2
click at [1307, 225] on div "Crear Item de Auditoria 21466544 Nro Documento 27214665447 CUIL Afiliado Inacti…" at bounding box center [661, 294] width 1323 height 588
type input "$ 25.327,00"
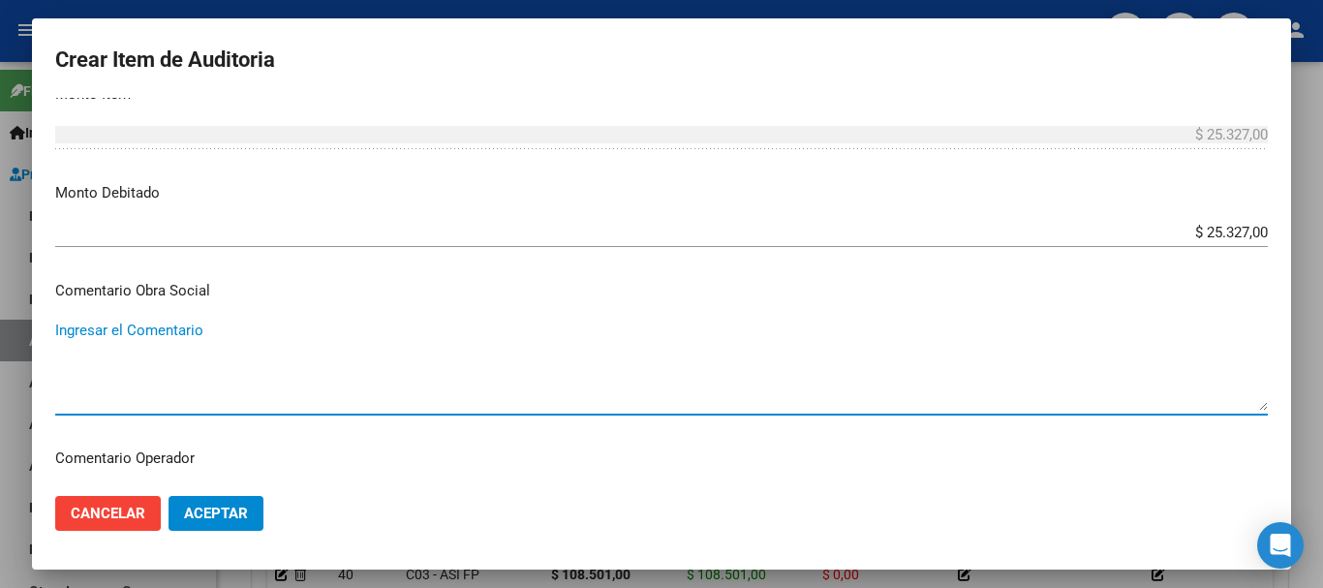
click at [836, 357] on textarea "Ingresar el Comentario" at bounding box center [661, 365] width 1212 height 91
type textarea "paciente con otra OS"
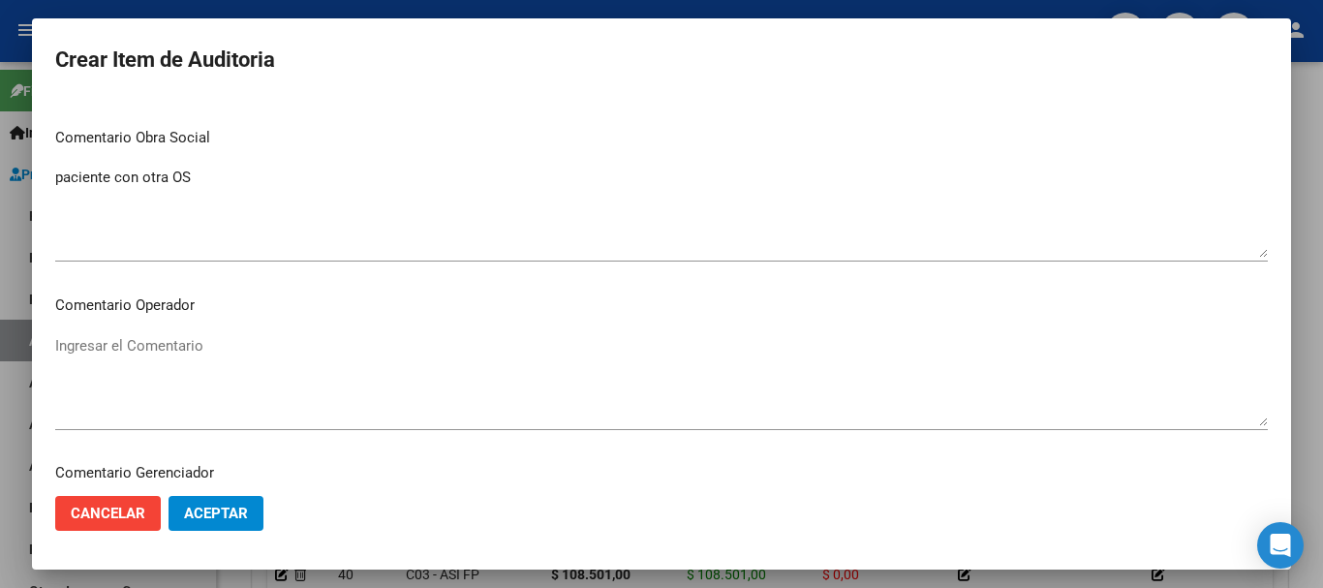
scroll to position [1076, 0]
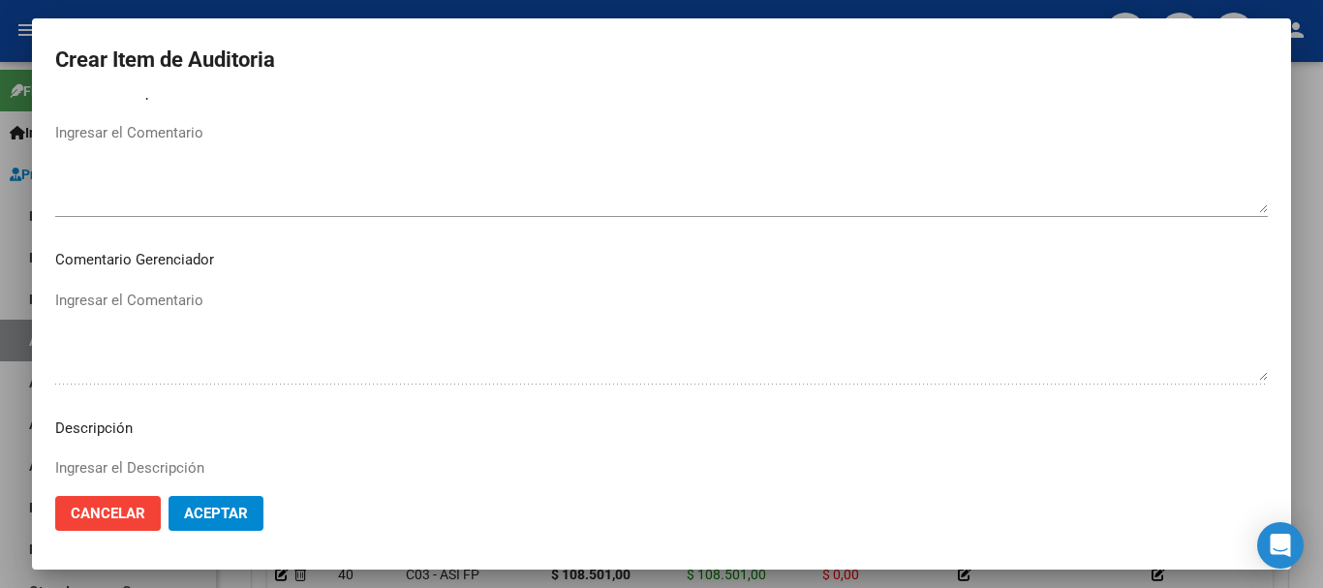
click at [474, 186] on textarea "Ingresar el Comentario" at bounding box center [661, 167] width 1212 height 91
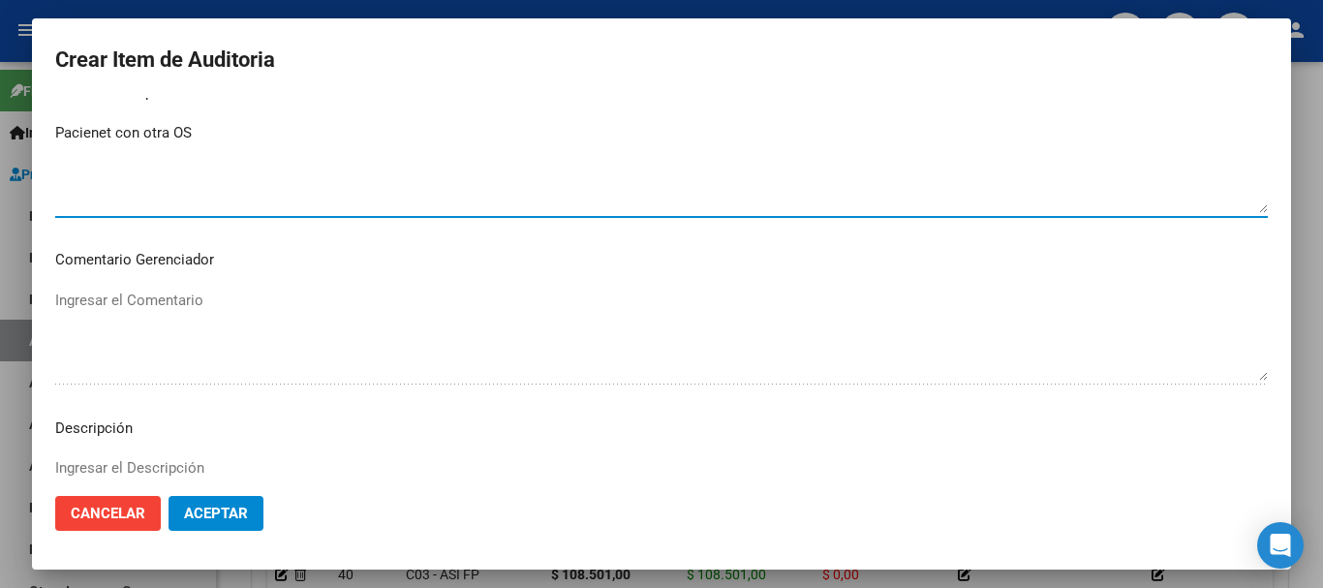
type textarea "Pacienet con otra OS"
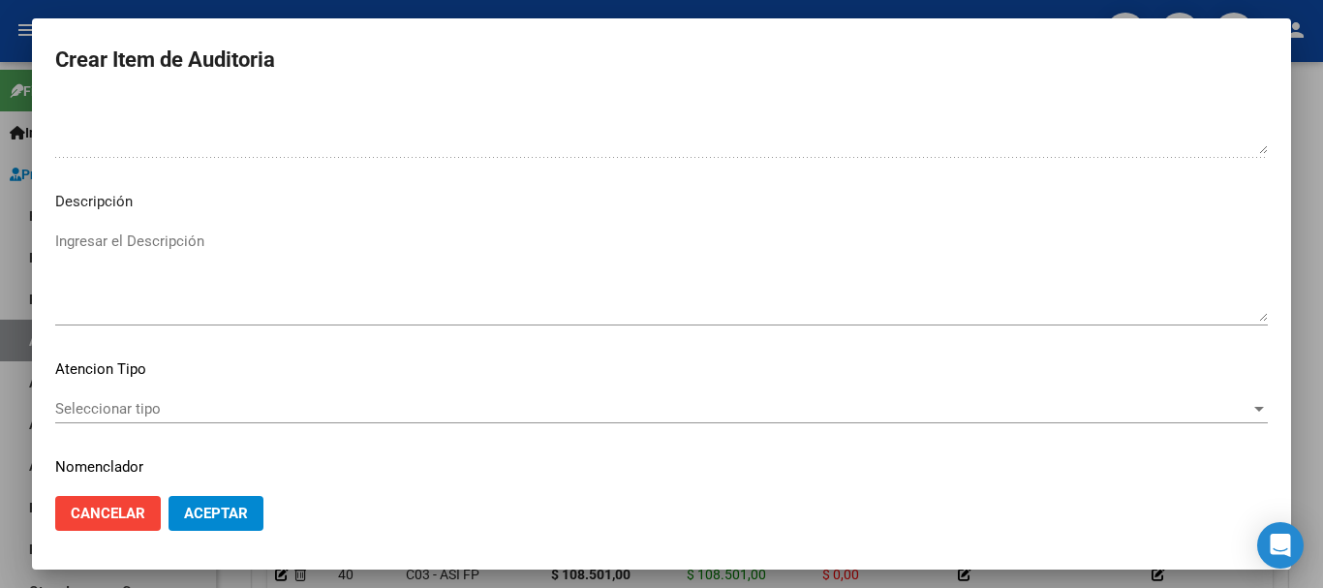
scroll to position [1361, 0]
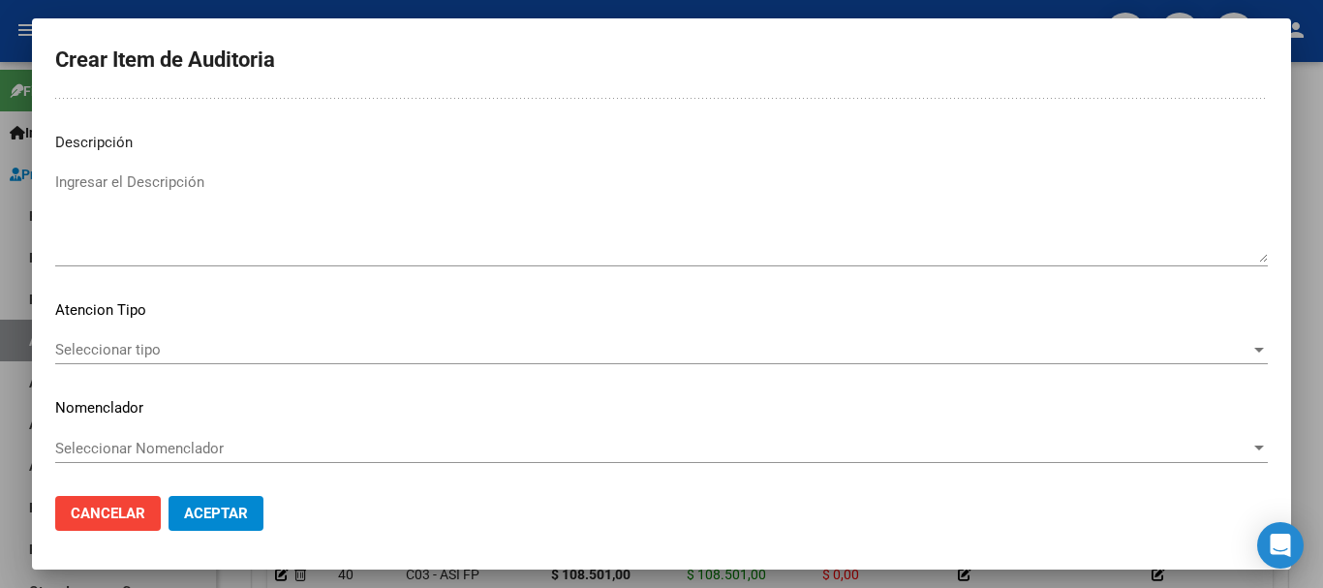
click at [345, 337] on div "Seleccionar tipo Seleccionar tipo" at bounding box center [661, 349] width 1212 height 29
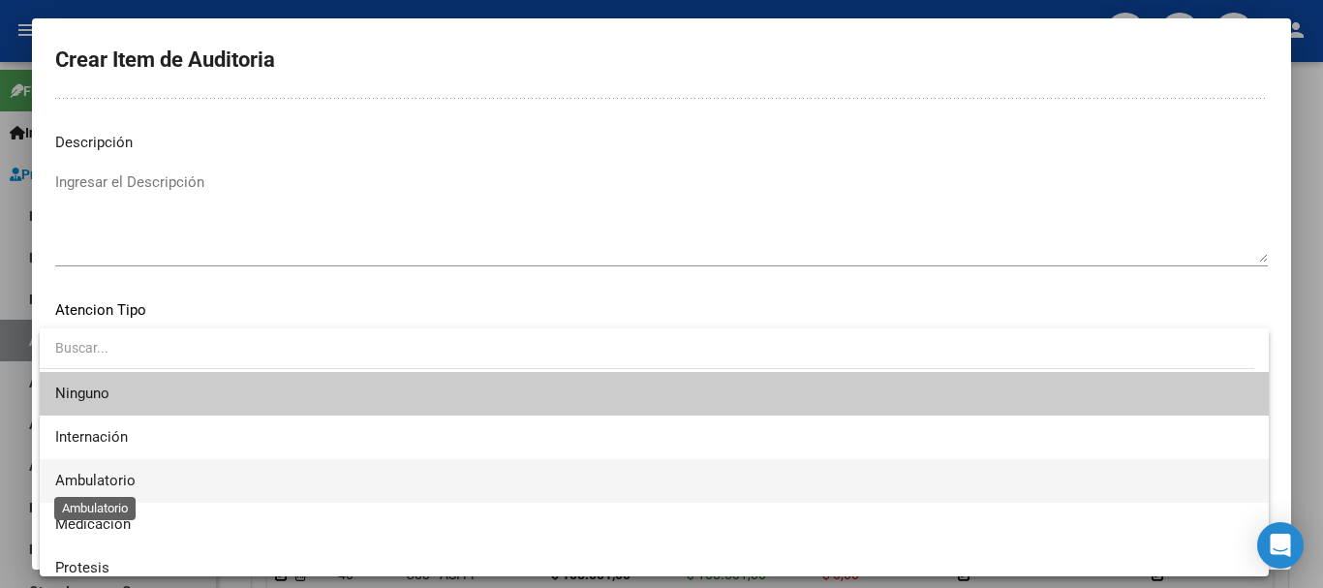
click at [76, 473] on span "Ambulatorio" at bounding box center [95, 480] width 80 height 17
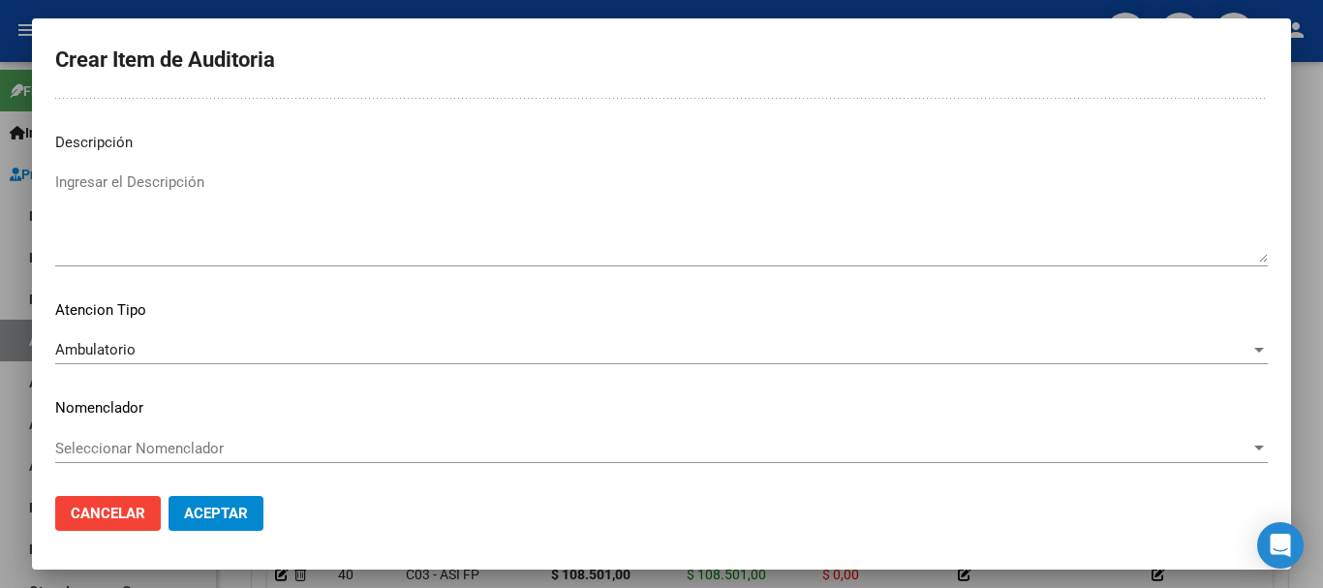
click at [146, 436] on div "Seleccionar Nomenclador Seleccionar Nomenclador" at bounding box center [661, 448] width 1212 height 29
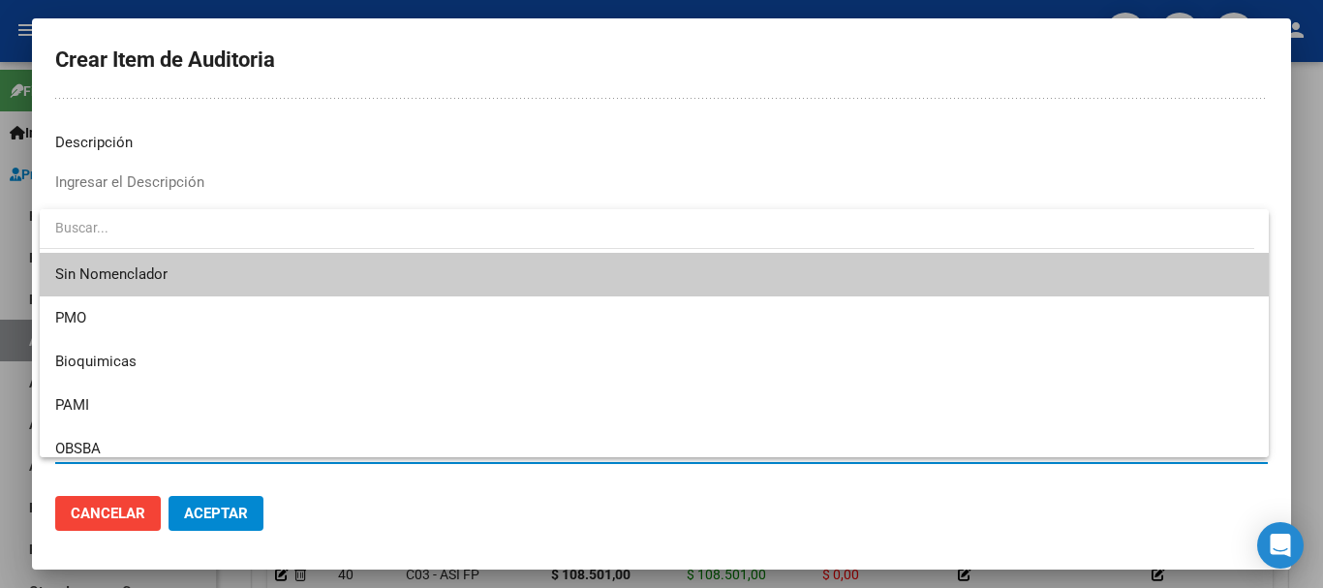
click at [142, 272] on span "Sin Nomenclador" at bounding box center [654, 275] width 1198 height 44
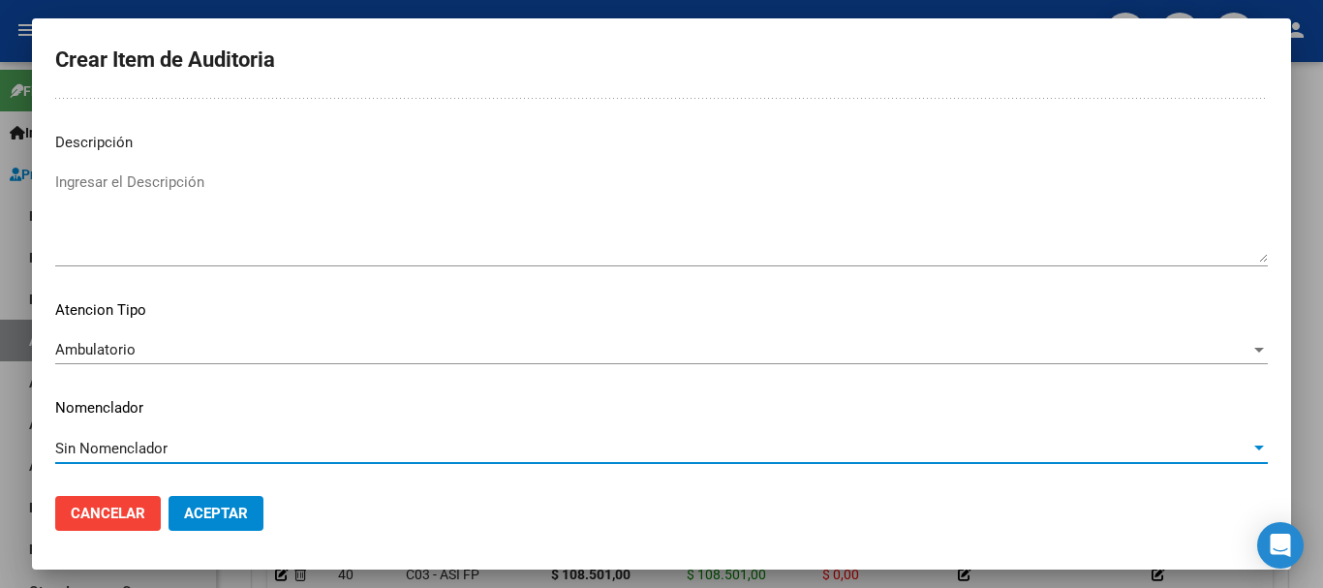
click at [206, 511] on span "Aceptar" at bounding box center [216, 512] width 64 height 17
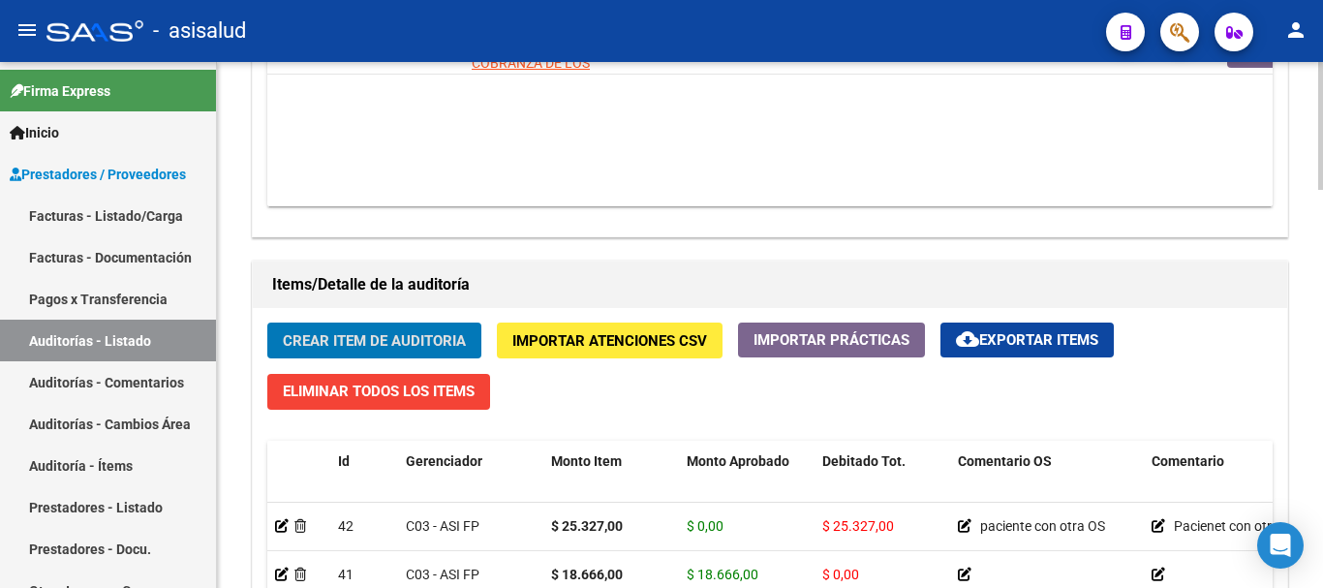
click at [372, 329] on button "Crear Item de Auditoria" at bounding box center [374, 340] width 214 height 36
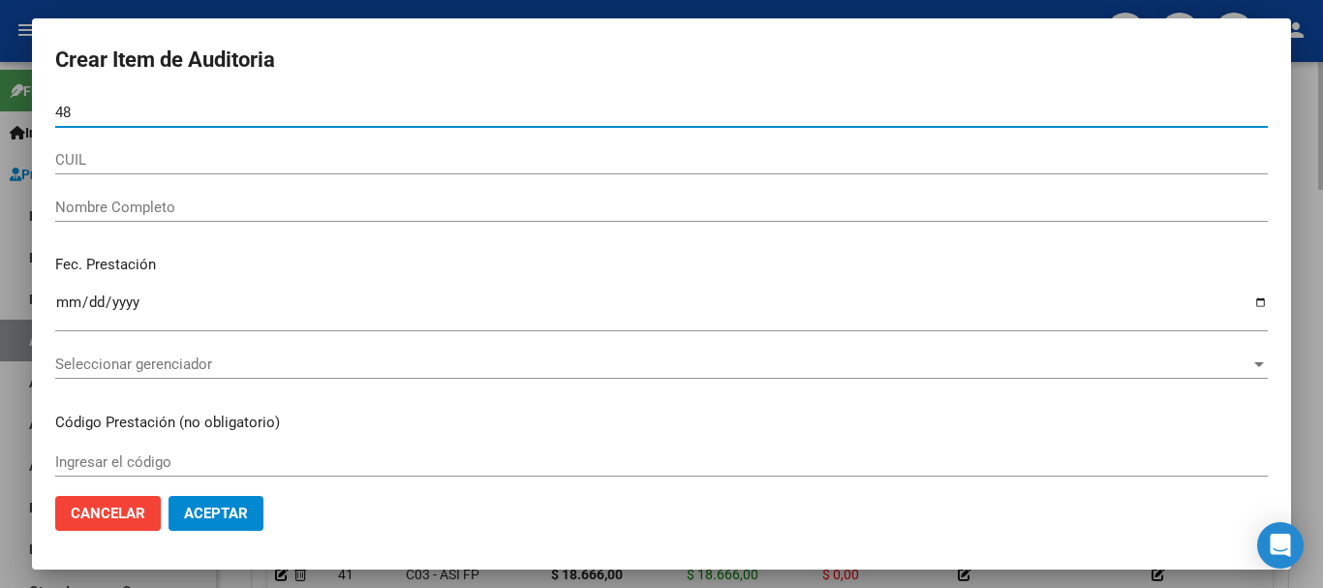
type input "48"
